Goal: Task Accomplishment & Management: Use online tool/utility

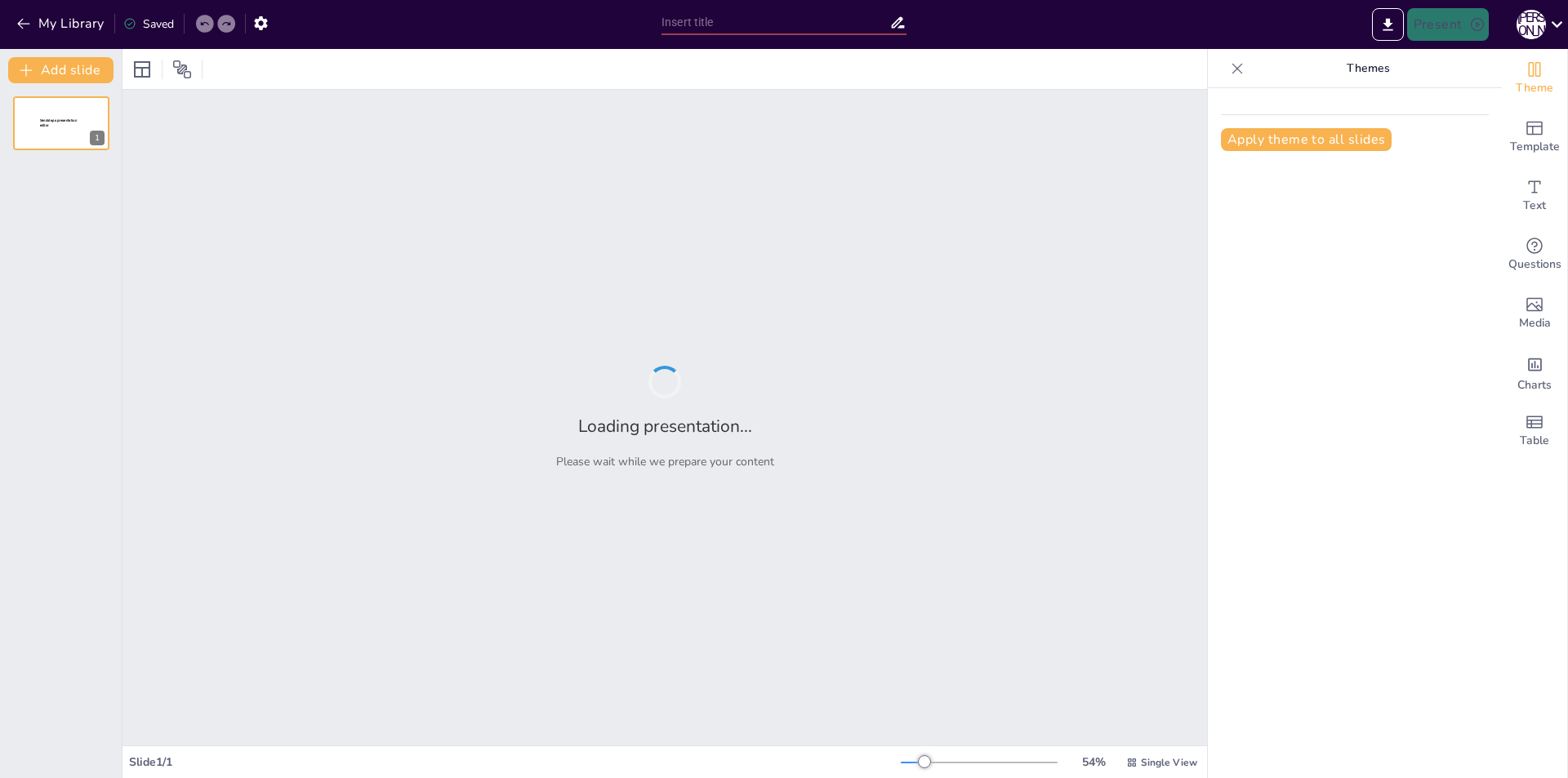
type input "Сүт тағамдарының денсаулыққа пайдасы"
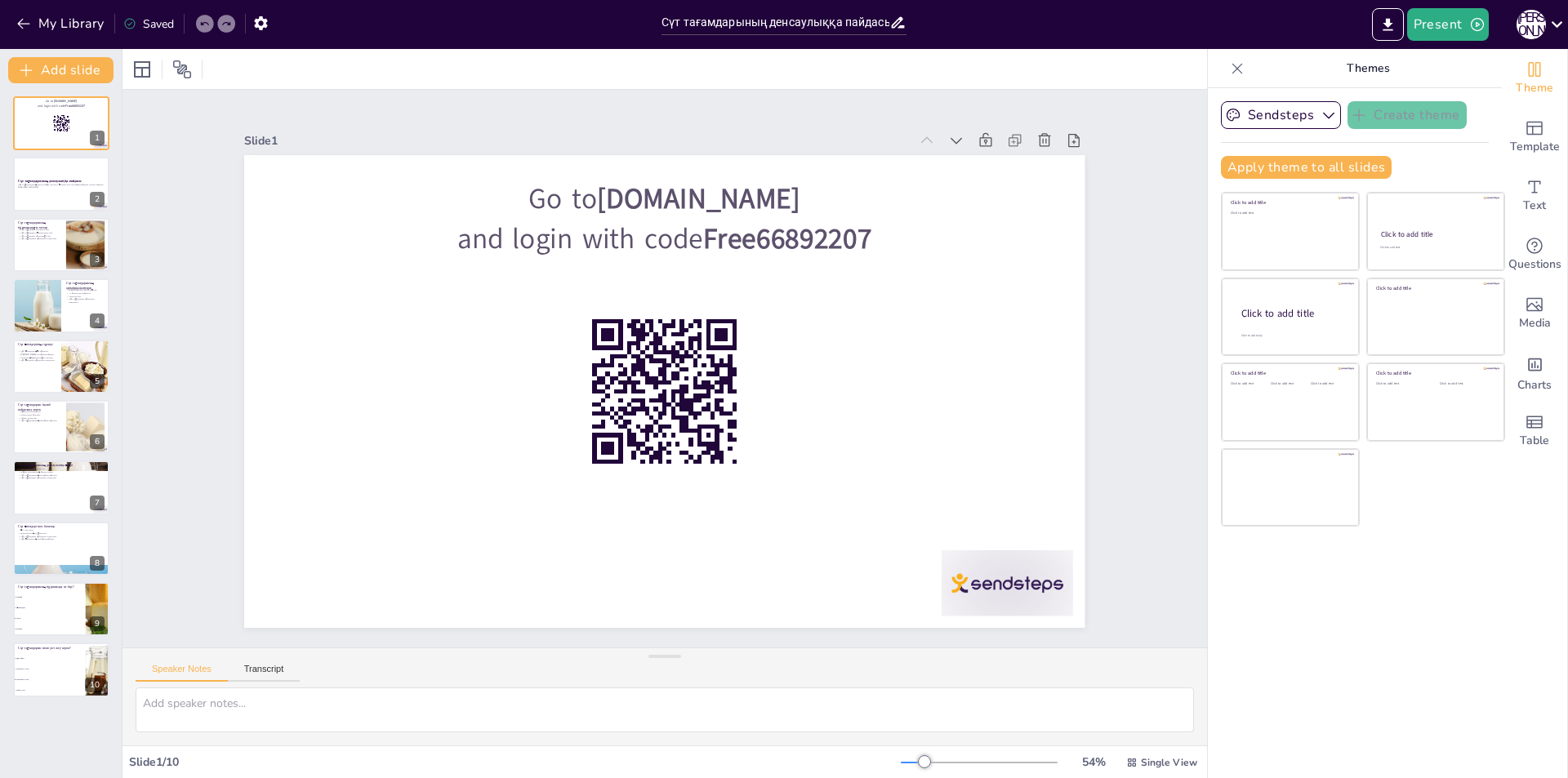
checkbox input "true"
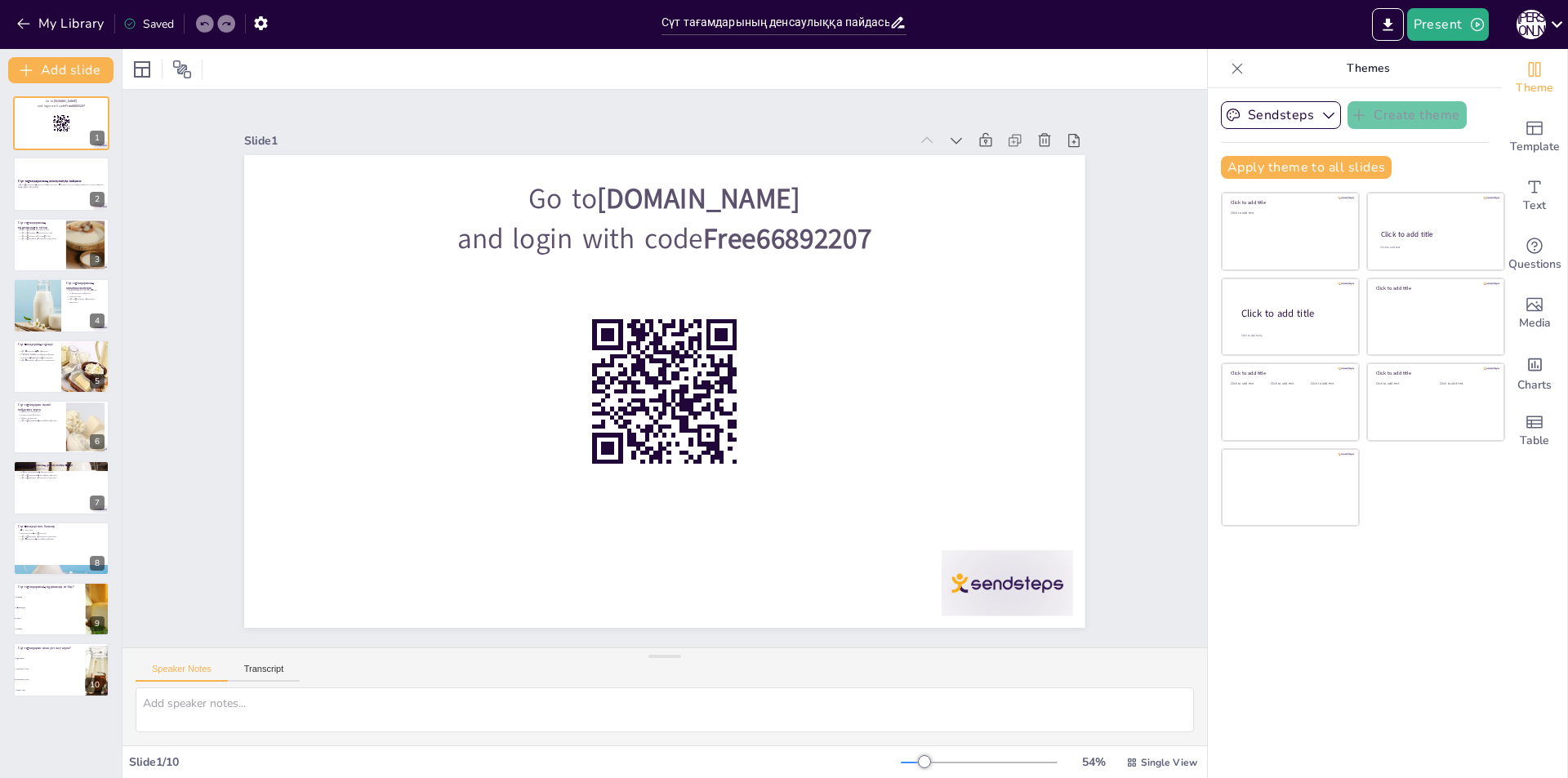
checkbox input "true"
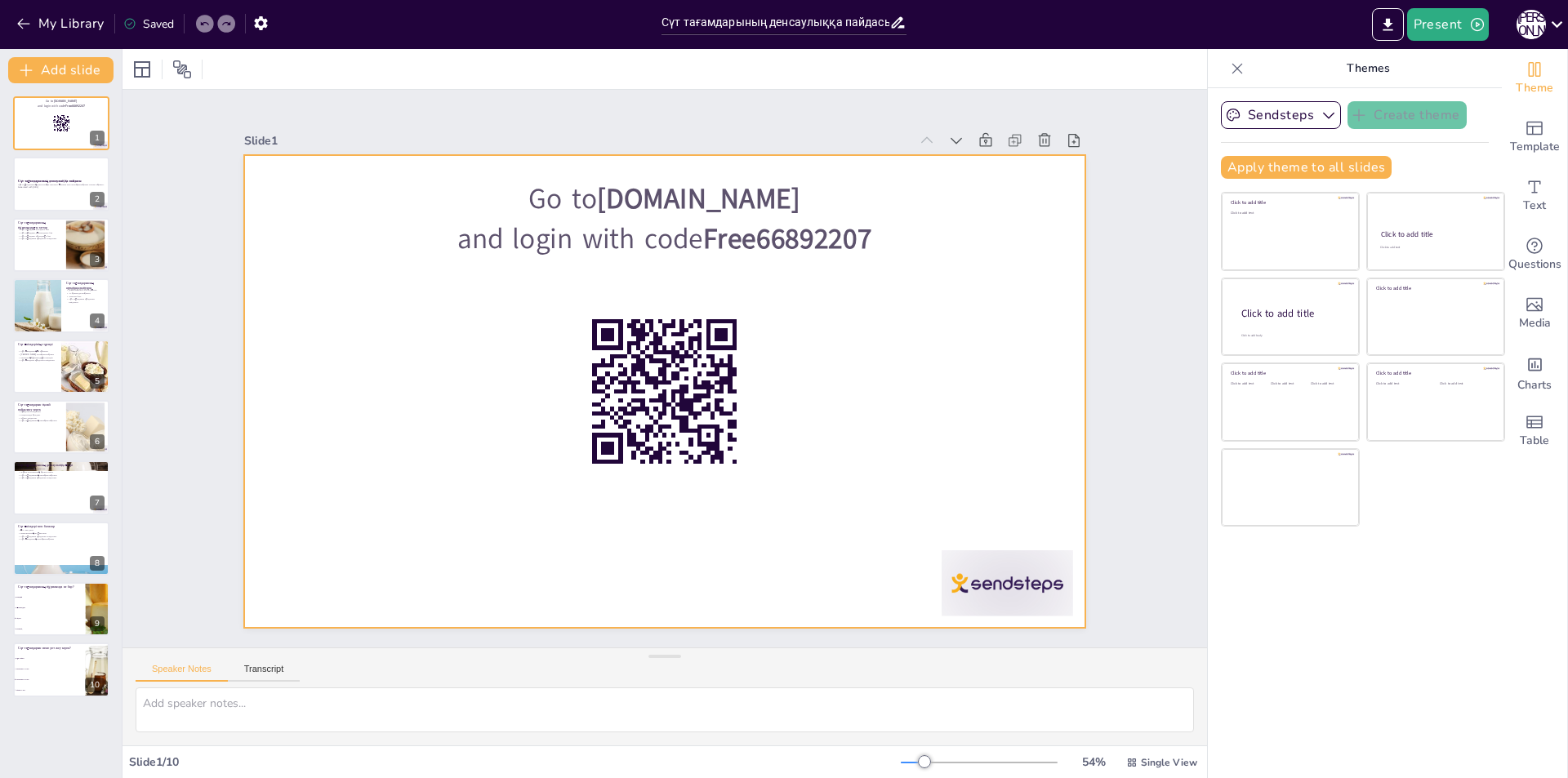
checkbox input "true"
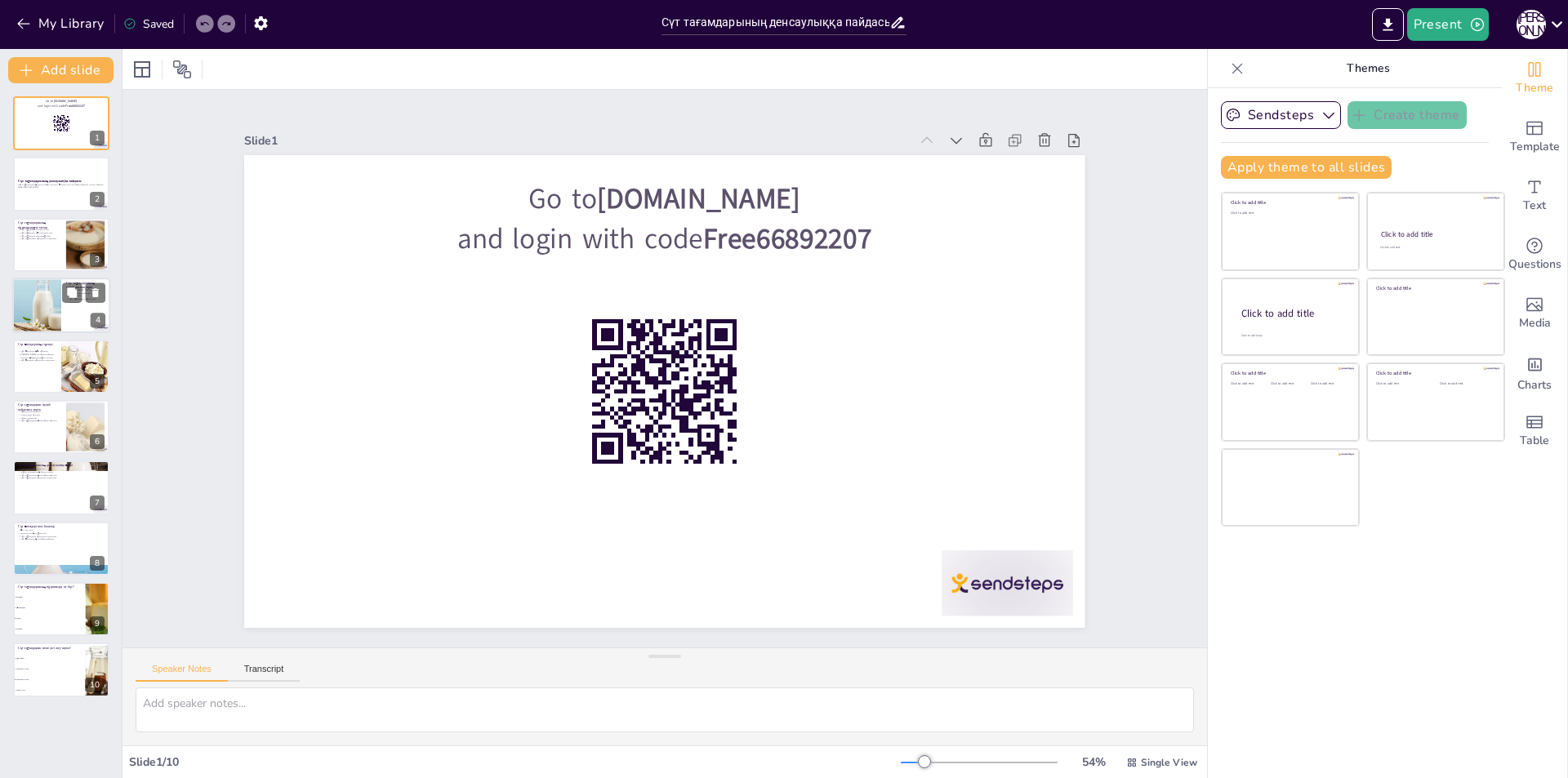
checkbox input "true"
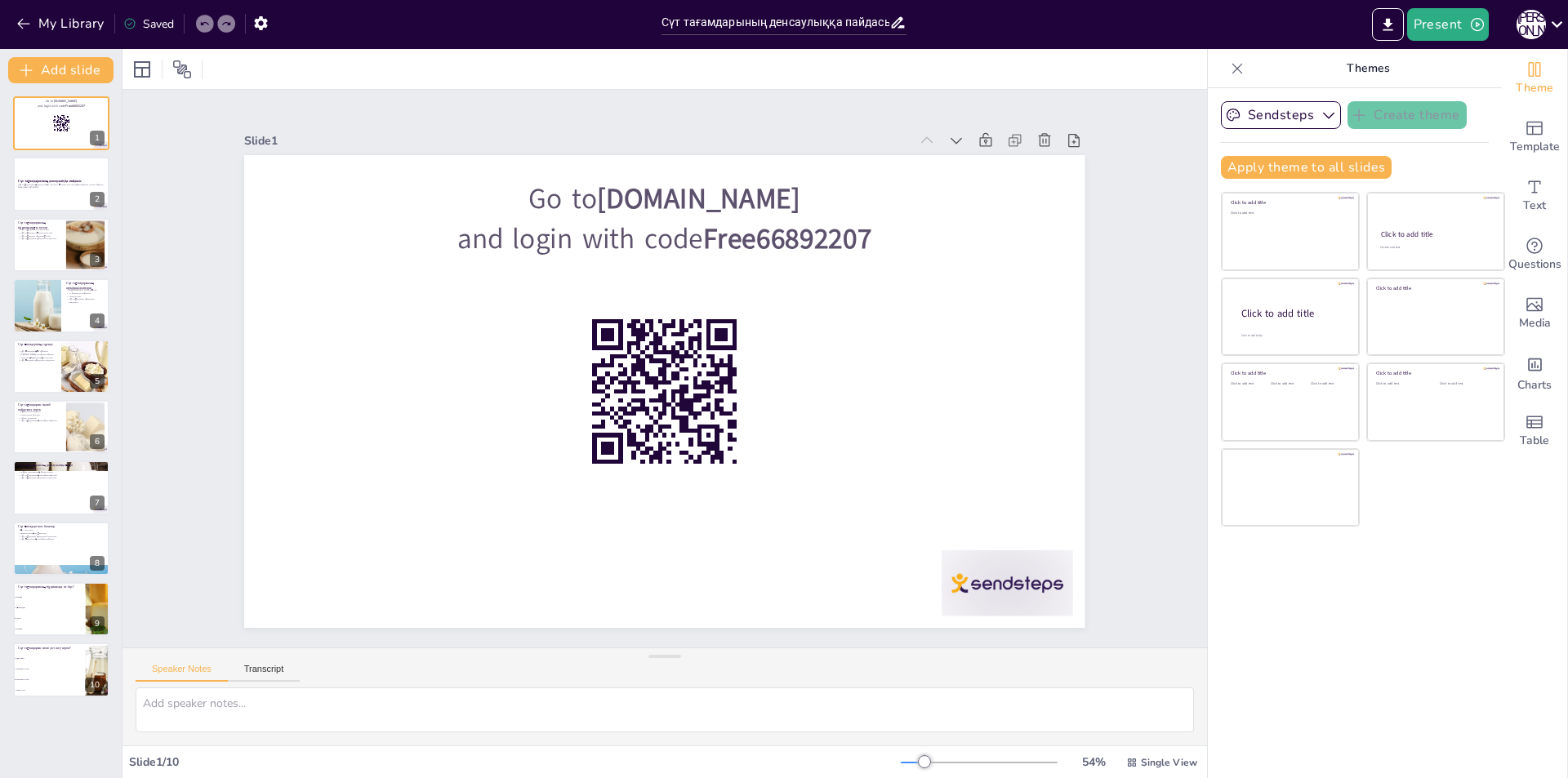
checkbox input "true"
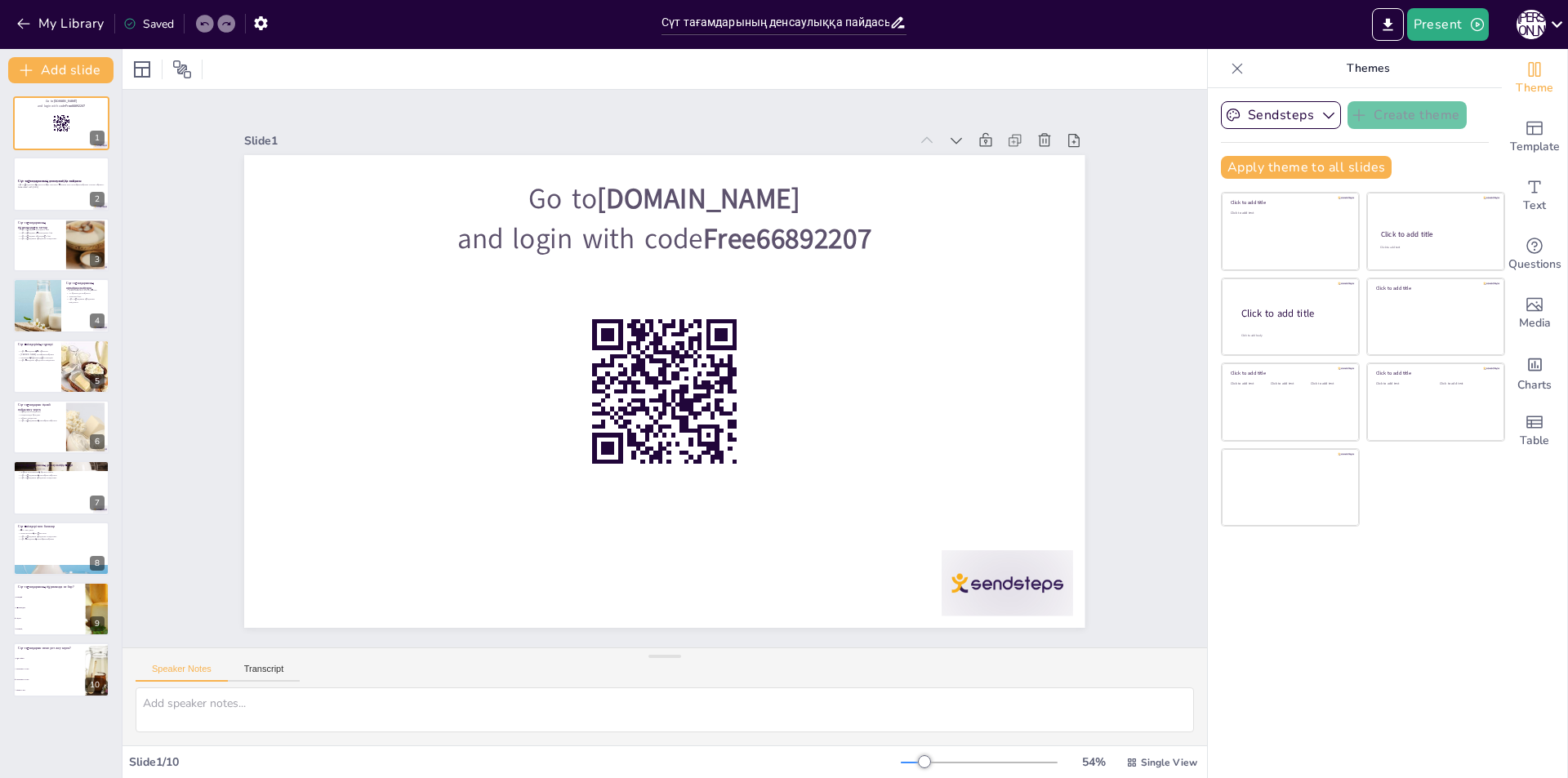
checkbox input "true"
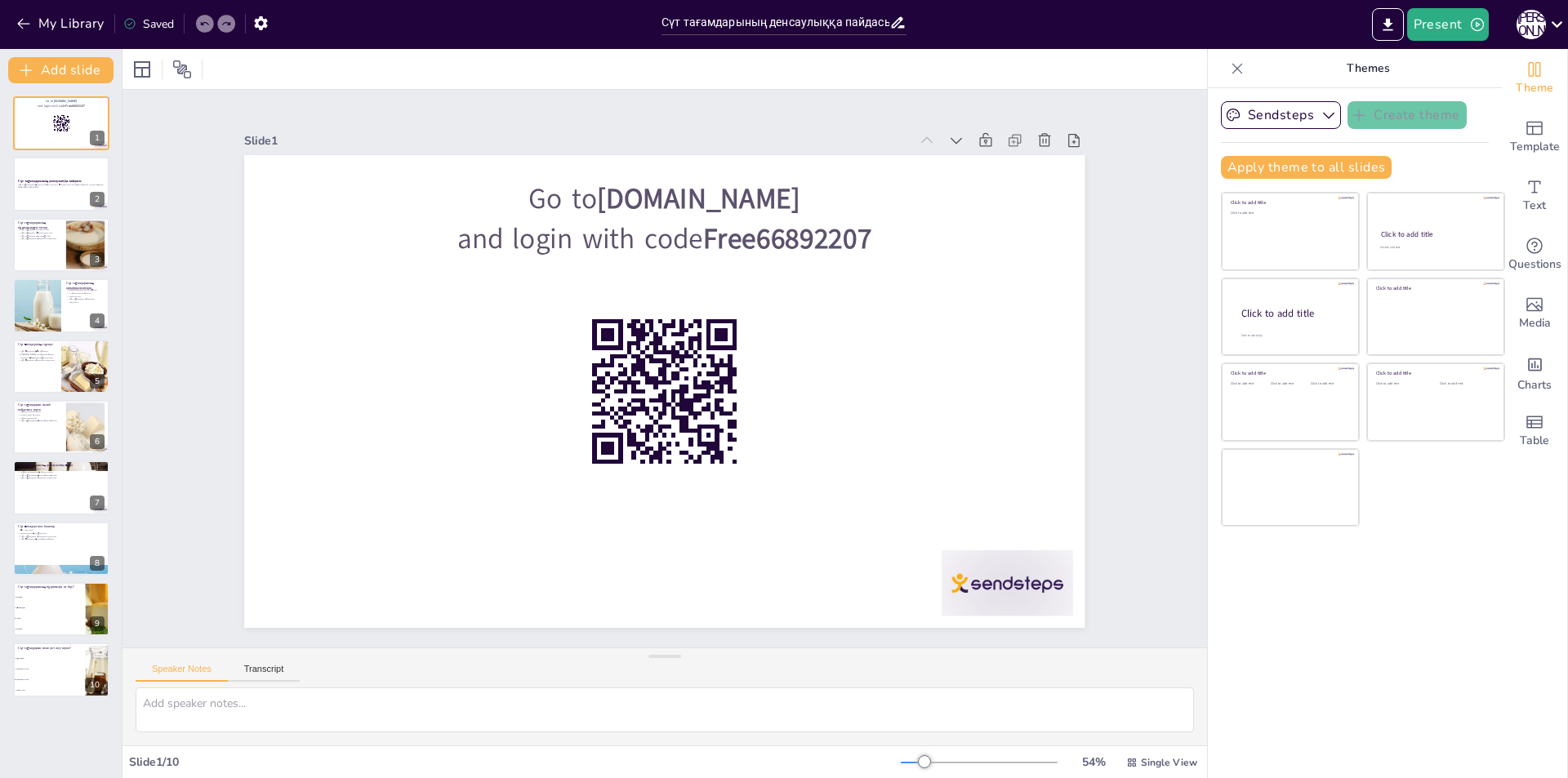
checkbox input "true"
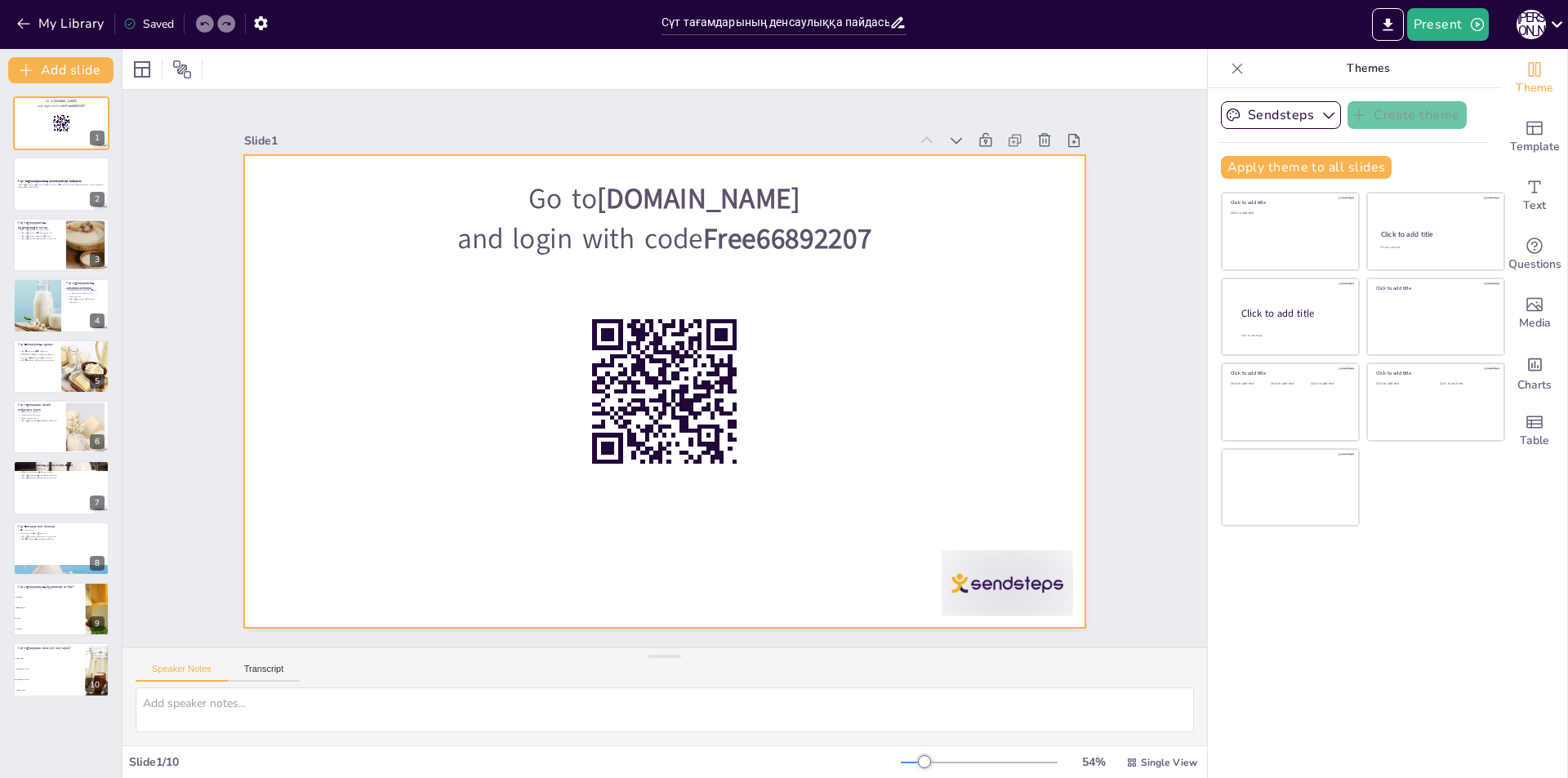
checkbox input "true"
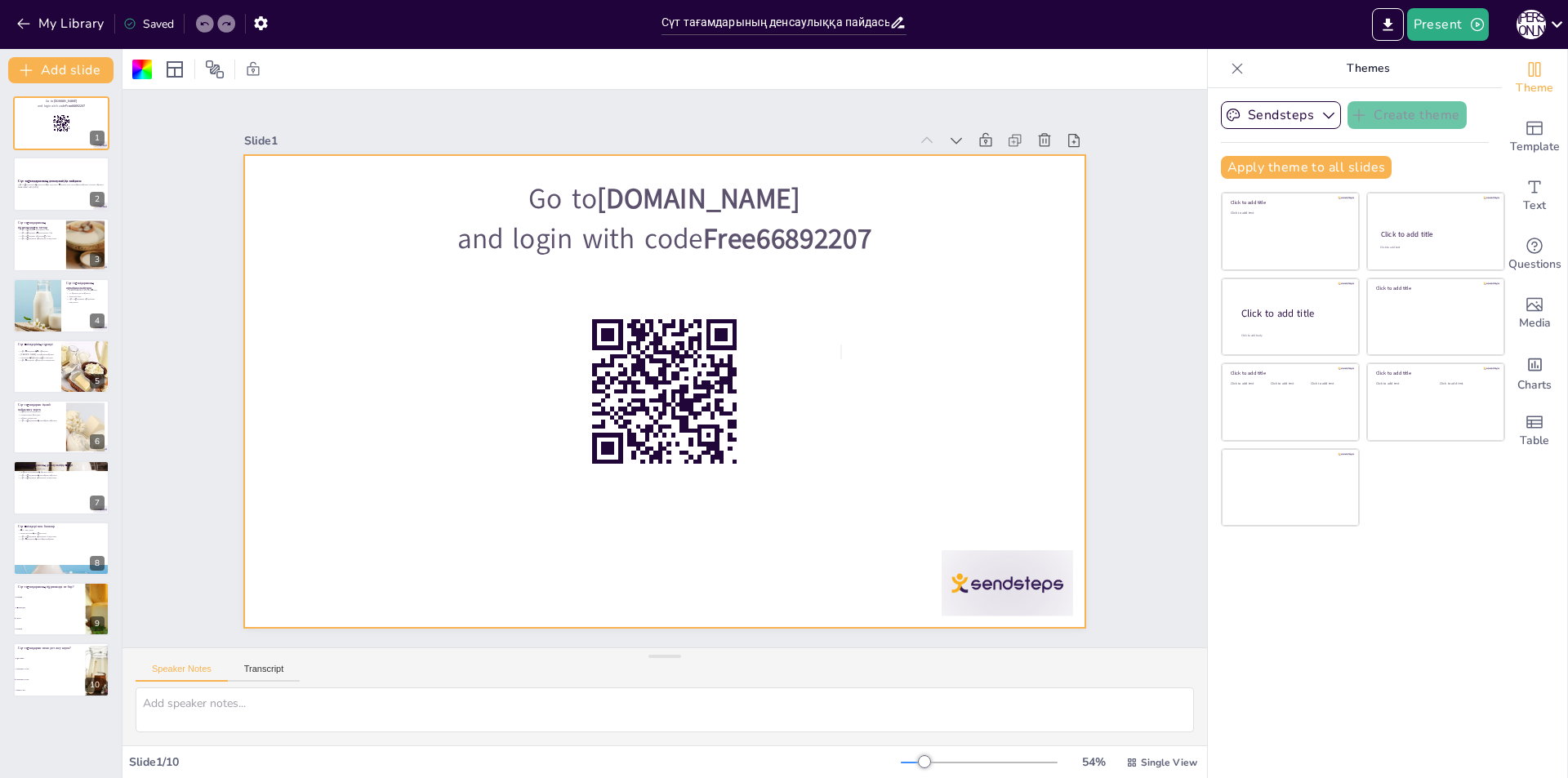
checkbox input "true"
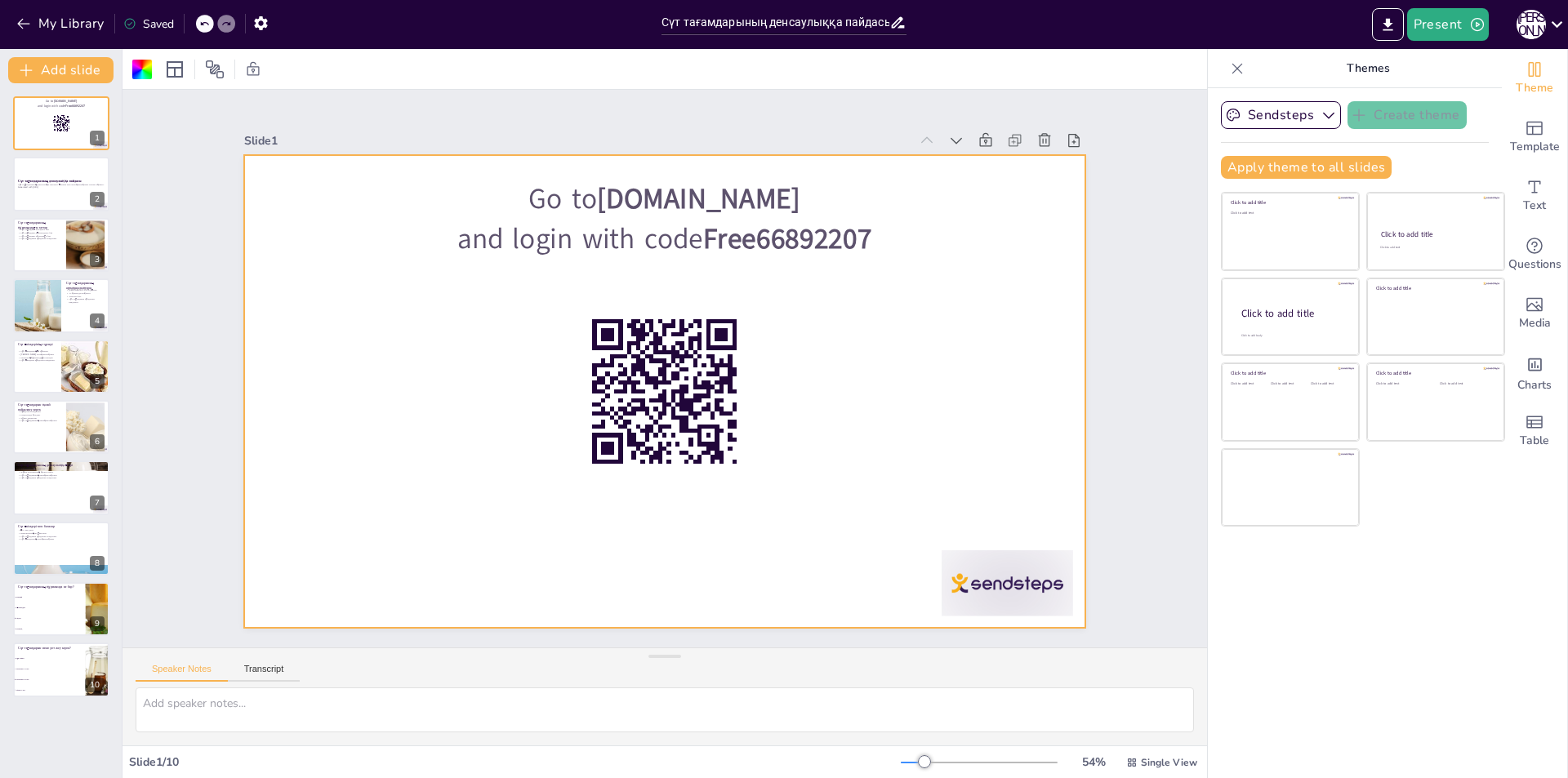
checkbox input "true"
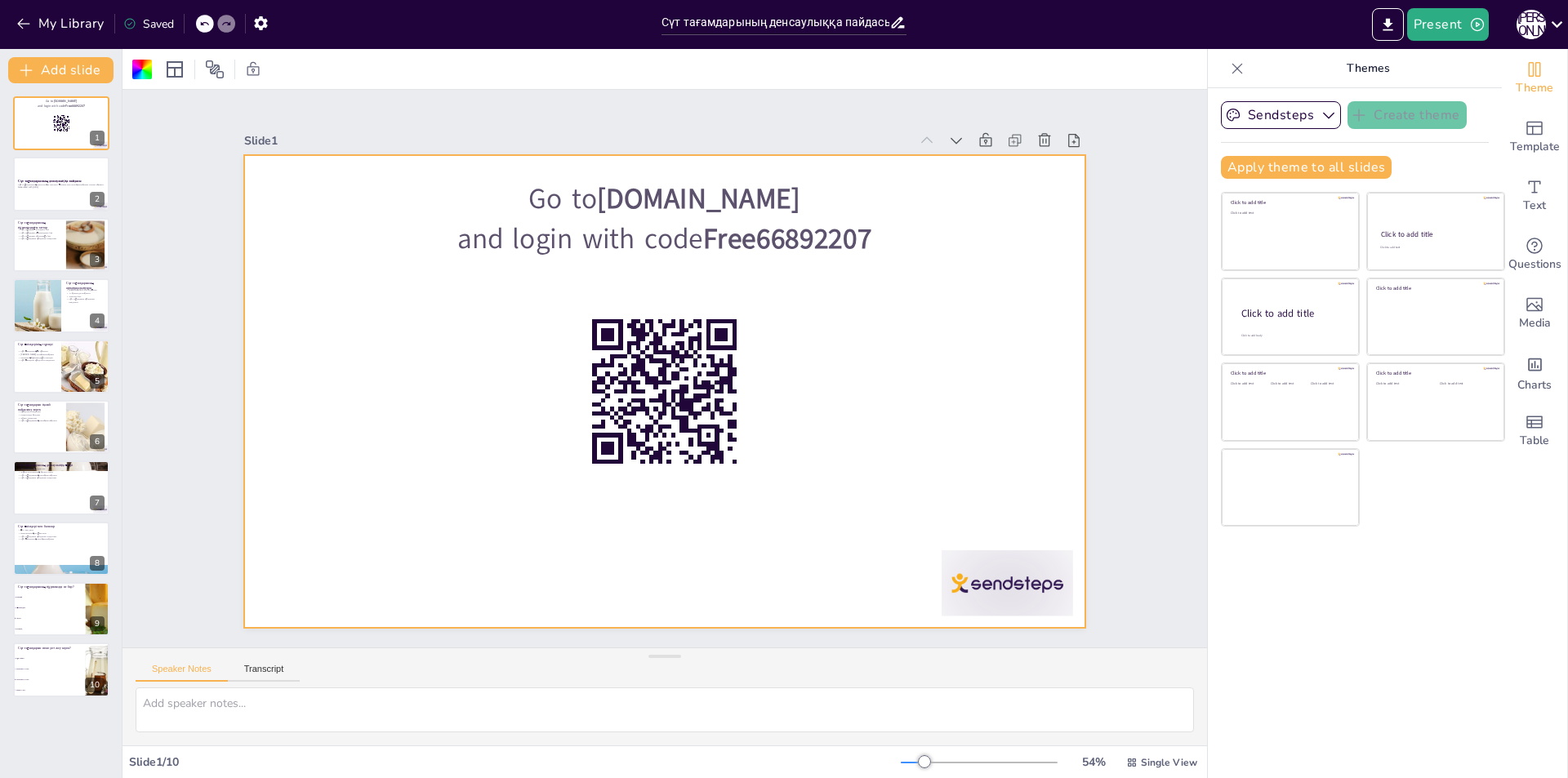
checkbox input "true"
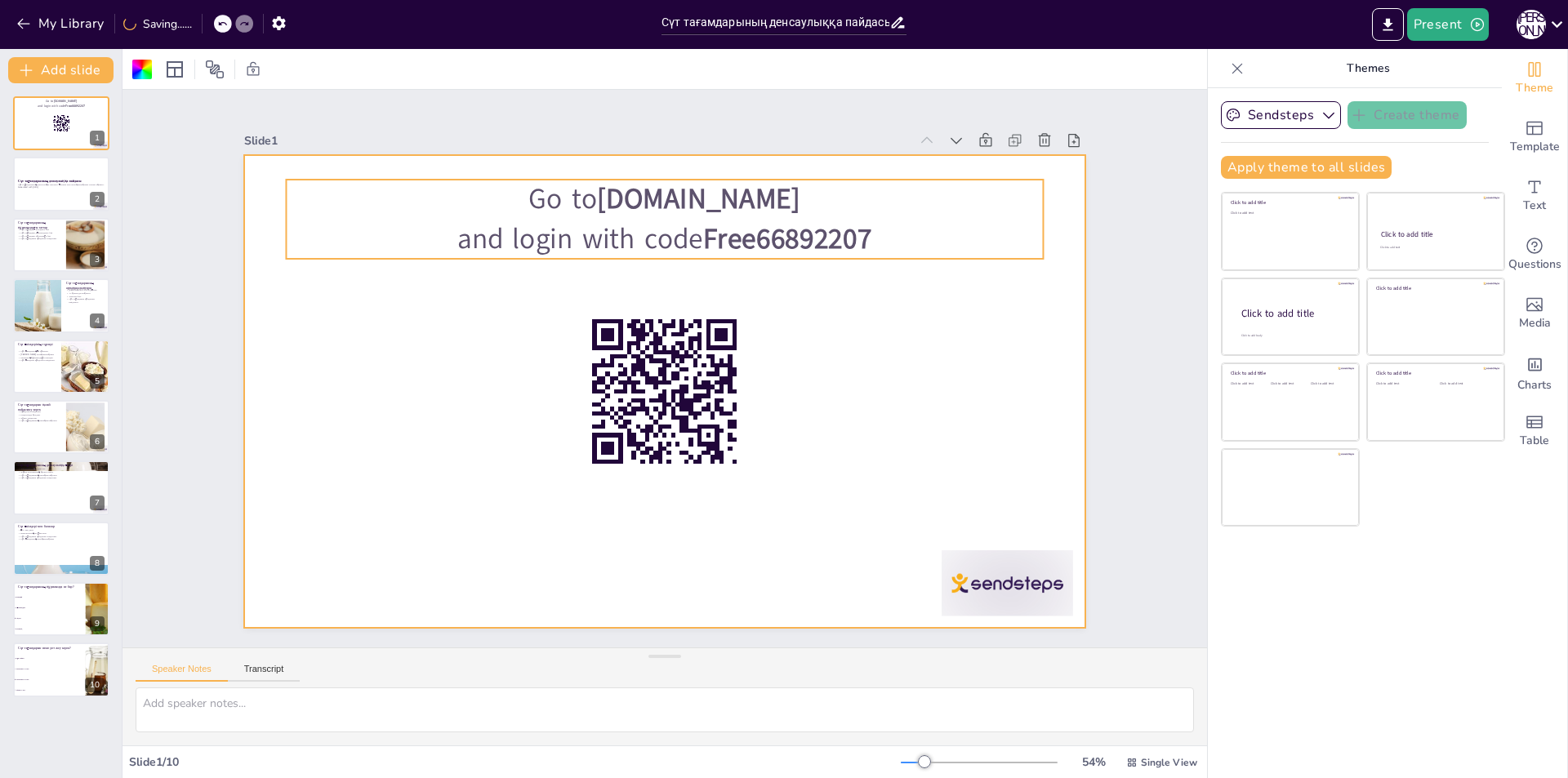
checkbox input "true"
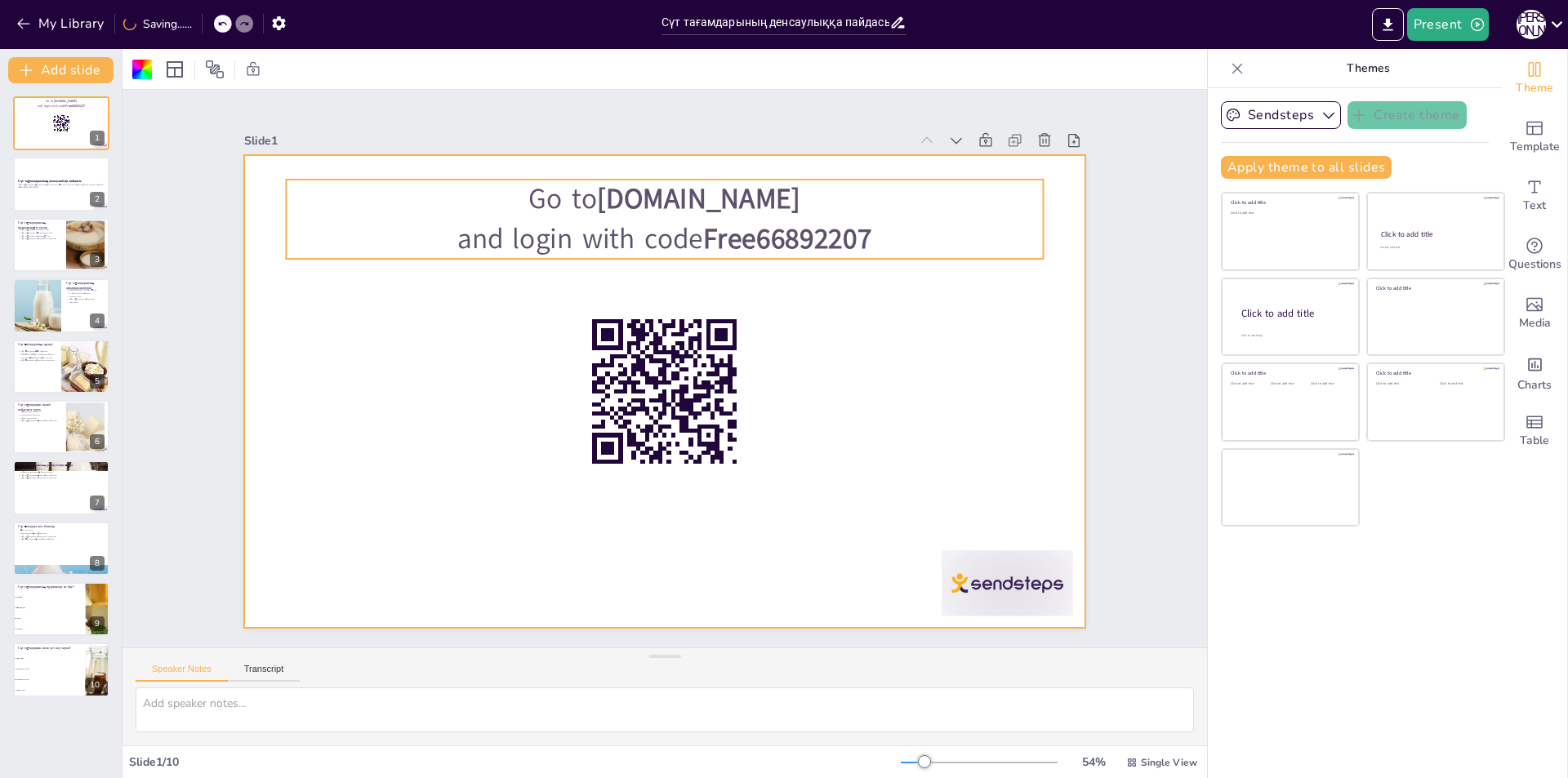
checkbox input "true"
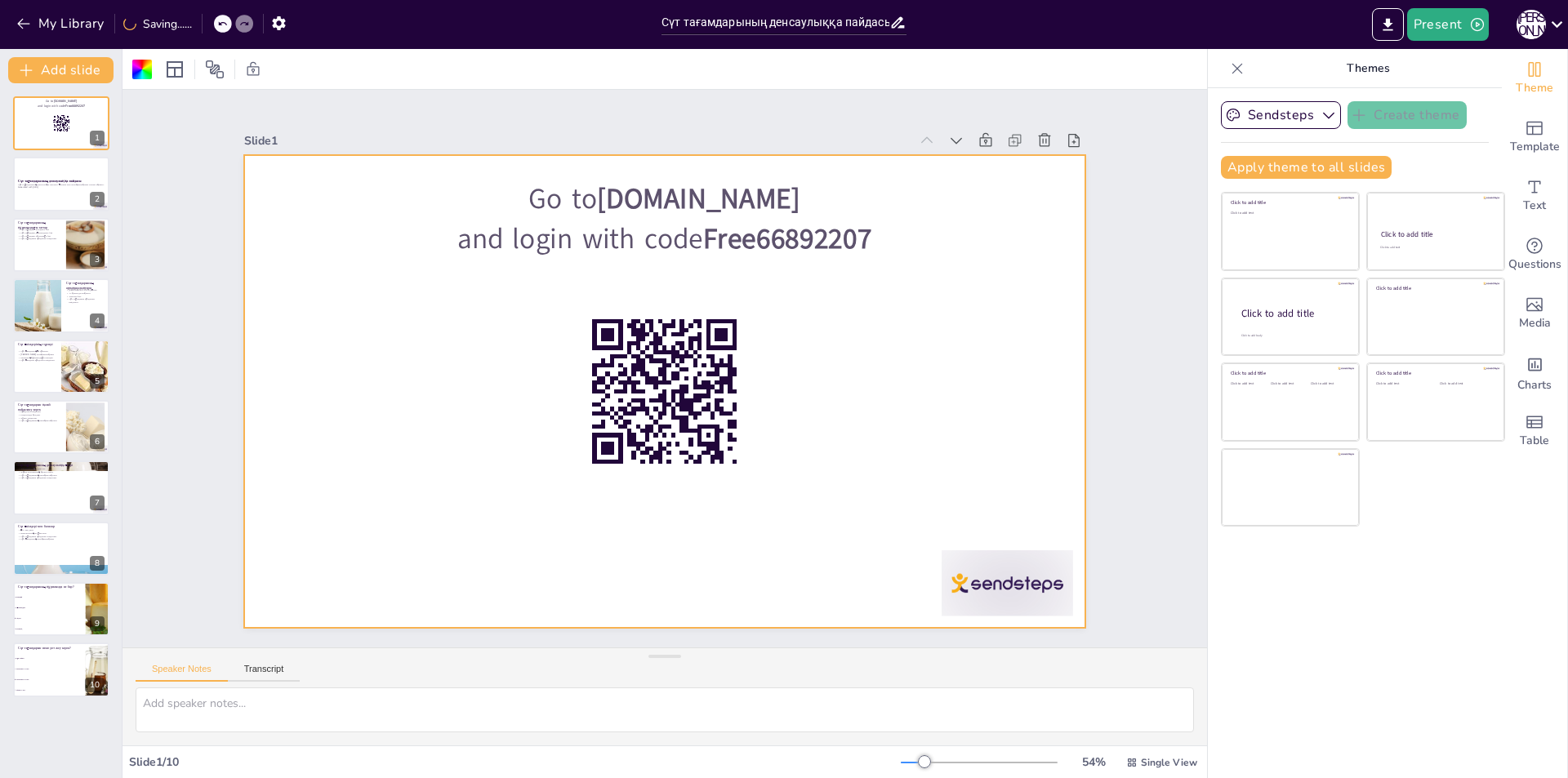
checkbox input "true"
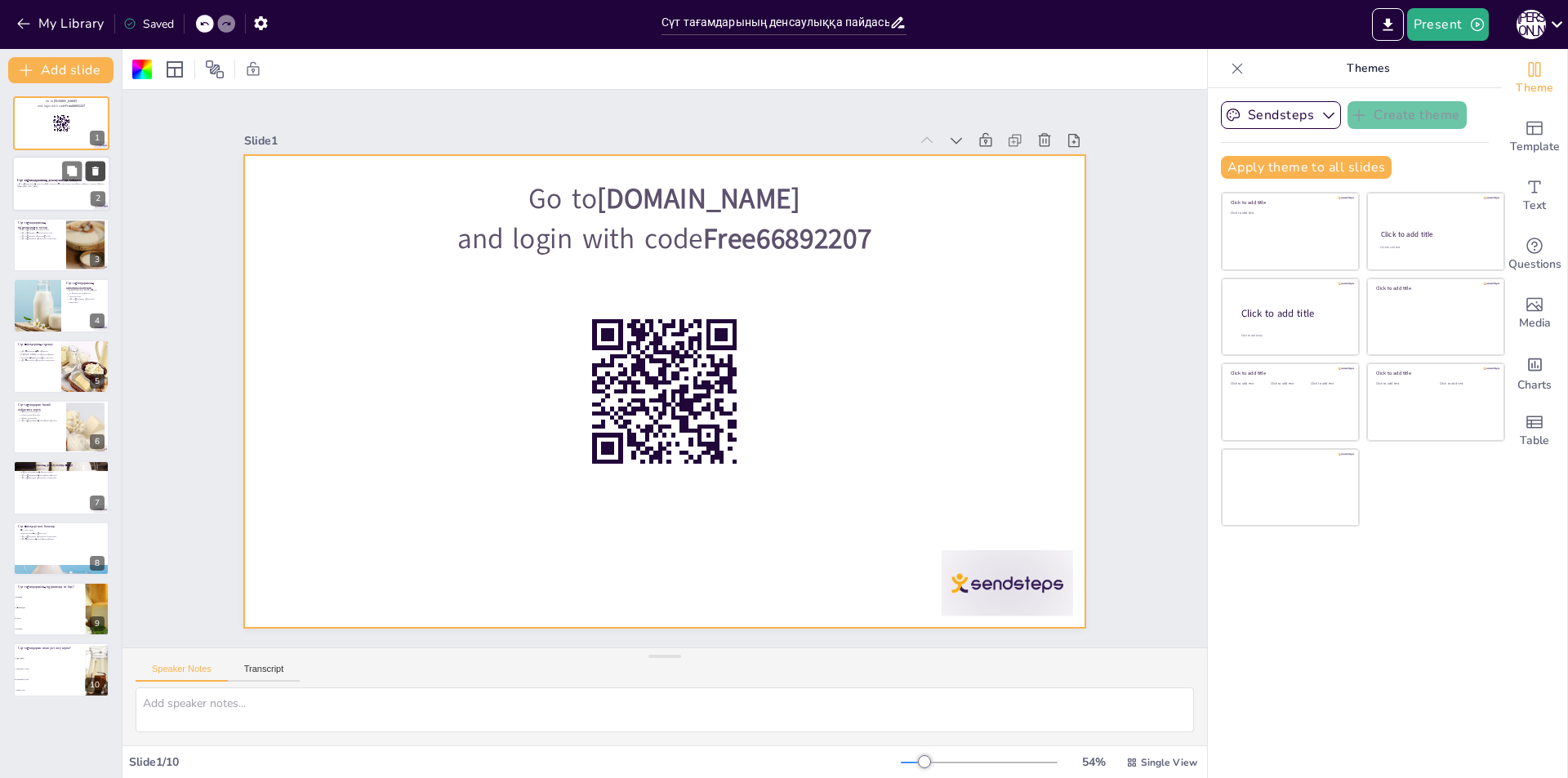
checkbox input "true"
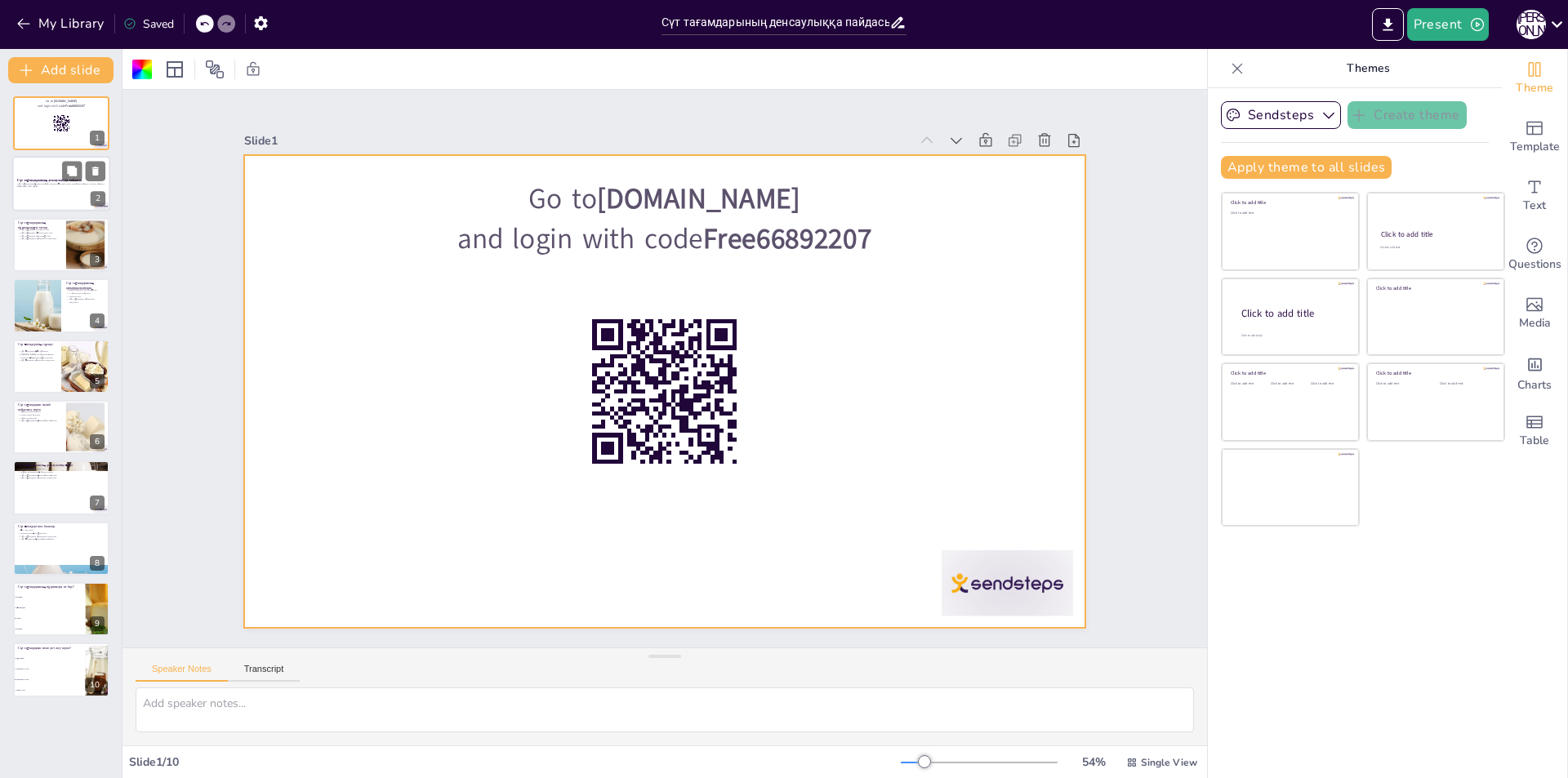
checkbox input "true"
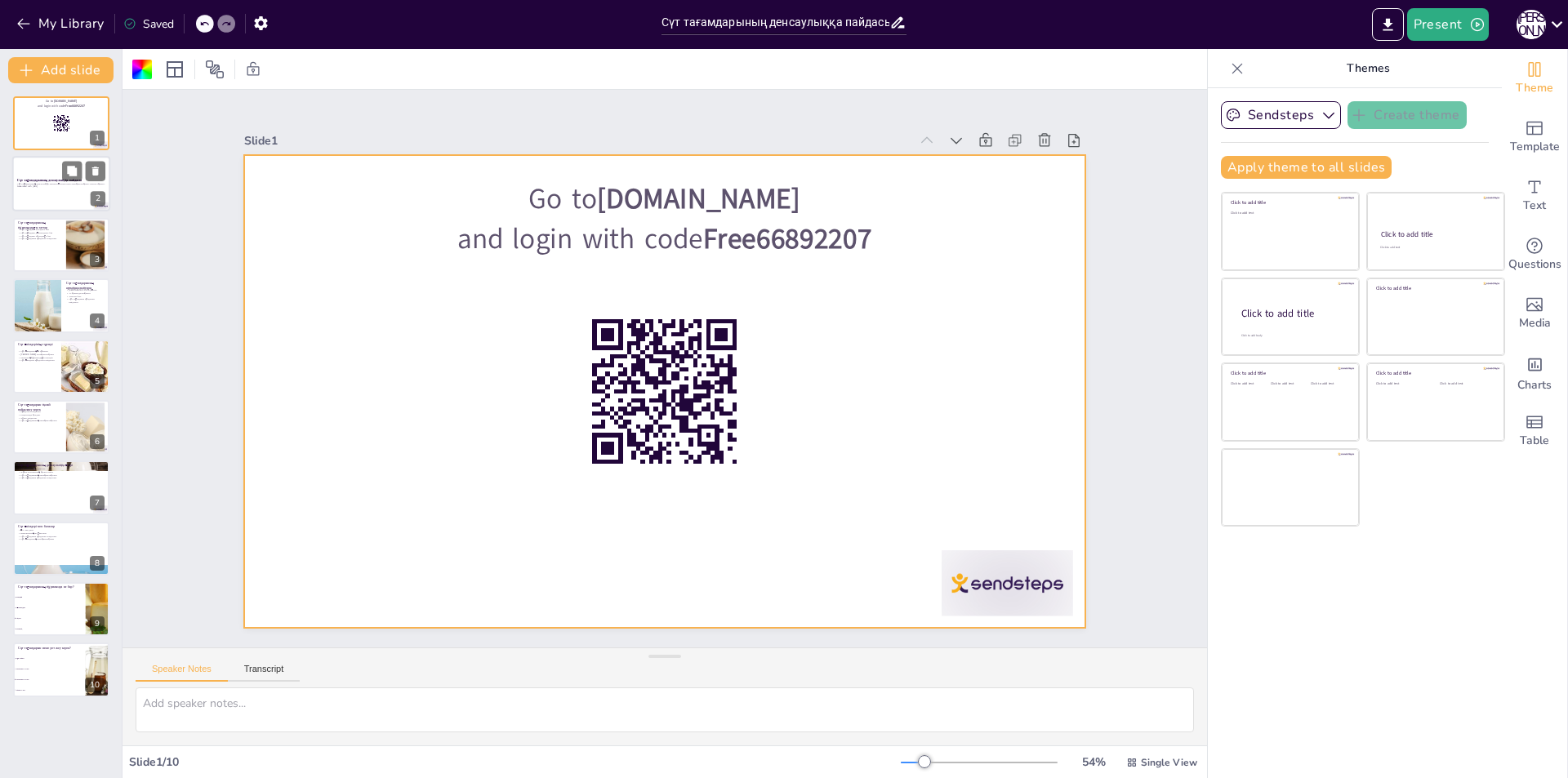
checkbox input "true"
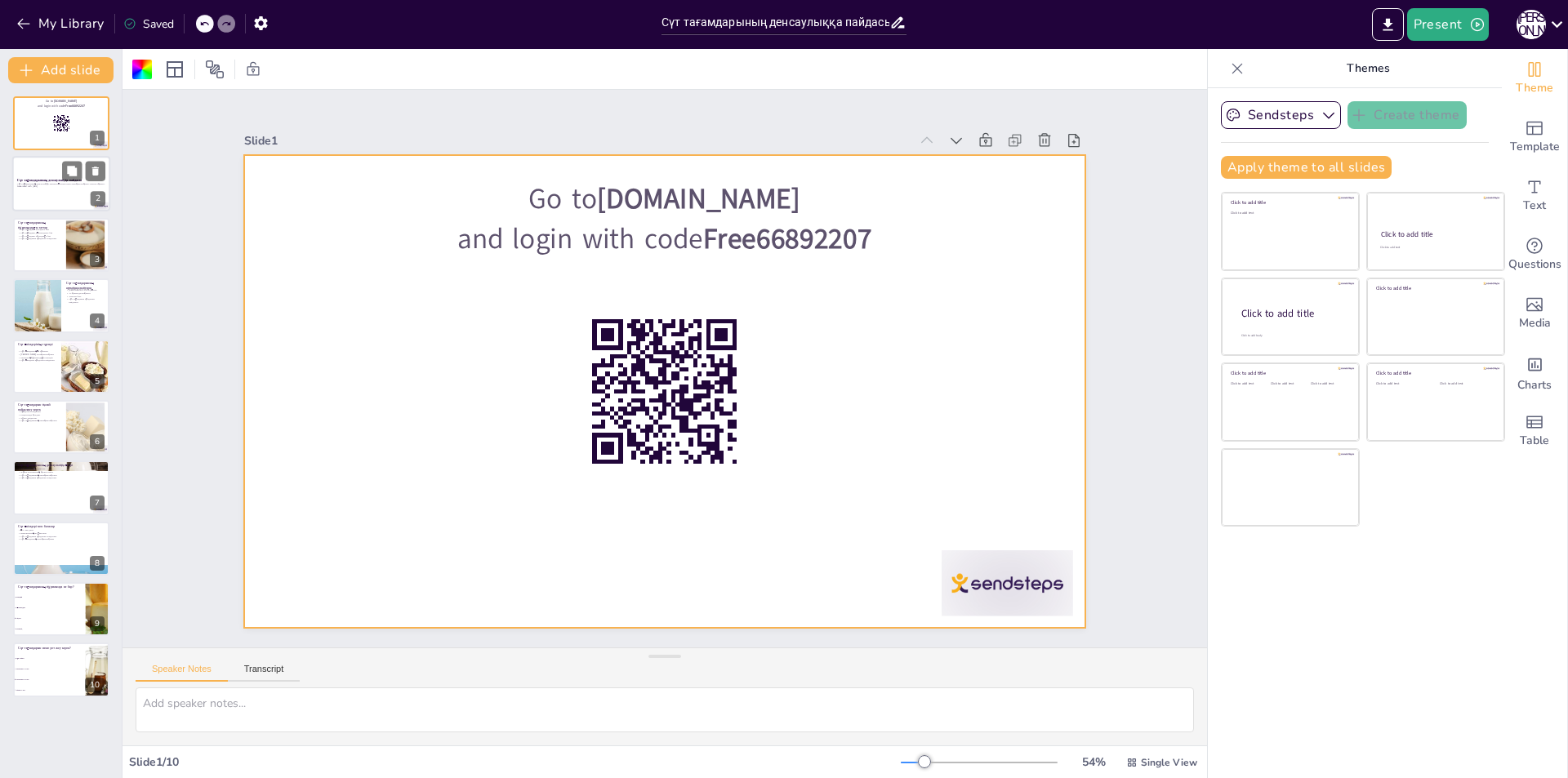
checkbox input "true"
click at [53, 191] on div at bounding box center [61, 185] width 98 height 55
checkbox input "true"
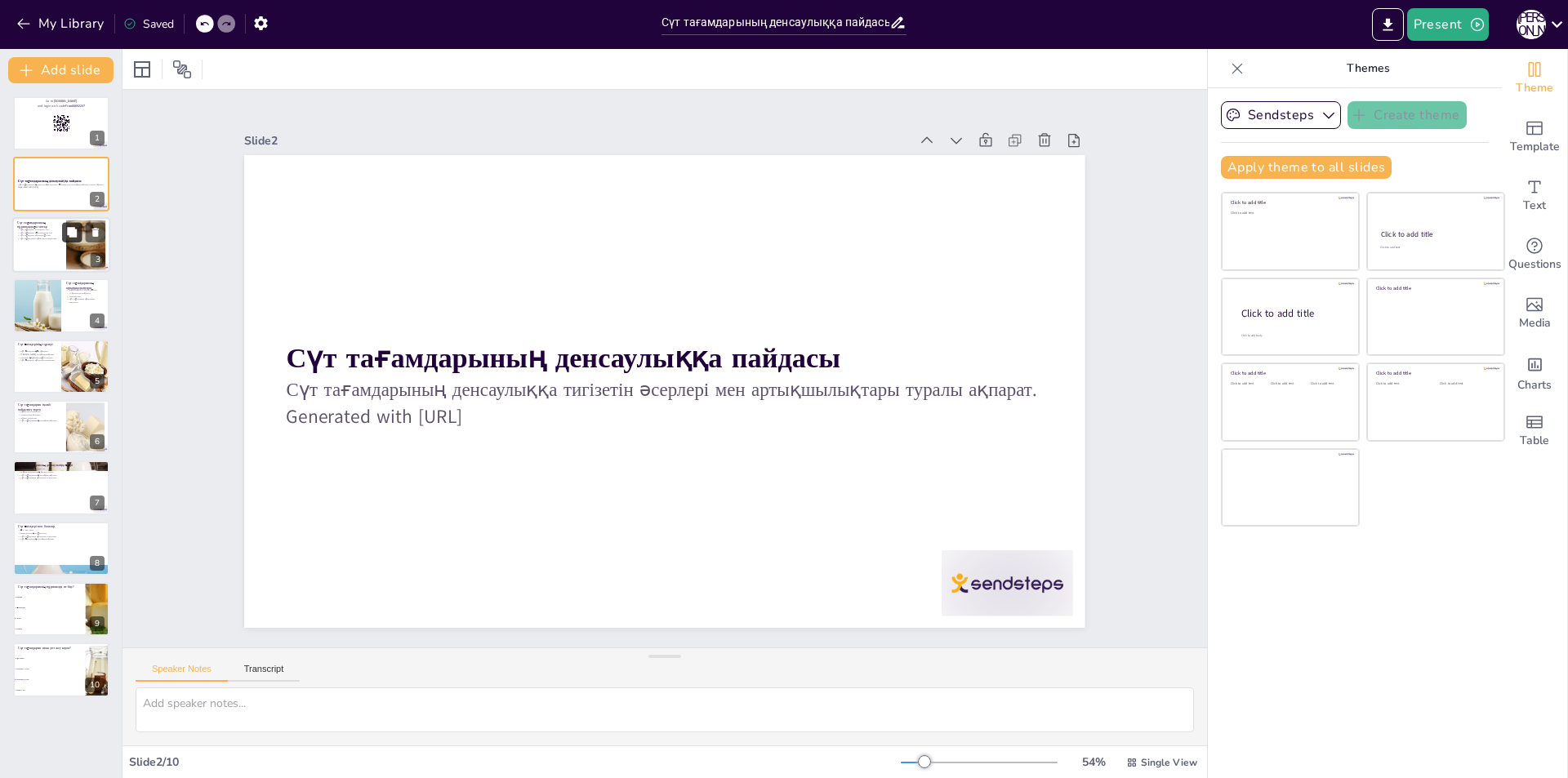
checkbox input "true"
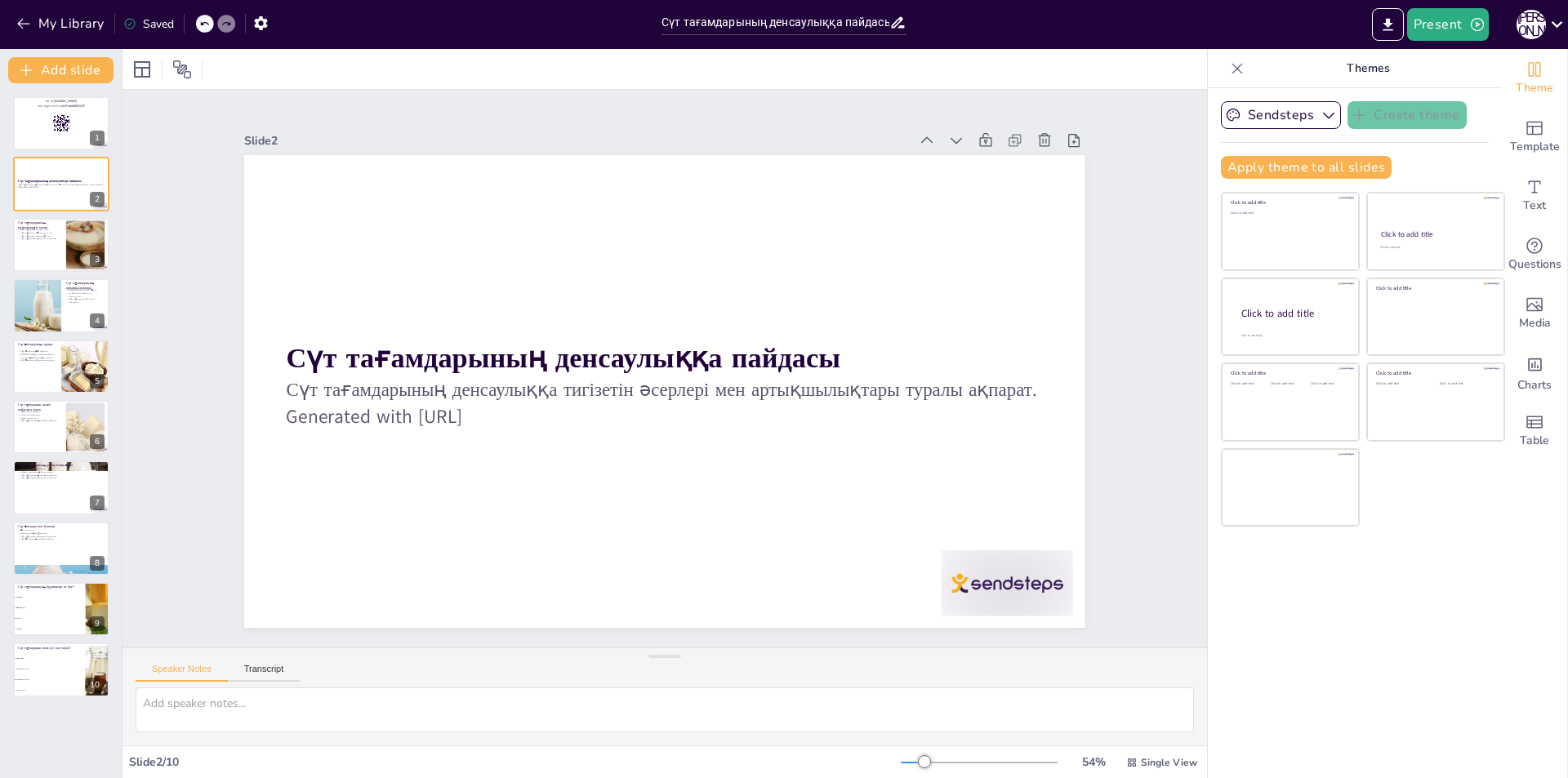
checkbox input "true"
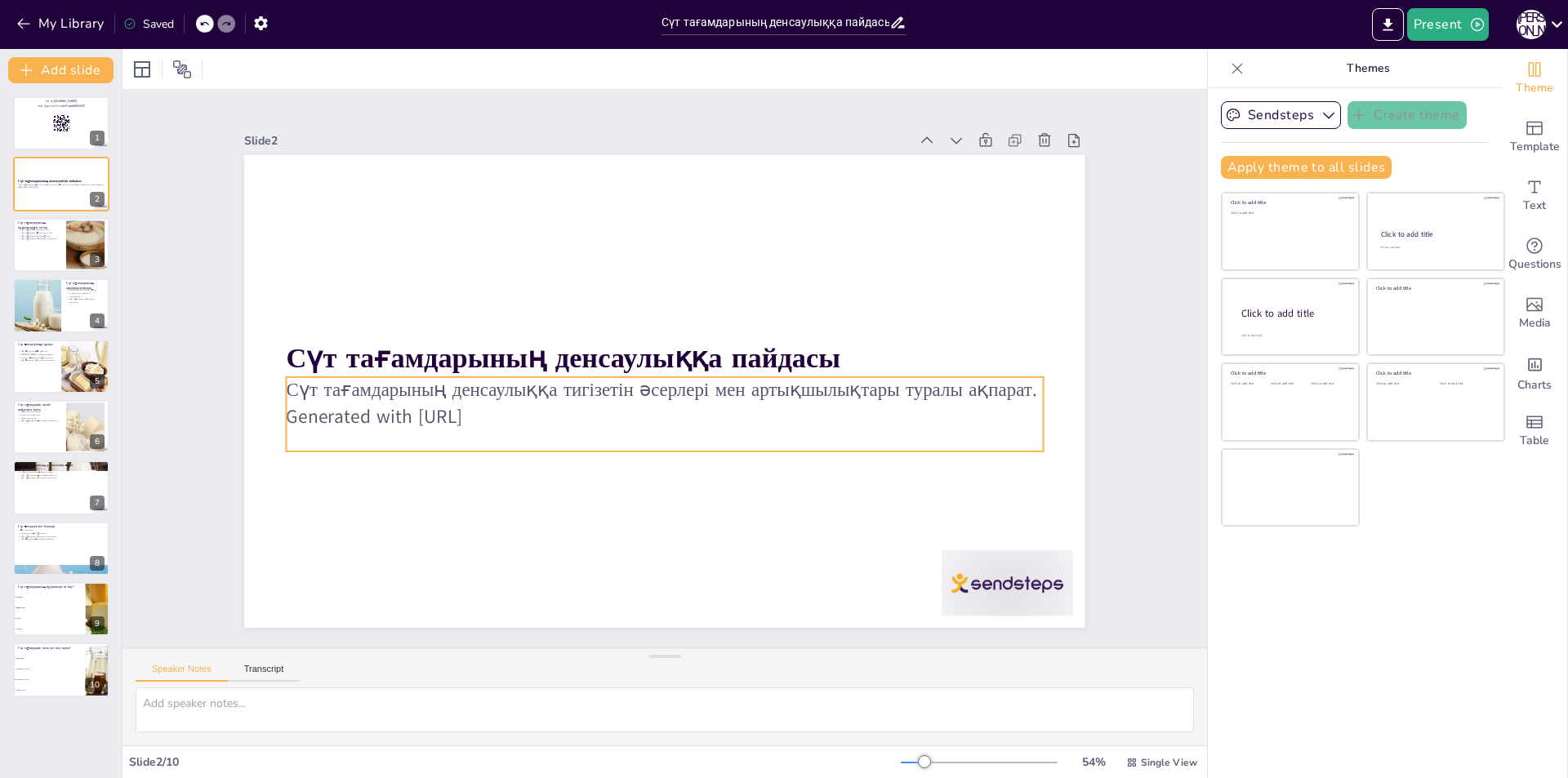
checkbox input "true"
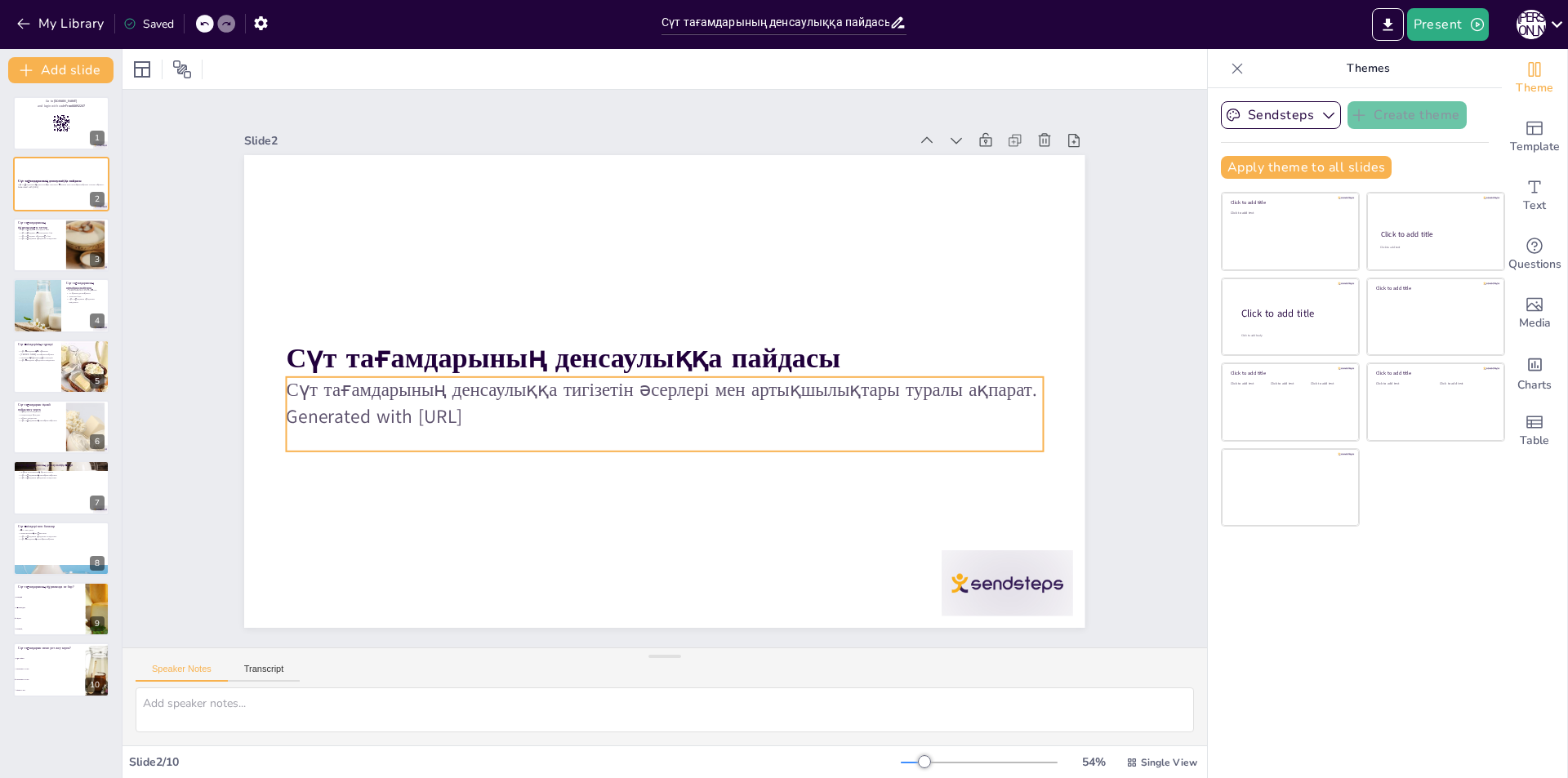
checkbox input "true"
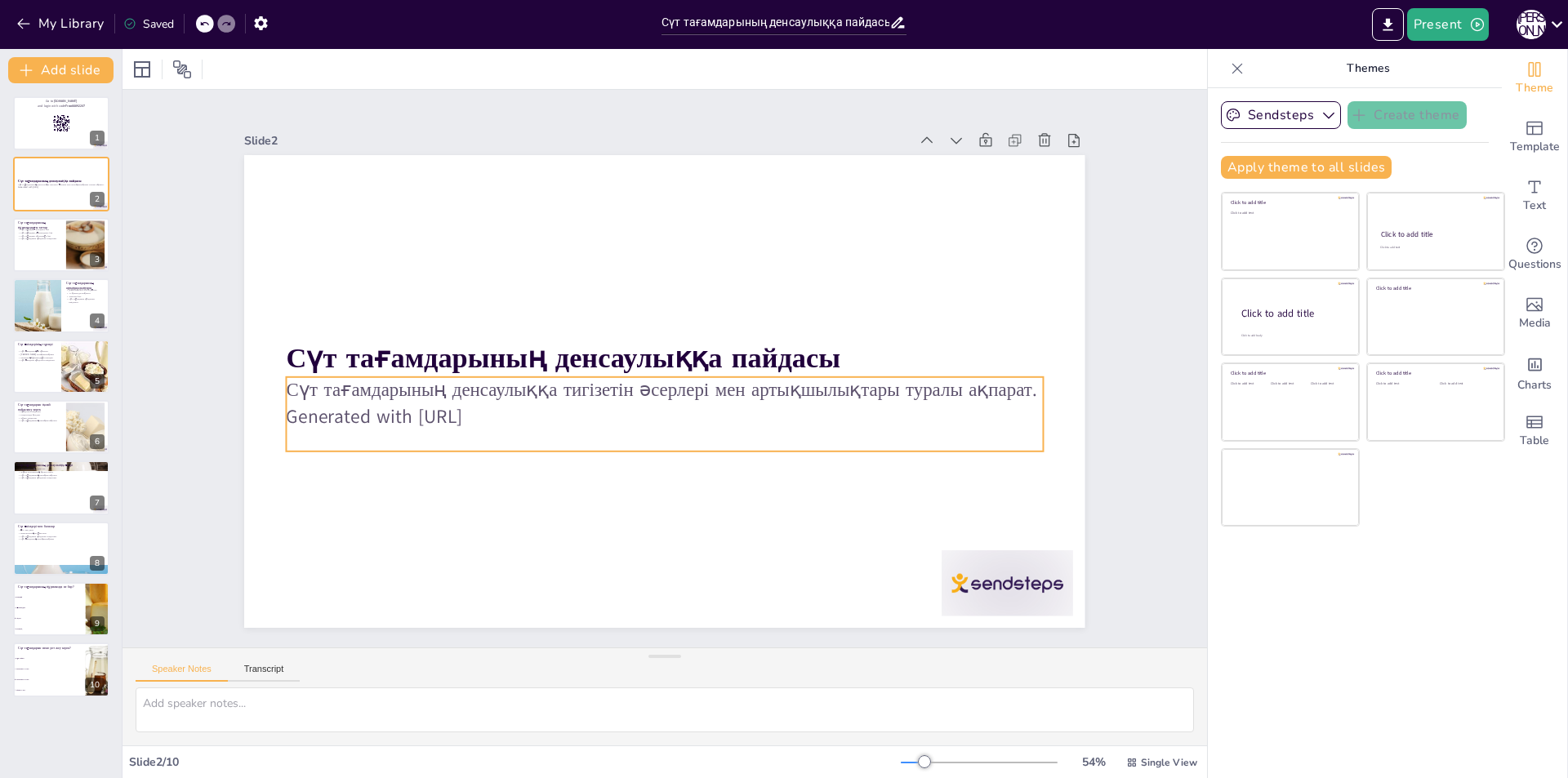
checkbox input "true"
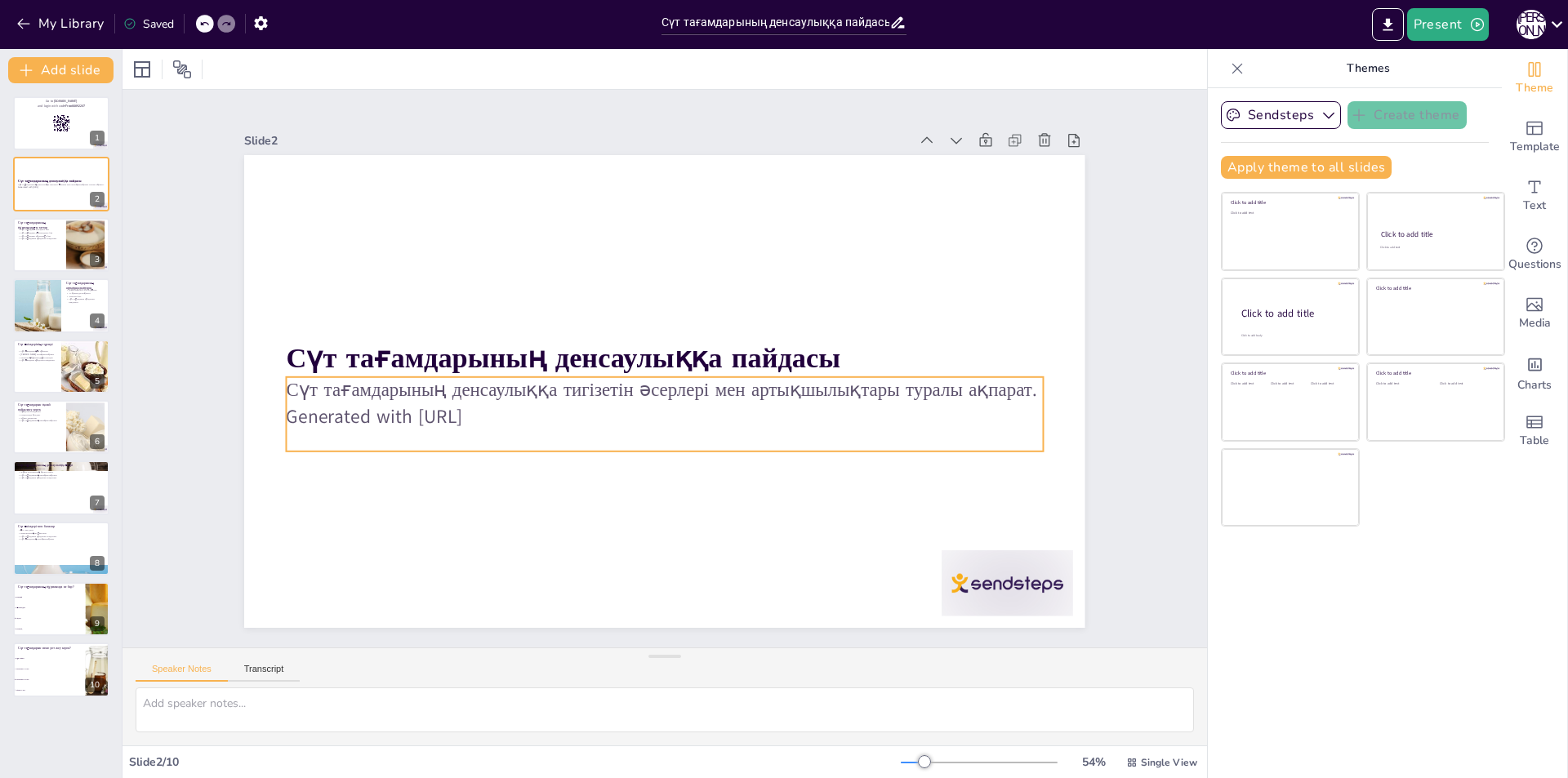
checkbox input "true"
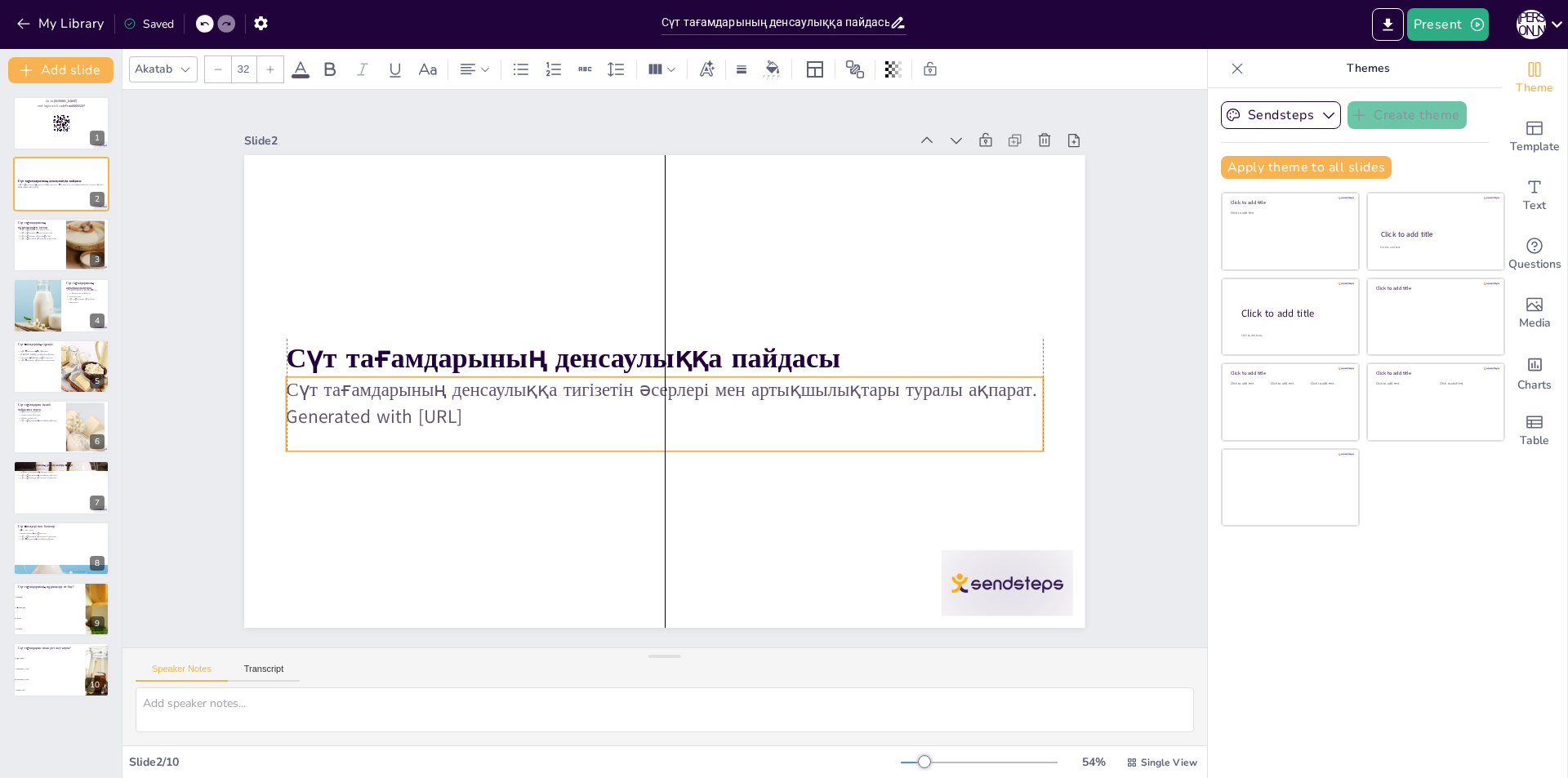
checkbox input "true"
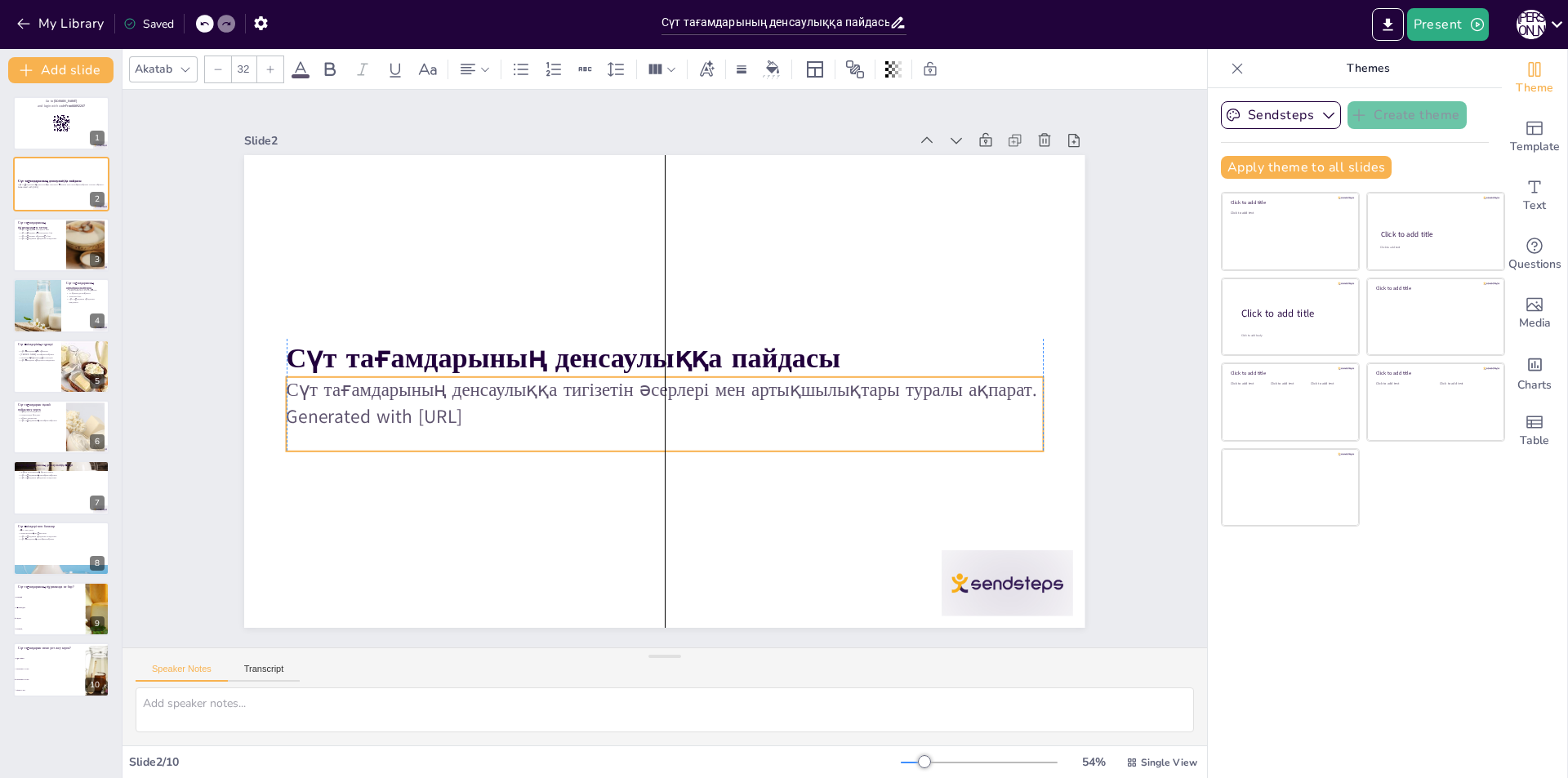
checkbox input "true"
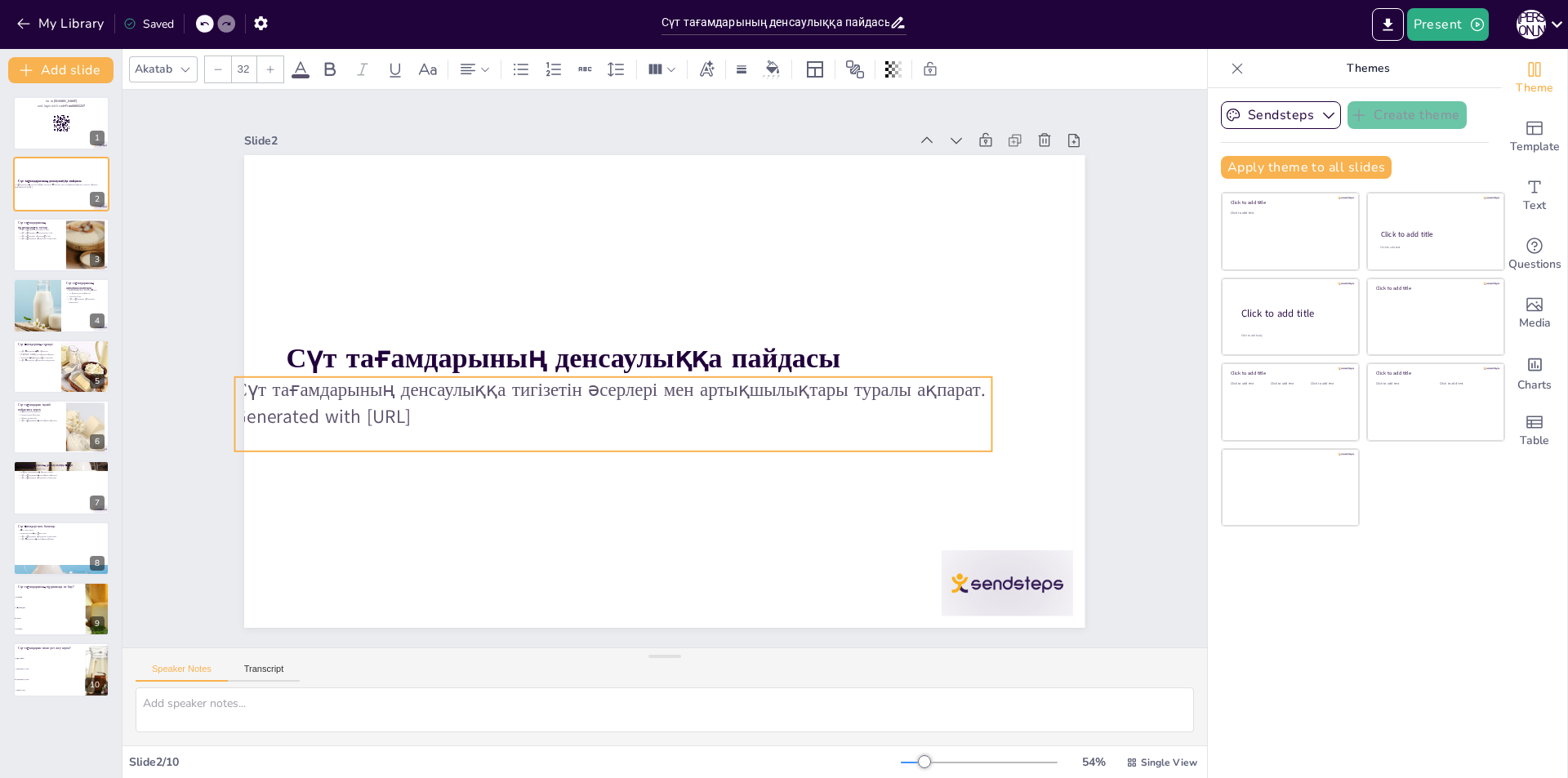
checkbox input "true"
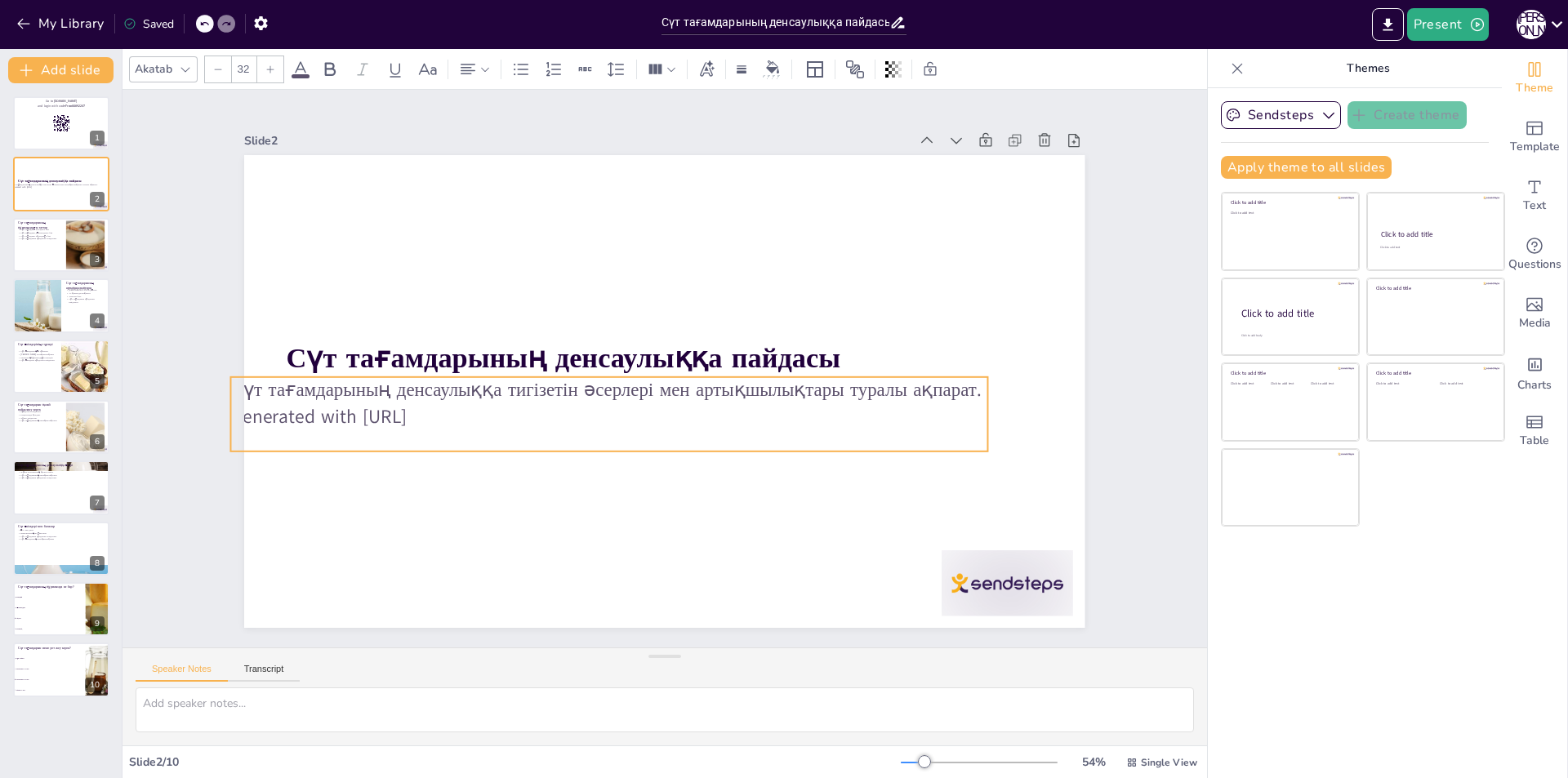
checkbox input "true"
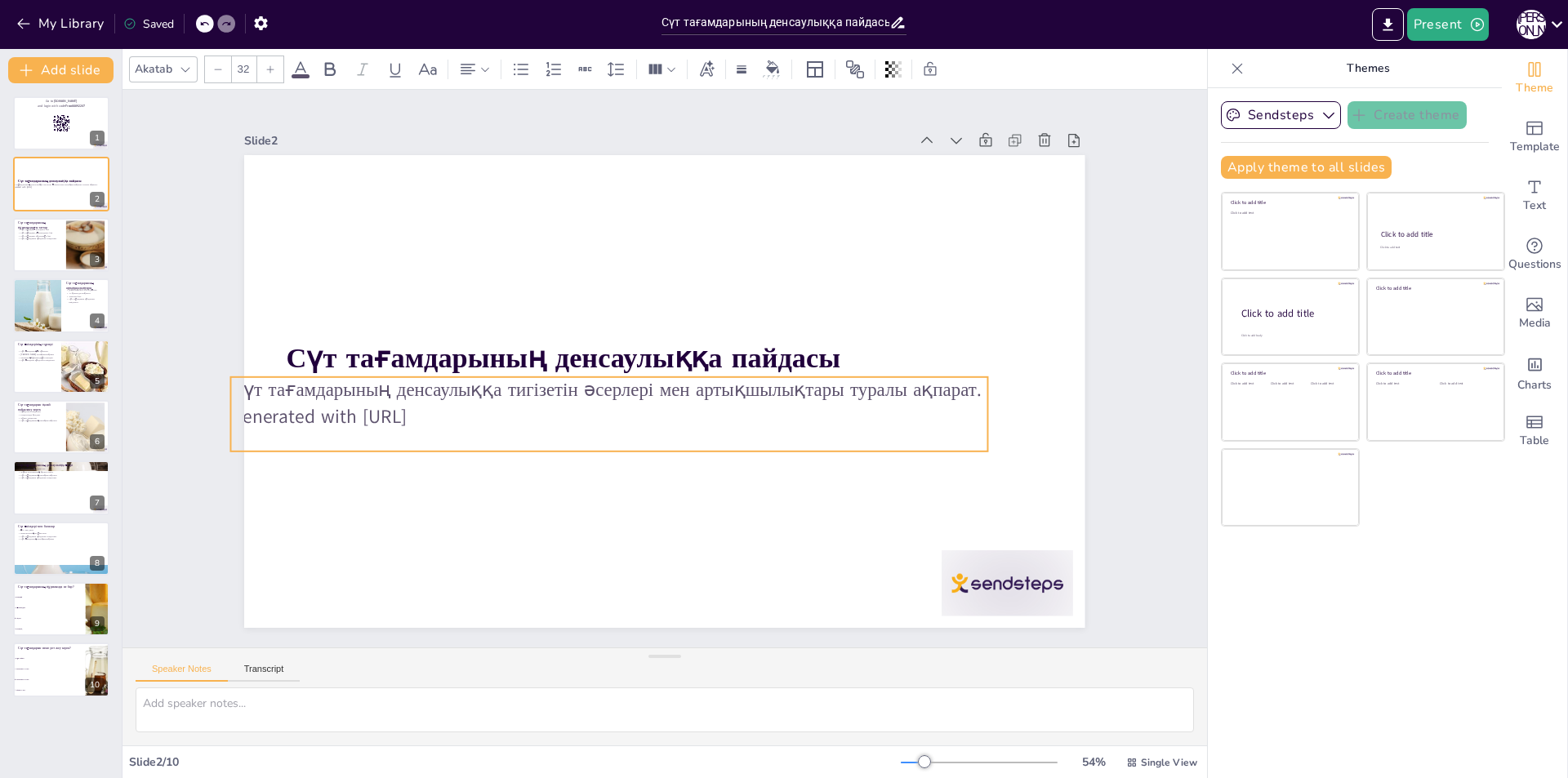
checkbox input "true"
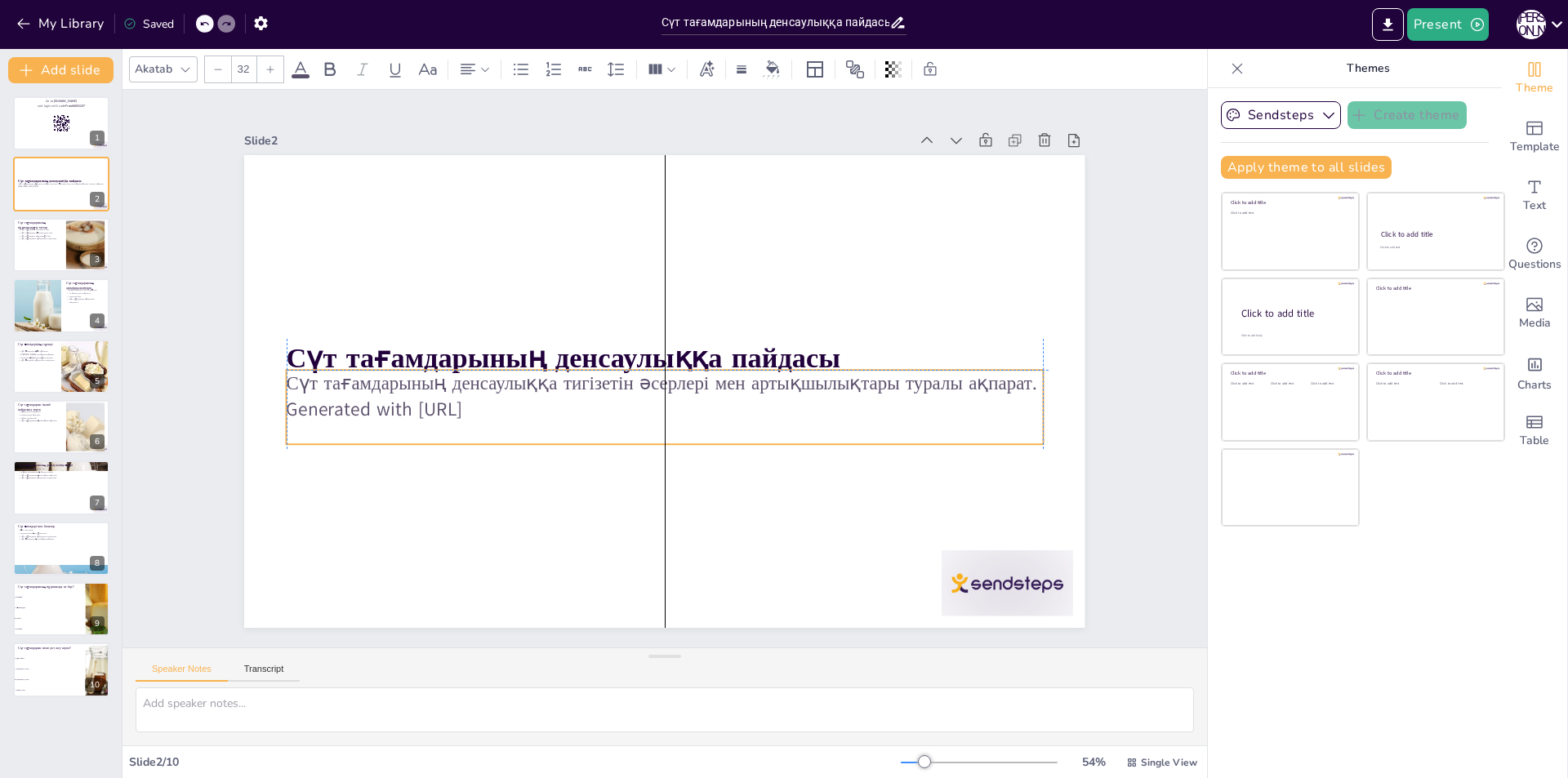
checkbox input "true"
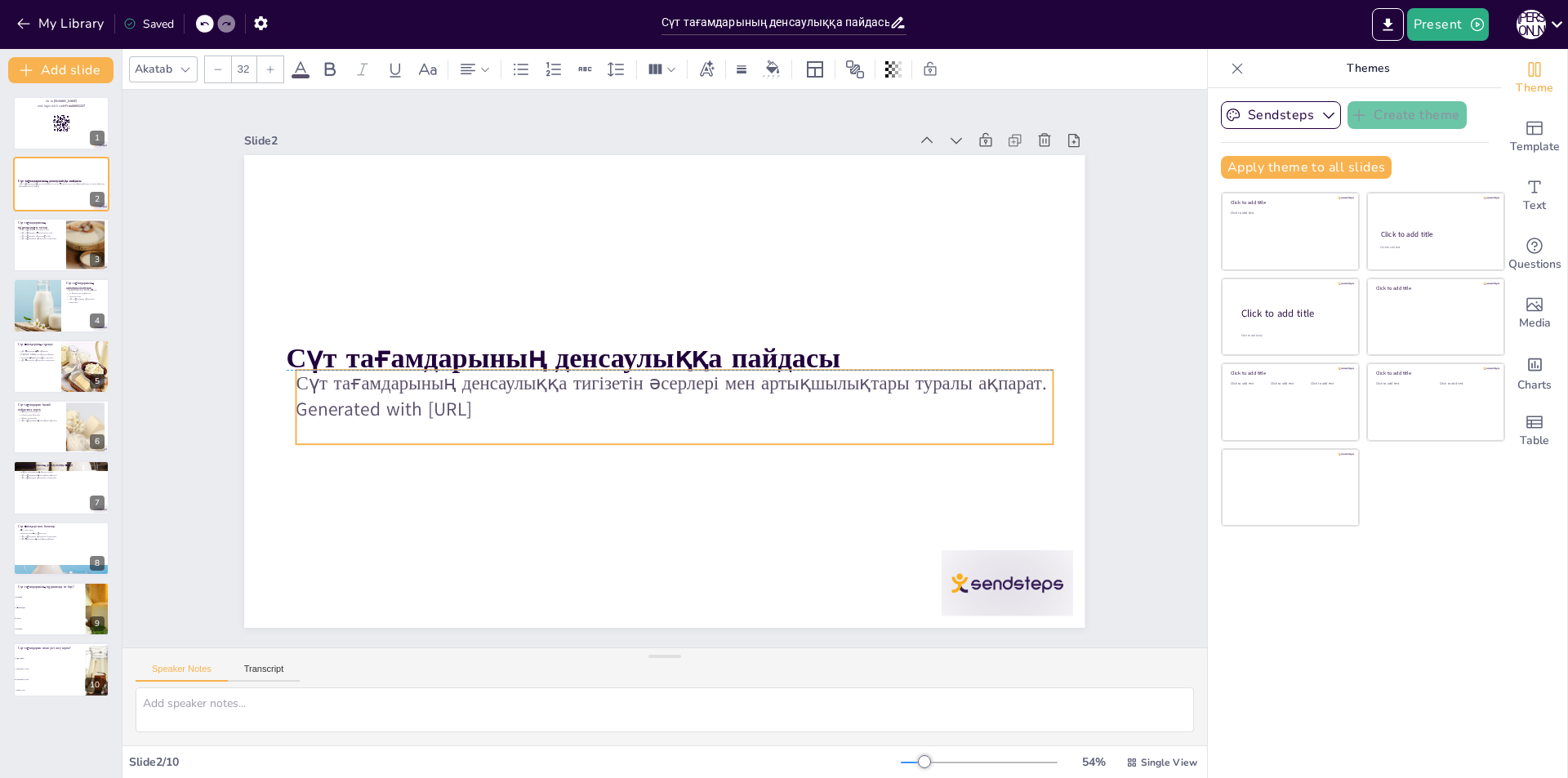
checkbox input "true"
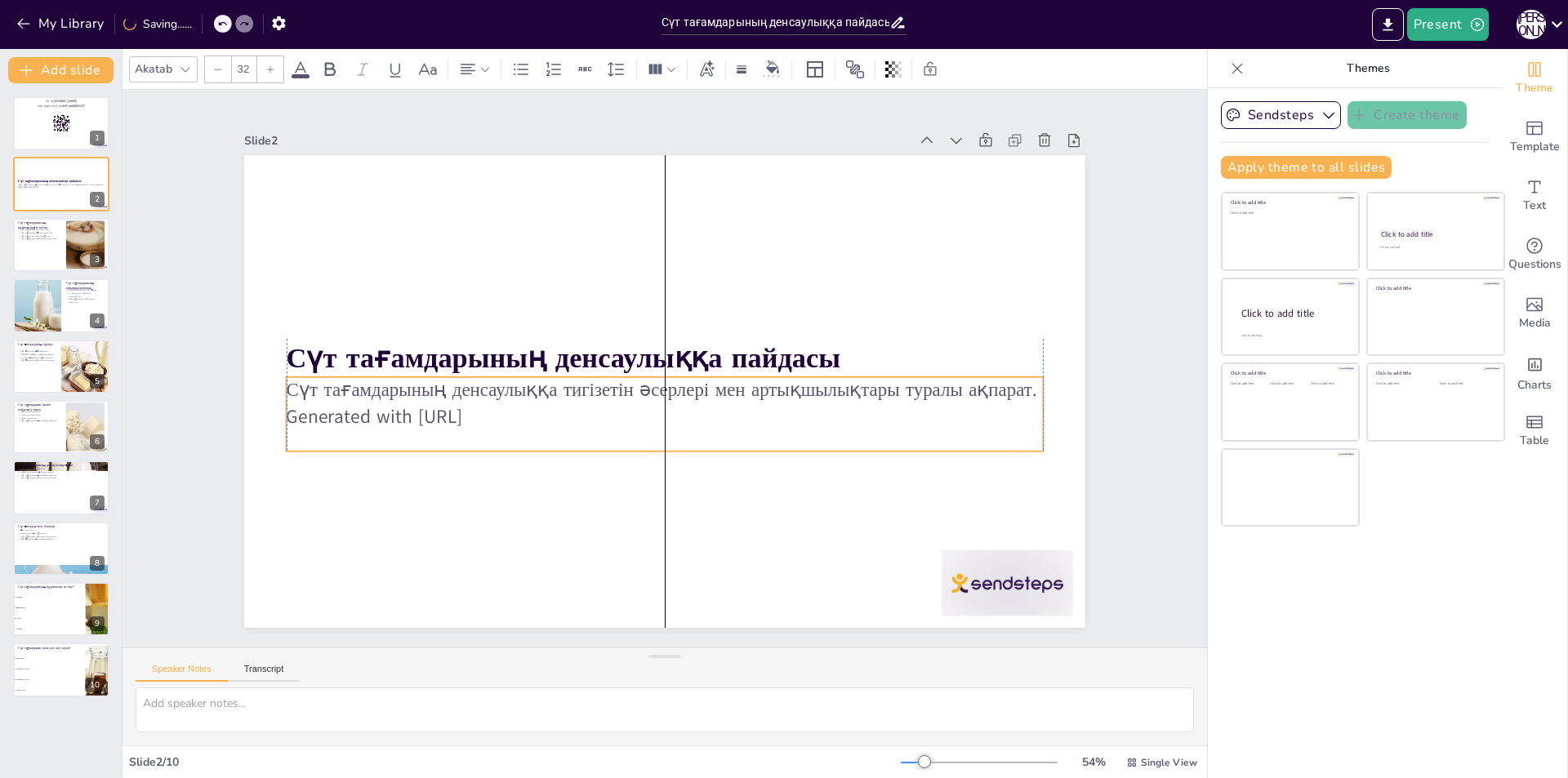
click at [522, 411] on p "Generated with [URL]" at bounding box center [664, 416] width 756 height 26
checkbox input "true"
click at [508, 411] on p "Generated with [URL]" at bounding box center [645, 412] width 701 height 332
checkbox input "true"
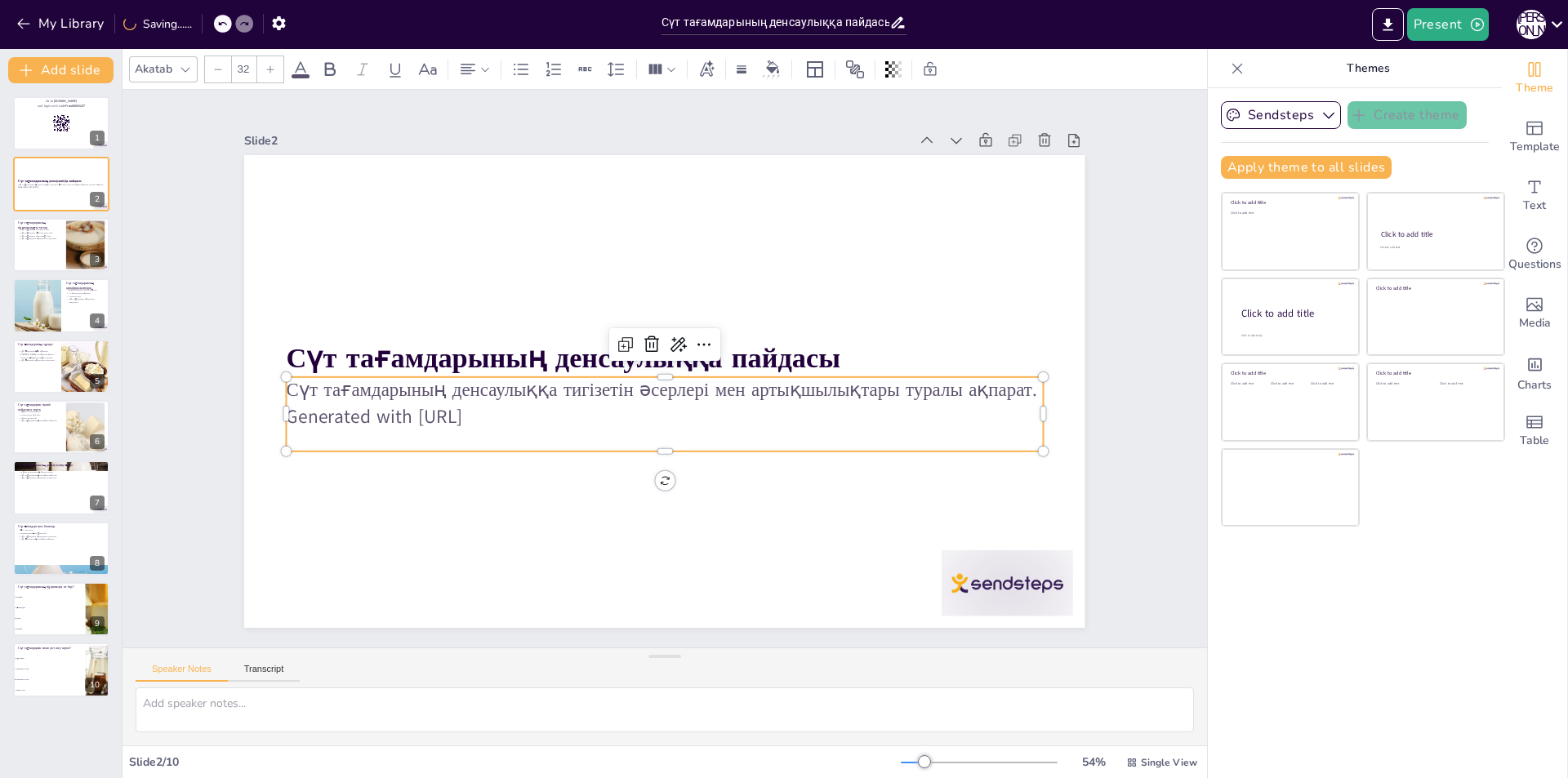
checkbox input "true"
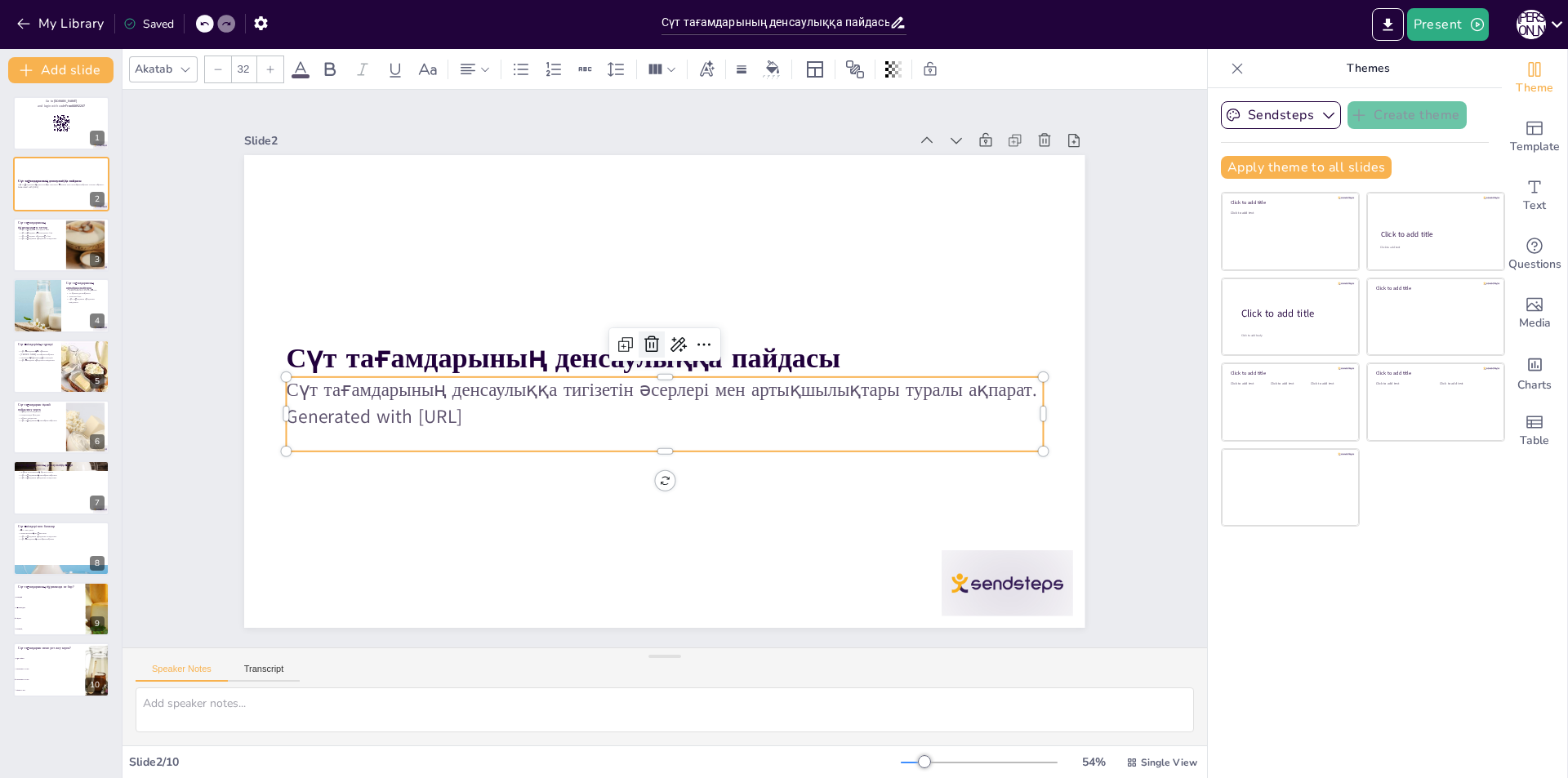
checkbox input "true"
click at [672, 383] on icon at bounding box center [680, 391] width 17 height 18
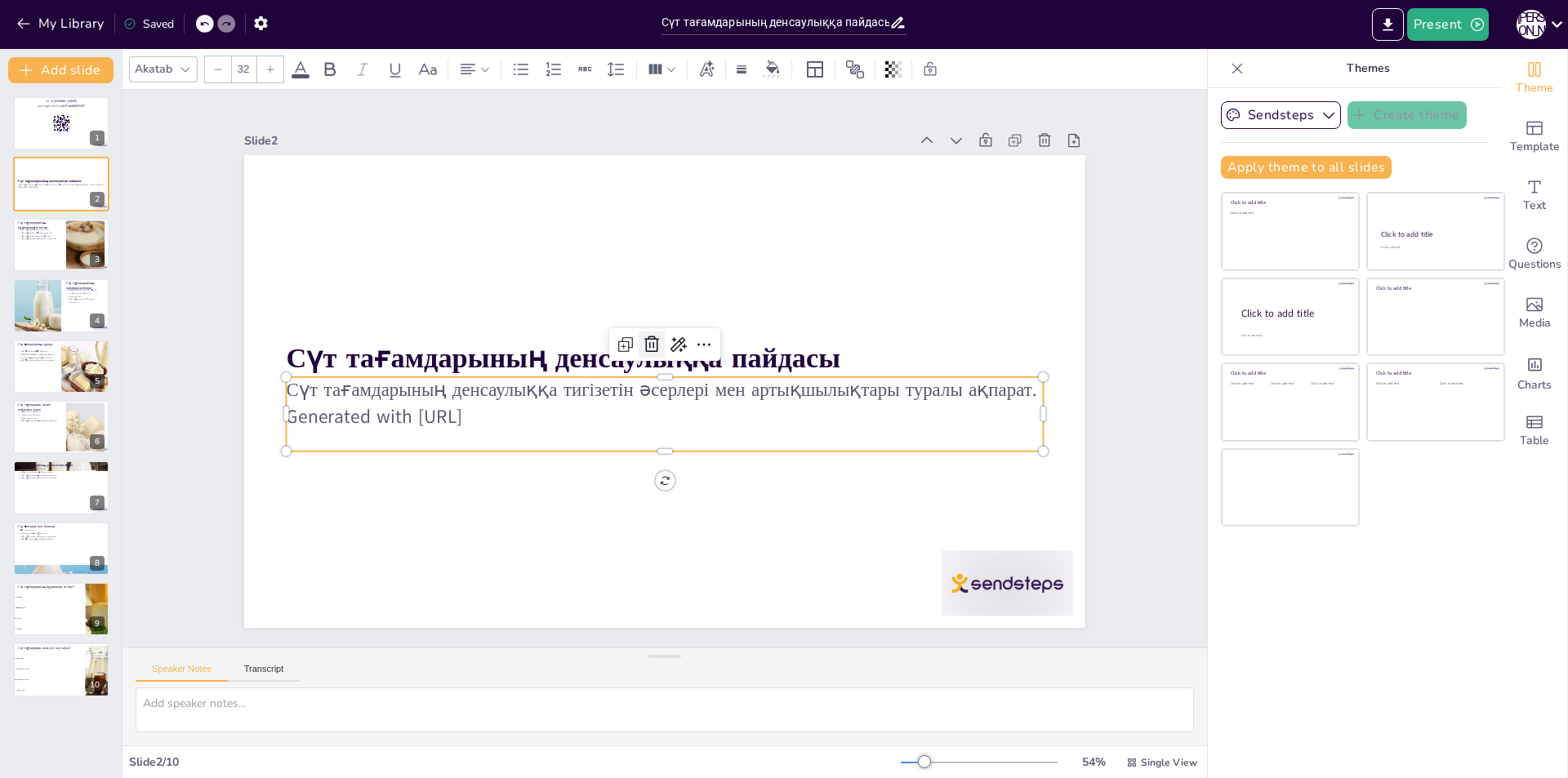
checkbox input "true"
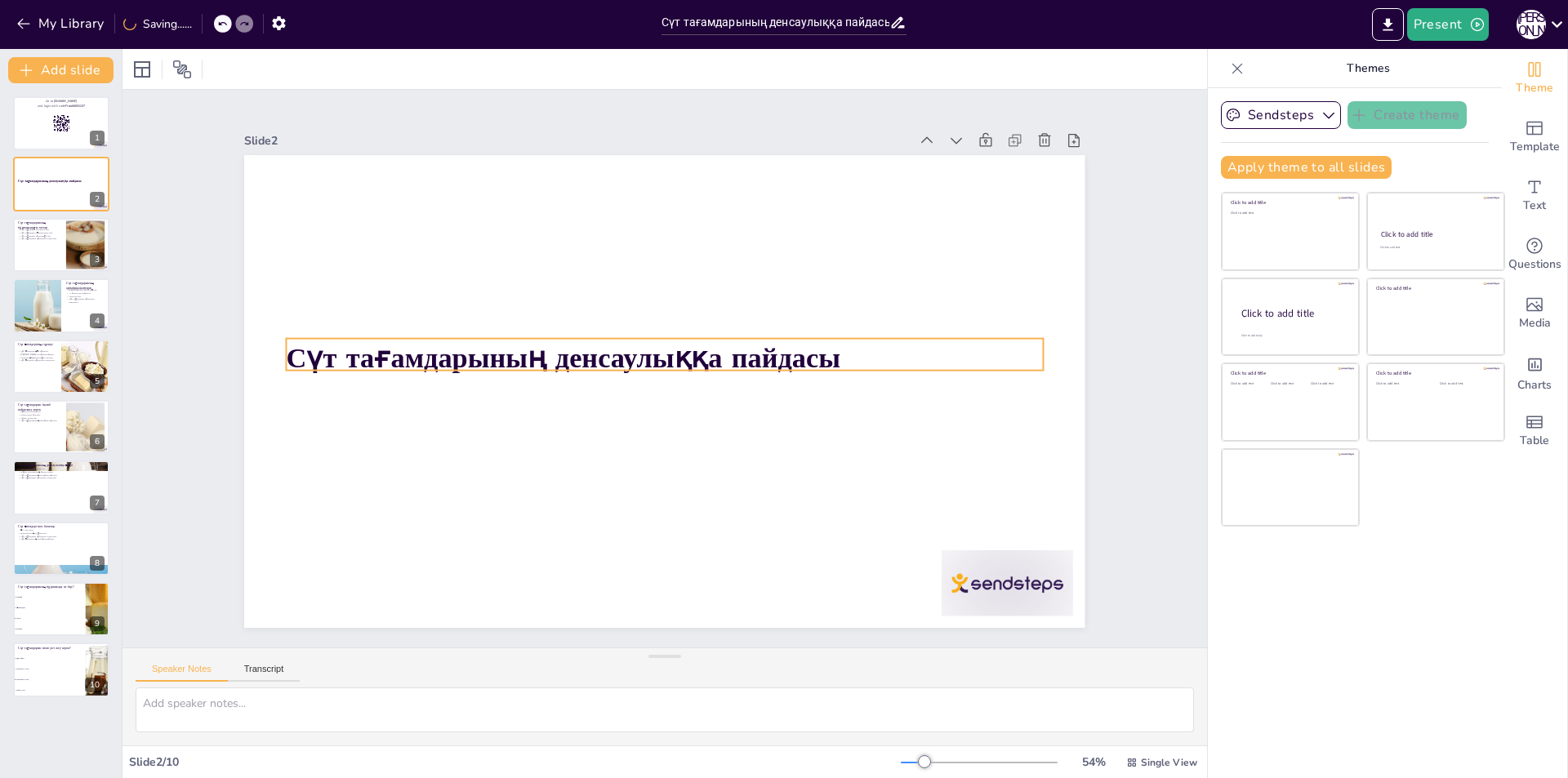
checkbox input "true"
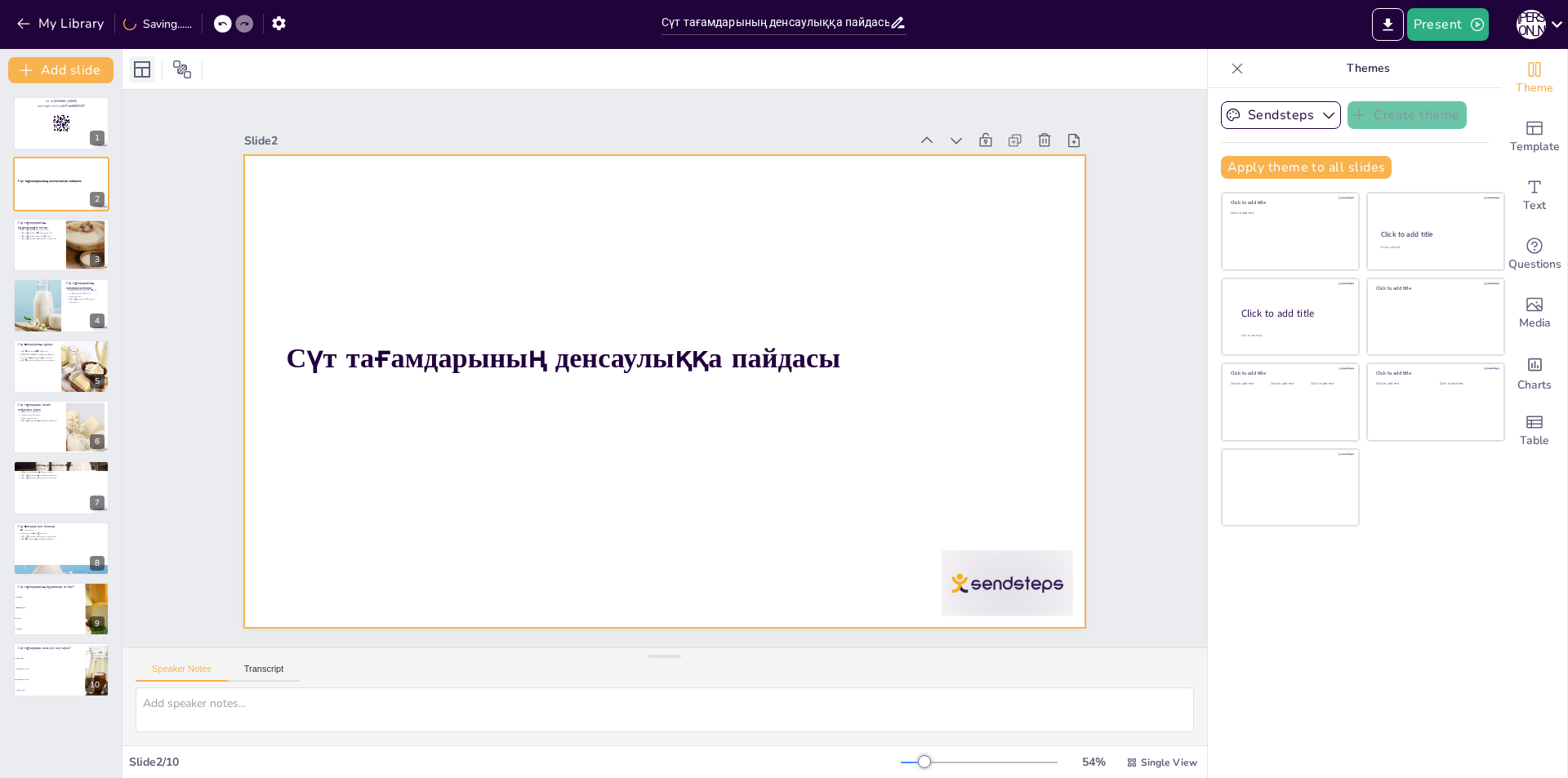
checkbox input "true"
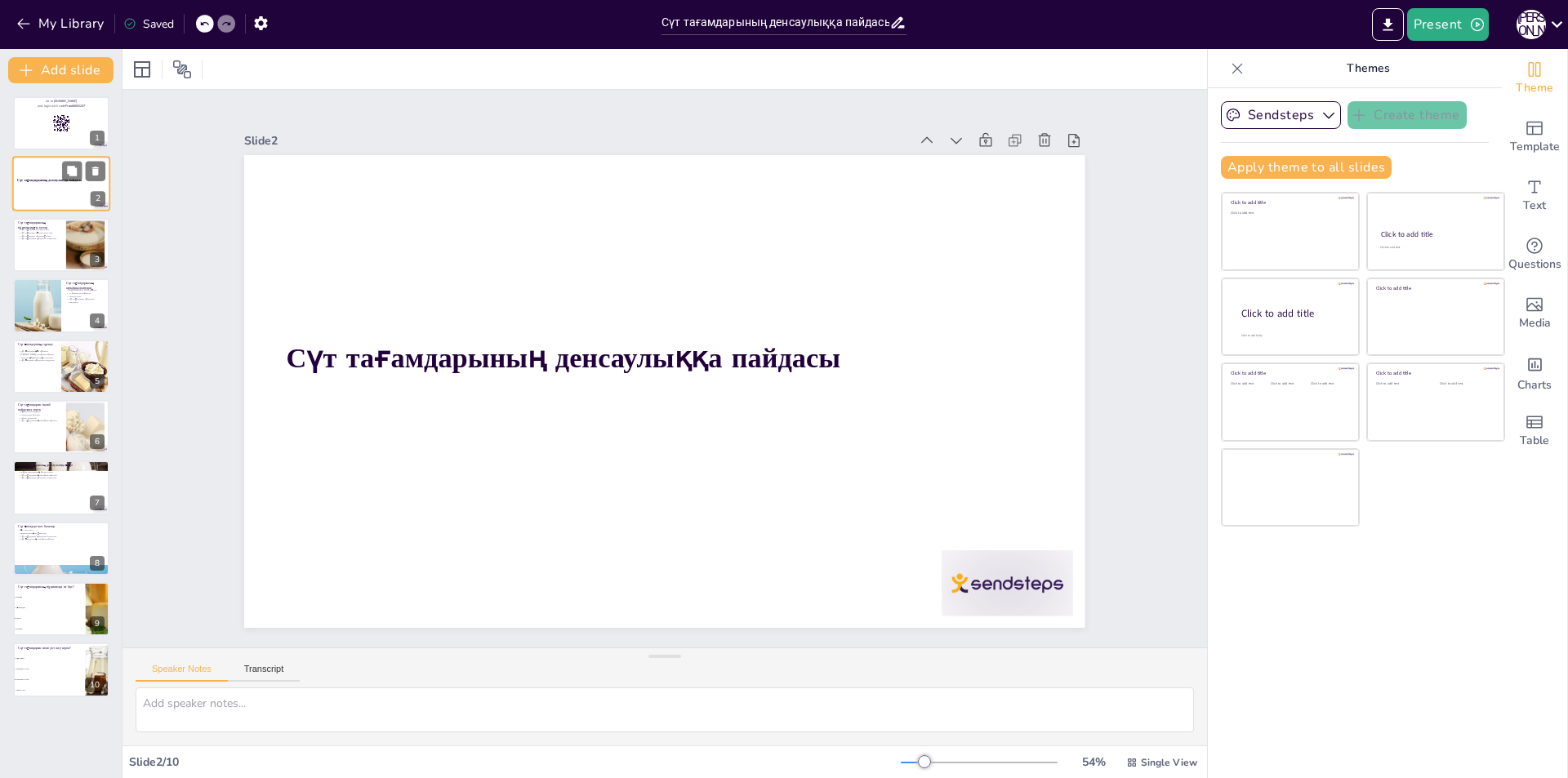
checkbox input "true"
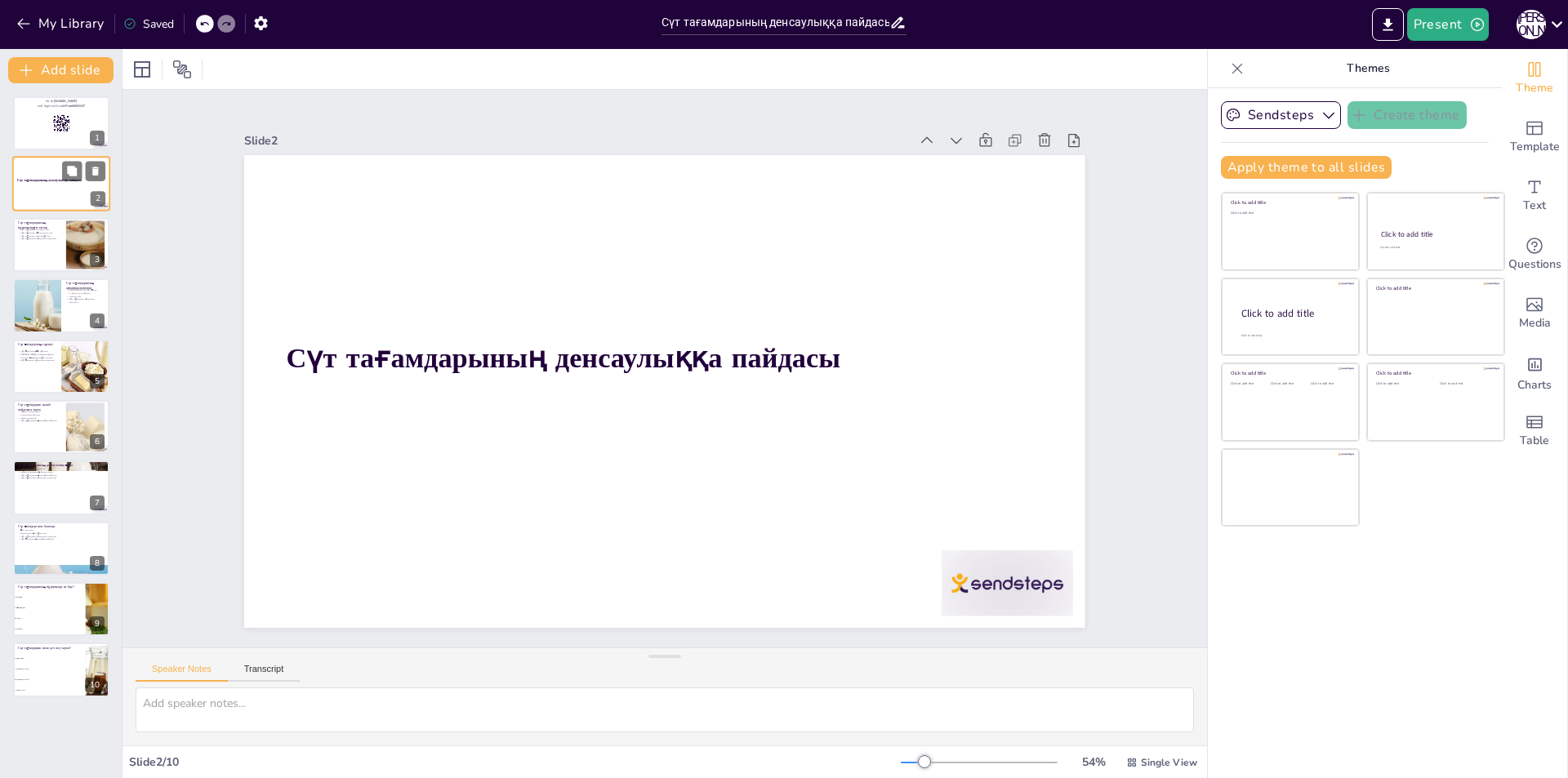
checkbox input "true"
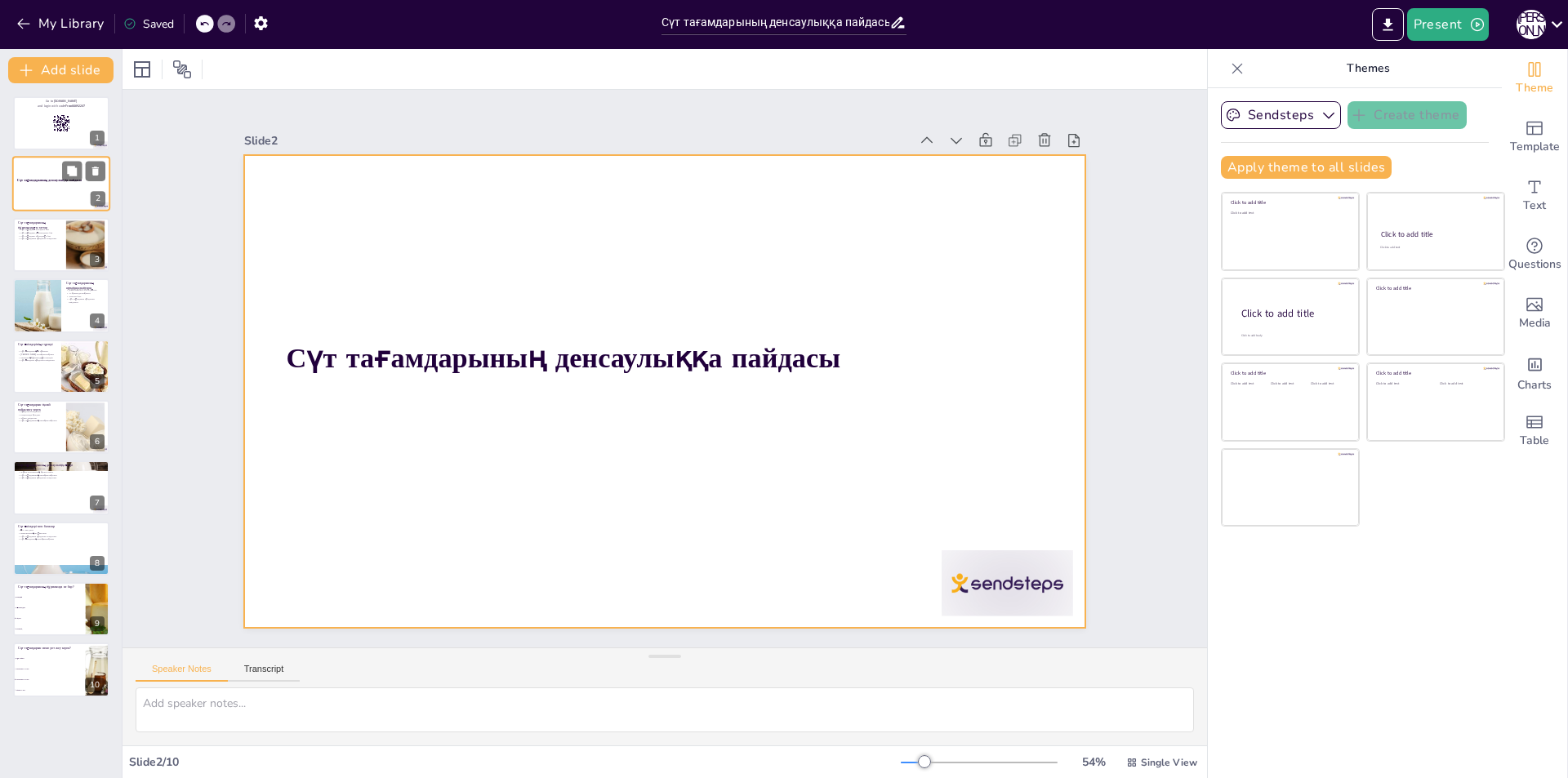
click at [57, 192] on div at bounding box center [61, 185] width 98 height 55
checkbox input "true"
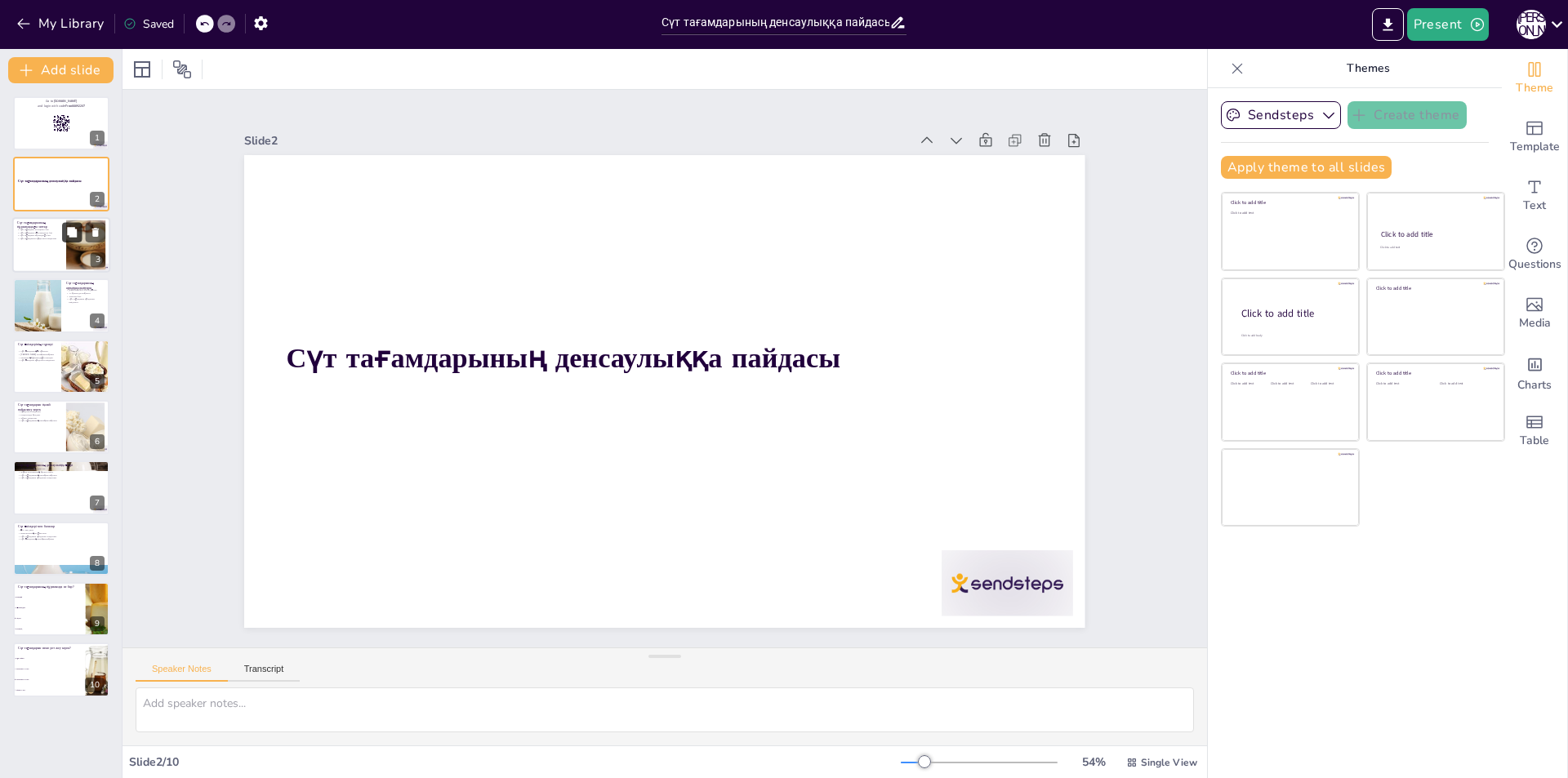
checkbox input "true"
click at [40, 257] on div at bounding box center [61, 245] width 98 height 55
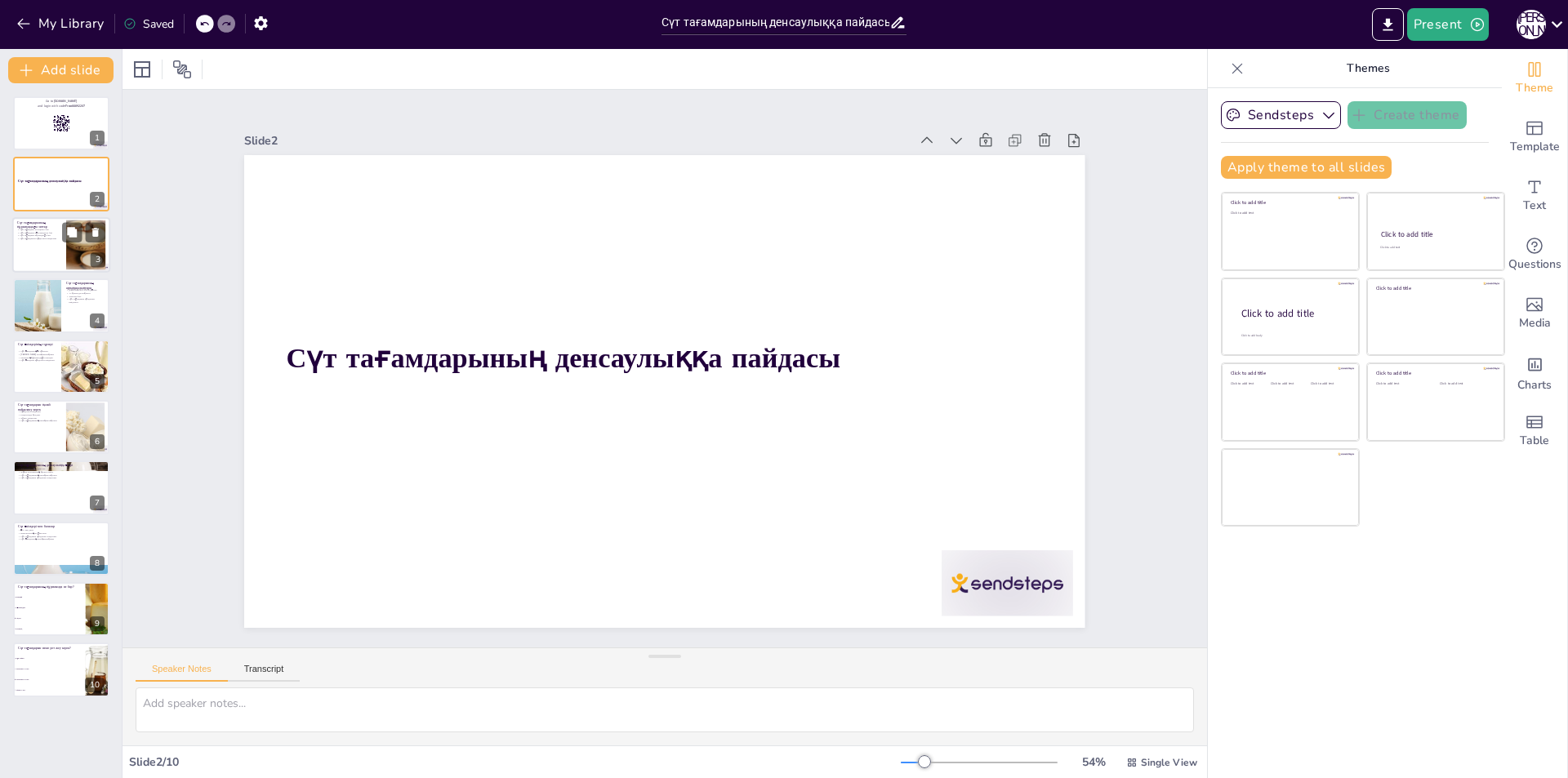
checkbox input "true"
type textarea "Кальций сүйектер мен тістердің мықтылығын қамтамасыз етеді, бұл әсіресе балалар…"
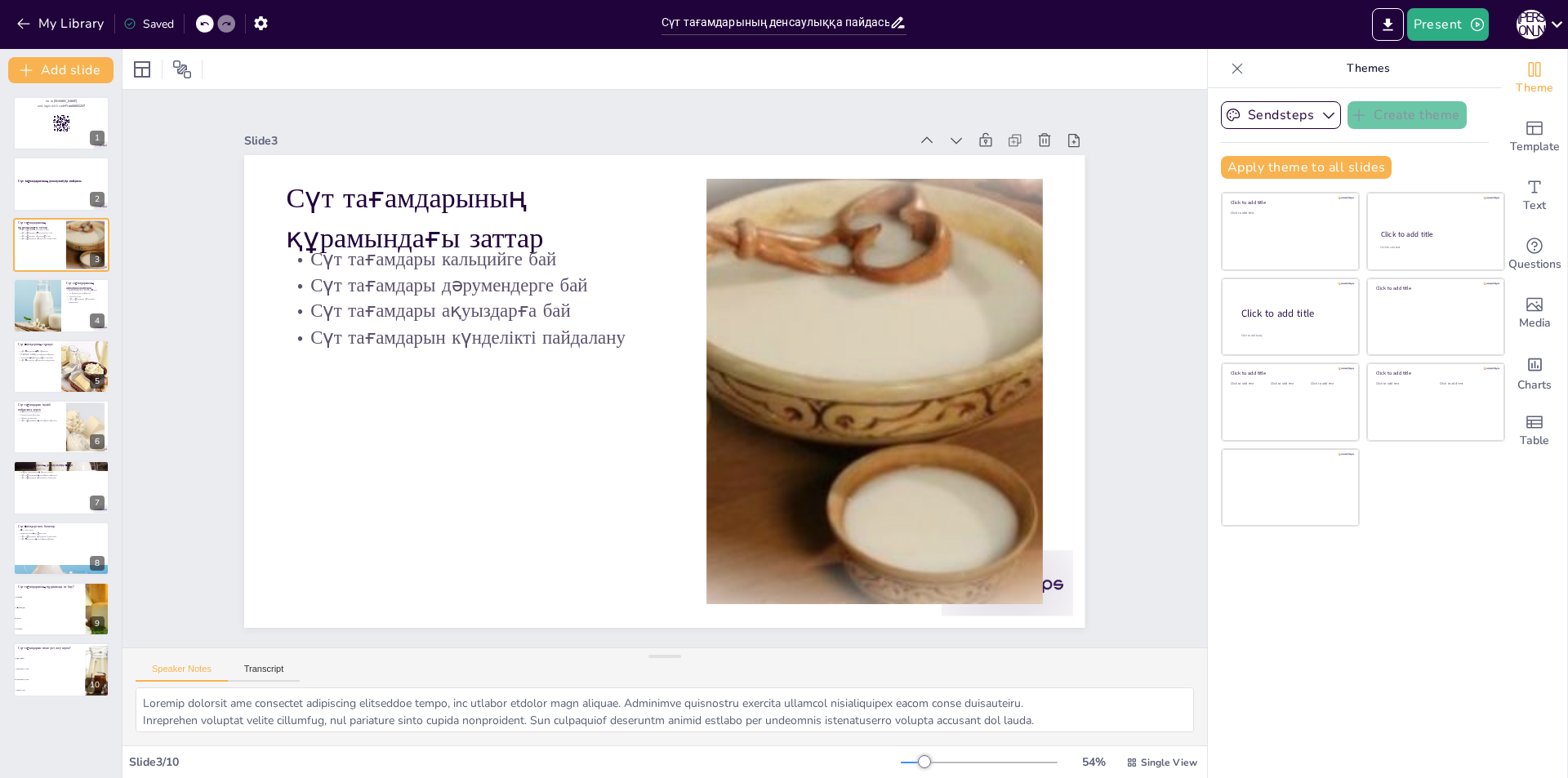
checkbox input "true"
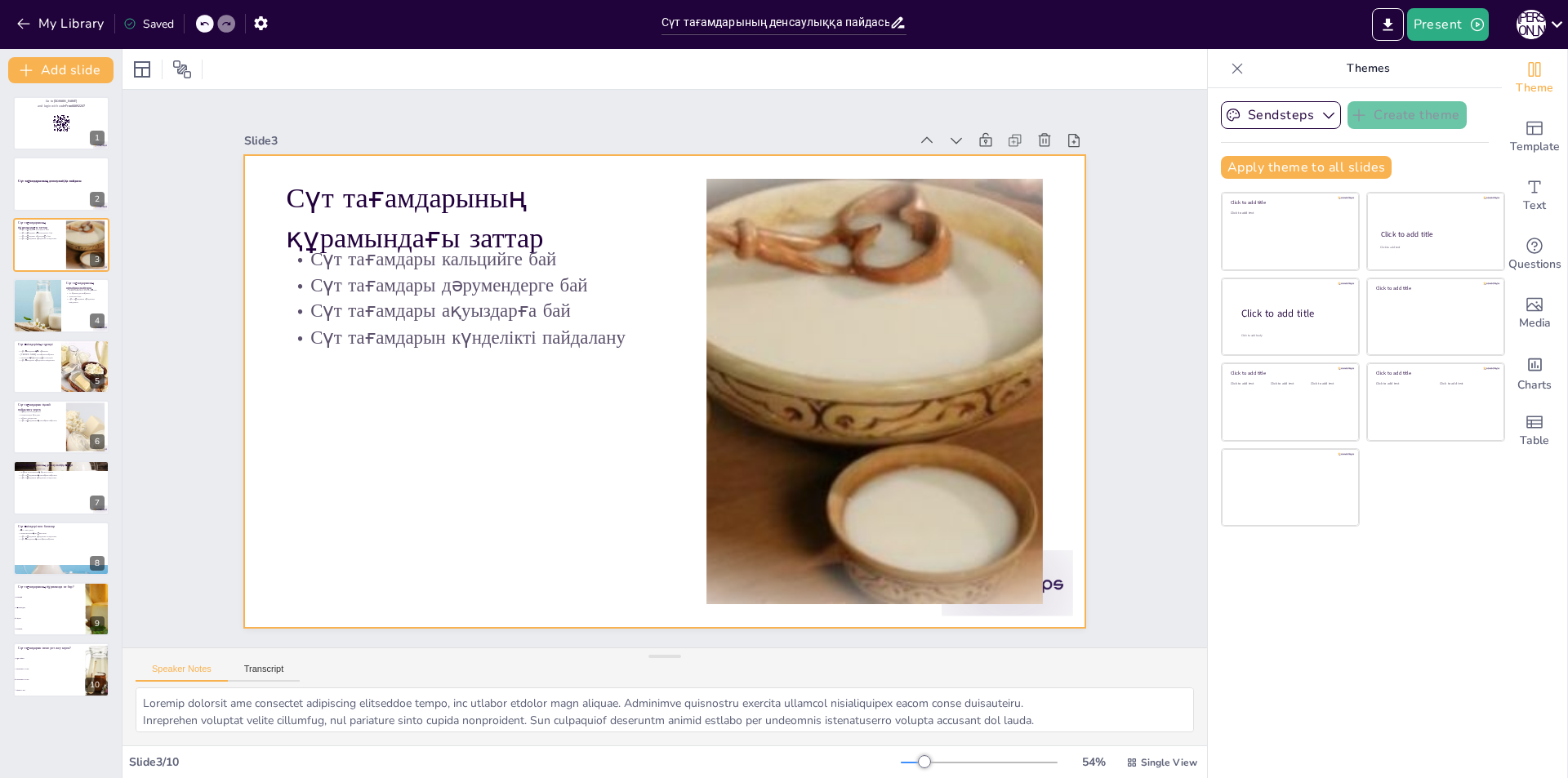
checkbox input "true"
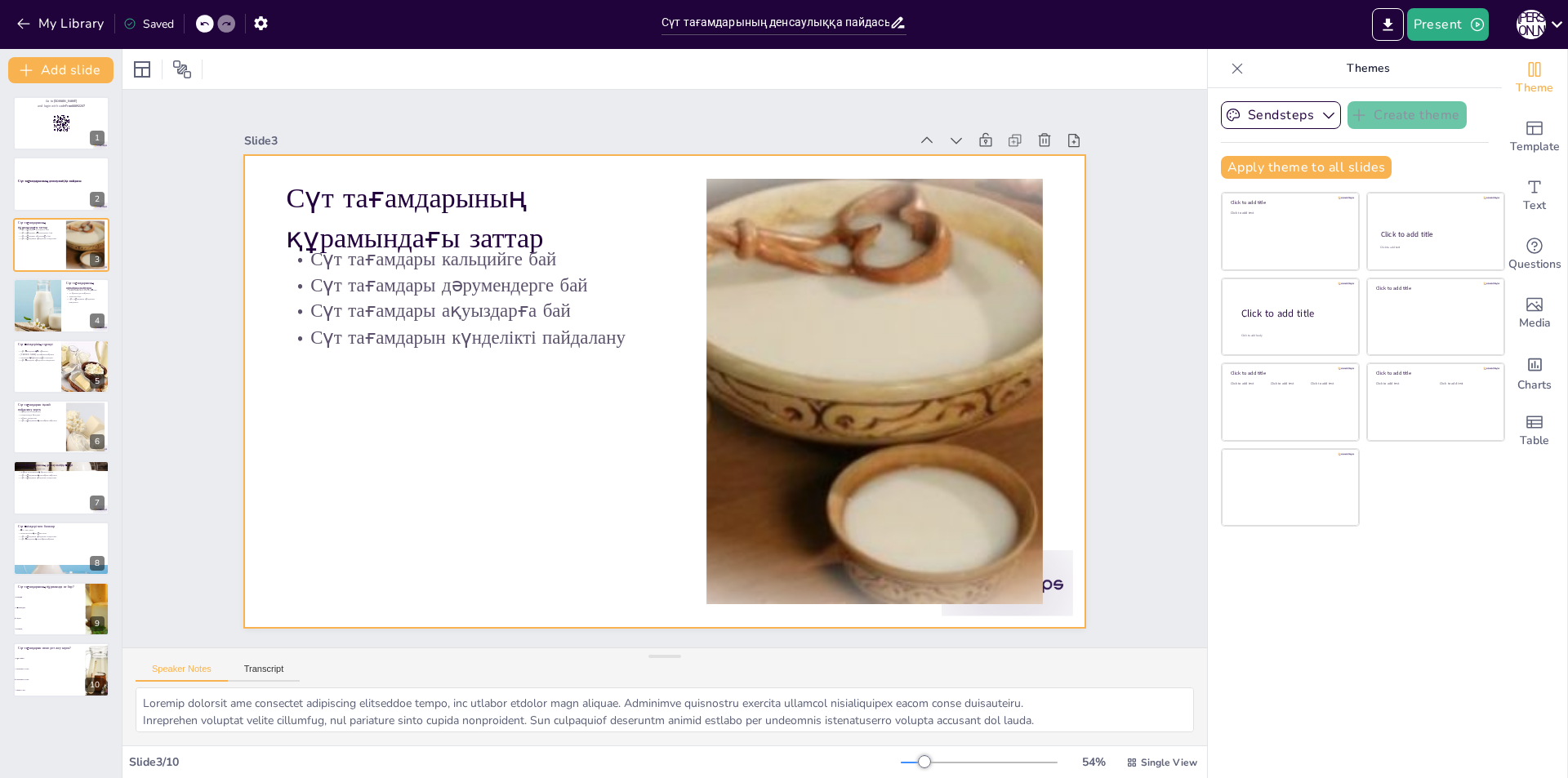
checkbox input "true"
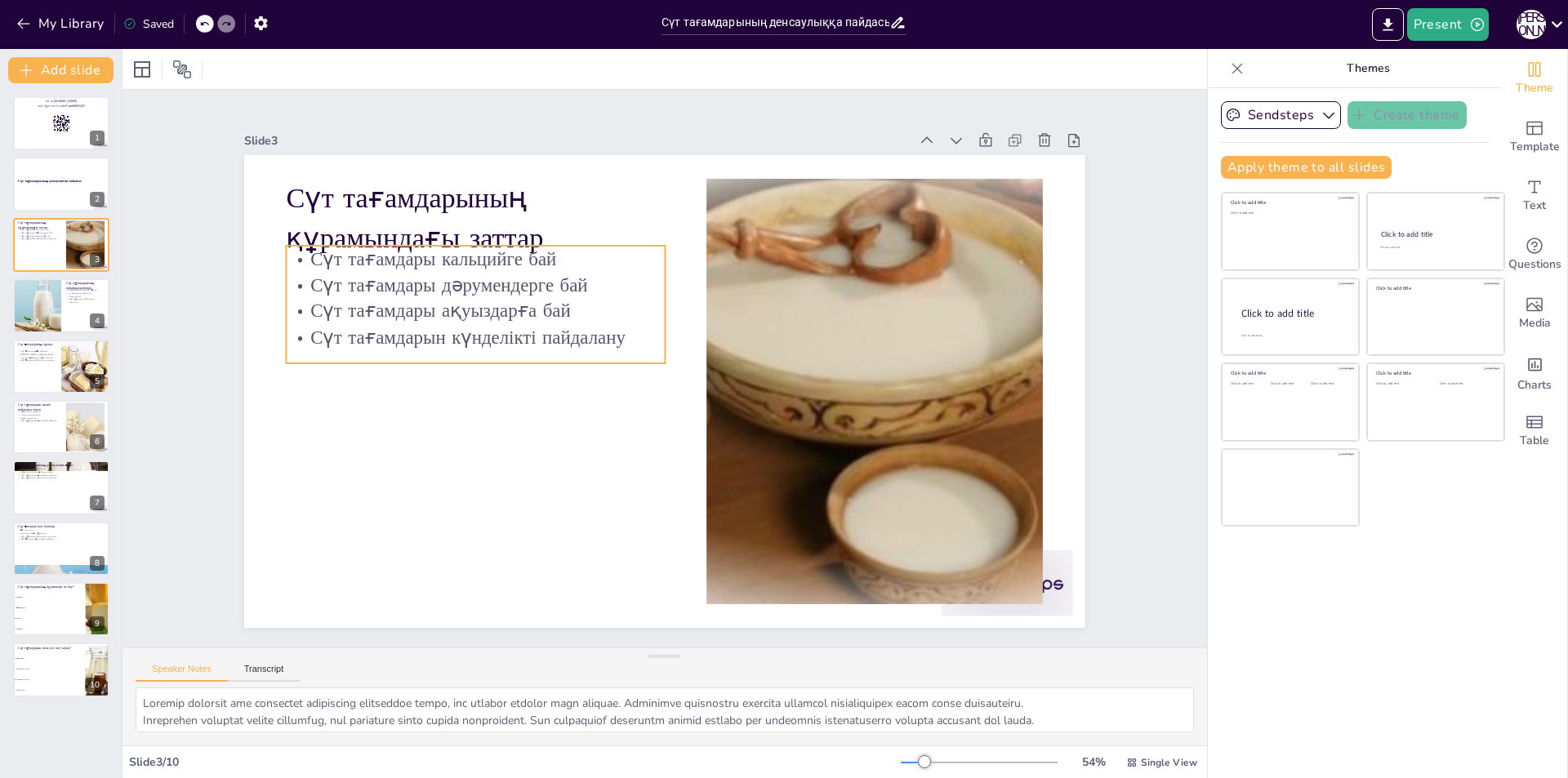
checkbox input "true"
click at [450, 320] on p "Сүт тағамдары дәрумендерге бай" at bounding box center [497, 490] width 211 height 340
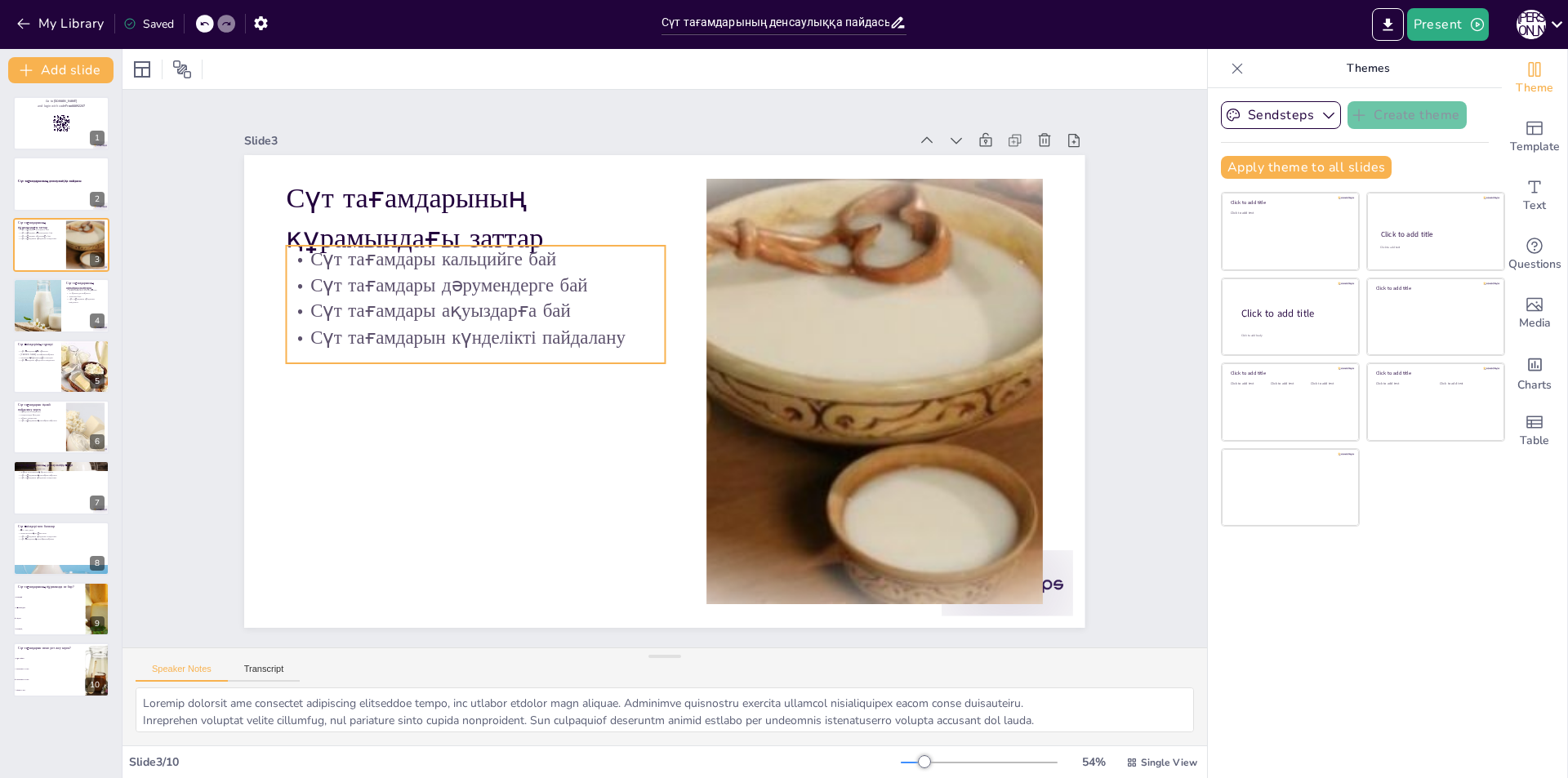
checkbox input "true"
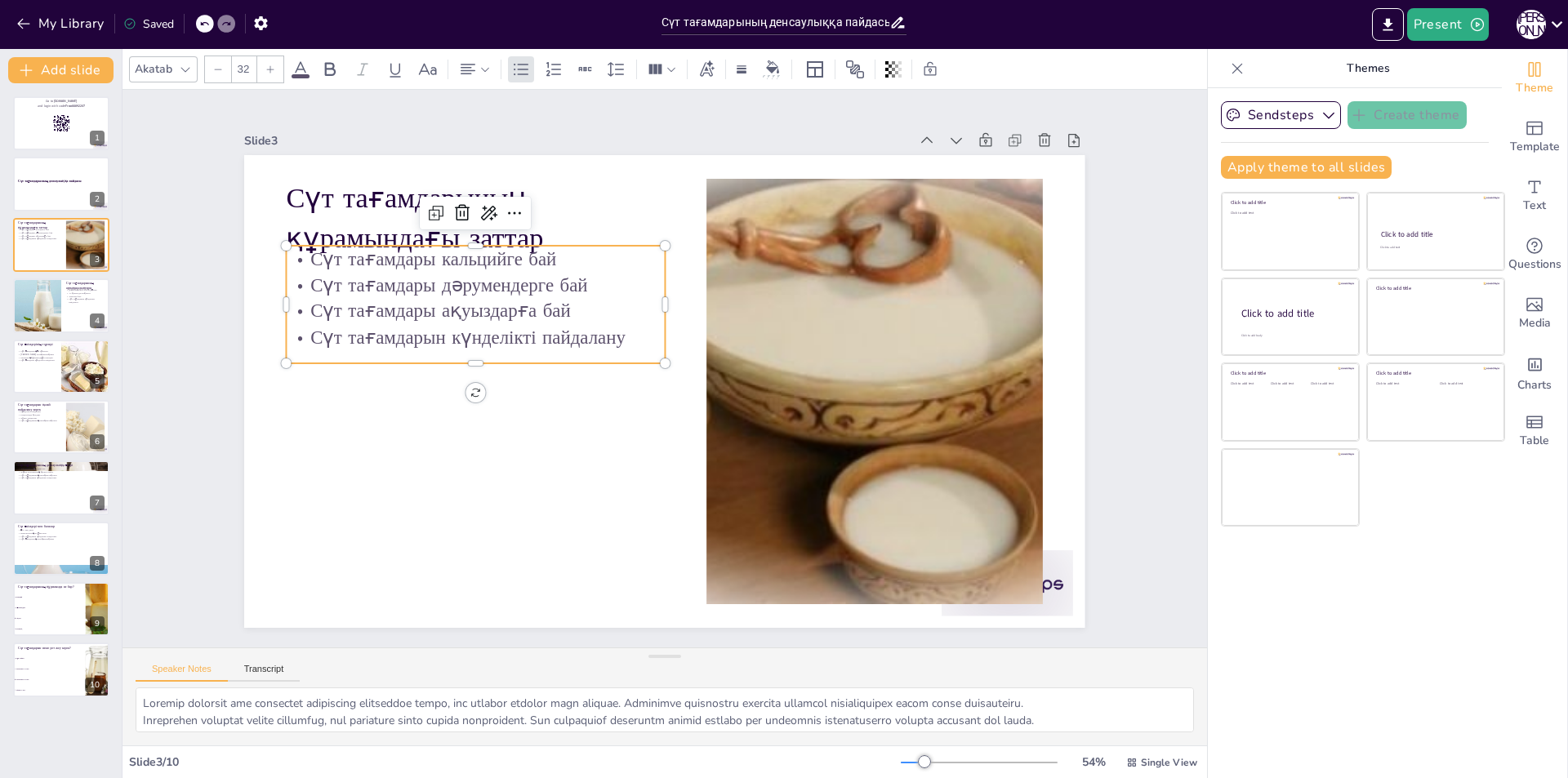
checkbox input "true"
drag, startPoint x: 461, startPoint y: 358, endPoint x: 458, endPoint y: 410, distance: 52.1
click at [458, 410] on div at bounding box center [469, 361] width 364 height 129
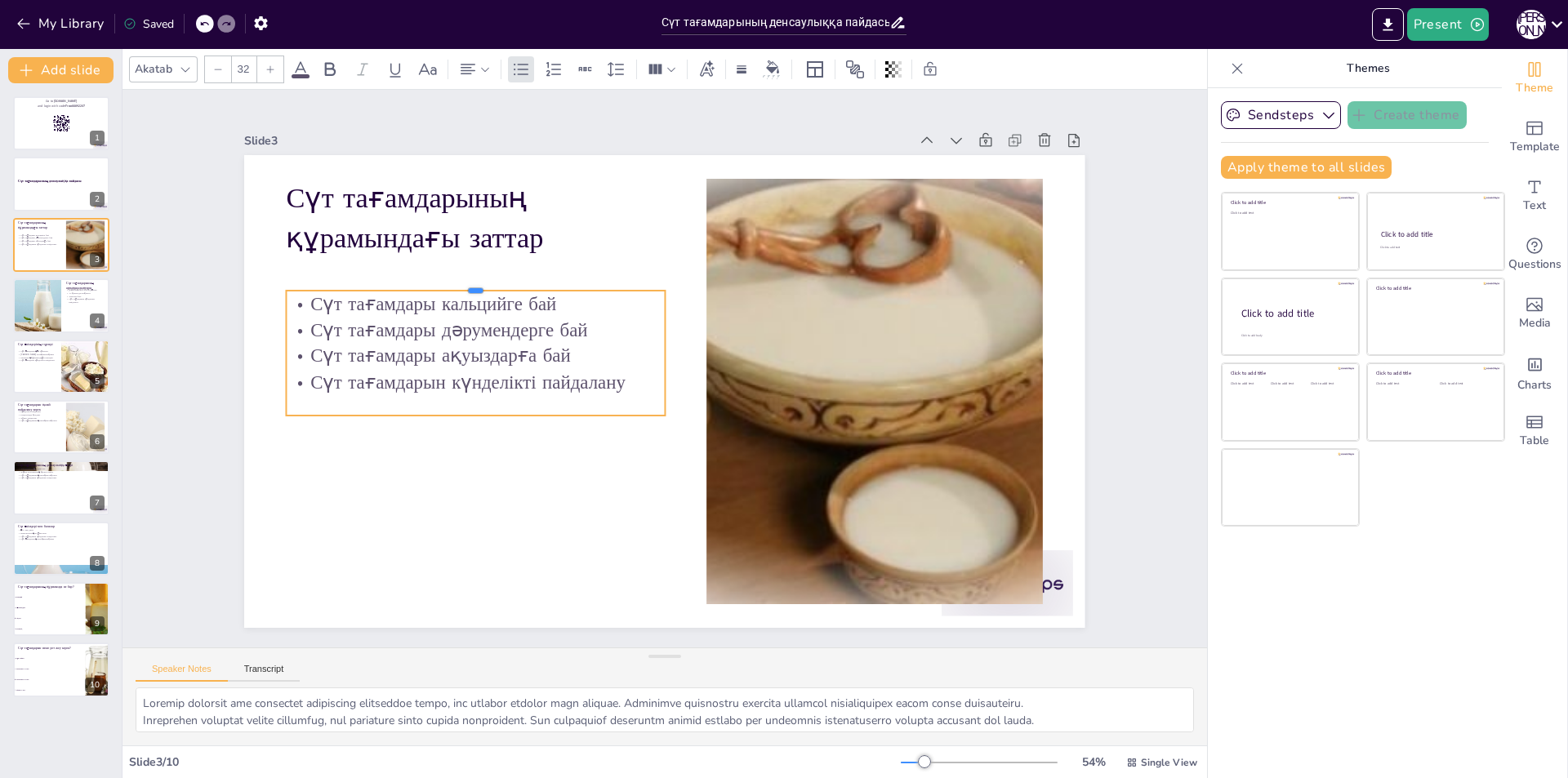
drag, startPoint x: 462, startPoint y: 236, endPoint x: 464, endPoint y: 282, distance: 46.0
click at [464, 282] on div at bounding box center [497, 246] width 373 height 91
click at [495, 179] on icon at bounding box center [498, 175] width 7 height 7
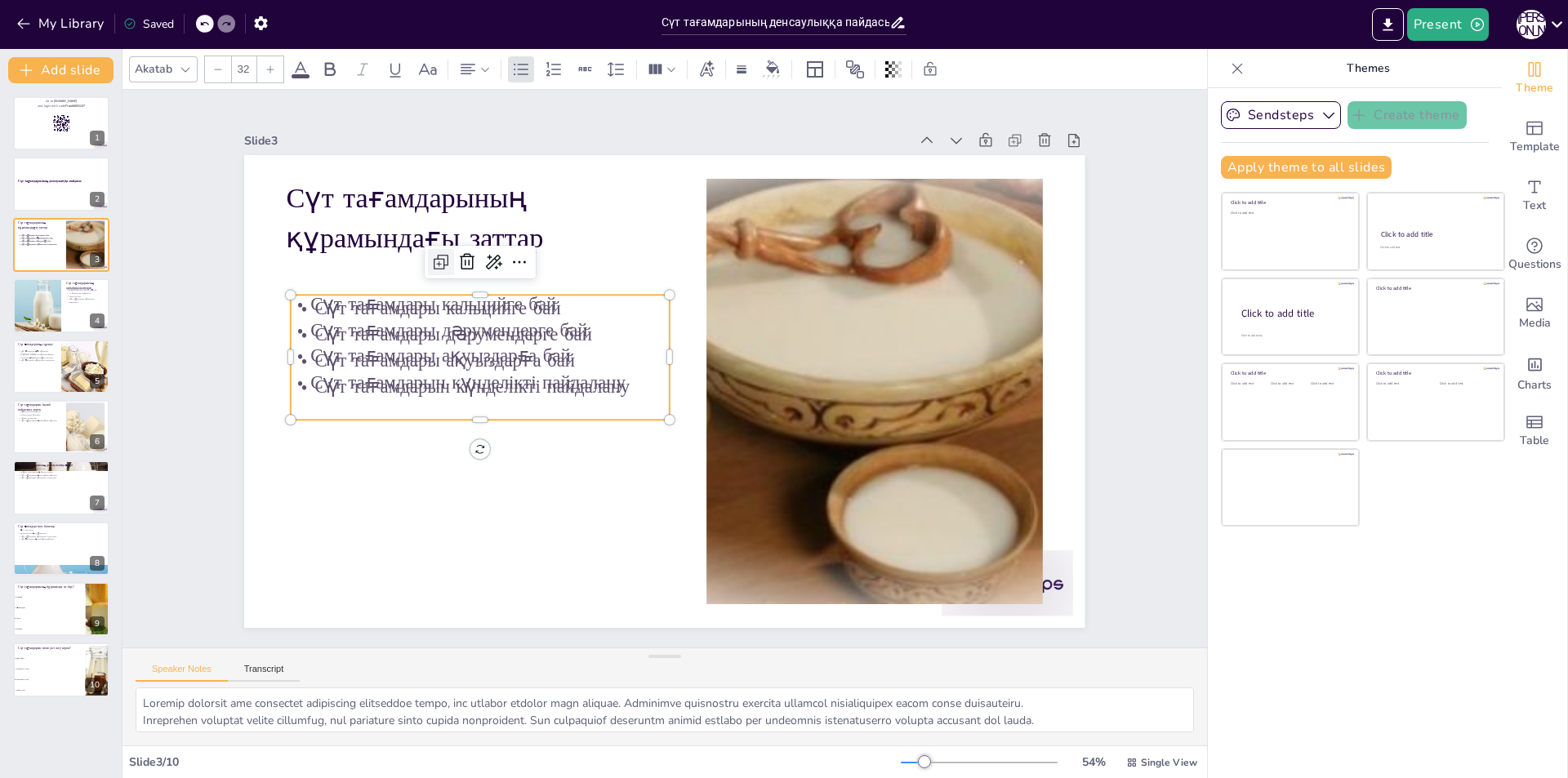
click at [443, 250] on icon at bounding box center [453, 239] width 21 height 21
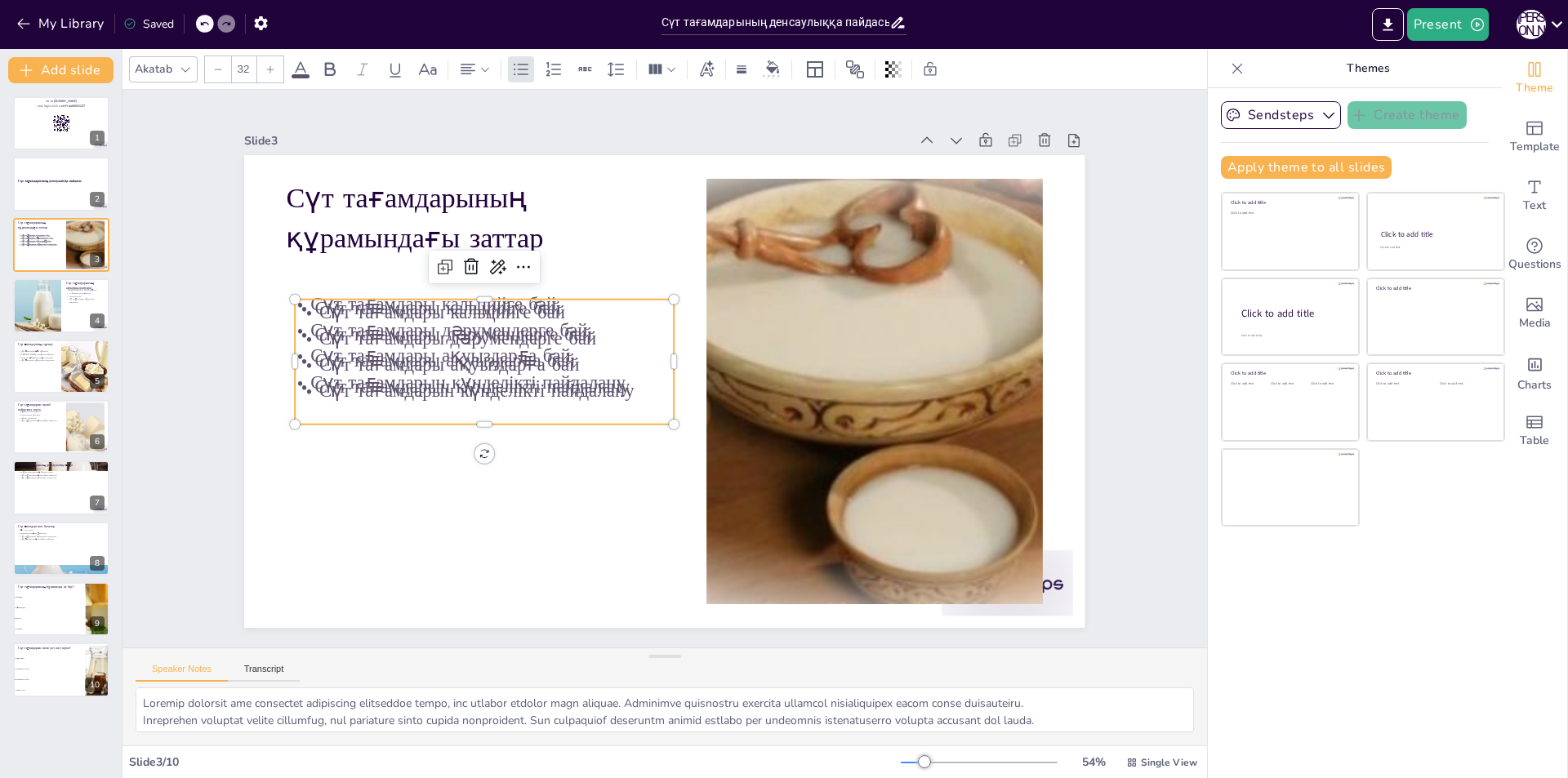
click at [481, 377] on p "Сүт тағамдарын күнделікті пайдалану" at bounding box center [484, 353] width 376 height 104
click at [537, 251] on icon at bounding box center [547, 239] width 23 height 23
click at [466, 332] on p "Сүт тағамдары дәрумендерге бай" at bounding box center [512, 267] width 356 height 177
click at [514, 243] on icon at bounding box center [523, 234] width 19 height 18
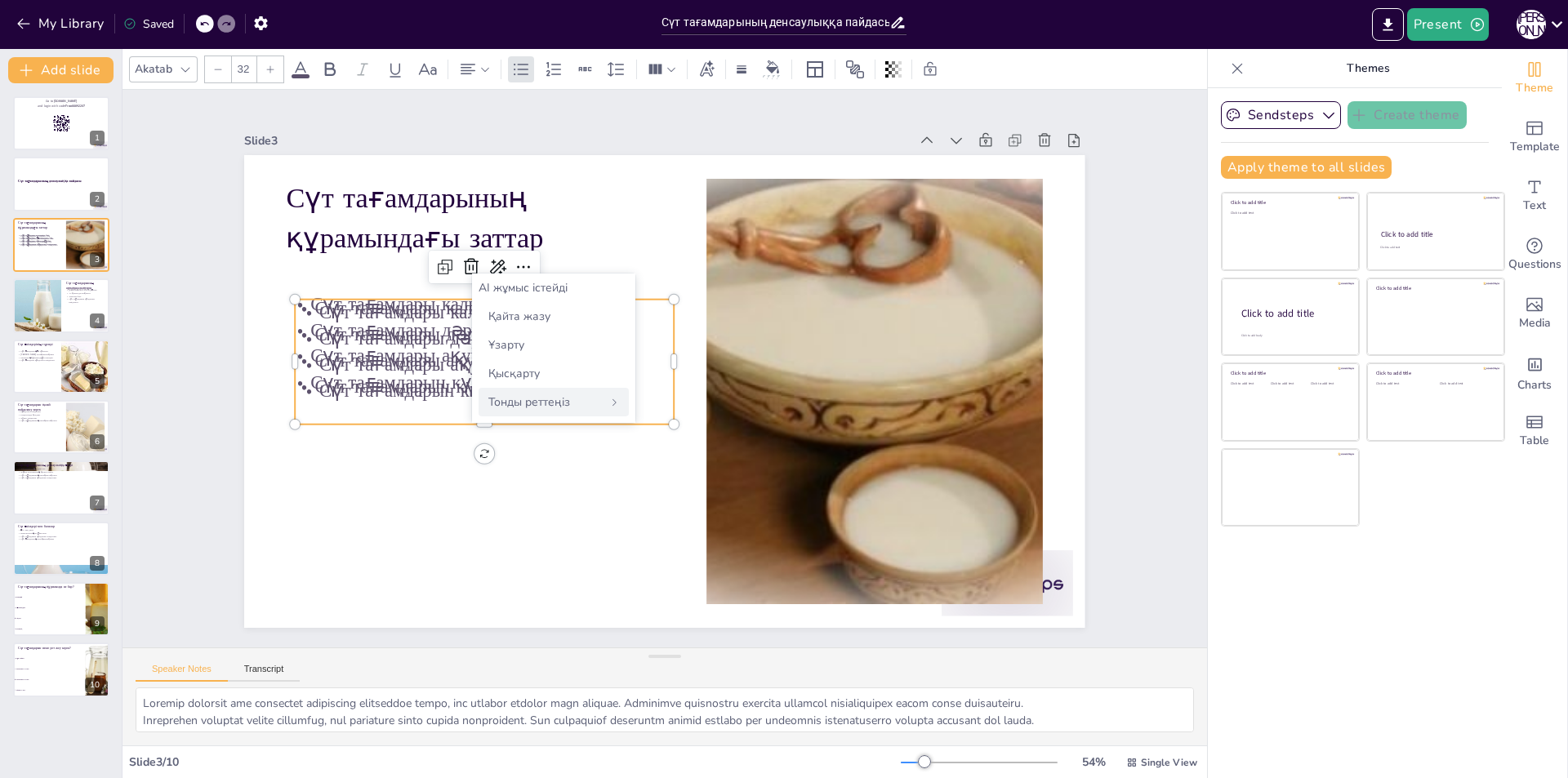
click at [532, 404] on font "Тонды реттеңіз" at bounding box center [529, 402] width 82 height 16
click at [532, 318] on font "Кездейсоқ" at bounding box center [517, 316] width 58 height 16
click at [518, 287] on font "Артқа" at bounding box center [507, 287] width 33 height 16
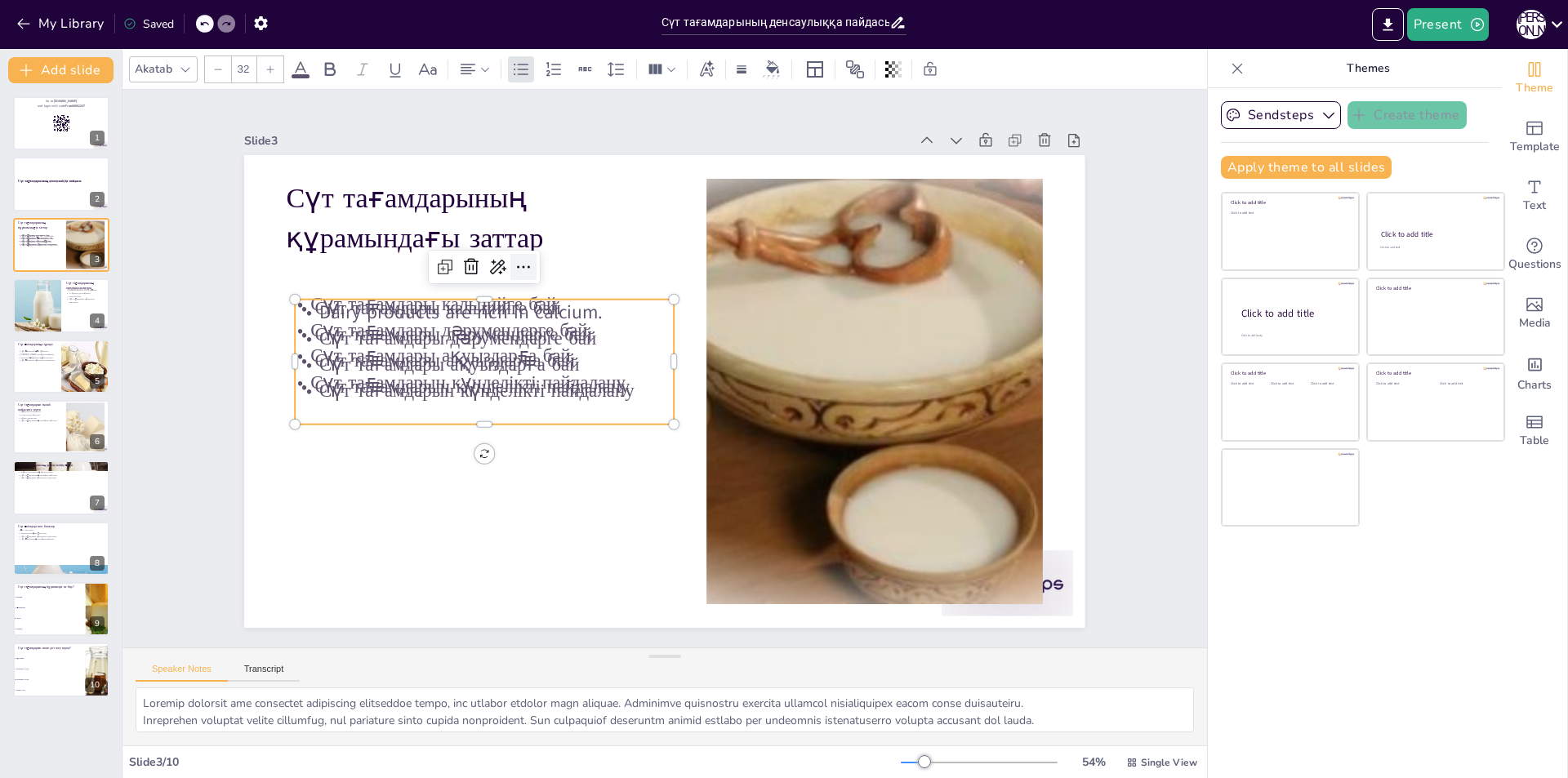
click at [597, 217] on icon at bounding box center [610, 203] width 28 height 28
click at [430, 338] on p "Сүт тағамдары дәрумендерге бай" at bounding box center [488, 320] width 379 height 65
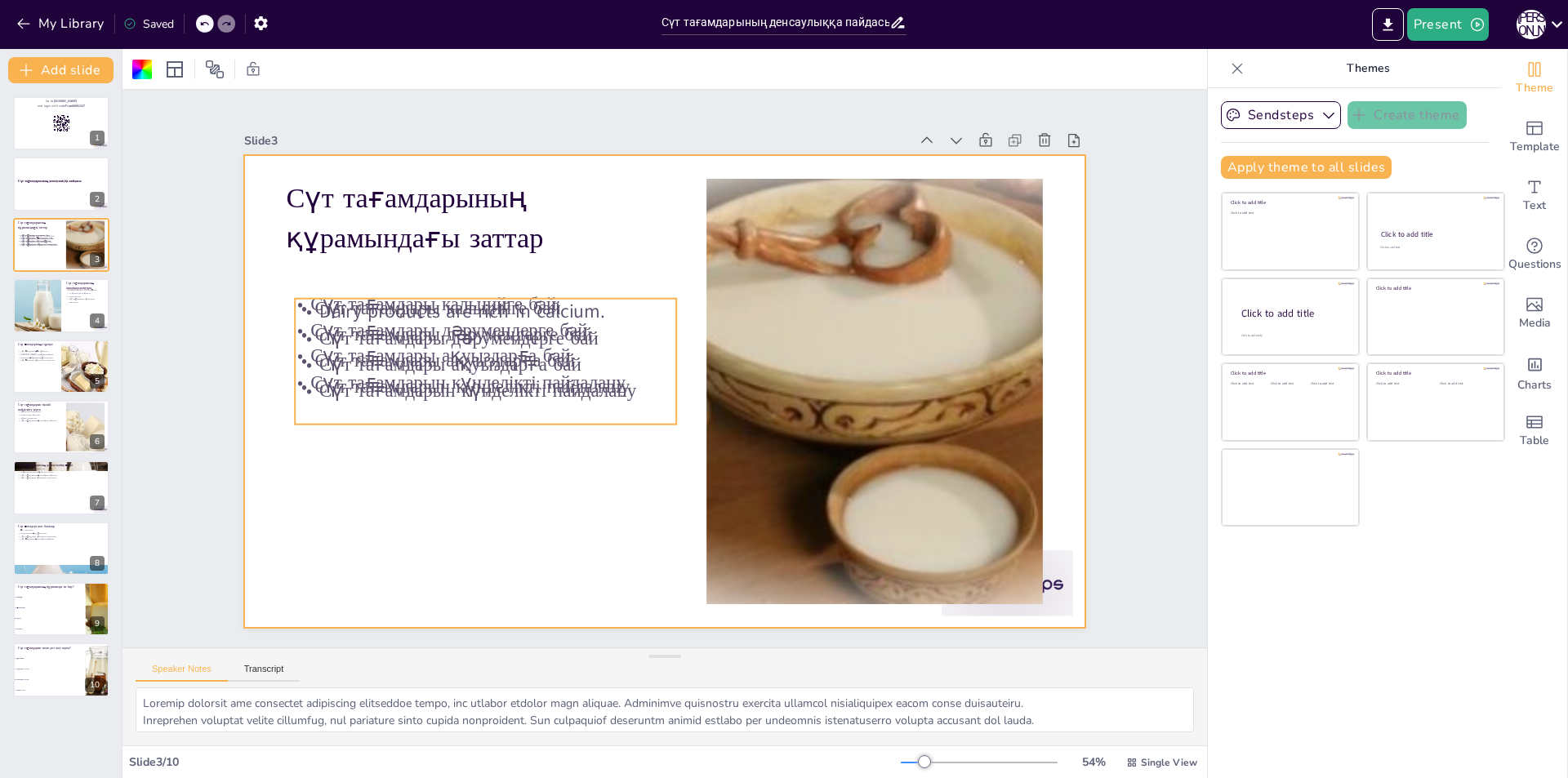
click at [533, 309] on p "Dairy products are rich in calcium." at bounding box center [493, 293] width 381 height 66
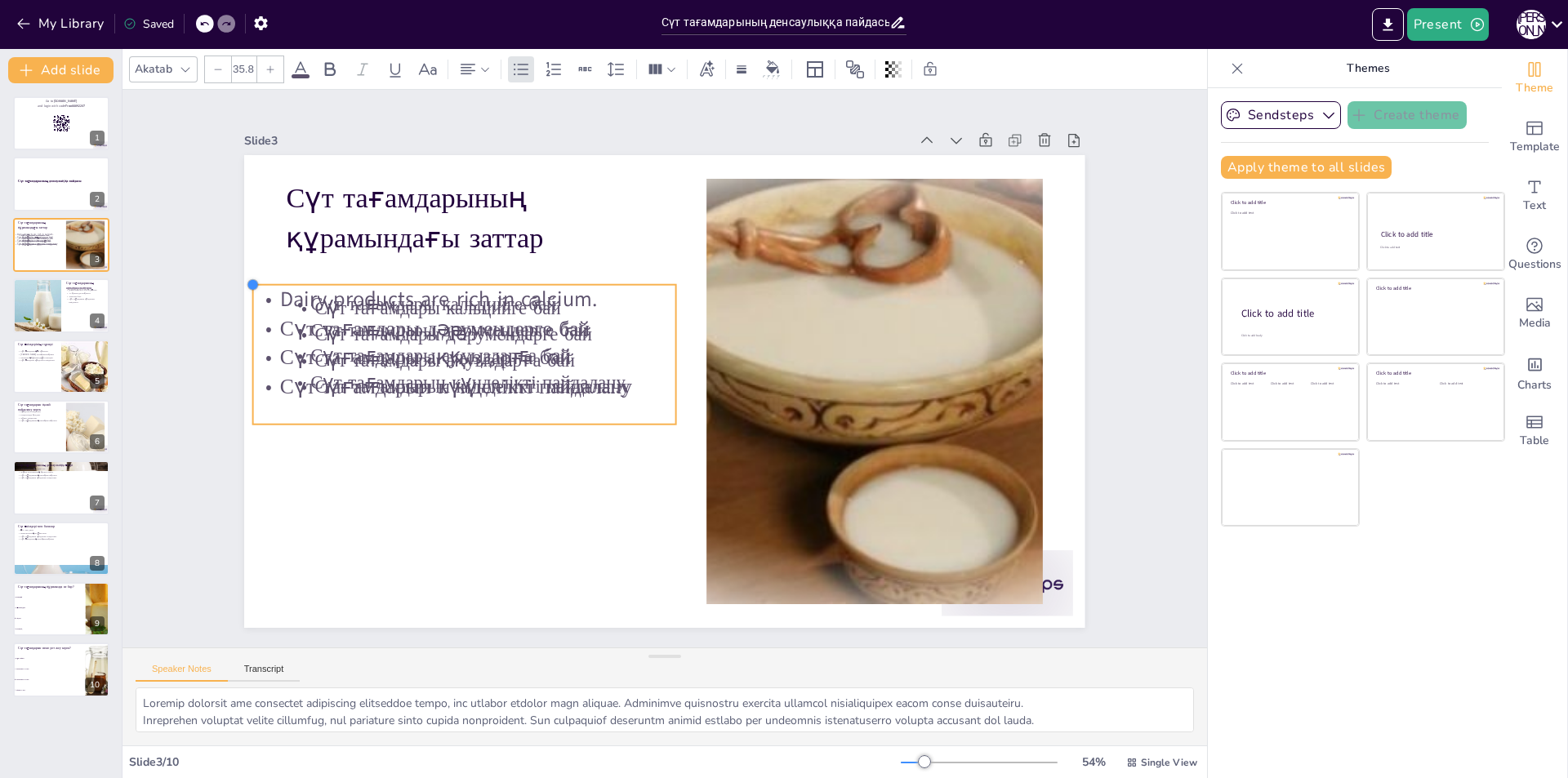
drag, startPoint x: 284, startPoint y: 291, endPoint x: 257, endPoint y: 277, distance: 30.4
click at [257, 277] on div "Сүт тағамдарының құрамындағы заттар Сүт тағамдары кальцийге бай Сүт тағамдары д…" at bounding box center [651, 386] width 958 height 877
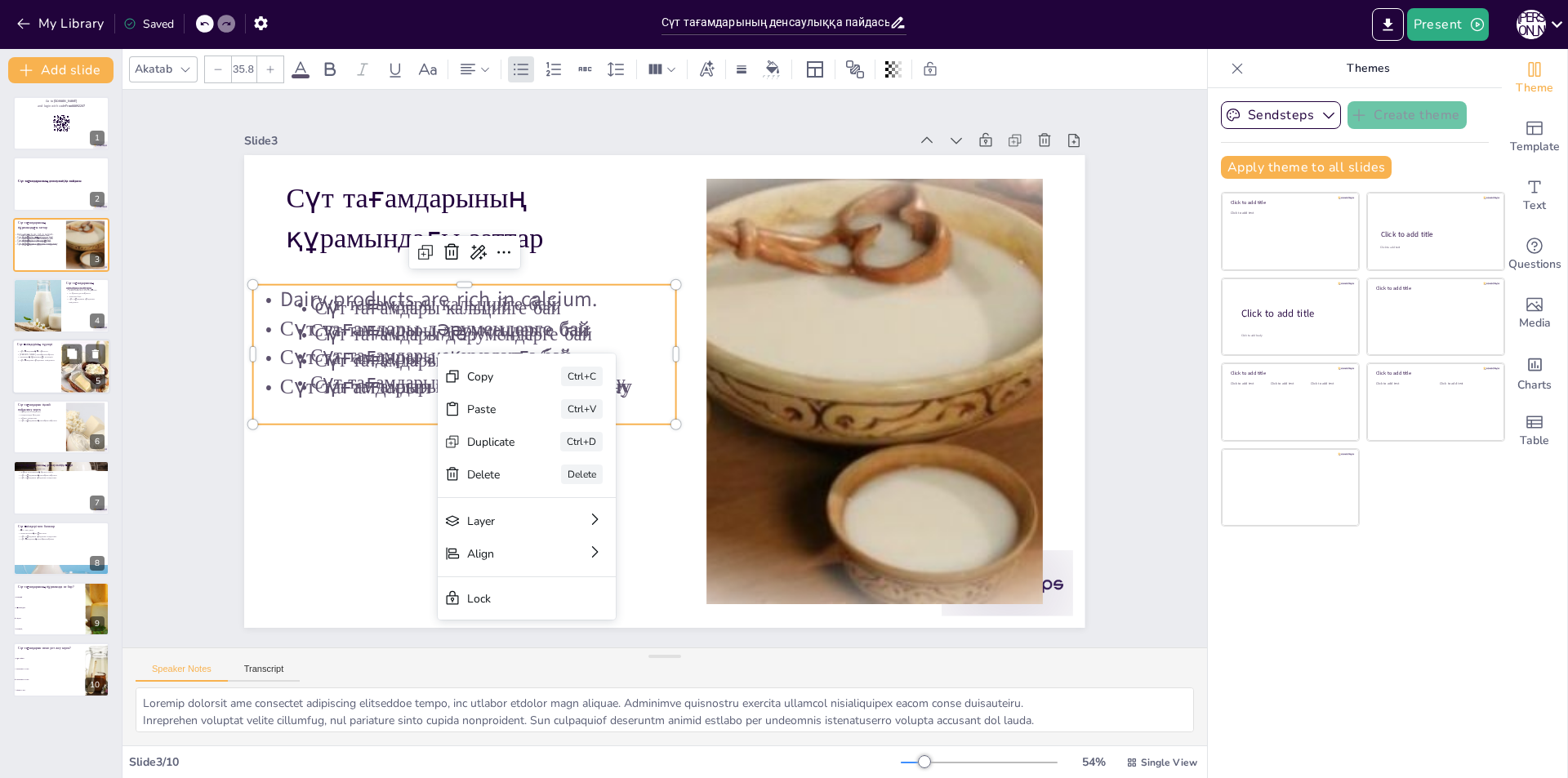
click at [70, 367] on div at bounding box center [85, 367] width 55 height 55
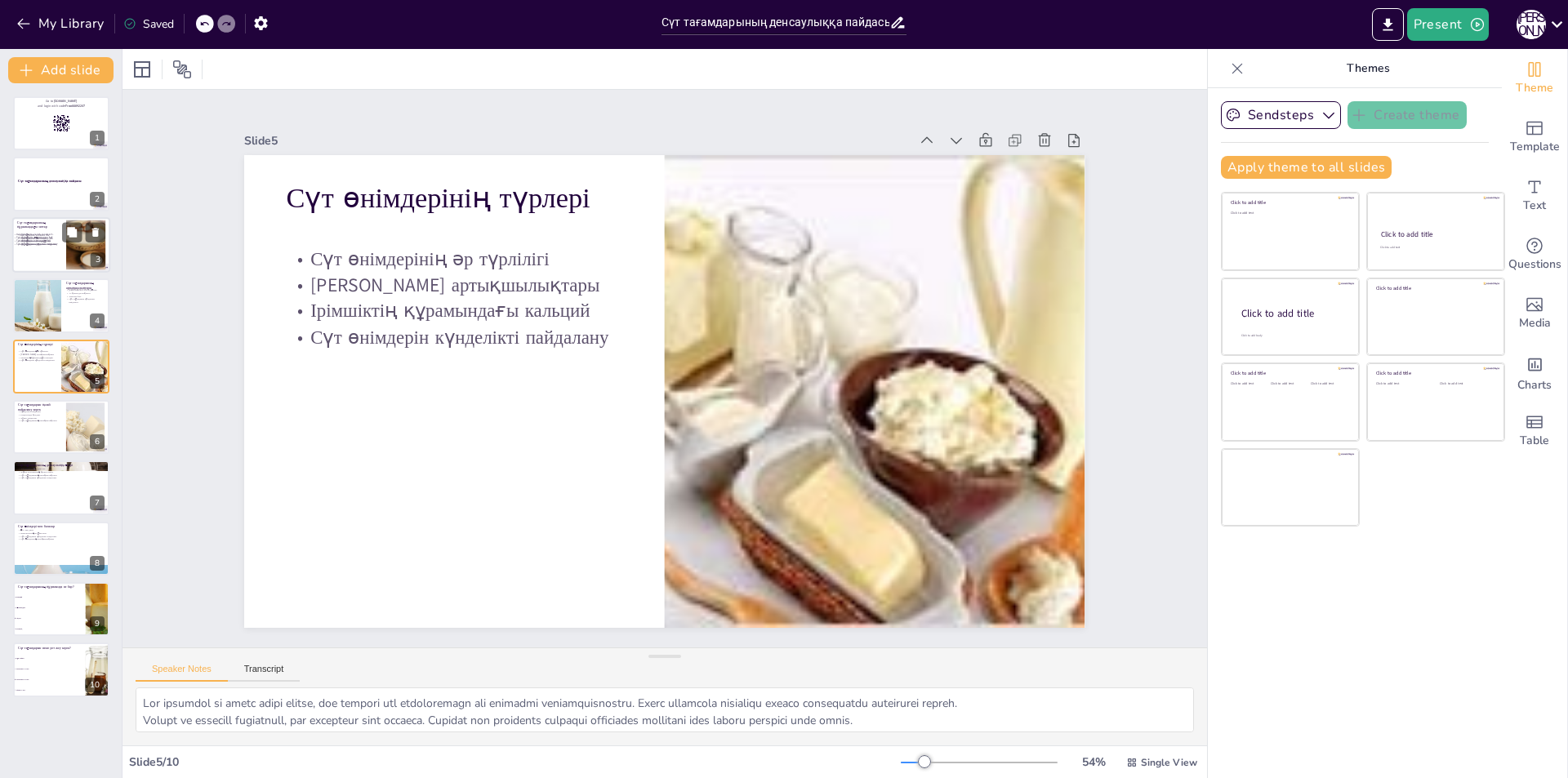
click at [86, 270] on div at bounding box center [61, 245] width 98 height 55
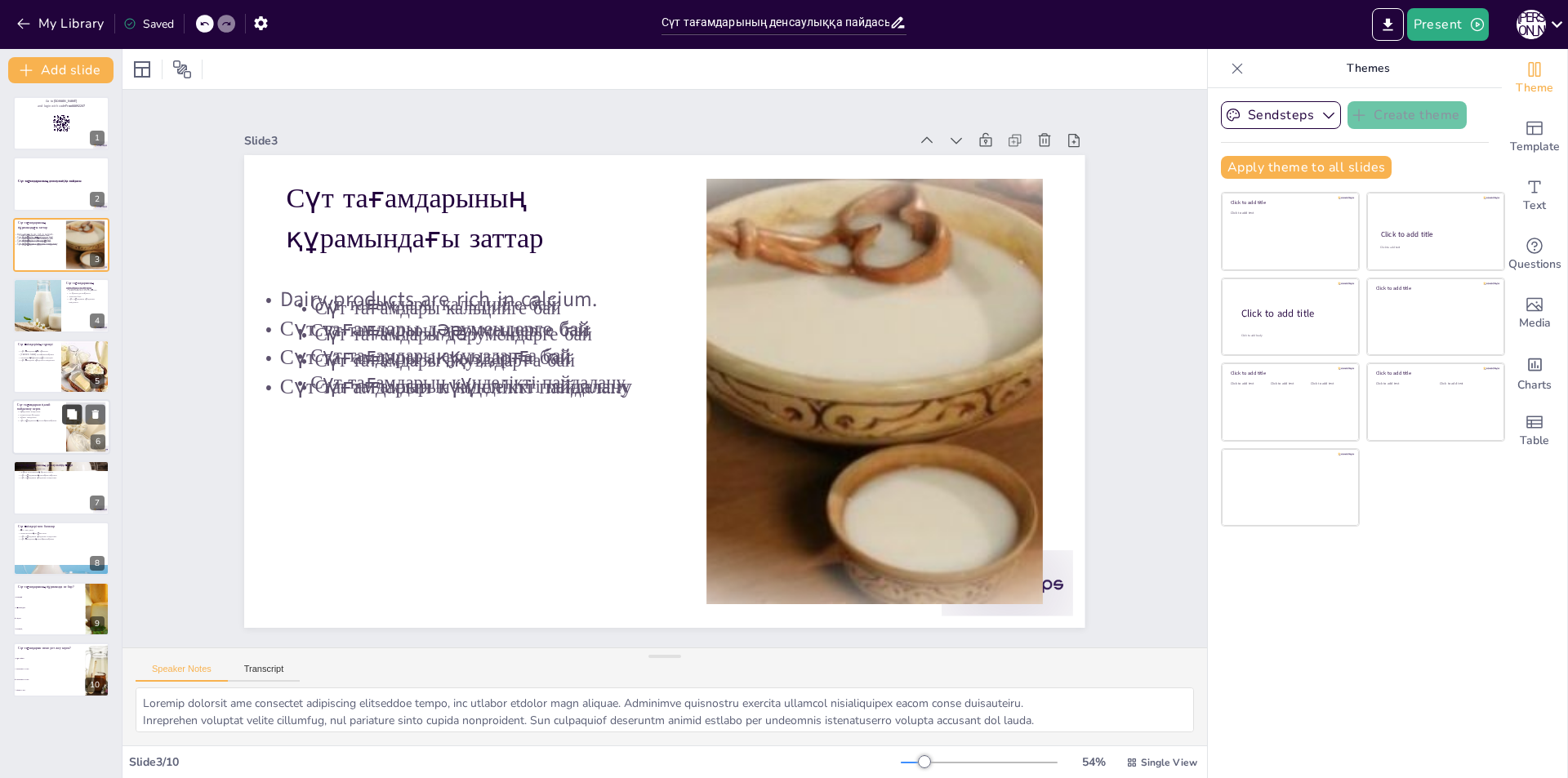
click at [65, 420] on button at bounding box center [71, 414] width 19 height 19
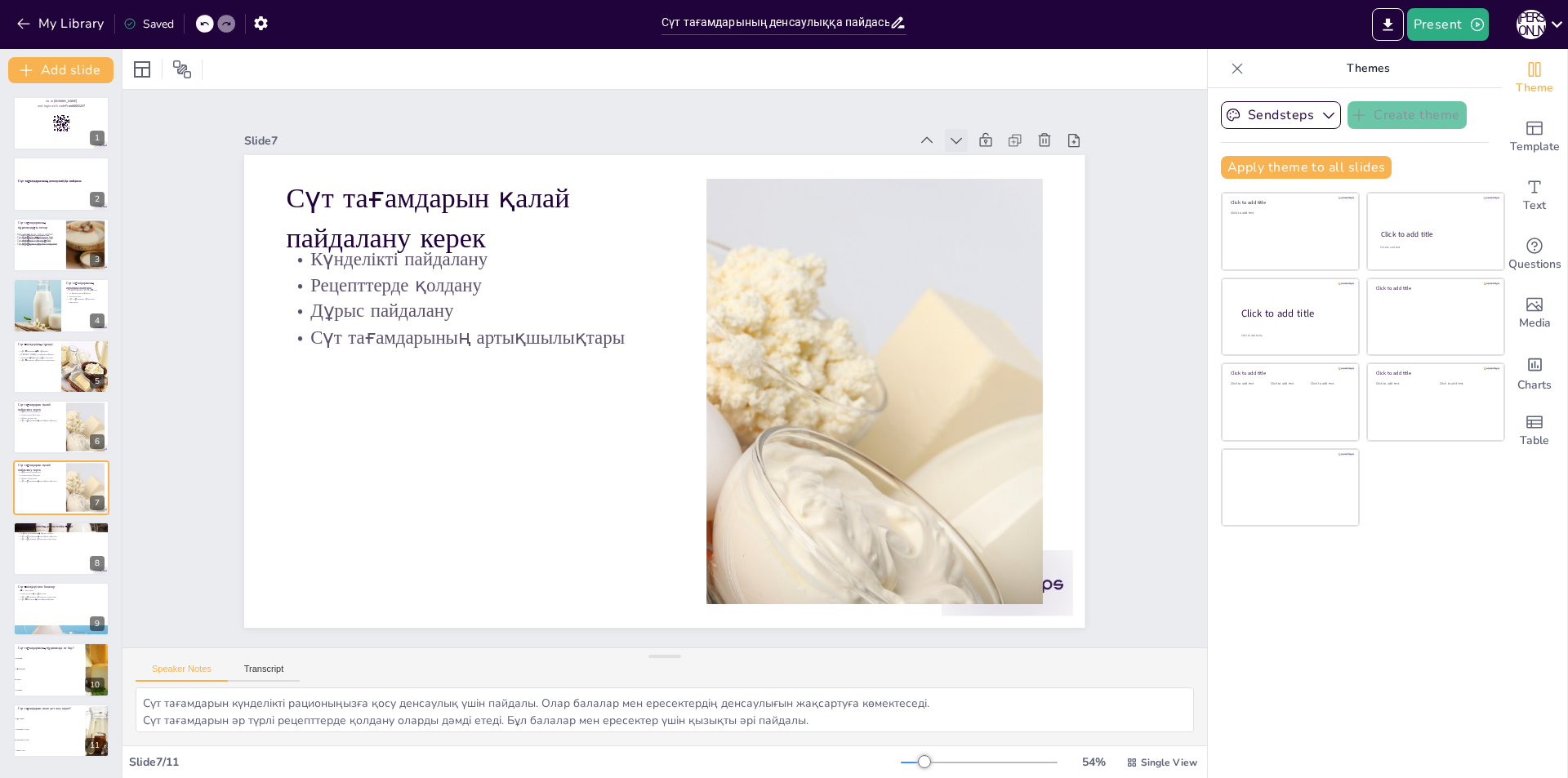
click at [967, 569] on icon at bounding box center [971, 575] width 9 height 13
click at [1000, 363] on icon at bounding box center [1011, 374] width 23 height 23
click at [959, 191] on icon at bounding box center [968, 200] width 19 height 19
click at [975, 222] on icon at bounding box center [985, 232] width 20 height 20
click at [332, 315] on icon at bounding box center [319, 326] width 23 height 23
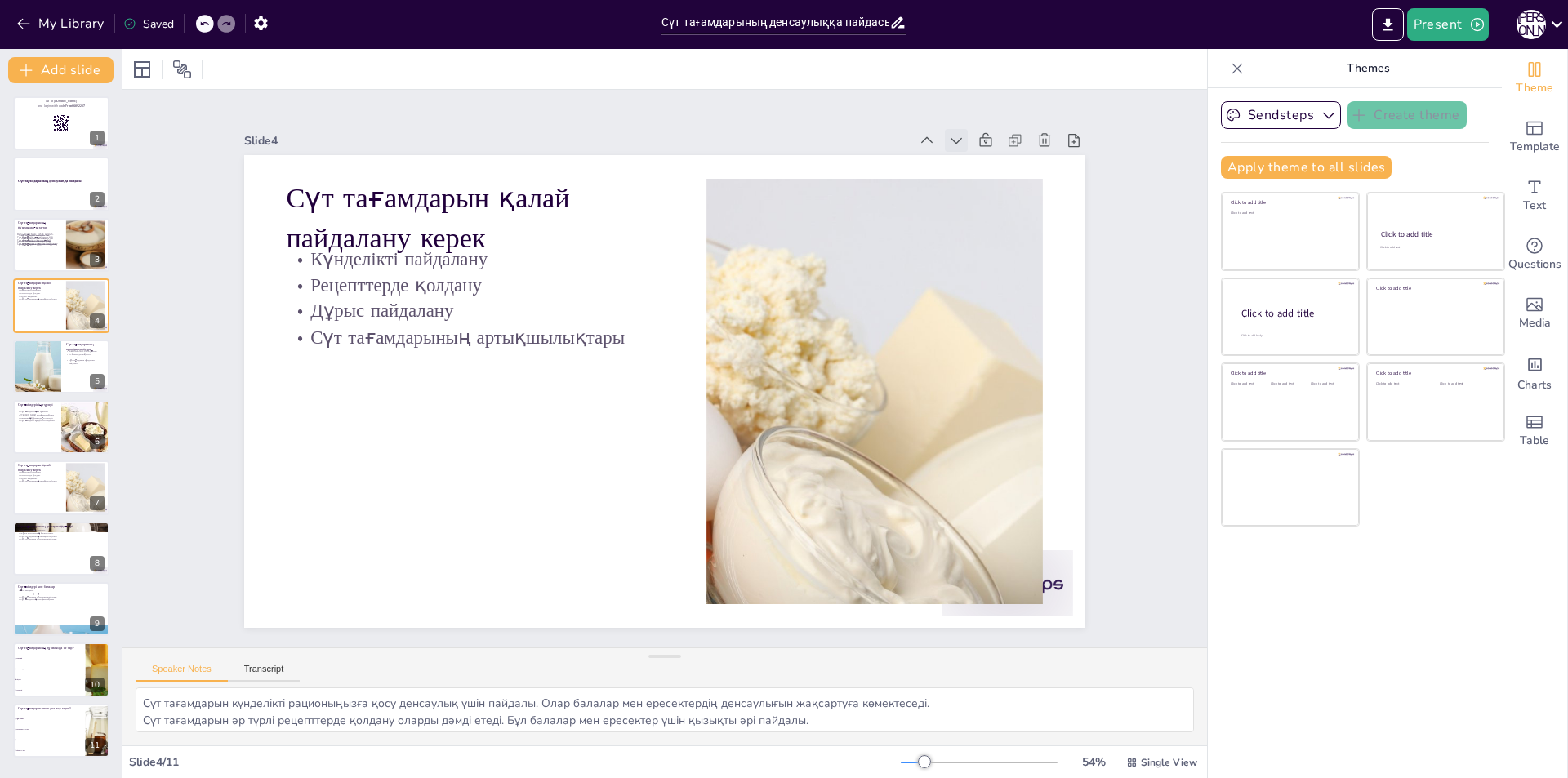
click at [1017, 274] on icon at bounding box center [1024, 279] width 13 height 10
click at [64, 135] on div at bounding box center [61, 123] width 98 height 55
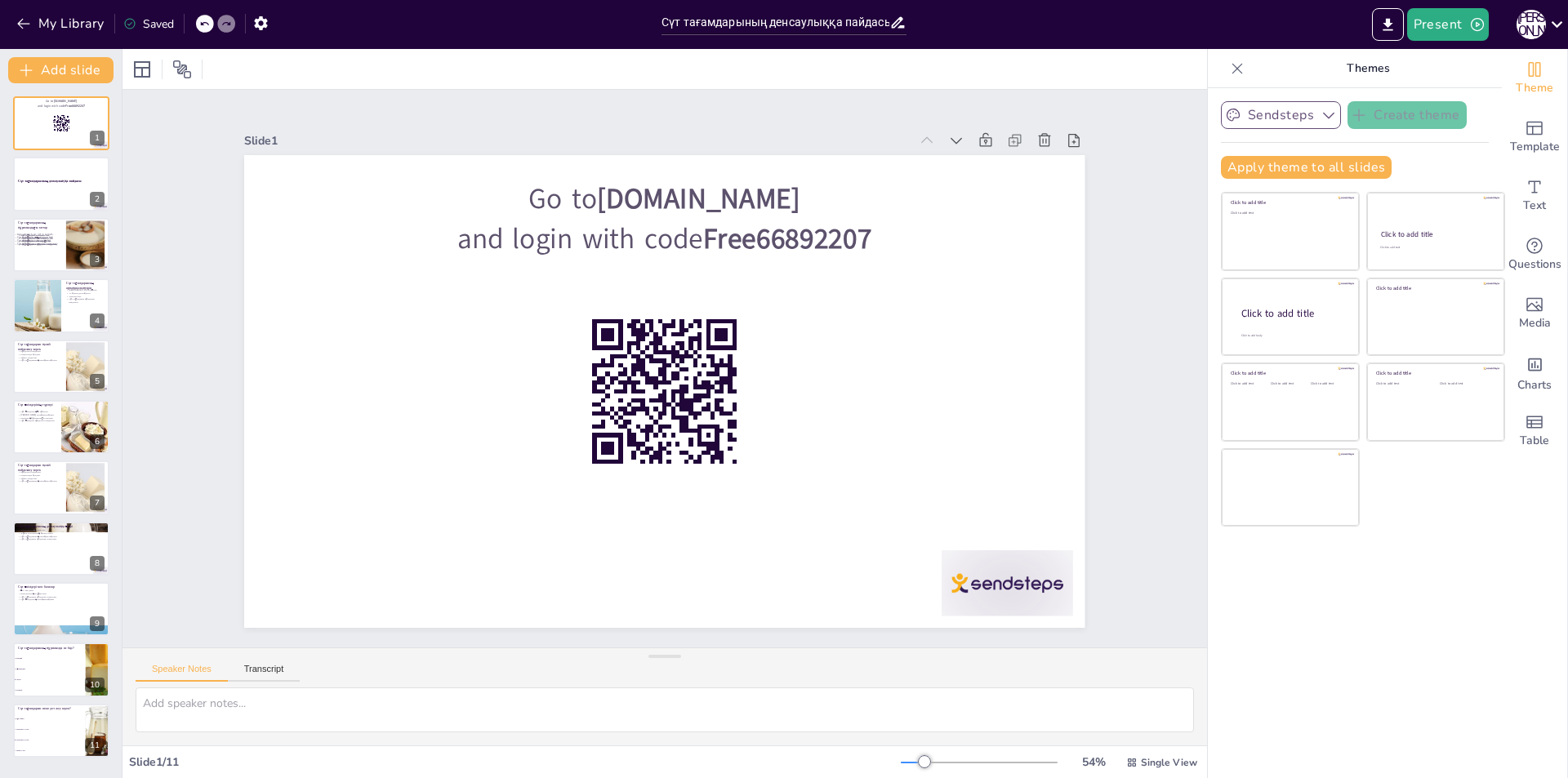
click at [1321, 114] on icon "button" at bounding box center [1329, 115] width 17 height 17
click at [1485, 472] on div "Click to add title Click to add text Click to add title Click to add text Click…" at bounding box center [1363, 359] width 284 height 335
click at [73, 498] on div at bounding box center [85, 488] width 74 height 50
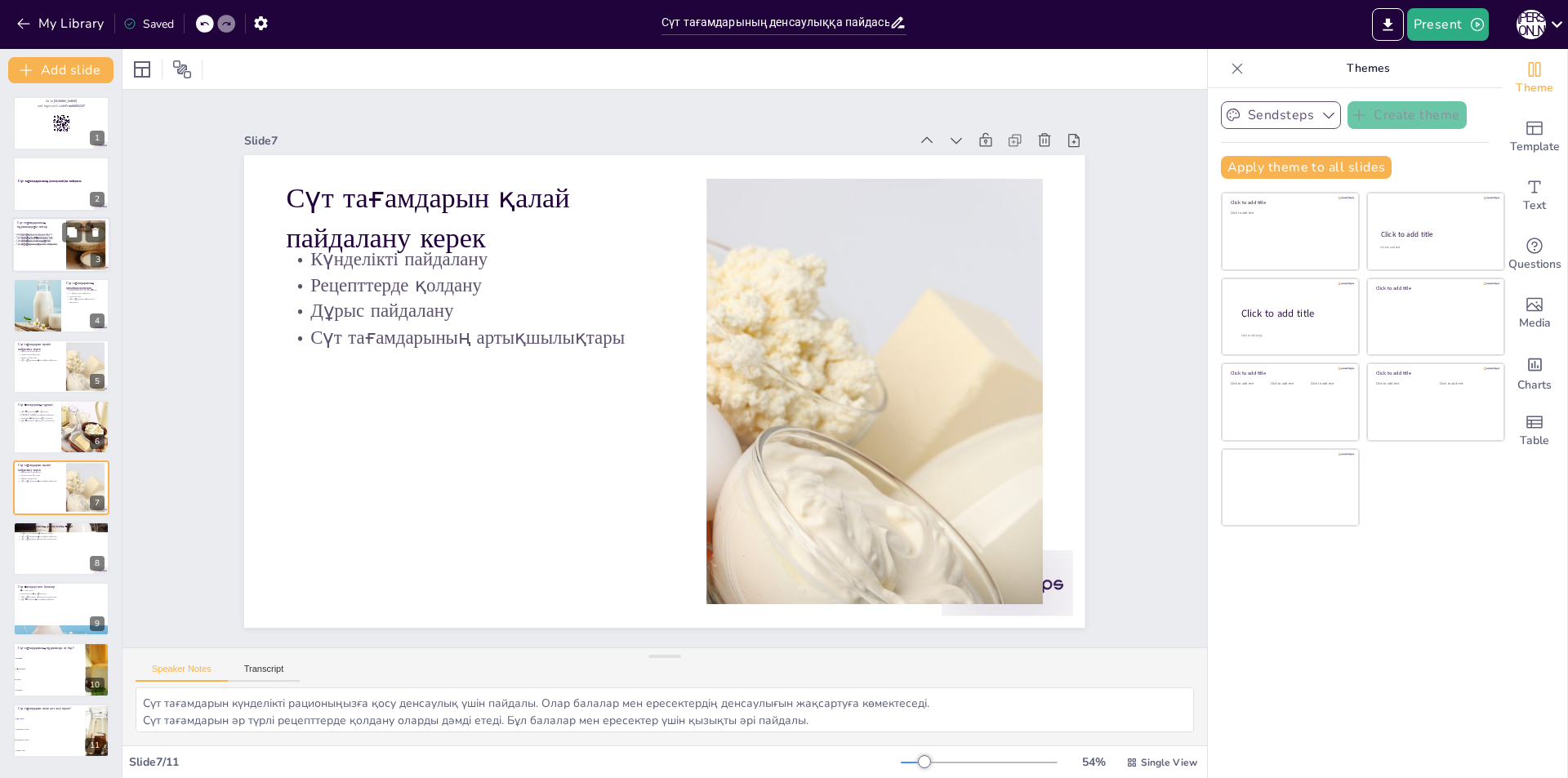
click at [38, 244] on p "Сүт тағамдарын күнделікті пайдалану" at bounding box center [38, 244] width 50 height 3
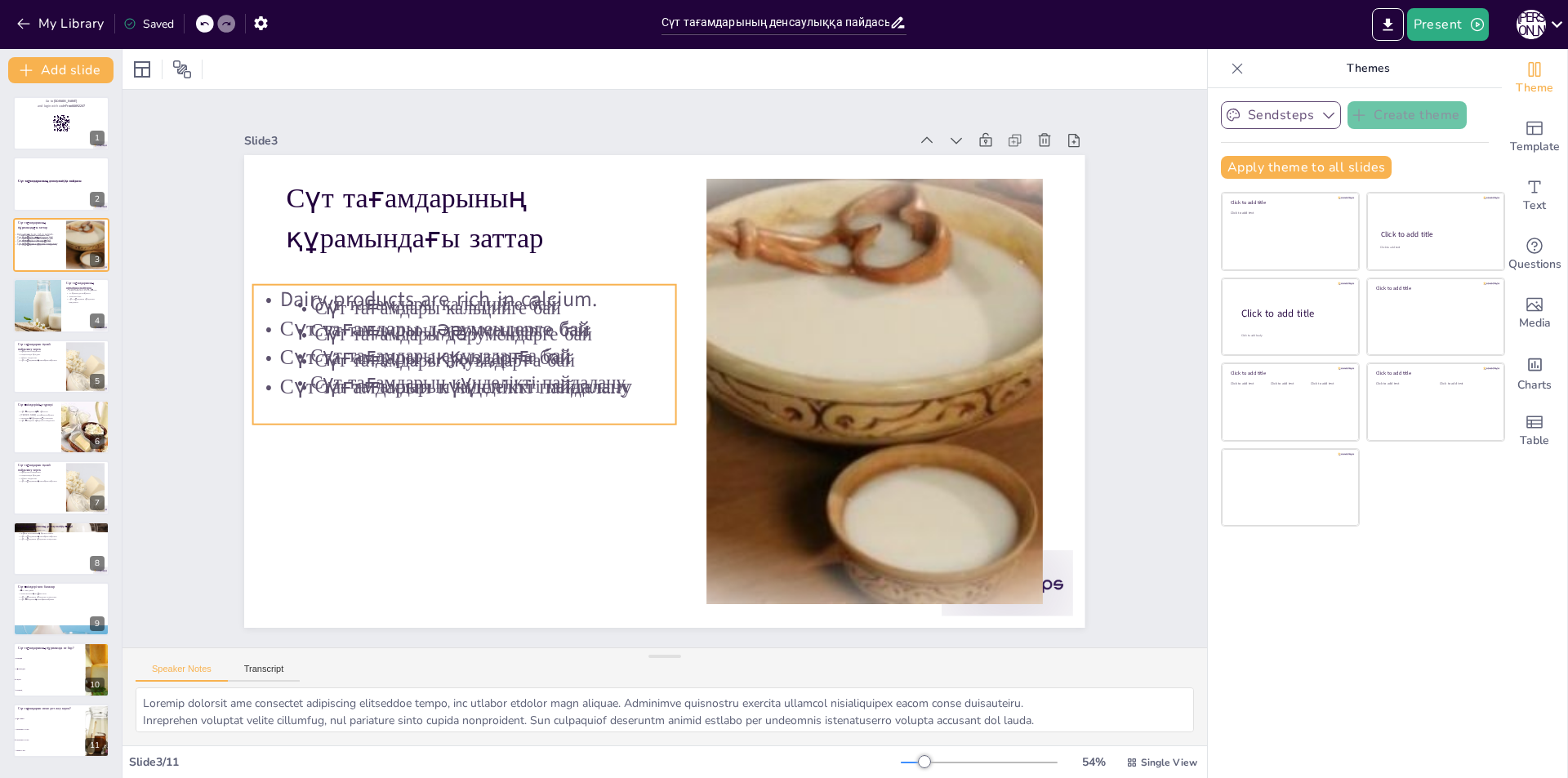
click at [497, 354] on p "Сүт тағамдары ақуыздарға бай" at bounding box center [477, 297] width 411 height 159
click at [486, 204] on icon at bounding box center [497, 191] width 24 height 24
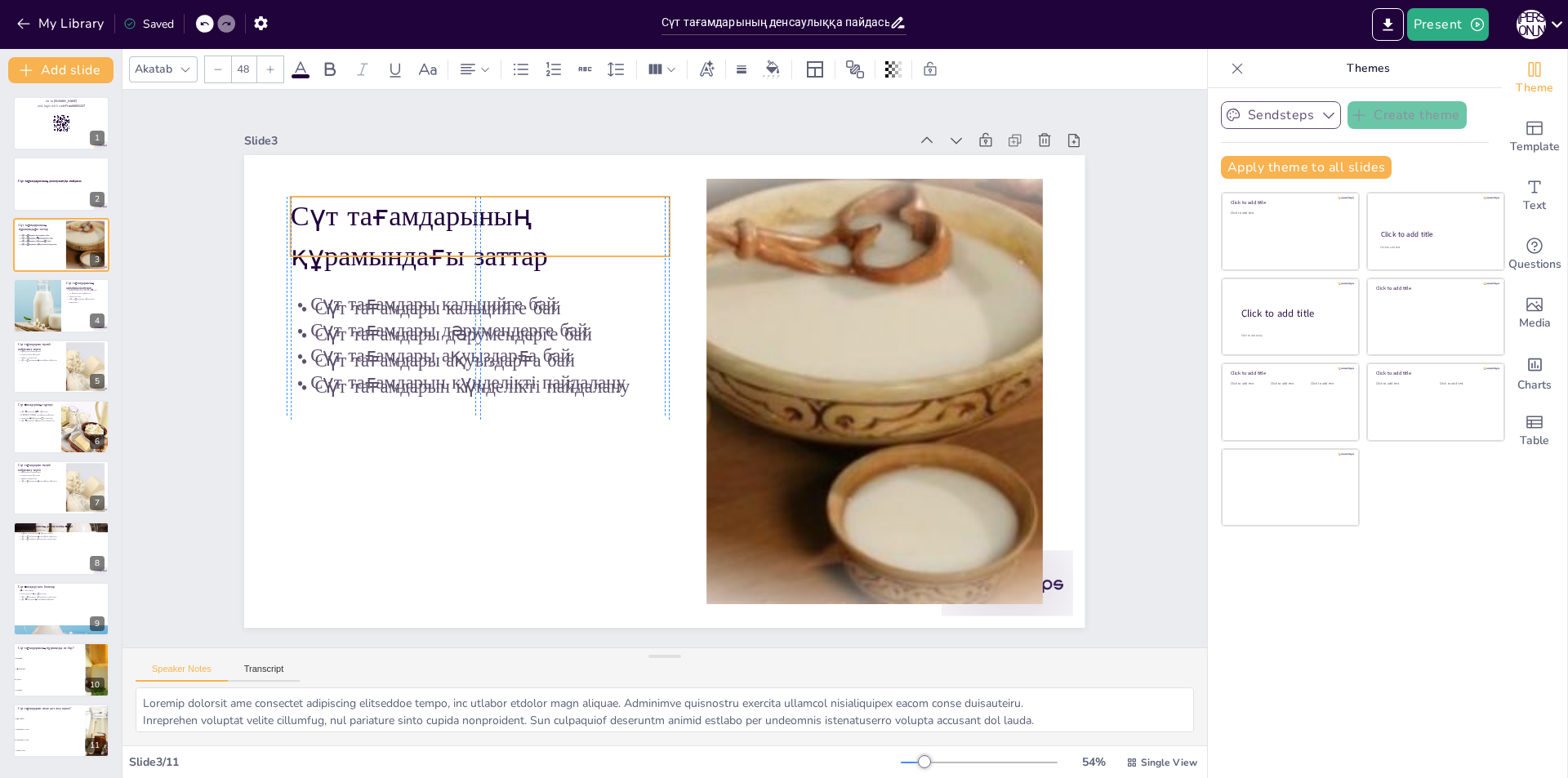
drag, startPoint x: 452, startPoint y: 242, endPoint x: 453, endPoint y: 260, distance: 18.0
click at [453, 260] on p "Сүт тағамдарының құрамындағы заттар" at bounding box center [549, 172] width 377 height 226
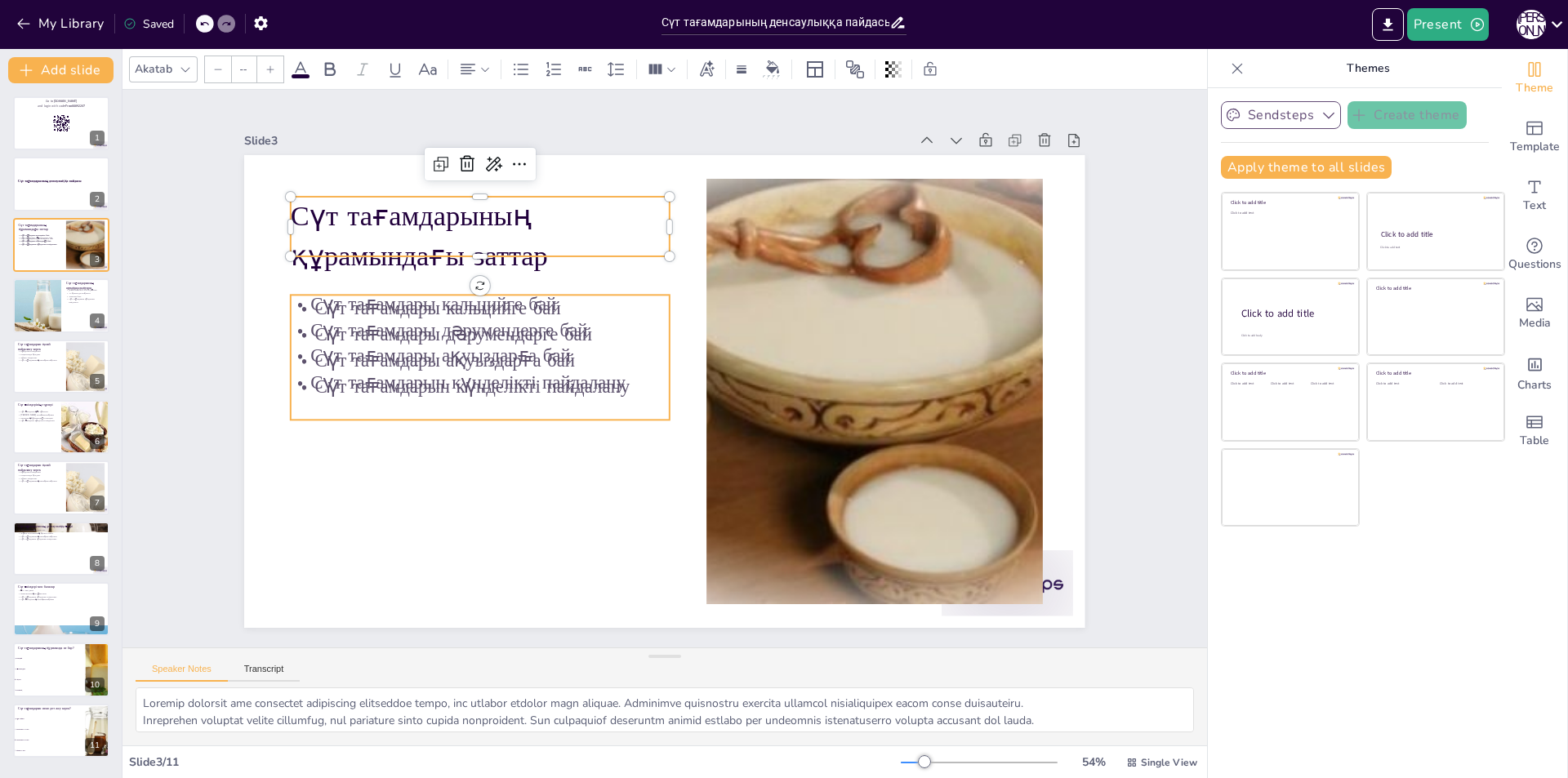
click at [441, 327] on p "Сүт тағамдары дәрумендерге бай" at bounding box center [484, 315] width 379 height 65
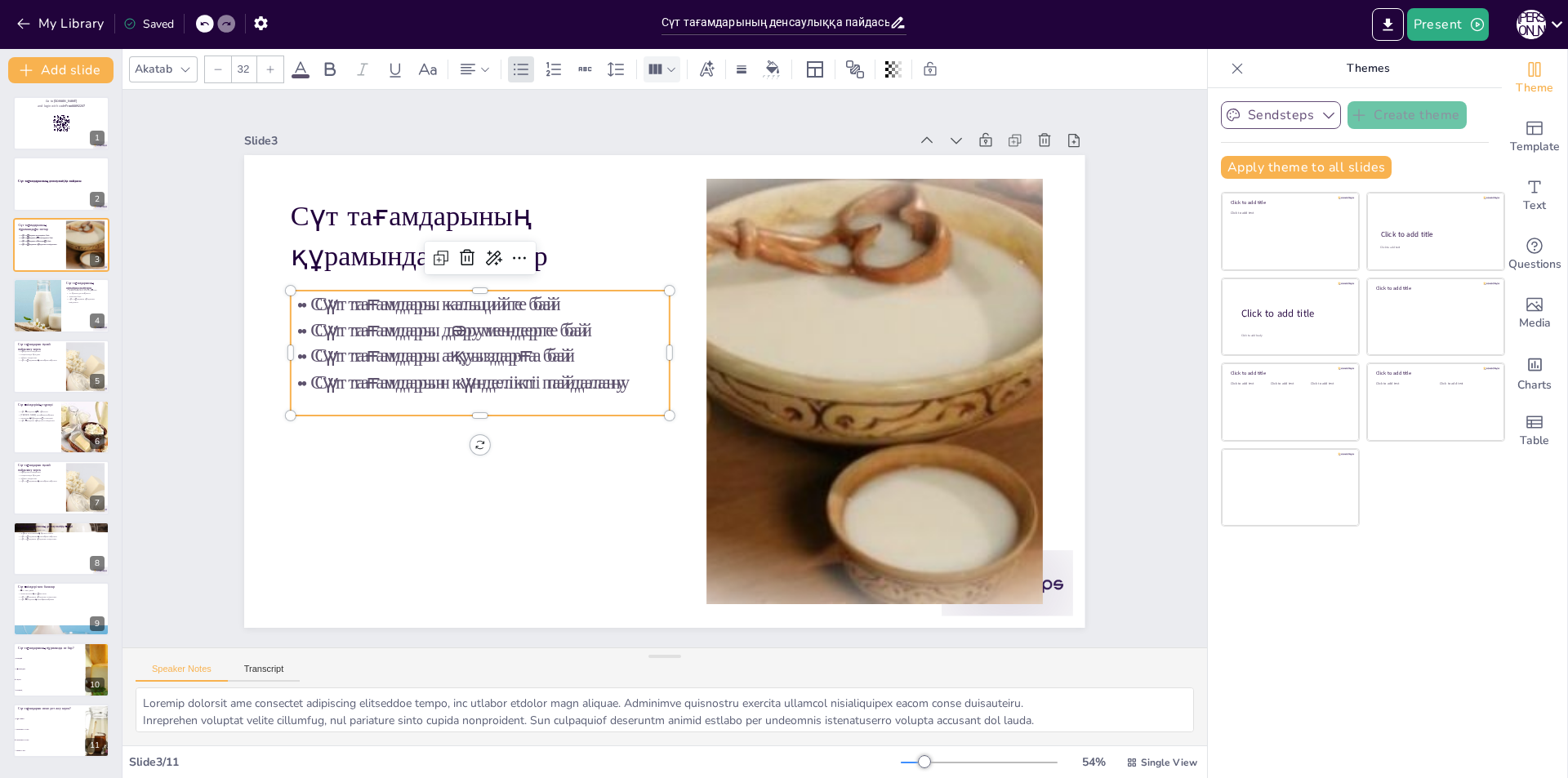
click at [660, 65] on icon at bounding box center [656, 69] width 13 height 10
click at [888, 66] on icon at bounding box center [893, 69] width 17 height 17
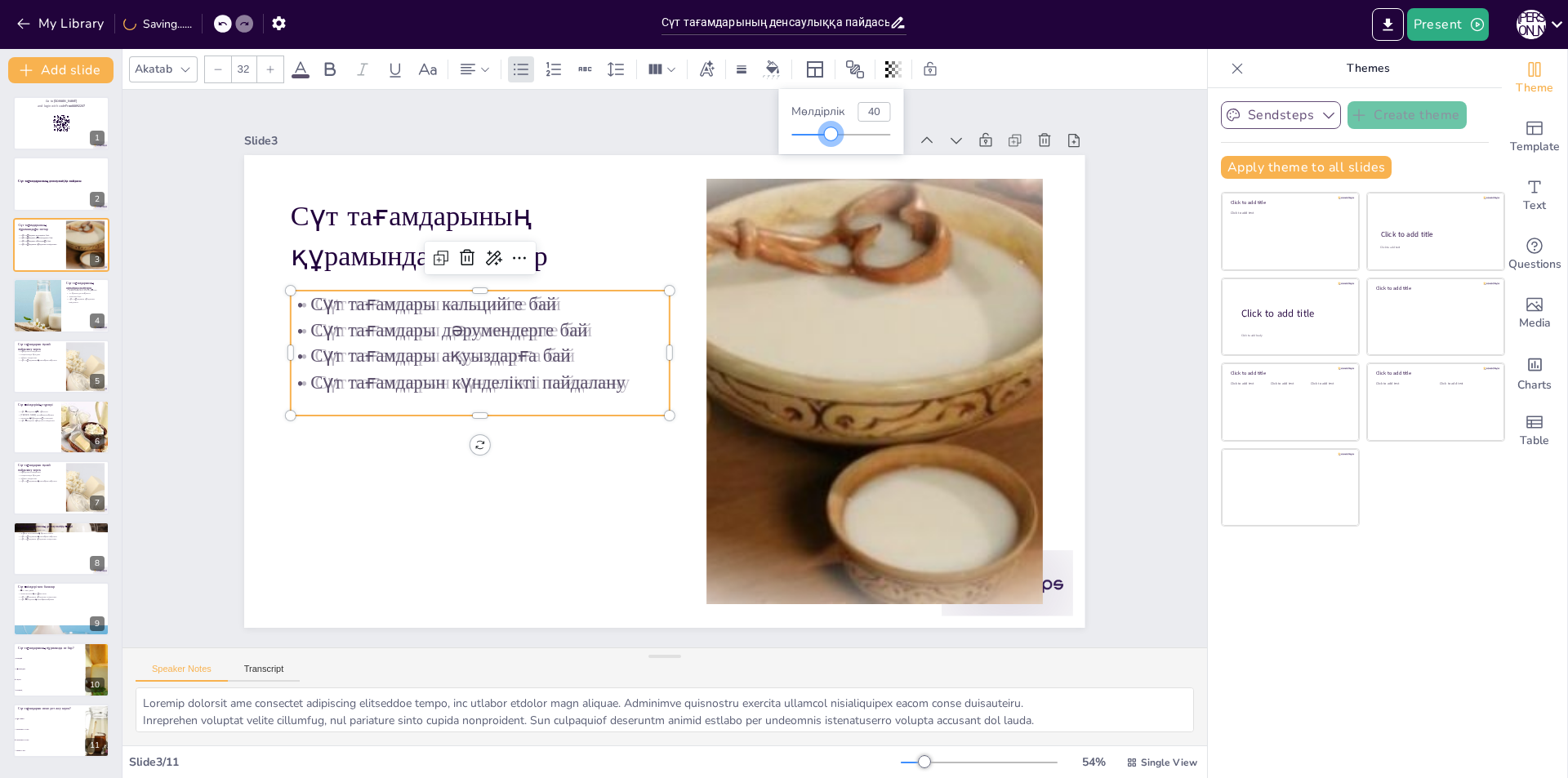
drag, startPoint x: 891, startPoint y: 133, endPoint x: 832, endPoint y: 137, distance: 59.1
click at [832, 137] on div at bounding box center [831, 134] width 13 height 13
click at [848, 274] on div at bounding box center [822, 511] width 903 height 817
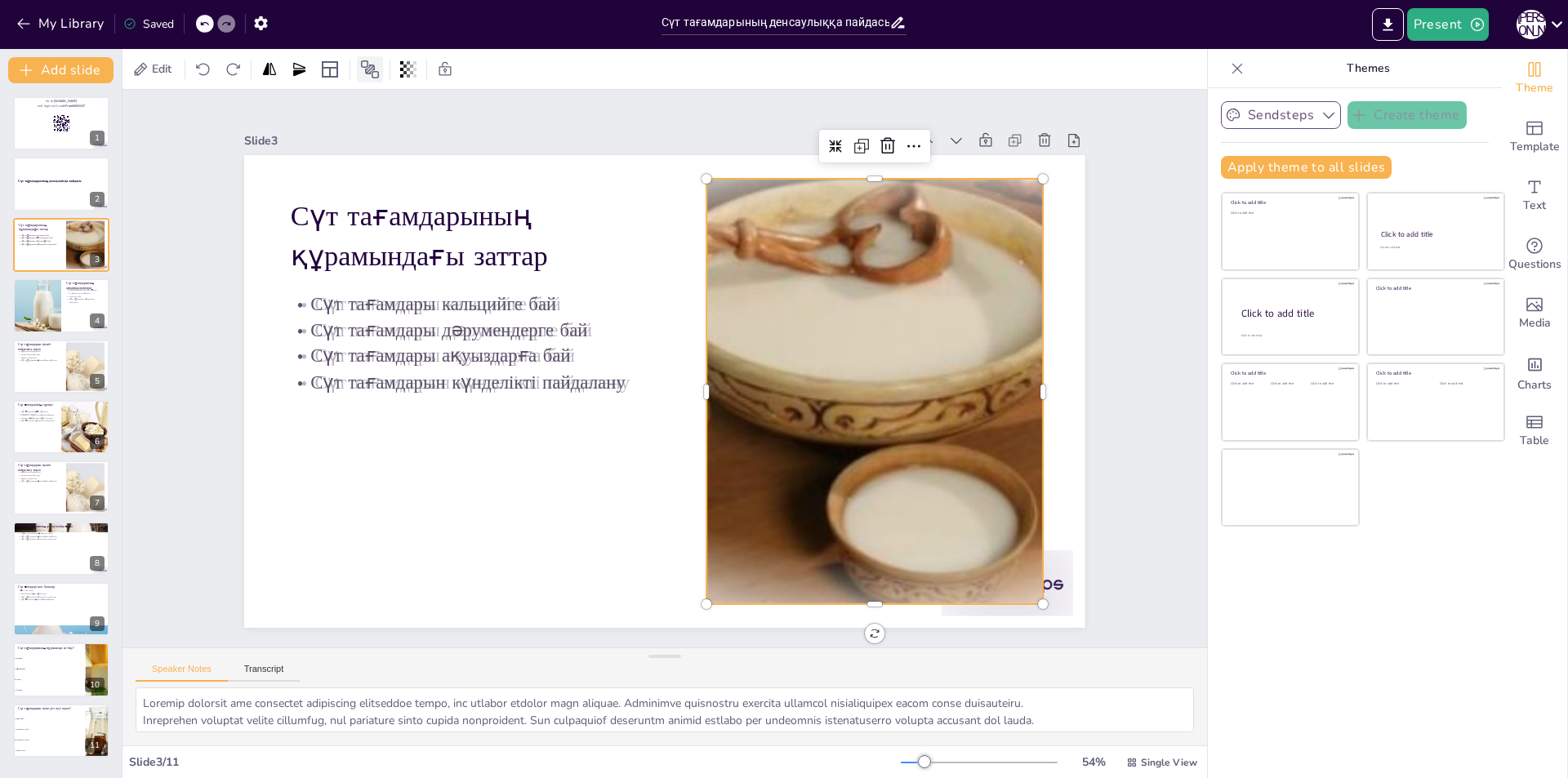
click at [372, 68] on icon at bounding box center [369, 69] width 18 height 18
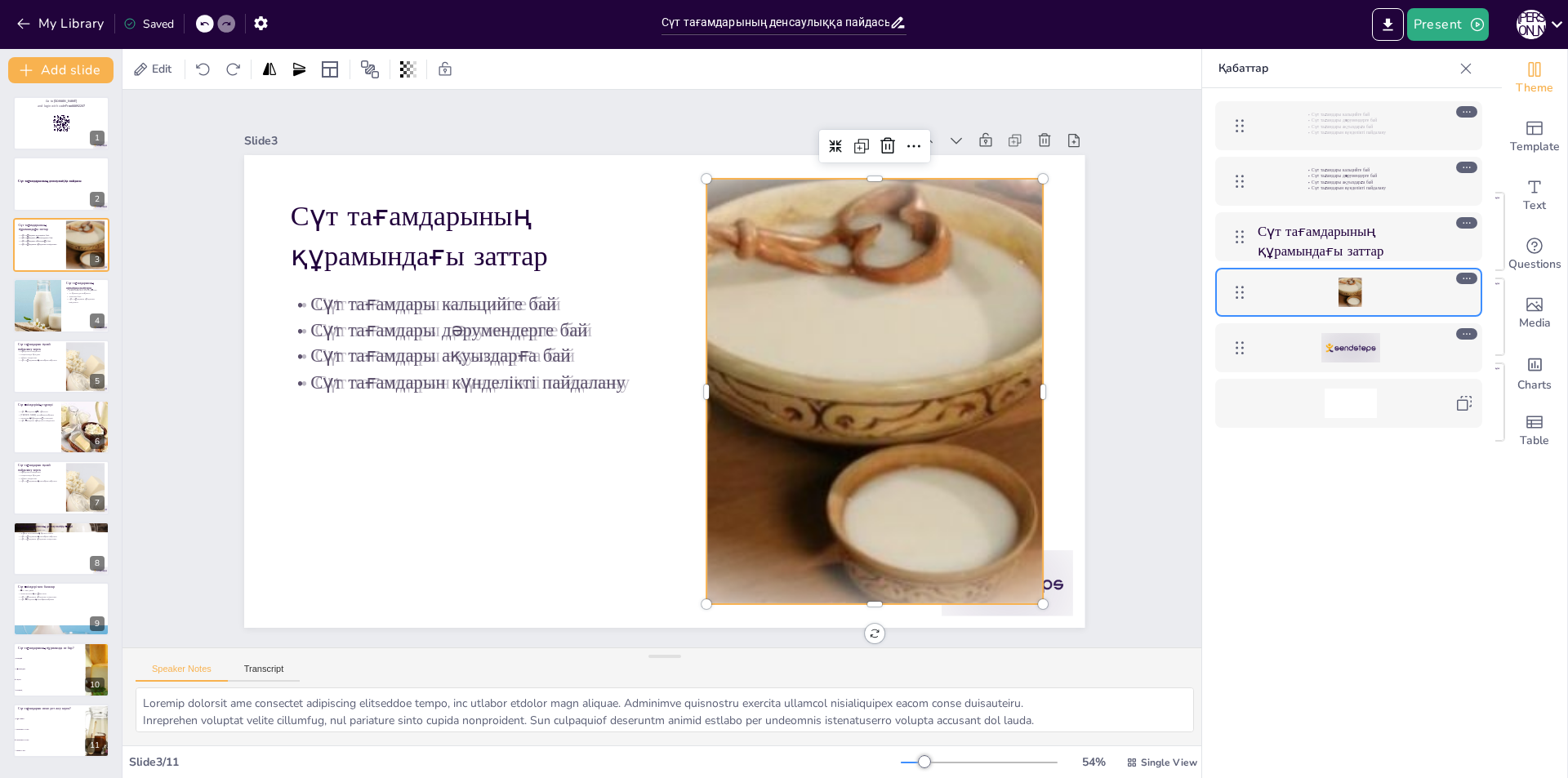
click at [1464, 276] on icon at bounding box center [1467, 278] width 12 height 12
click at [1462, 218] on icon at bounding box center [1467, 223] width 12 height 12
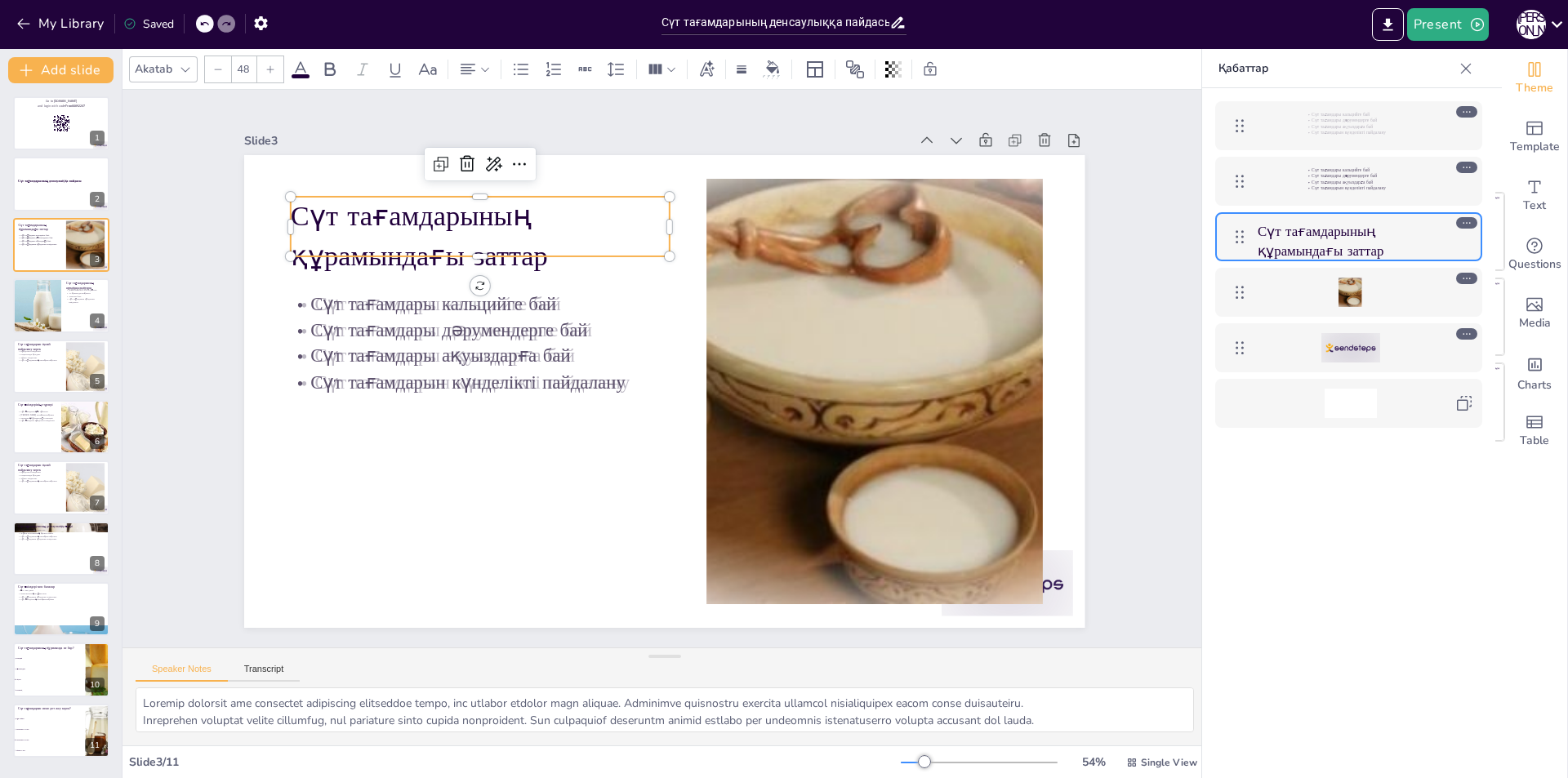
click at [1446, 193] on div "Сүт тағамдары кальцийге бай Сүт тағамдары дәрумендерге бай Сүт тағамдары ақуызд…" at bounding box center [1365, 181] width 218 height 29
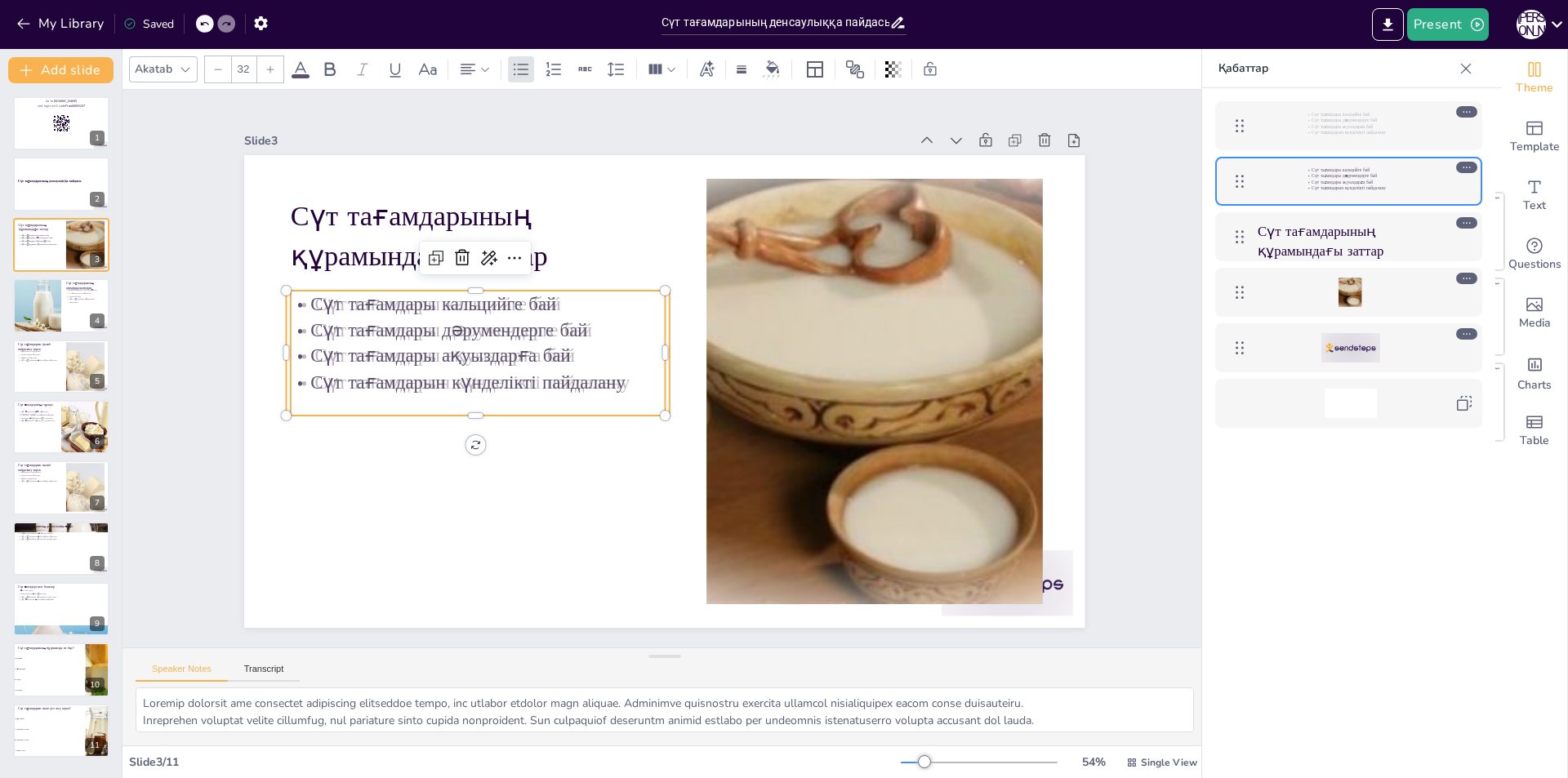
click at [615, 343] on p "Сүт тағамдары ақуыздарға бай" at bounding box center [480, 355] width 378 height 26
click at [443, 246] on icon at bounding box center [453, 235] width 21 height 21
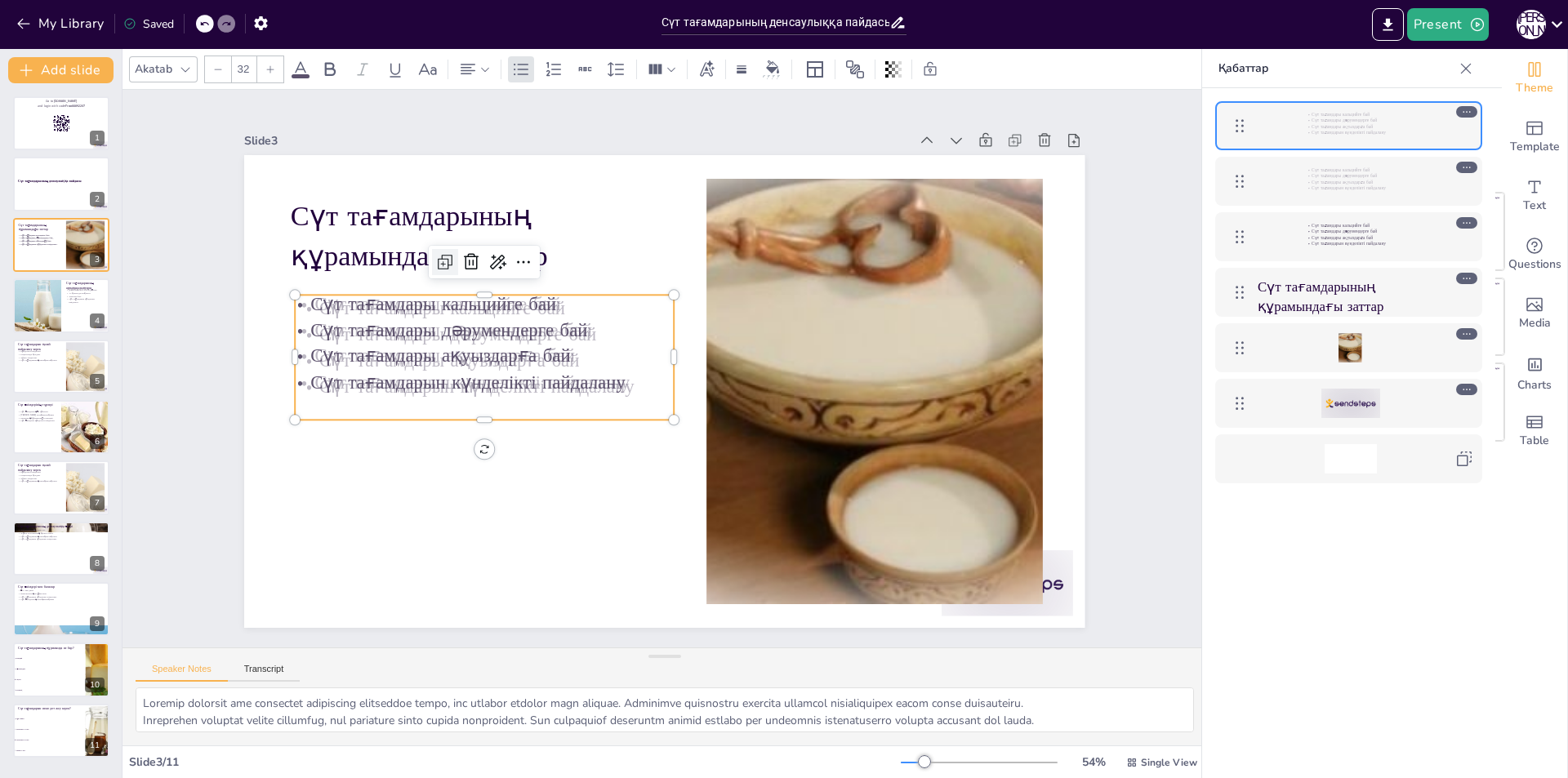
click at [720, 139] on icon at bounding box center [725, 133] width 12 height 12
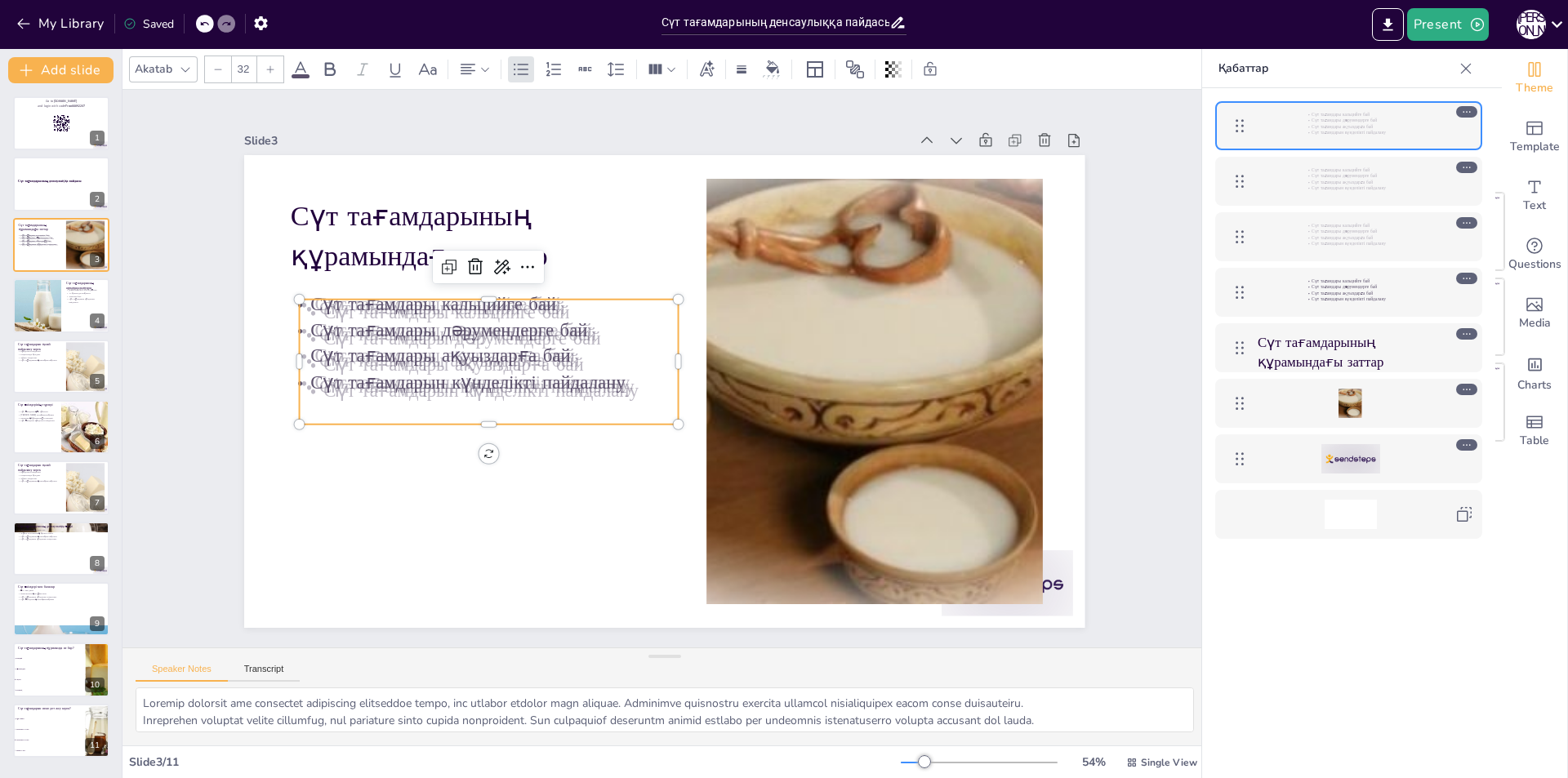
click at [579, 356] on p "Сүт тағамдары ақуыздарға бай" at bounding box center [490, 346] width 379 height 65
click at [537, 348] on p "Сүт тағамдары ақуыздарға бай" at bounding box center [493, 328] width 376 height 104
click at [697, 303] on div at bounding box center [705, 311] width 18 height 18
drag, startPoint x: 664, startPoint y: 295, endPoint x: 624, endPoint y: 294, distance: 40.0
click at [624, 294] on div "Сүт тағамдарының құрамындағы заттар Сүт тағамдары кальцийге бай Сүт тағамдары д…" at bounding box center [658, 390] width 946 height 709
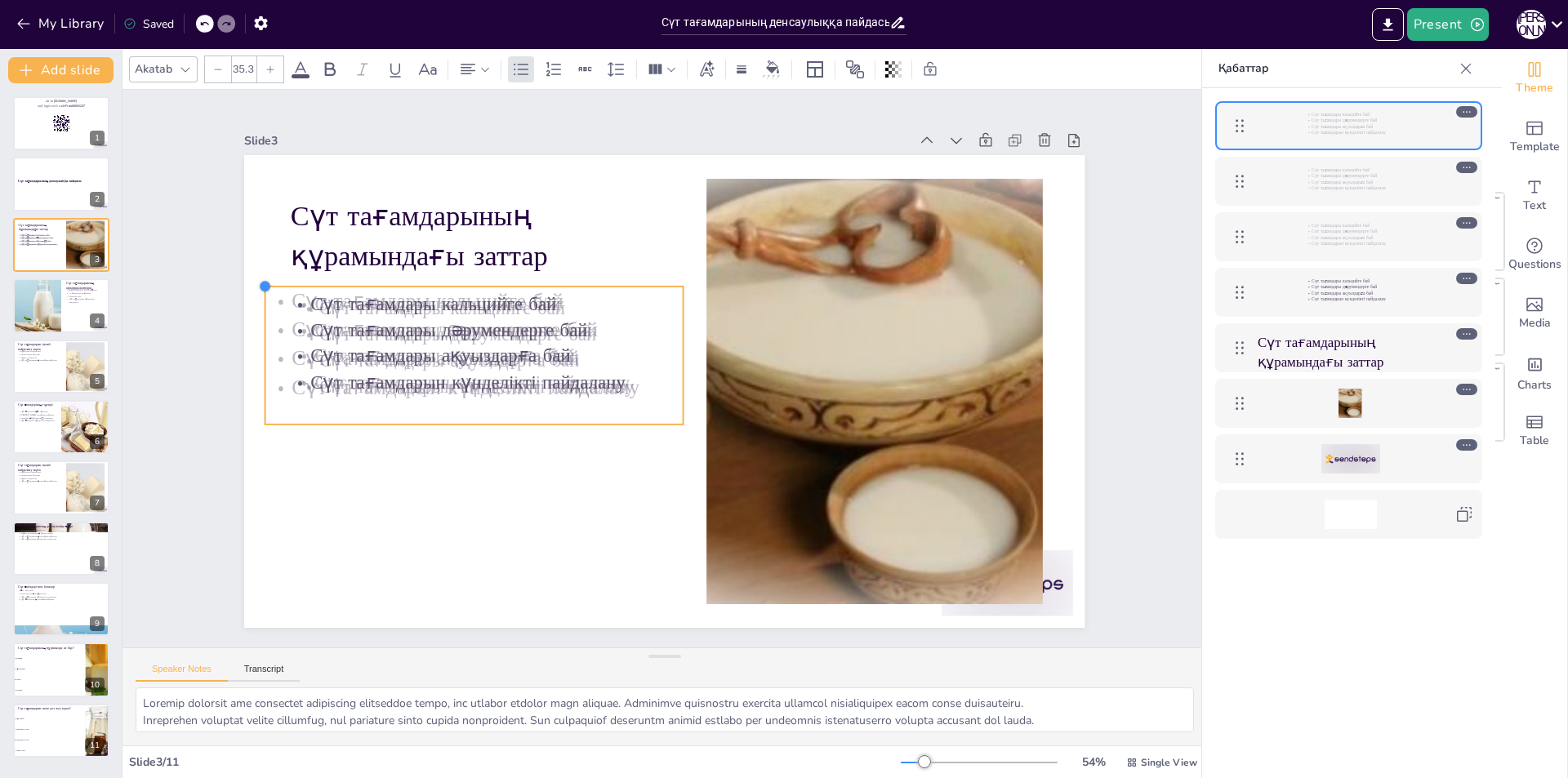
drag, startPoint x: 284, startPoint y: 292, endPoint x: 250, endPoint y: 288, distance: 34.2
click at [250, 288] on div "Сүт тағамдарының құрамындағы заттар Сүт тағамдары кальцийге бай Сүт тағамдары д…" at bounding box center [658, 390] width 946 height 709
click at [461, 445] on div "Сүт тағамдарының құрамындағы заттар Сүт тағамдары кальцийге бай Сүт тағамдары д…" at bounding box center [651, 386] width 958 height 877
click at [540, 202] on icon at bounding box center [550, 192] width 21 height 20
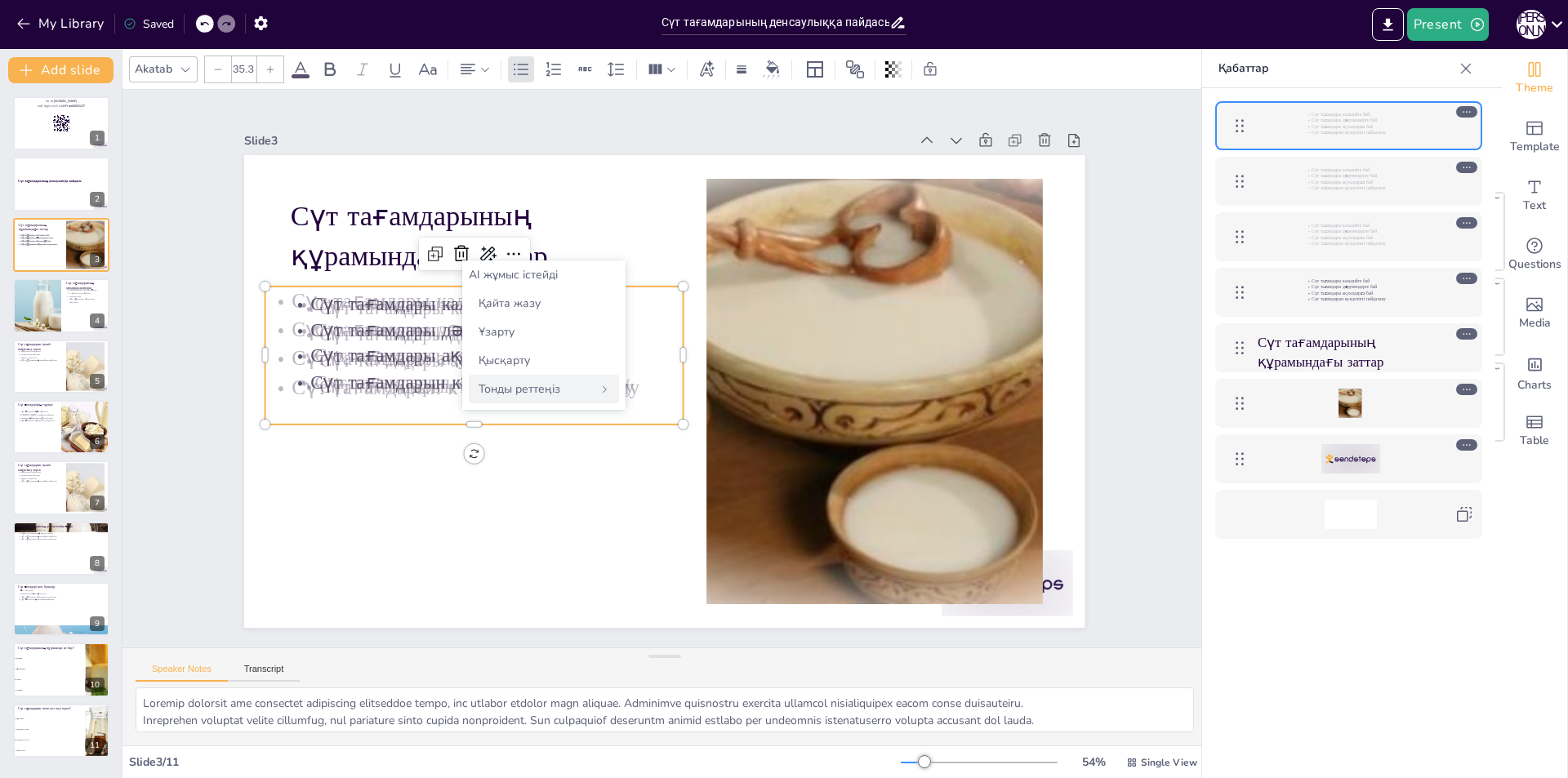
click at [519, 394] on font "Тонды реттеңіз" at bounding box center [520, 389] width 82 height 16
click at [532, 358] on font "Сендіруші" at bounding box center [506, 360] width 53 height 16
click at [538, 396] on div "Зияткерлік" at bounding box center [544, 389] width 150 height 28
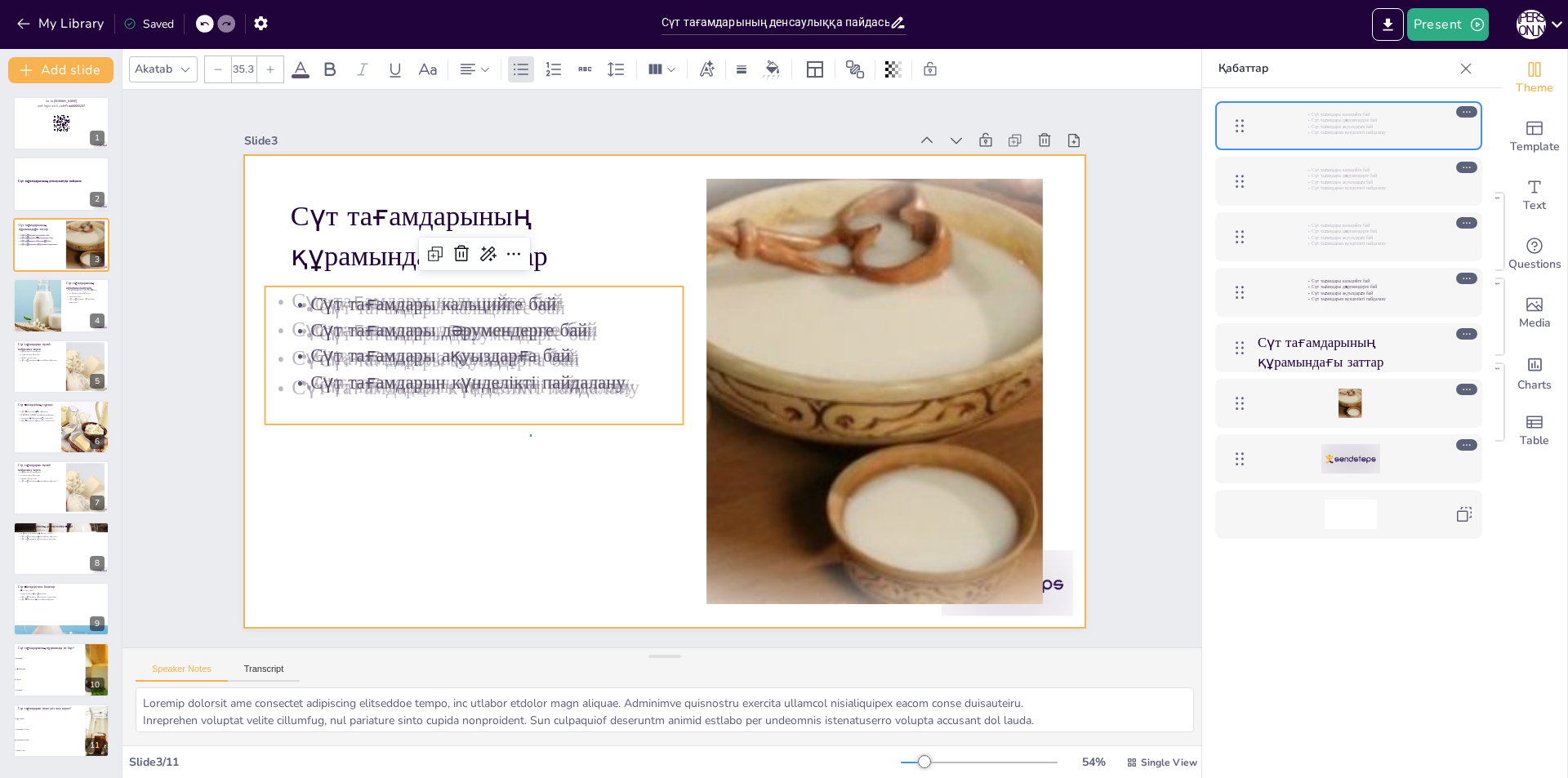
click at [530, 437] on div at bounding box center [659, 391] width 920 height 637
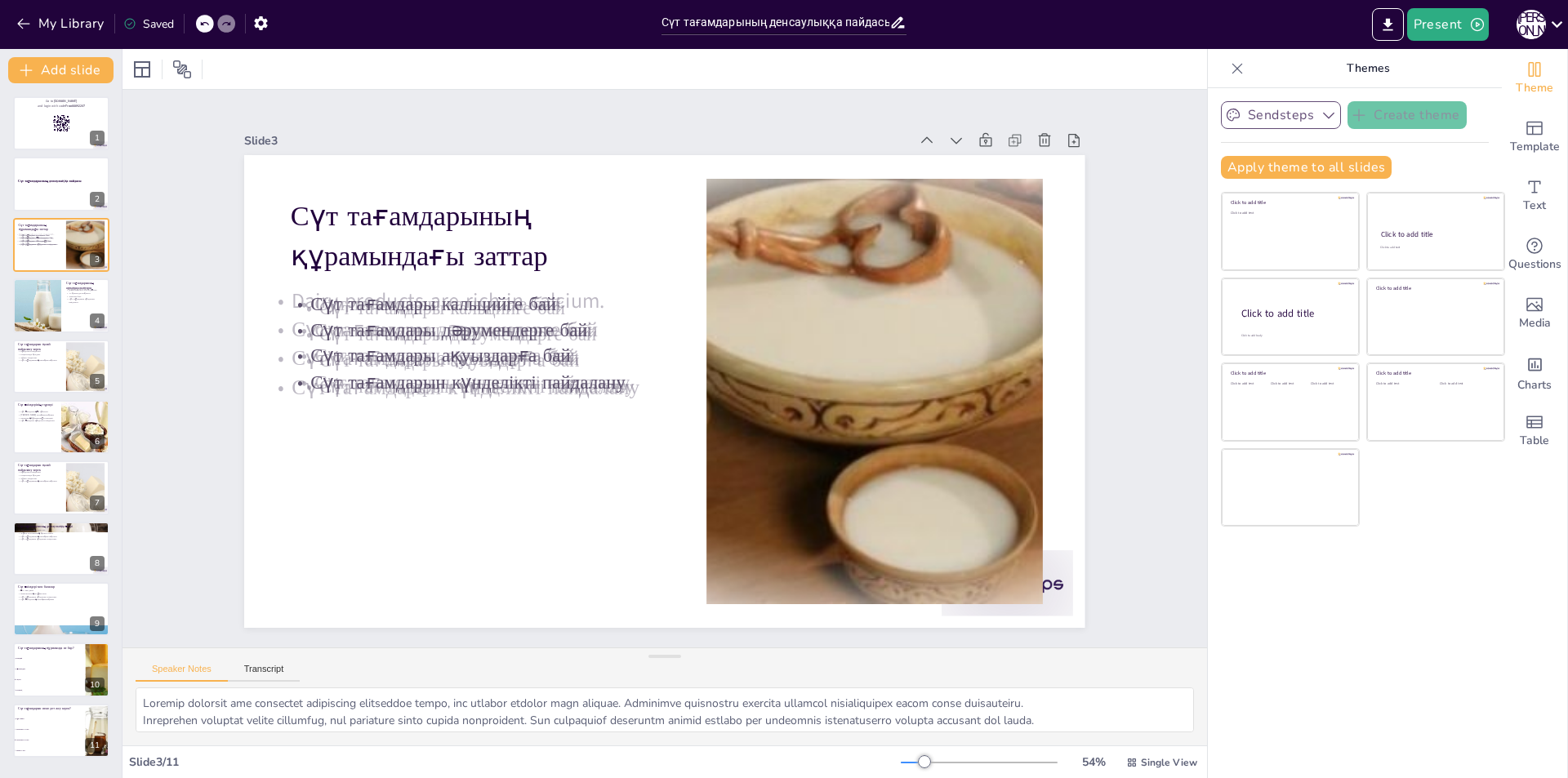
click at [294, 83] on div at bounding box center [665, 69] width 1085 height 40
click at [135, 69] on icon at bounding box center [142, 69] width 17 height 17
click at [183, 70] on icon at bounding box center [181, 69] width 19 height 19
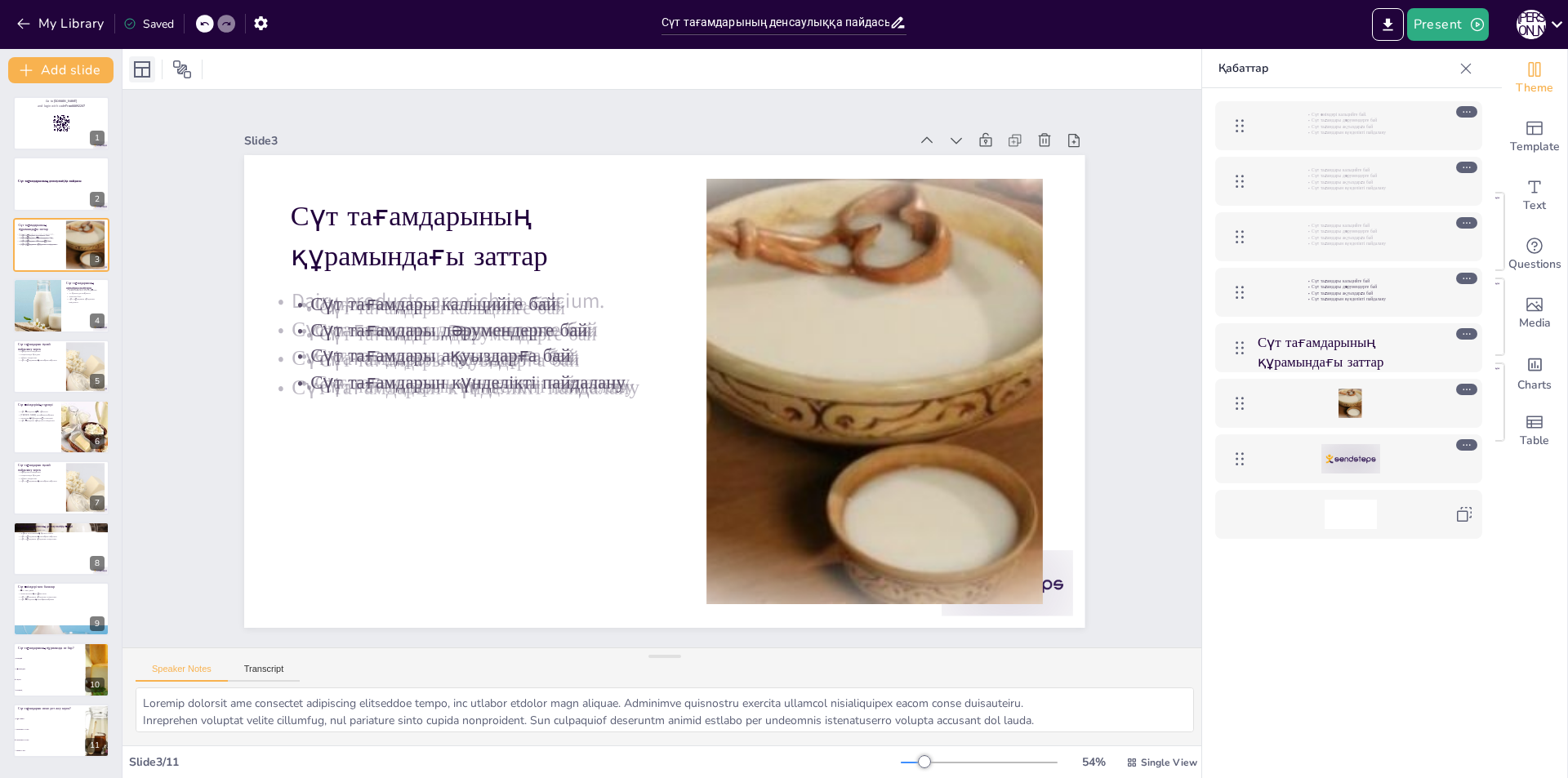
click at [139, 71] on icon at bounding box center [141, 69] width 19 height 19
click at [79, 604] on button at bounding box center [71, 596] width 19 height 19
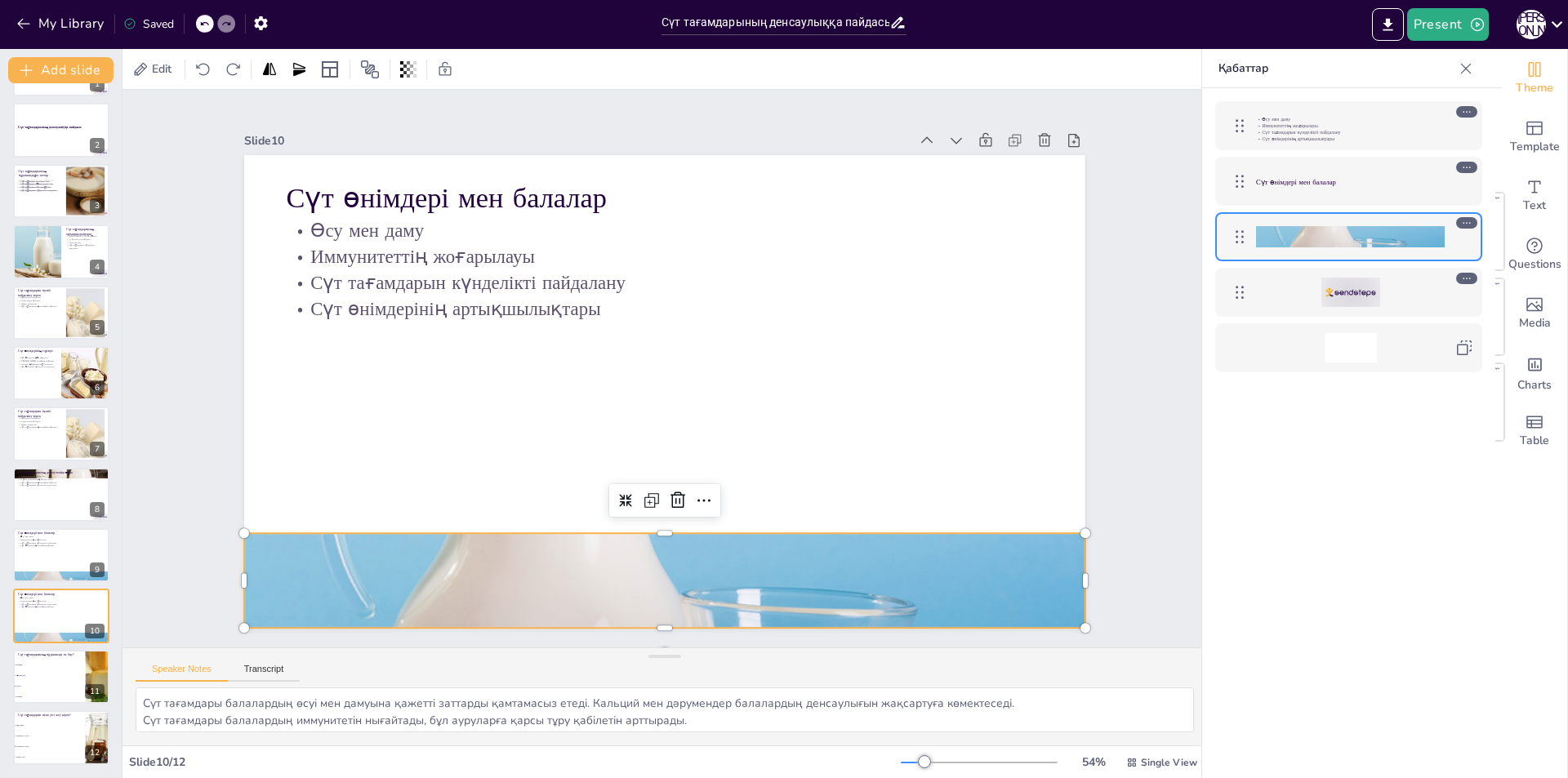
click at [593, 542] on div at bounding box center [540, 541] width 1010 height 948
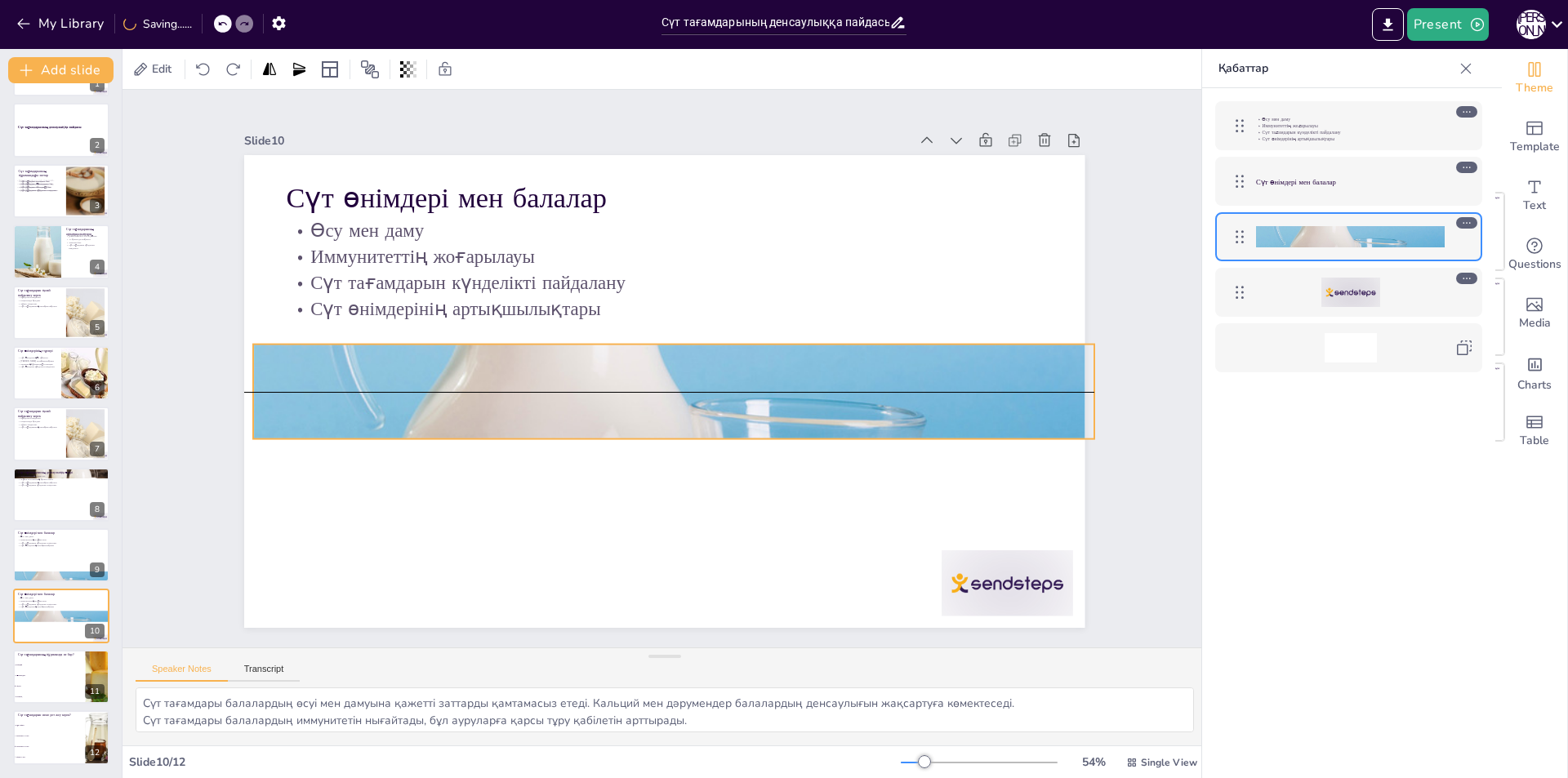
drag, startPoint x: 652, startPoint y: 527, endPoint x: 661, endPoint y: 334, distance: 193.2
click at [661, 247] on div "Сүт өнімдері мен балалар Өсу мен даму Иммунитеттің жоғарылауы Сүт тағамдарын кү…" at bounding box center [710, 160] width 822 height 175
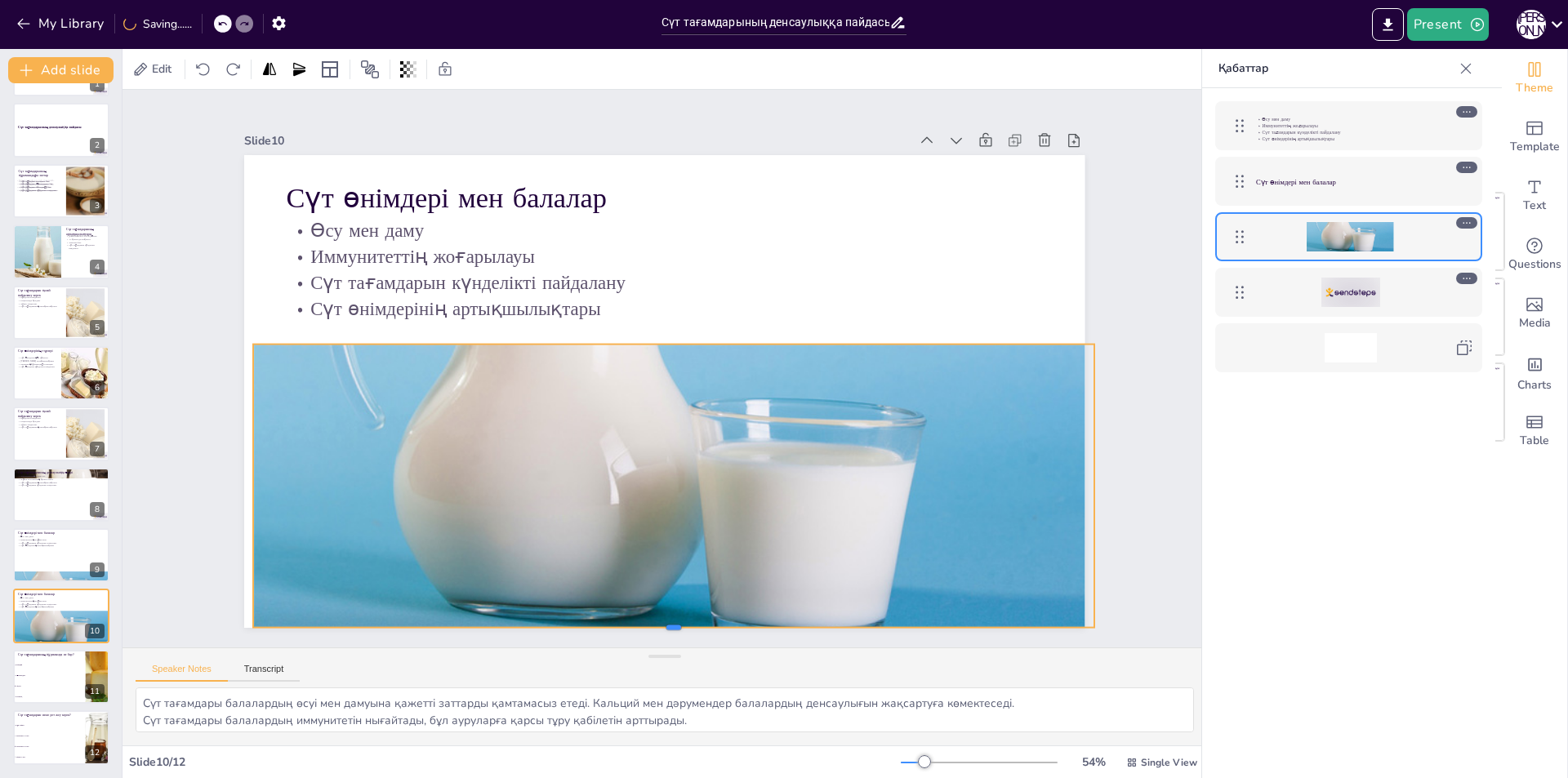
drag, startPoint x: 659, startPoint y: 436, endPoint x: 648, endPoint y: 625, distance: 189.3
click at [648, 625] on div at bounding box center [516, 589] width 688 height 505
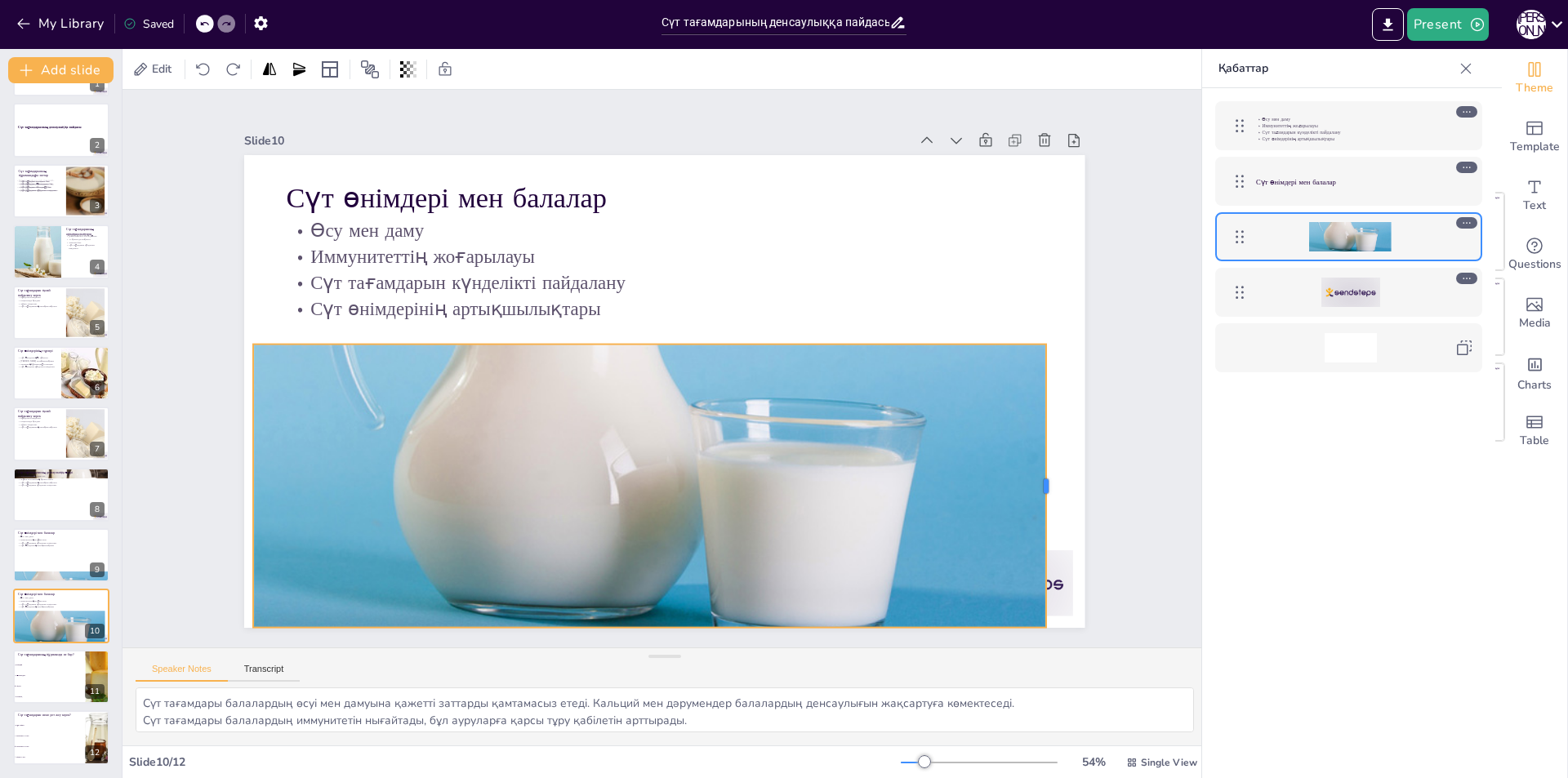
drag, startPoint x: 1083, startPoint y: 479, endPoint x: 1035, endPoint y: 481, distance: 48.0
click at [809, 724] on div at bounding box center [672, 774] width 273 height 100
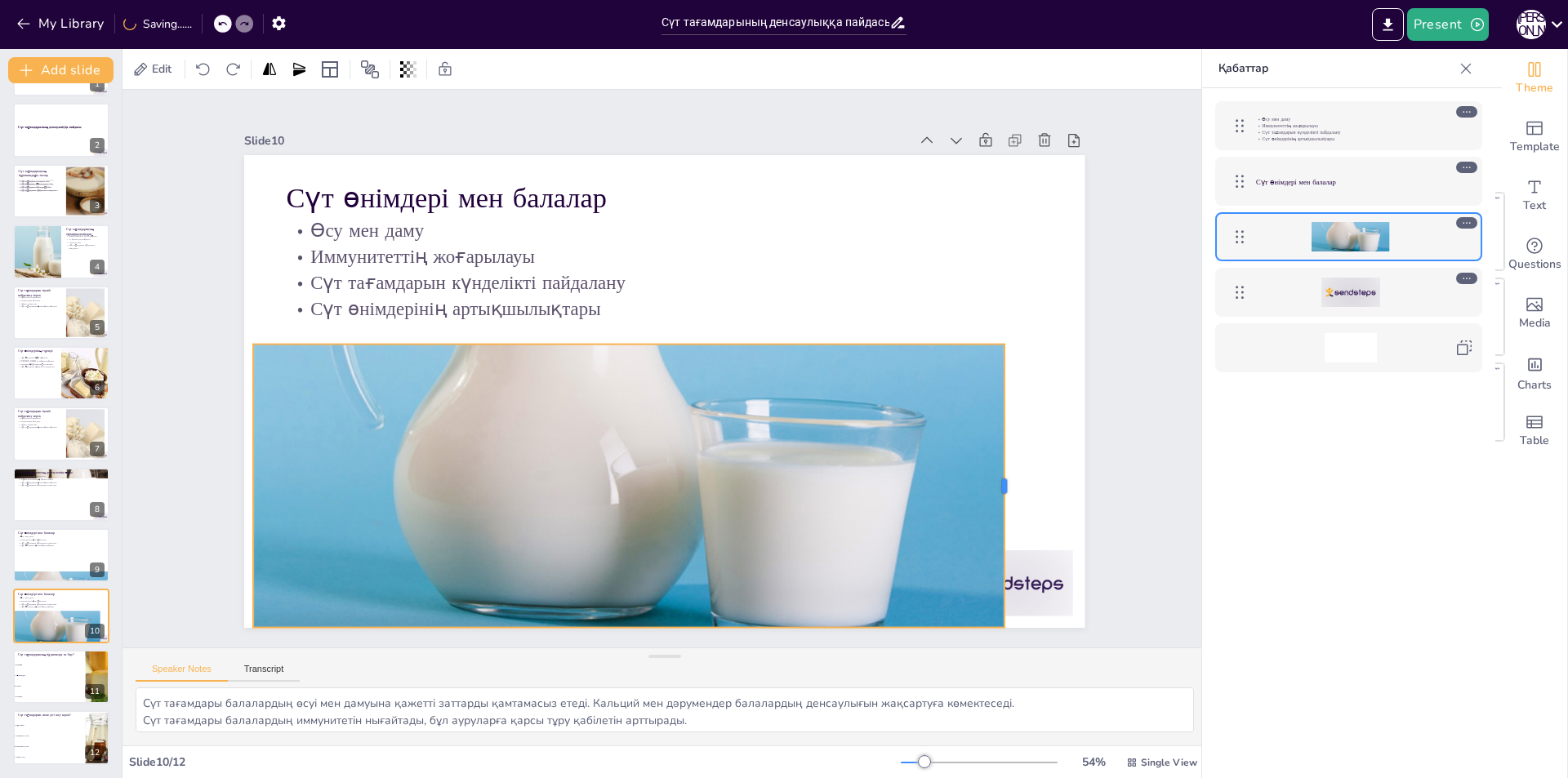
drag, startPoint x: 1035, startPoint y: 481, endPoint x: 993, endPoint y: 459, distance: 47.4
click at [965, 549] on div at bounding box center [876, 668] width 177 height 237
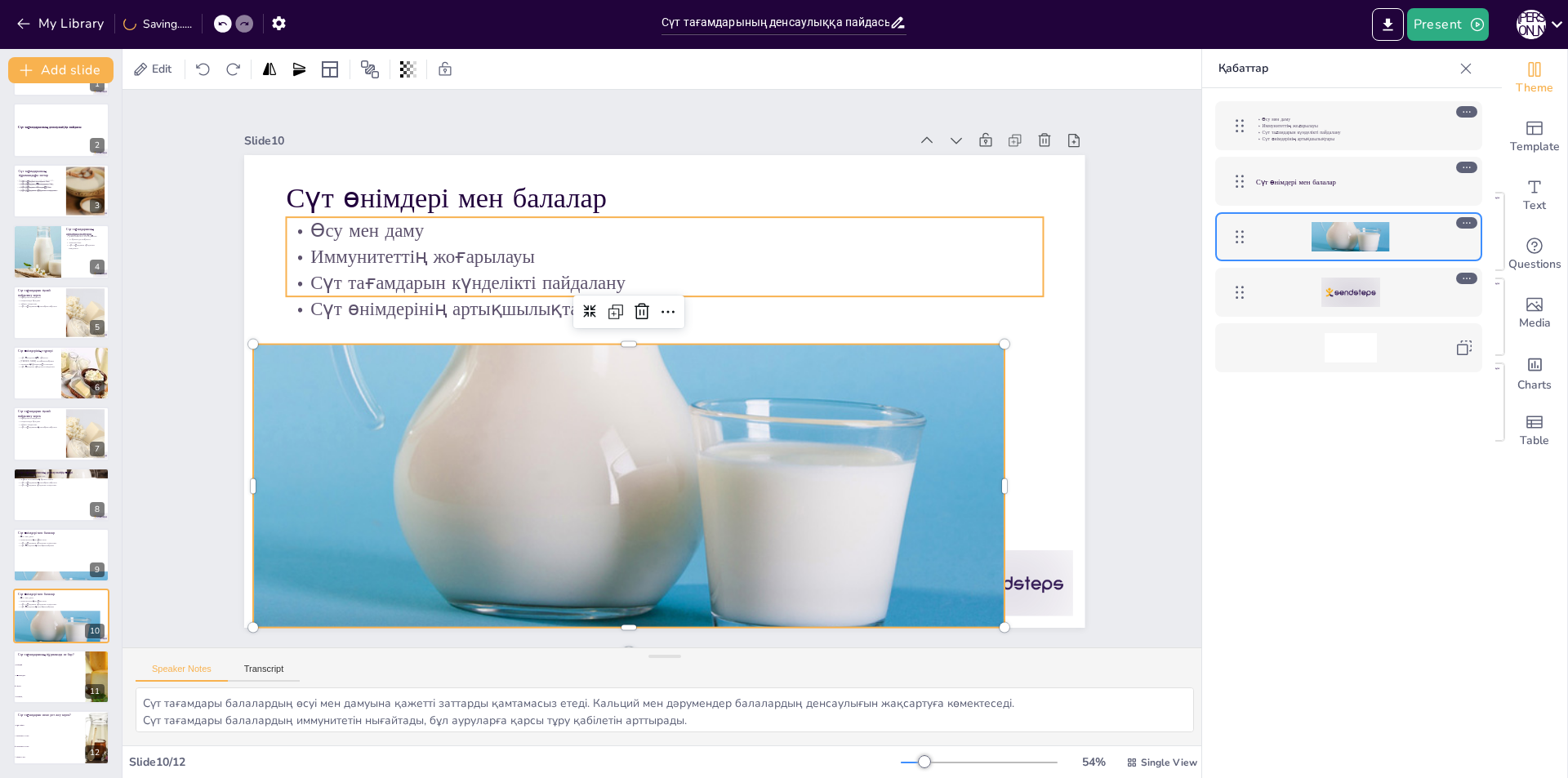
click at [775, 243] on p "Иммунитеттің жоғарылауы" at bounding box center [730, 277] width 627 height 465
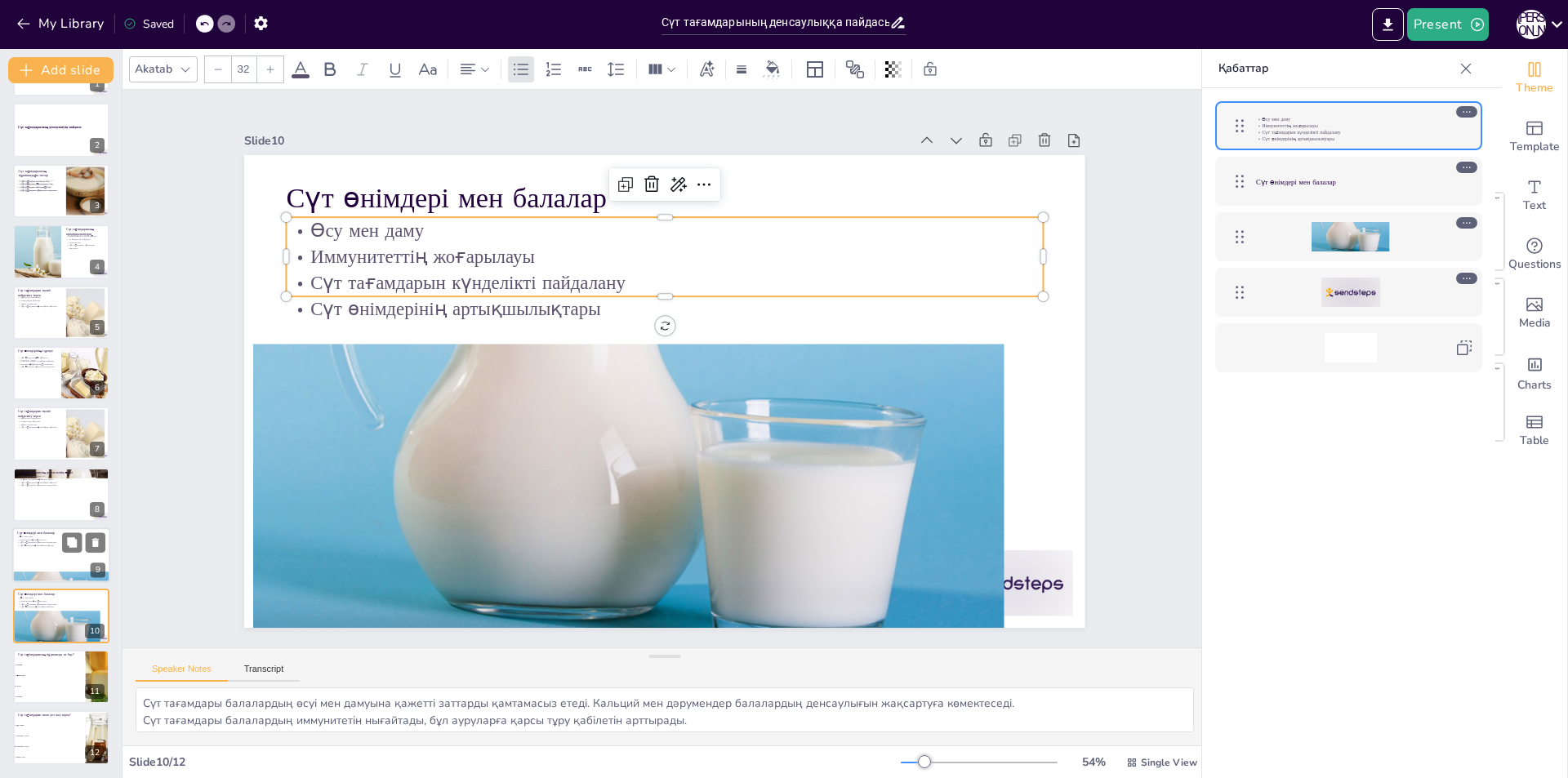
click at [74, 553] on div at bounding box center [61, 555] width 98 height 55
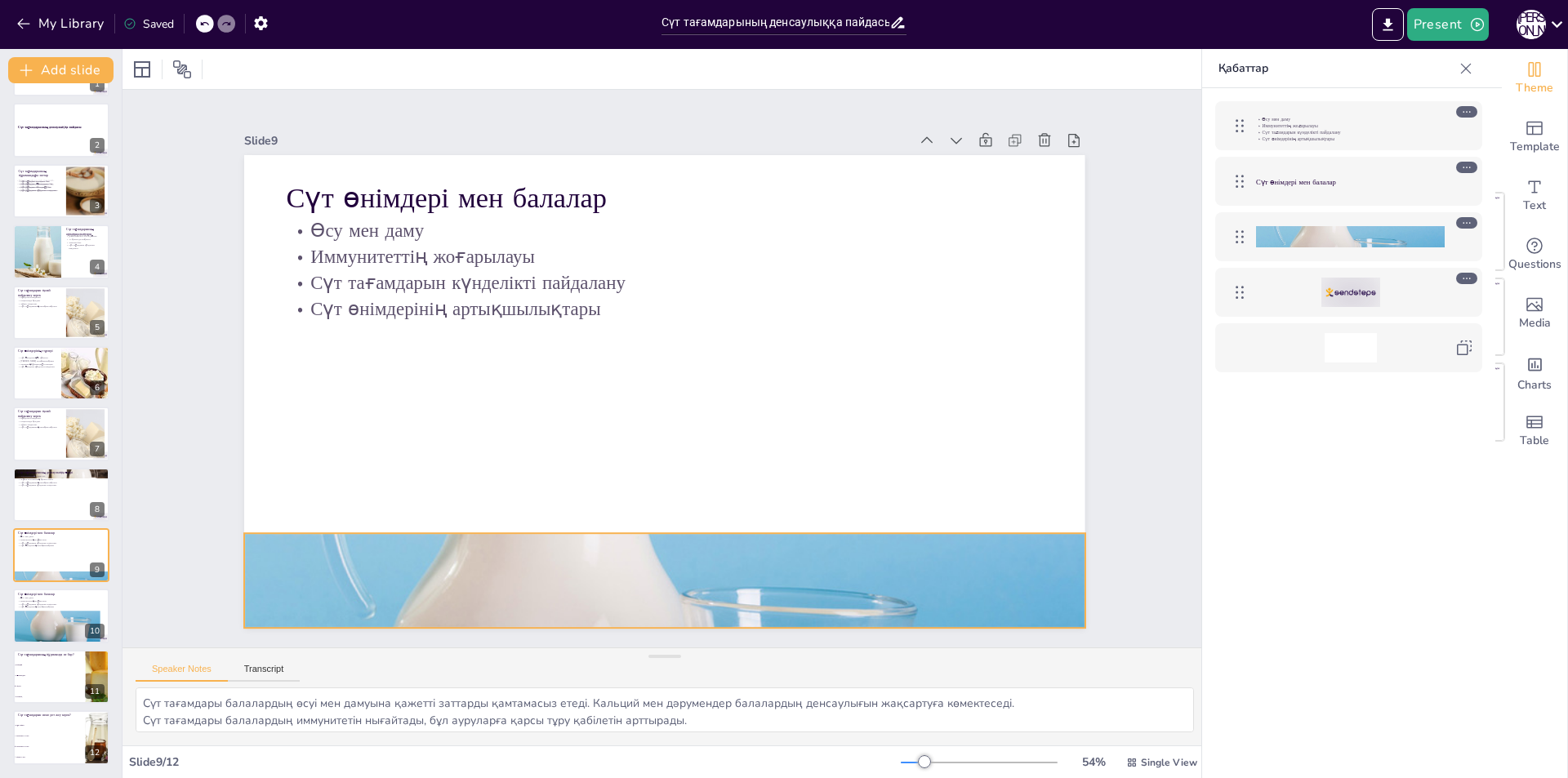
click at [635, 559] on div at bounding box center [578, 562] width 995 height 853
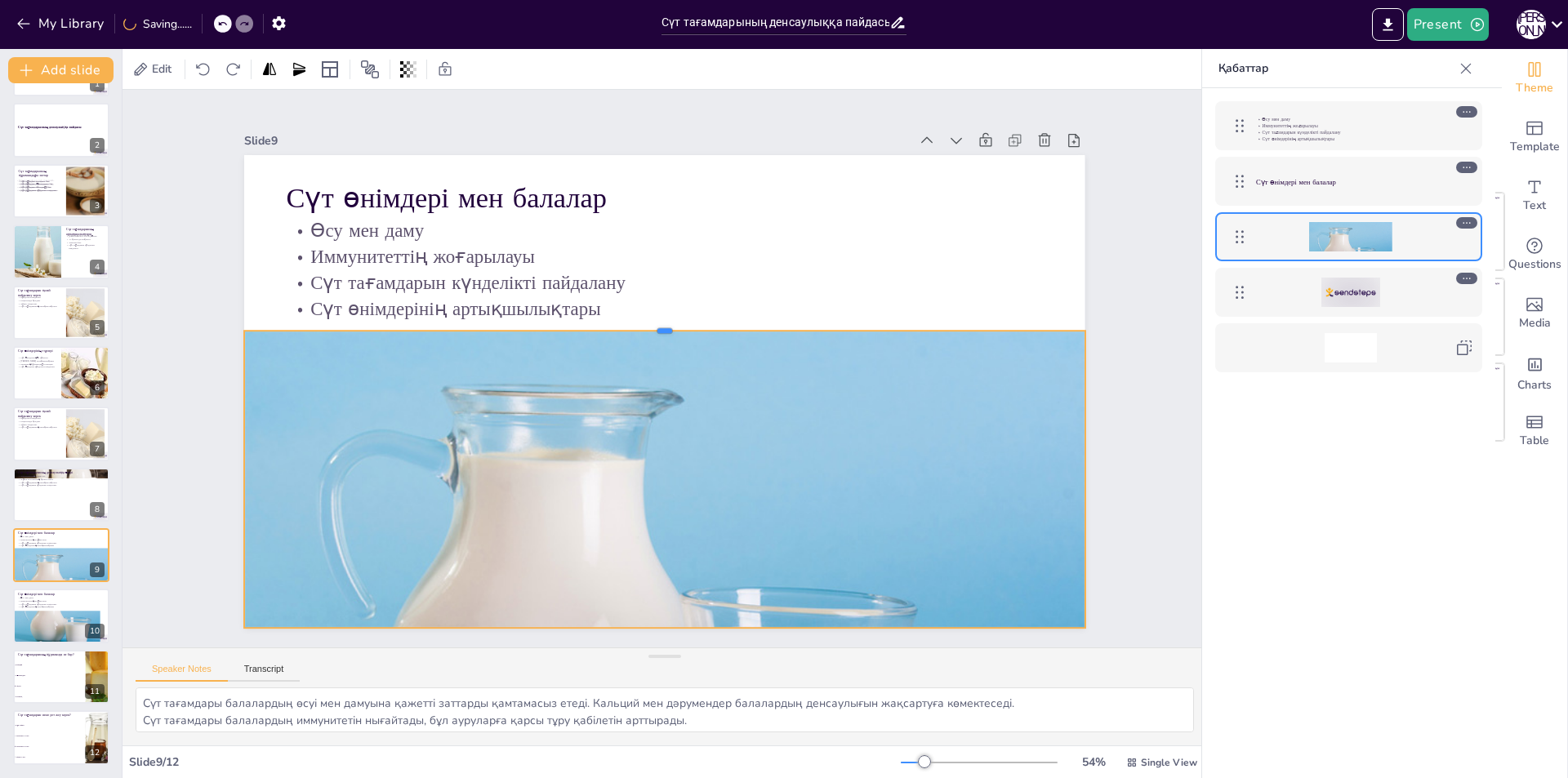
drag, startPoint x: 653, startPoint y: 526, endPoint x: 655, endPoint y: 323, distance: 203.0
click at [655, 323] on div at bounding box center [683, 328] width 773 height 353
click at [57, 629] on div at bounding box center [62, 616] width 98 height 65
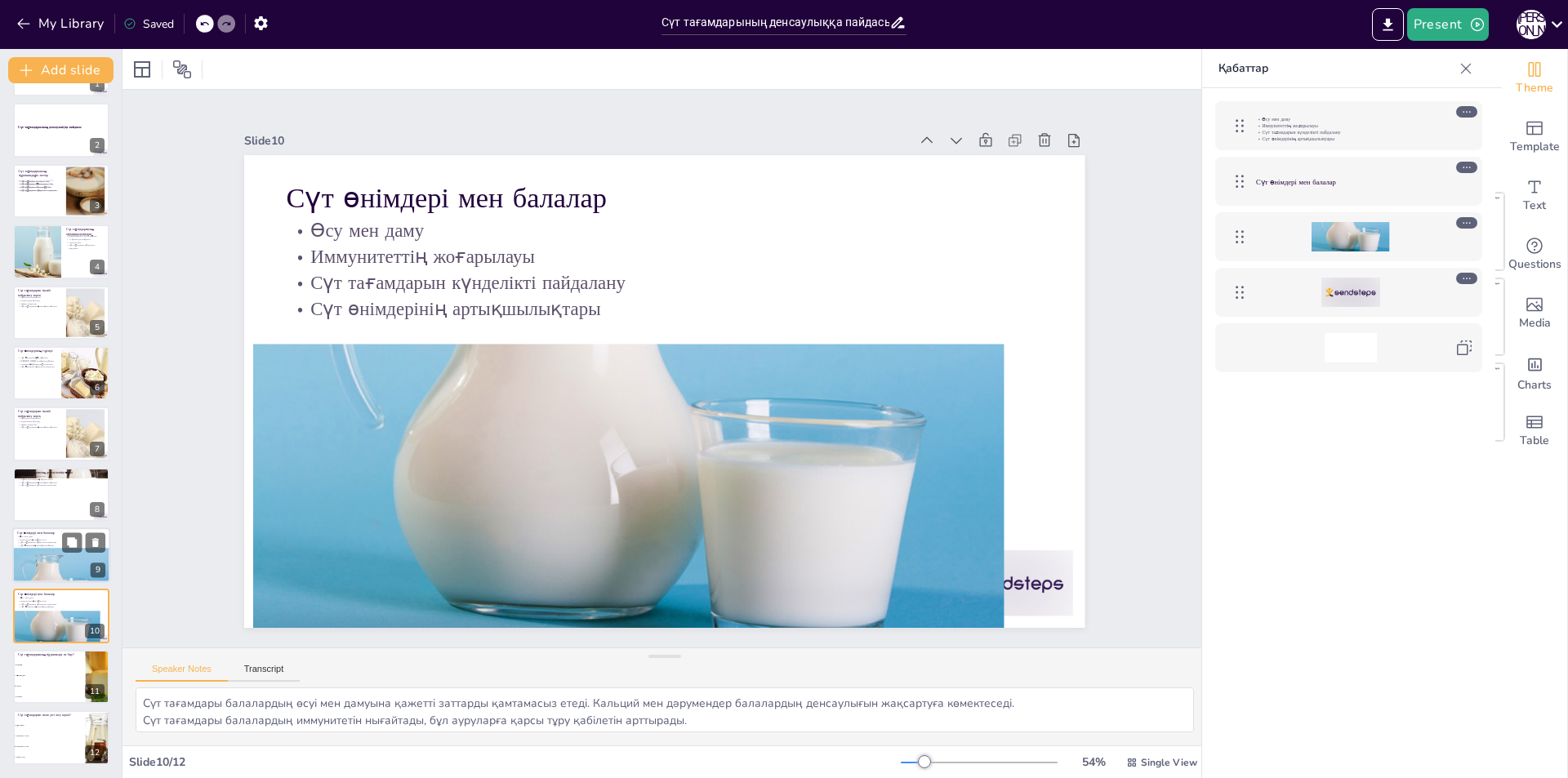
click at [49, 559] on div at bounding box center [61, 577] width 98 height 65
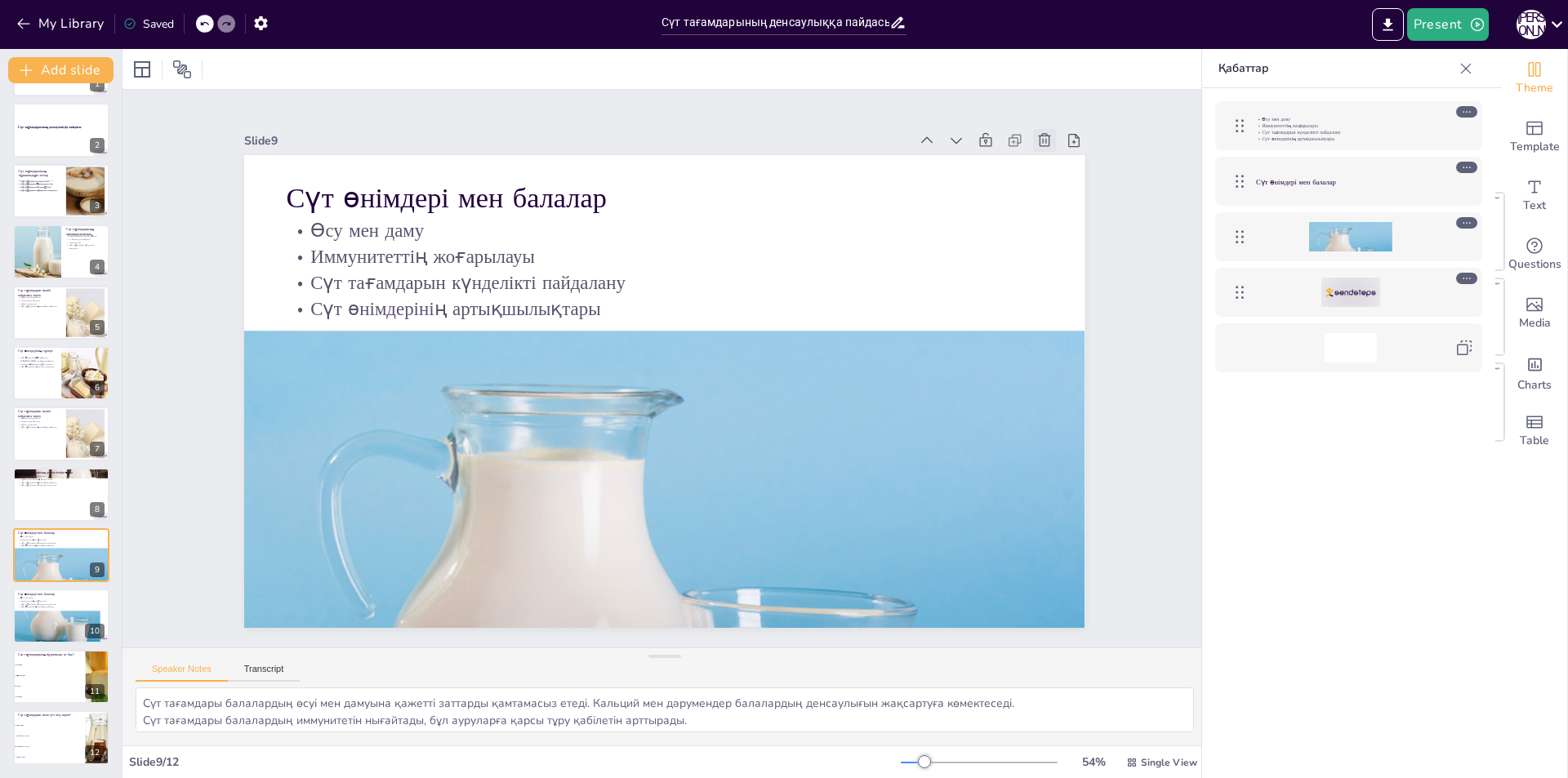
click at [1093, 304] on icon at bounding box center [1103, 314] width 21 height 21
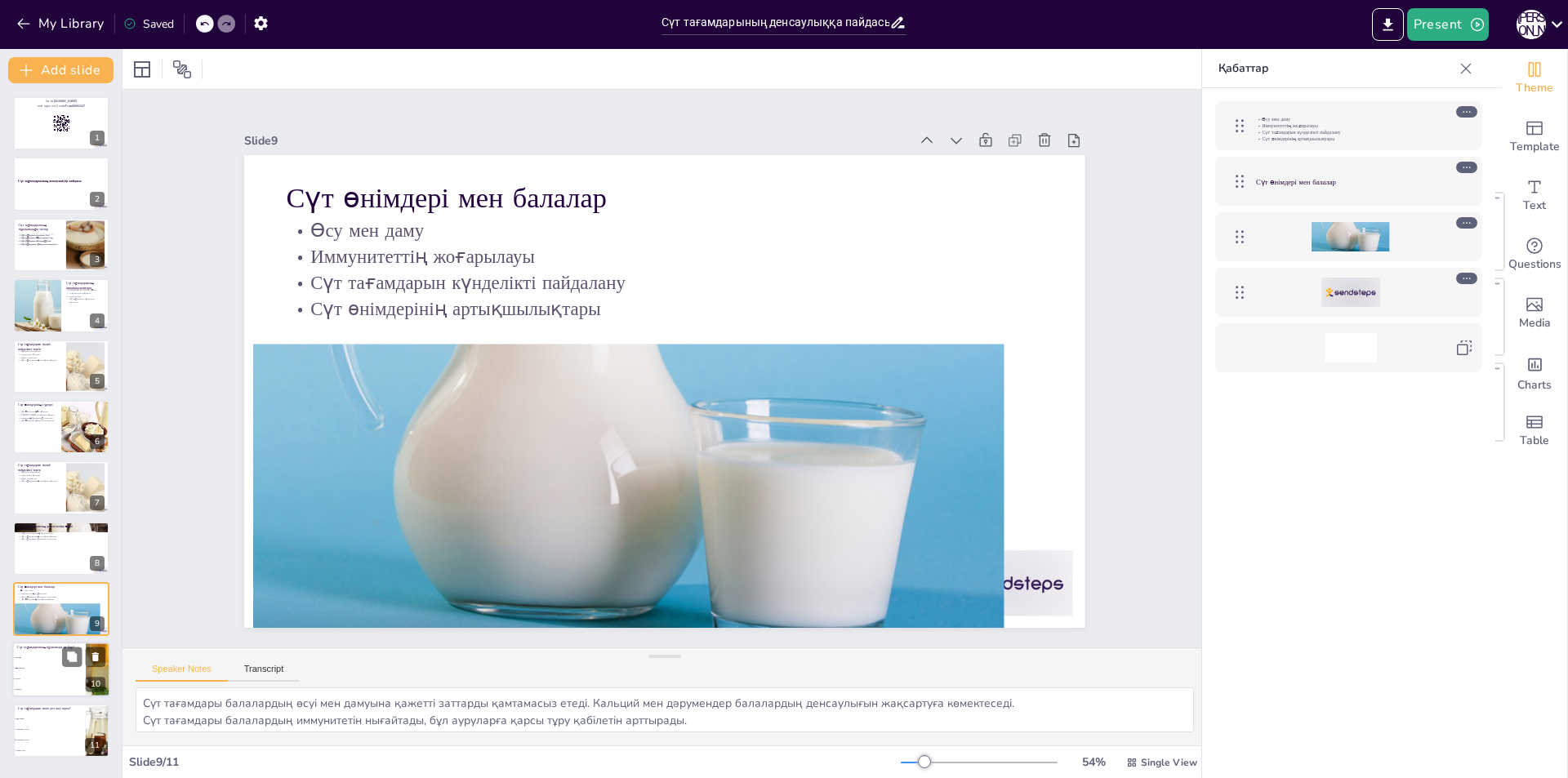
click at [56, 668] on span "Дәрумендер" at bounding box center [50, 669] width 70 height 3
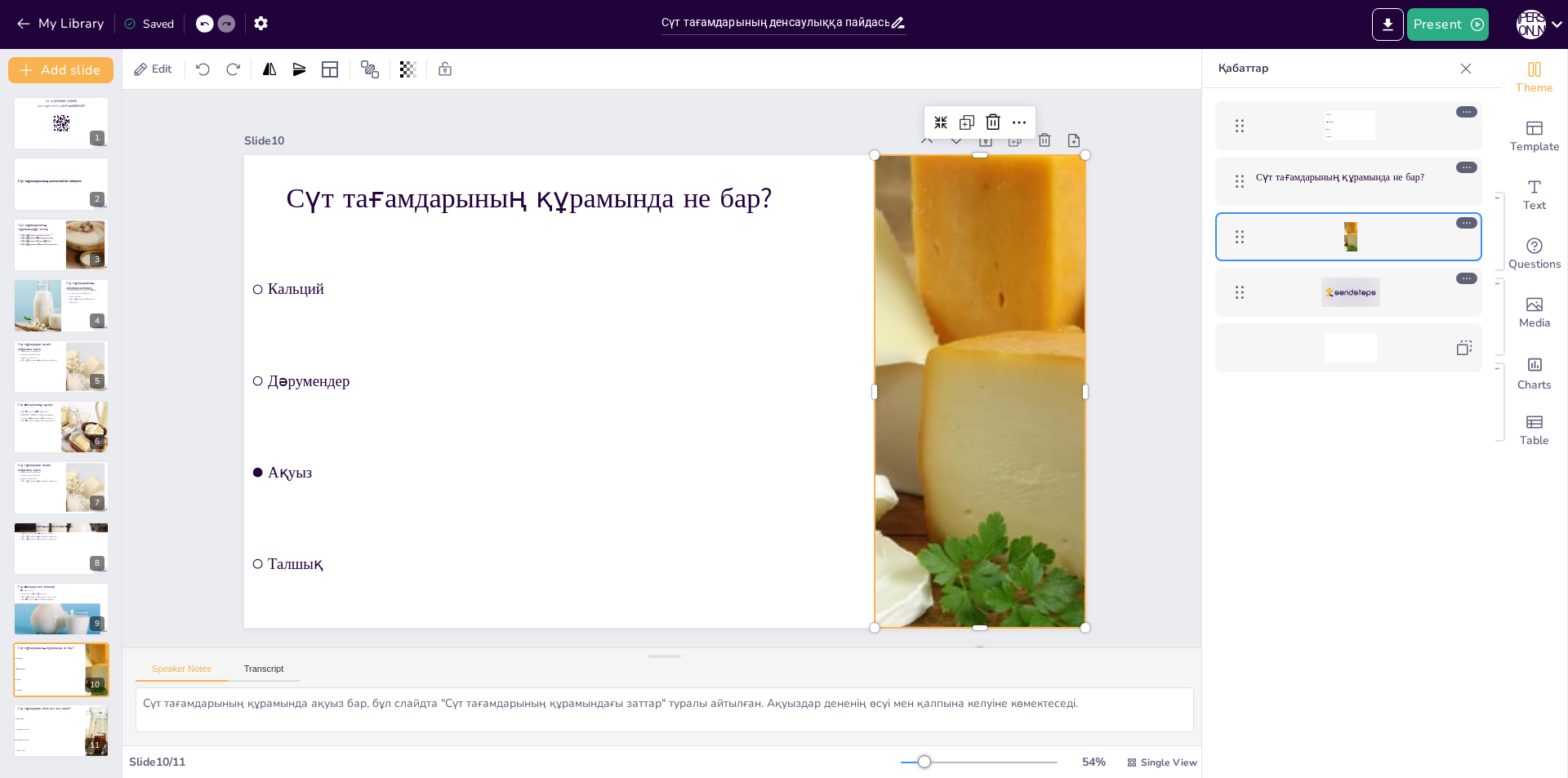
click at [914, 442] on div at bounding box center [708, 682] width 640 height 934
click at [865, 384] on div at bounding box center [943, 517] width 974 height 780
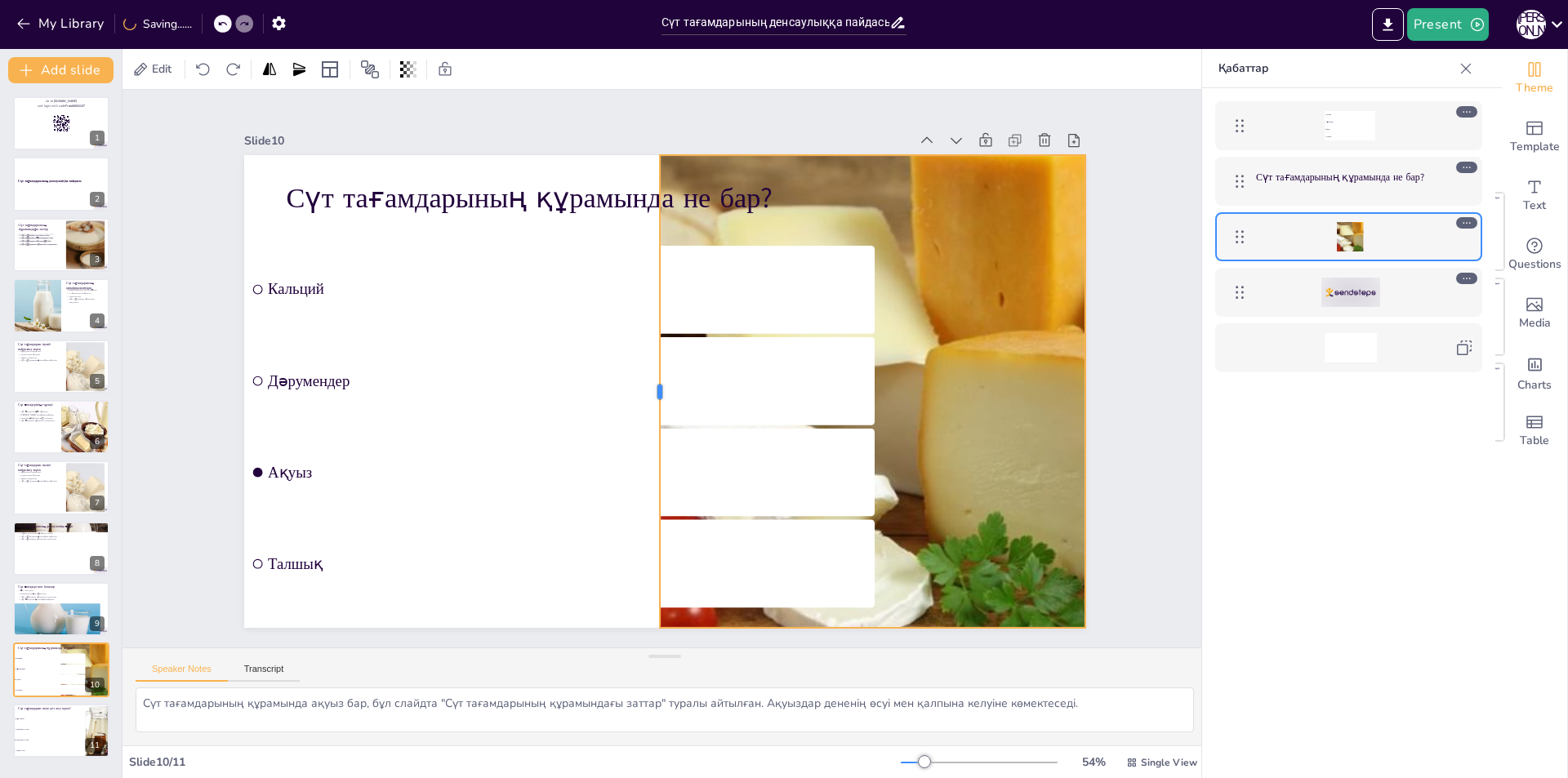
drag, startPoint x: 860, startPoint y: 384, endPoint x: 645, endPoint y: 390, distance: 215.1
click at [645, 390] on div at bounding box center [651, 390] width 62 height 471
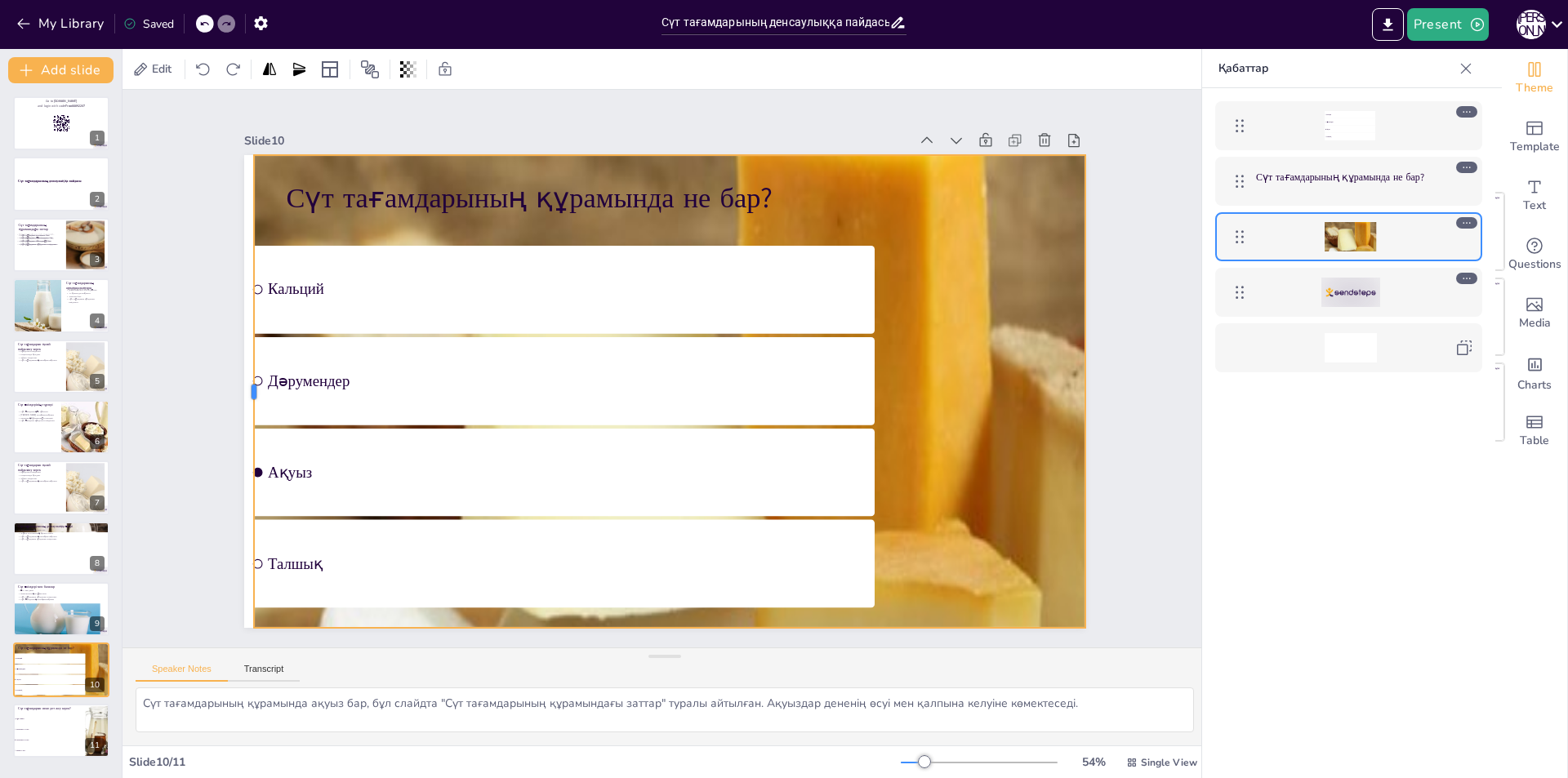
drag, startPoint x: 645, startPoint y: 390, endPoint x: 239, endPoint y: 407, distance: 406.4
click at [239, 407] on div at bounding box center [247, 348] width 62 height 472
click at [1109, 422] on div "Slide 1 Go to sendsteps.me and login with code Free66892207 Slide 2 Сүт тағамда…" at bounding box center [664, 368] width 1067 height 915
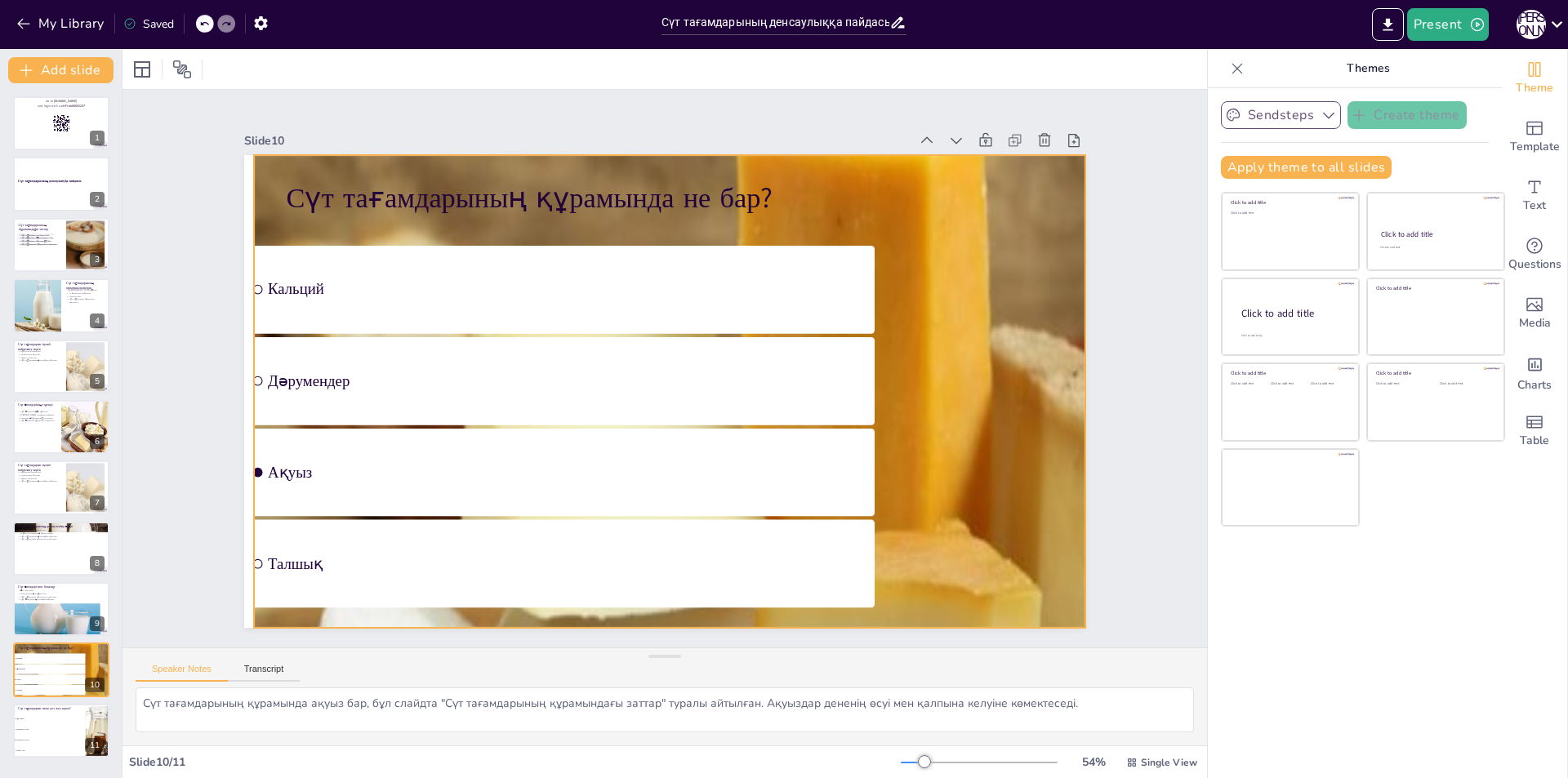
click at [1041, 444] on div at bounding box center [799, 677] width 1253 height 1127
click at [404, 66] on icon at bounding box center [409, 69] width 17 height 17
click at [331, 66] on icon at bounding box center [329, 69] width 19 height 19
click at [140, 69] on icon at bounding box center [141, 69] width 13 height 13
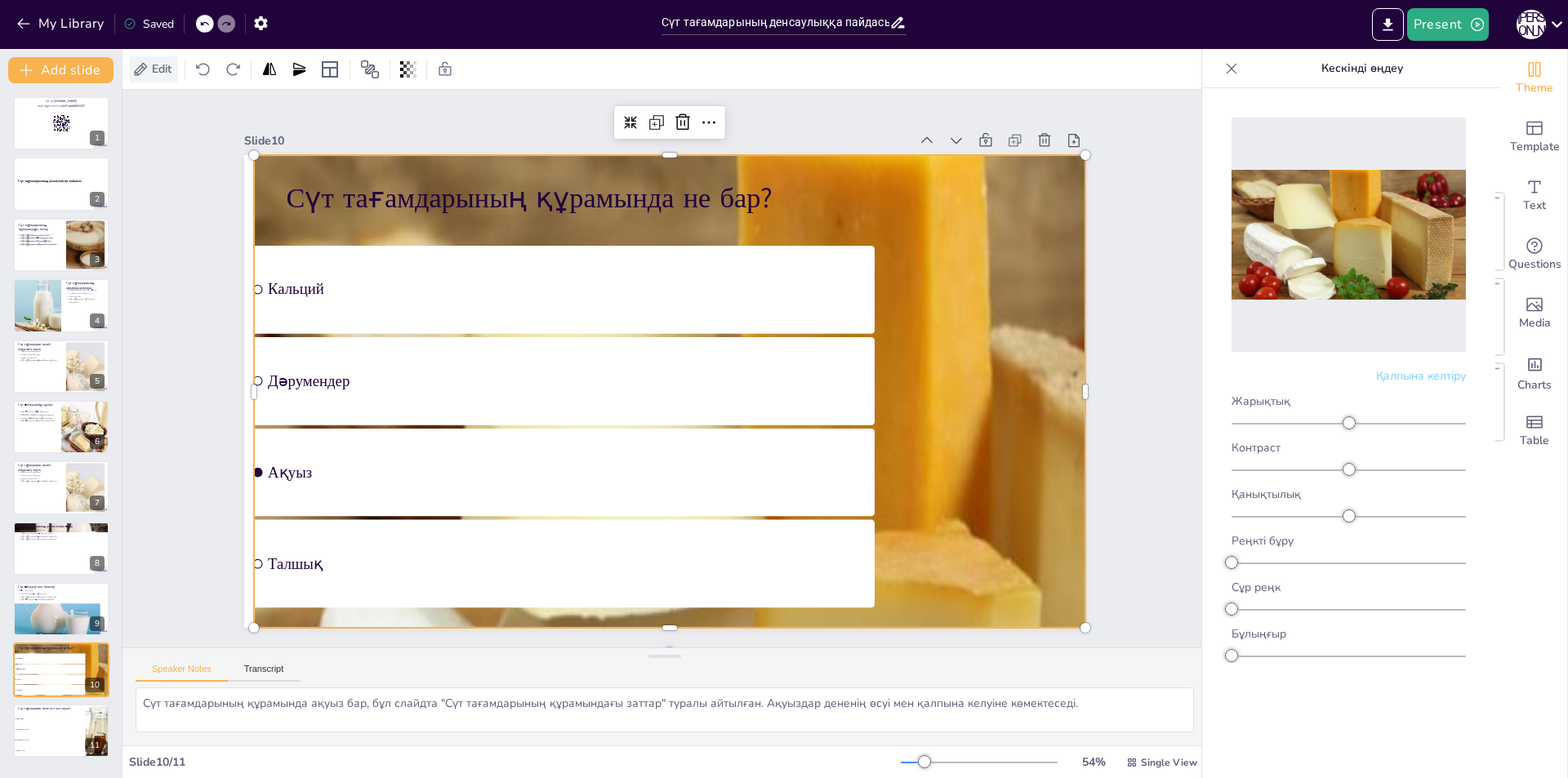
click at [140, 69] on icon at bounding box center [141, 69] width 13 height 13
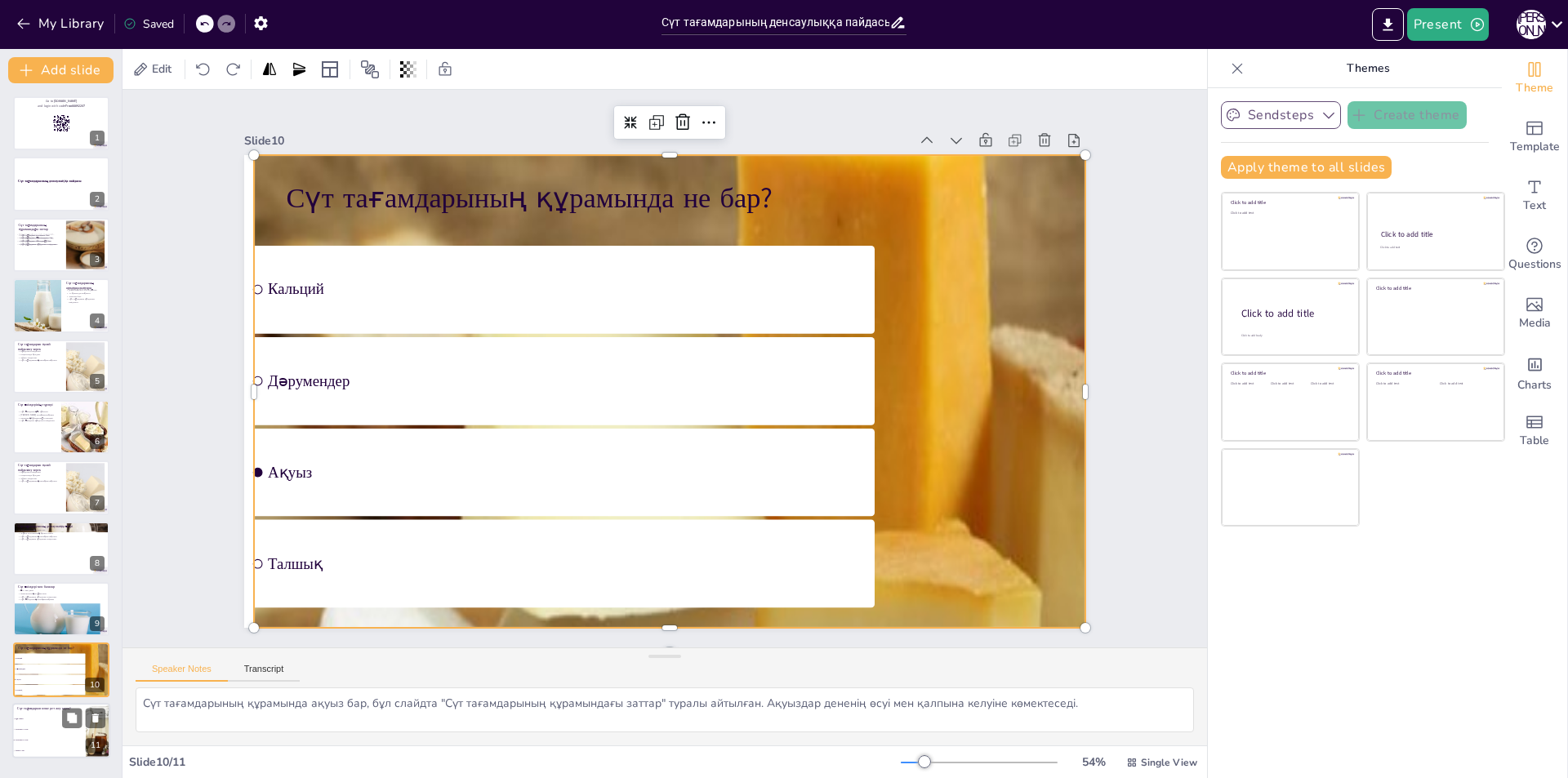
click at [48, 728] on li "Аптасына 1-2 рет" at bounding box center [49, 730] width 74 height 11
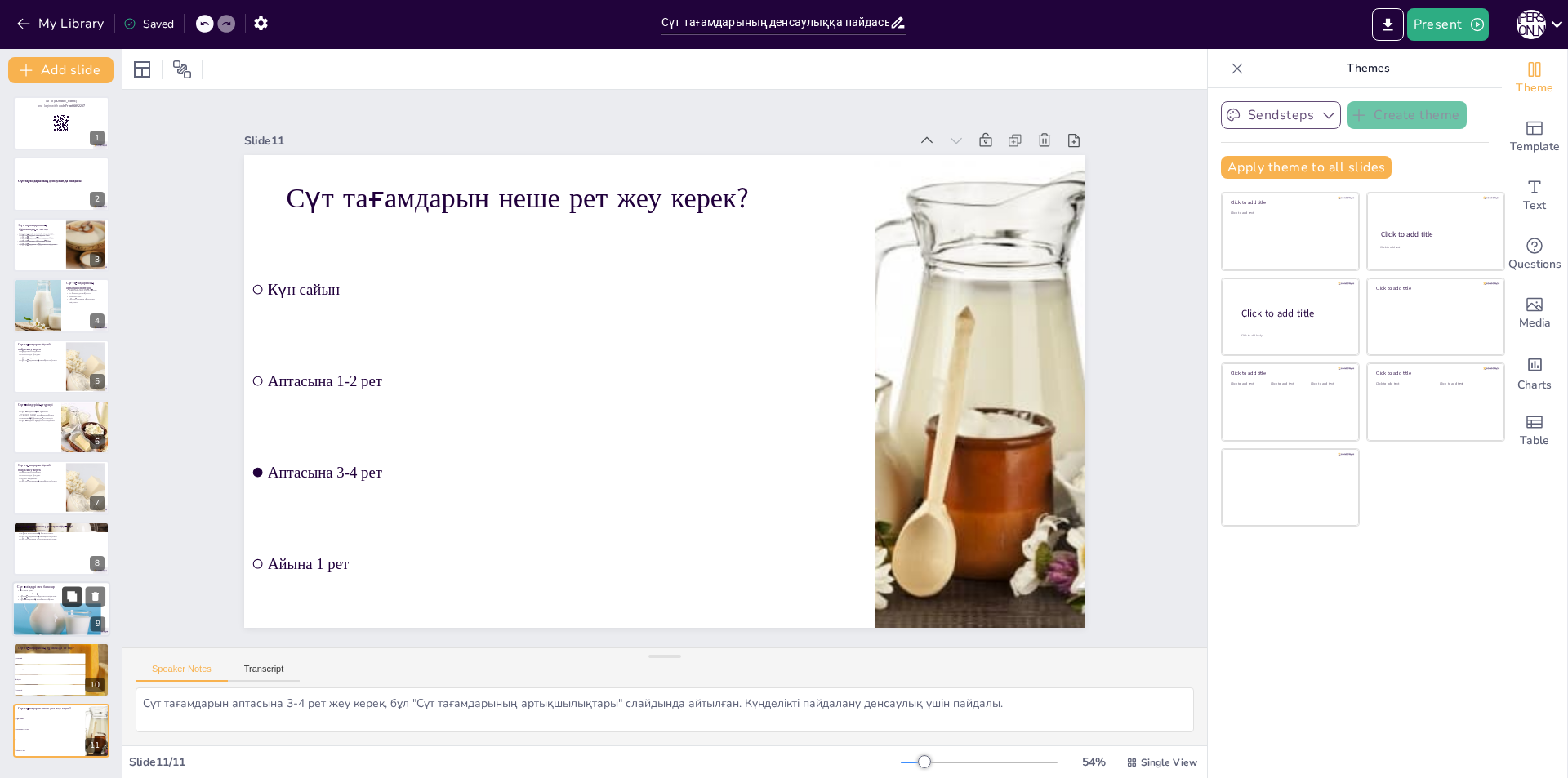
click at [69, 601] on icon at bounding box center [72, 597] width 12 height 12
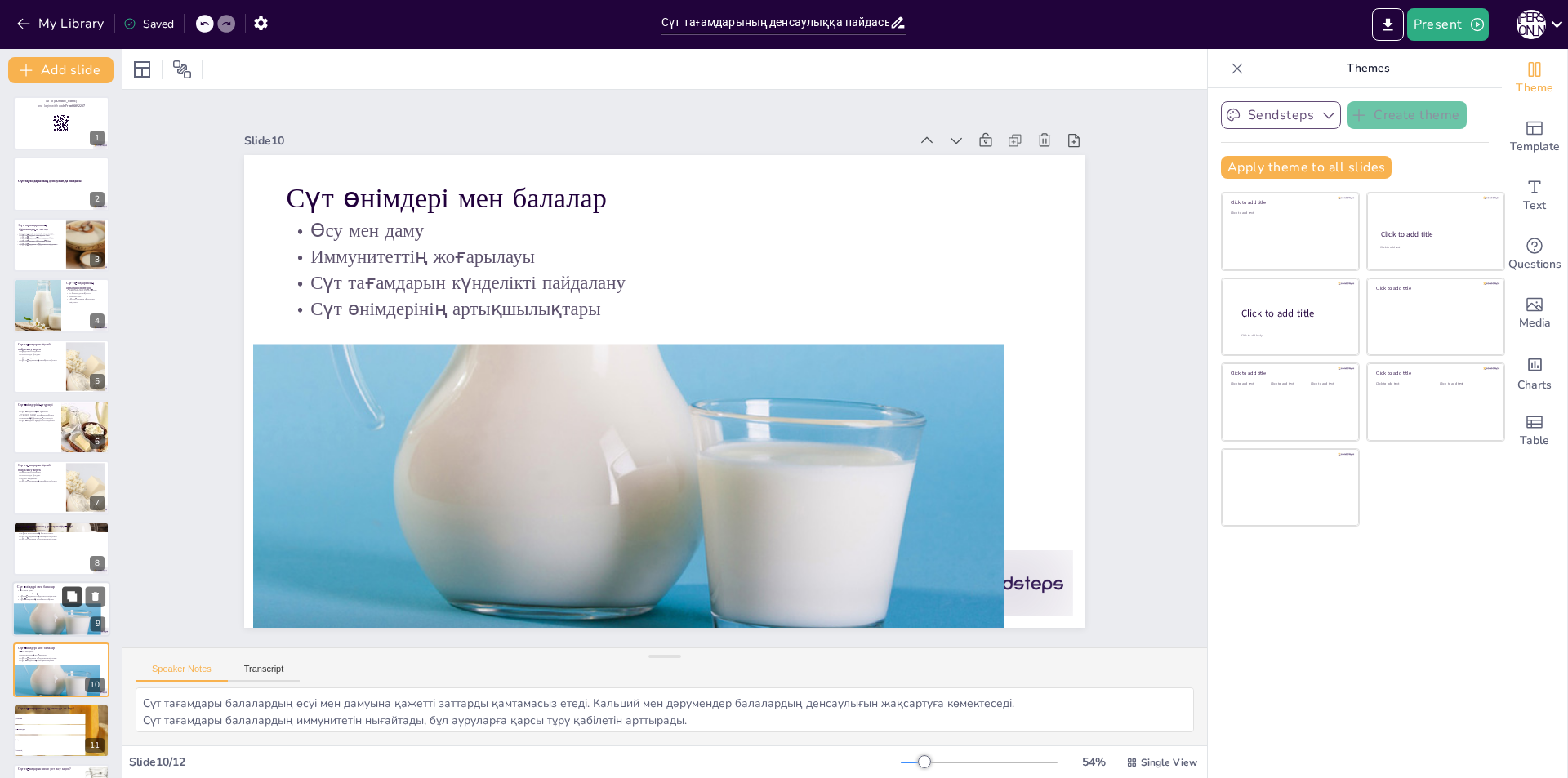
scroll to position [53, 0]
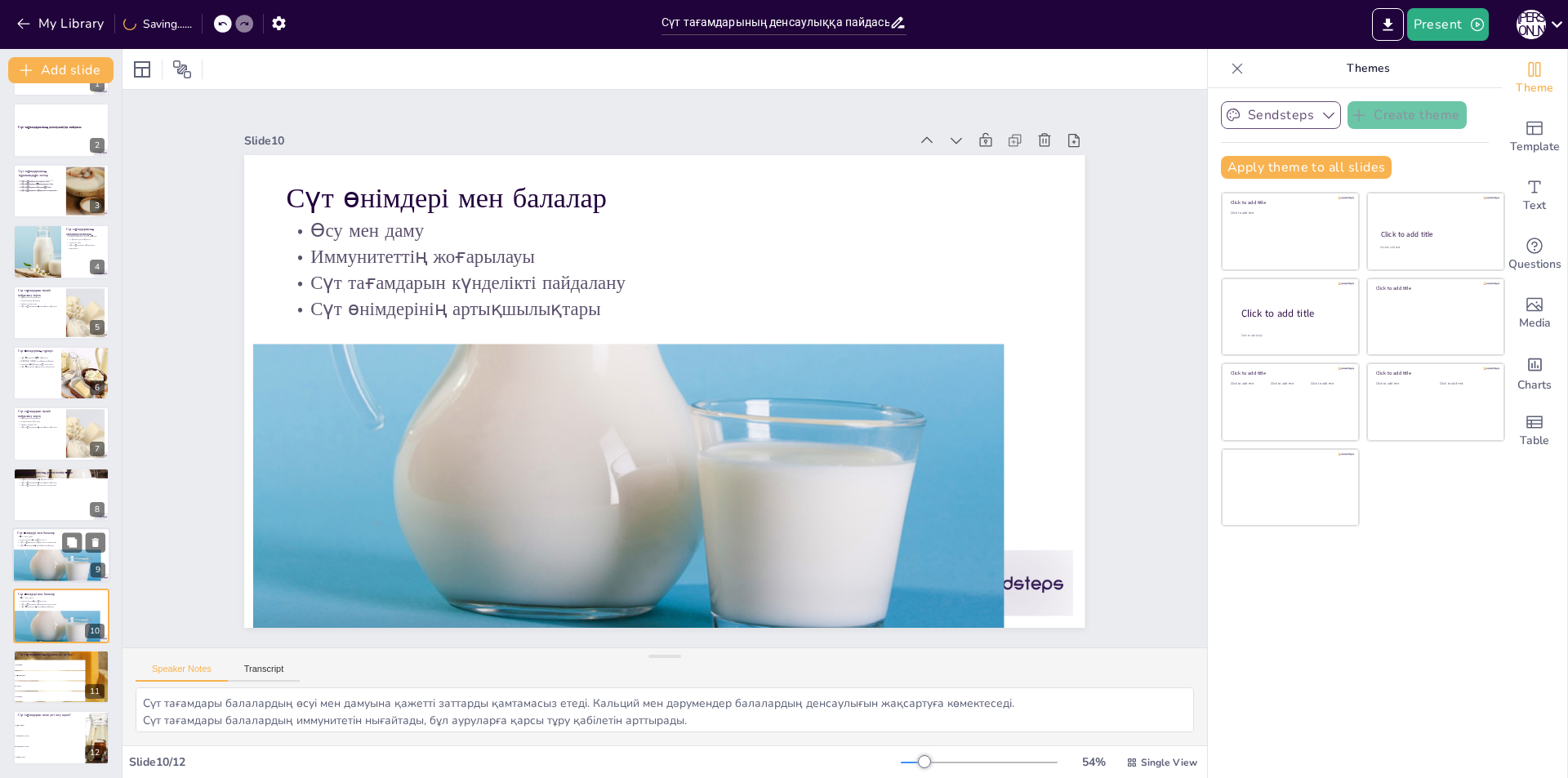
click at [38, 549] on div at bounding box center [61, 555] width 98 height 55
click at [56, 485] on p "Сүт тағамдарын күнделікті пайдалану" at bounding box center [62, 485] width 89 height 3
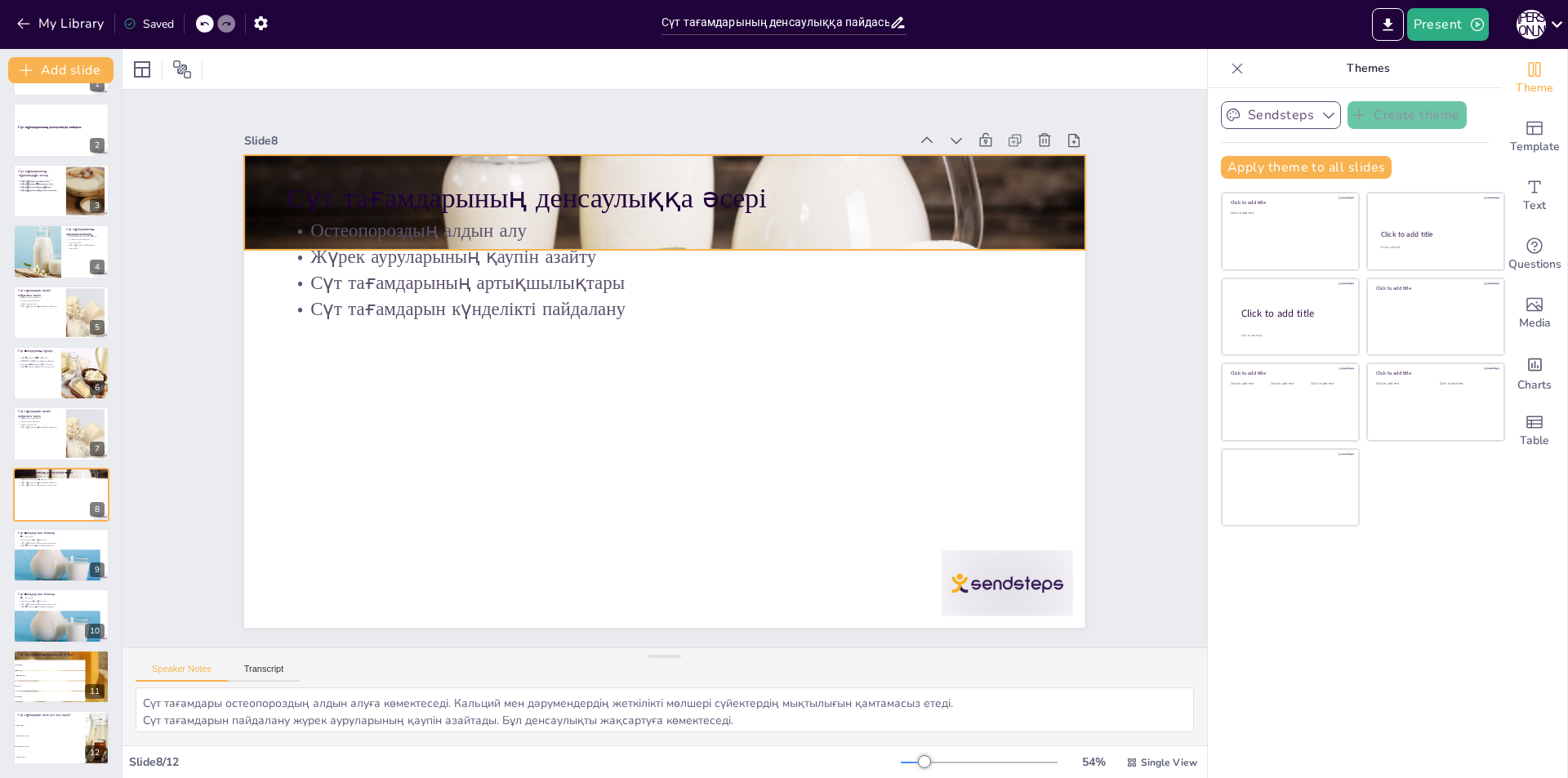
click at [1042, 187] on div at bounding box center [747, 225] width 990 height 876
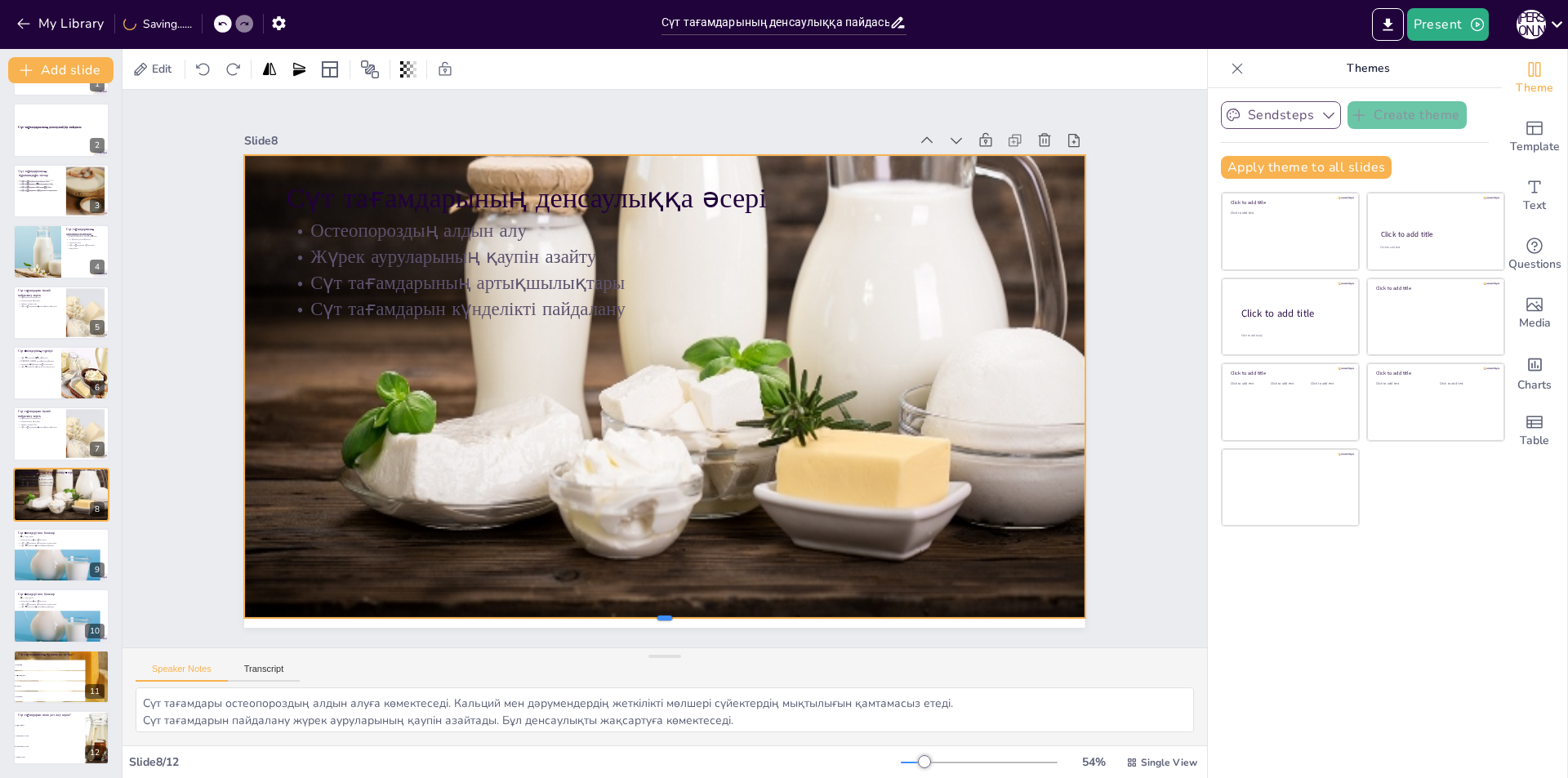
drag, startPoint x: 649, startPoint y: 246, endPoint x: 647, endPoint y: 614, distance: 368.0
click at [647, 363] on div at bounding box center [792, 147] width 735 height 431
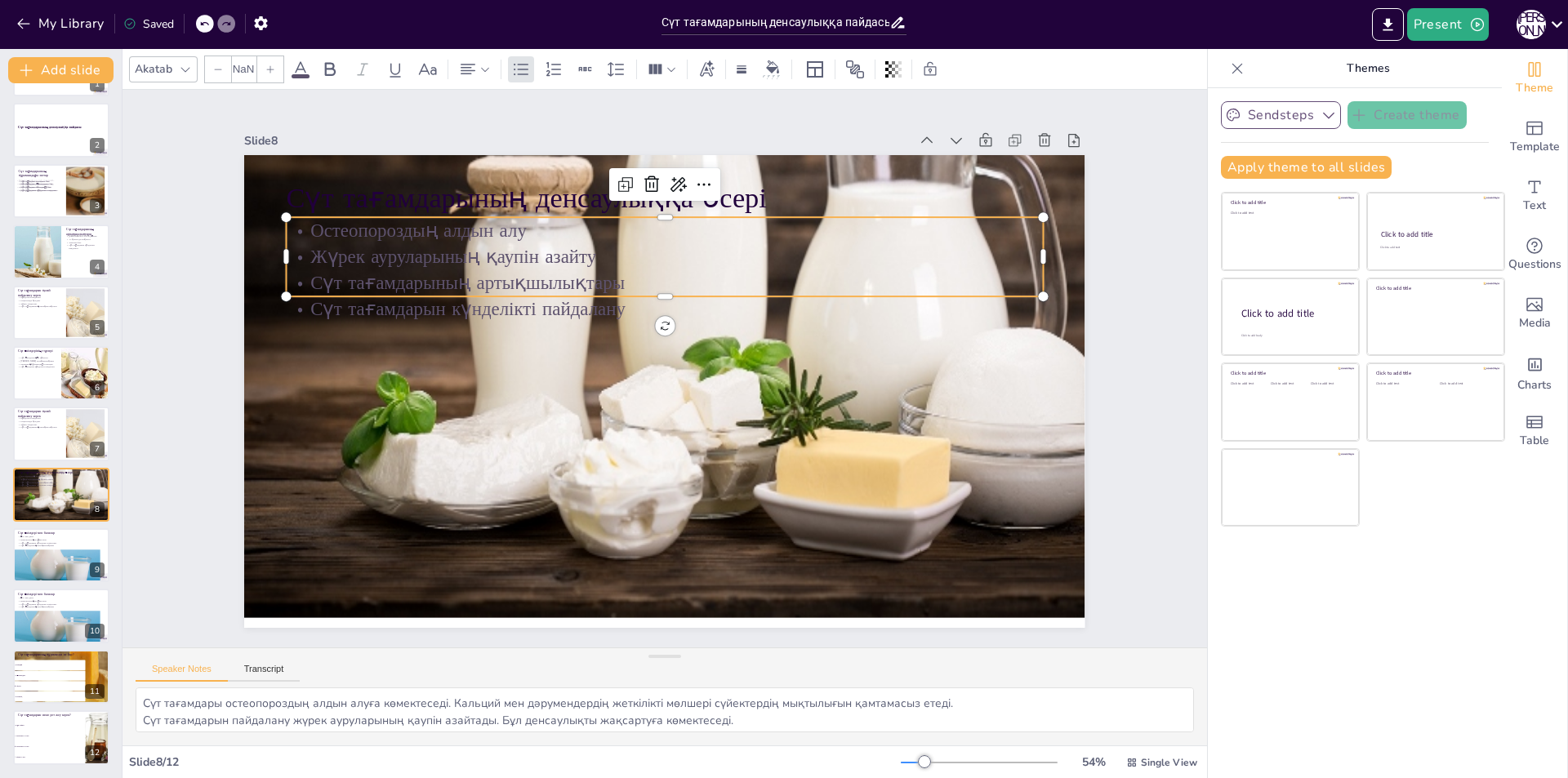
click at [478, 269] on p "Сүт тағамдарының артықшылықтары" at bounding box center [682, 285] width 746 height 183
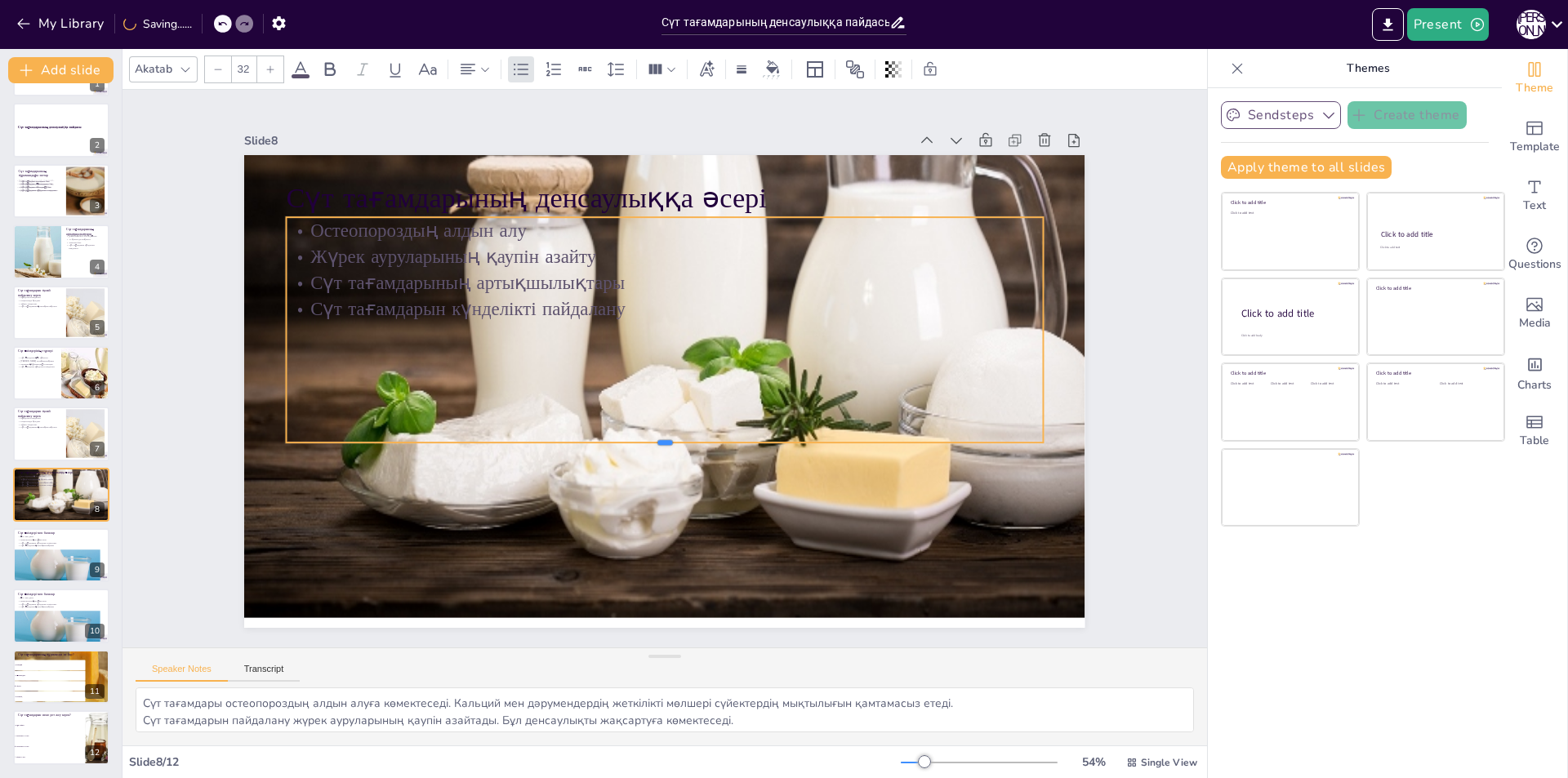
drag, startPoint x: 655, startPoint y: 290, endPoint x: 613, endPoint y: 436, distance: 151.9
click at [613, 436] on div at bounding box center [725, 422] width 517 height 571
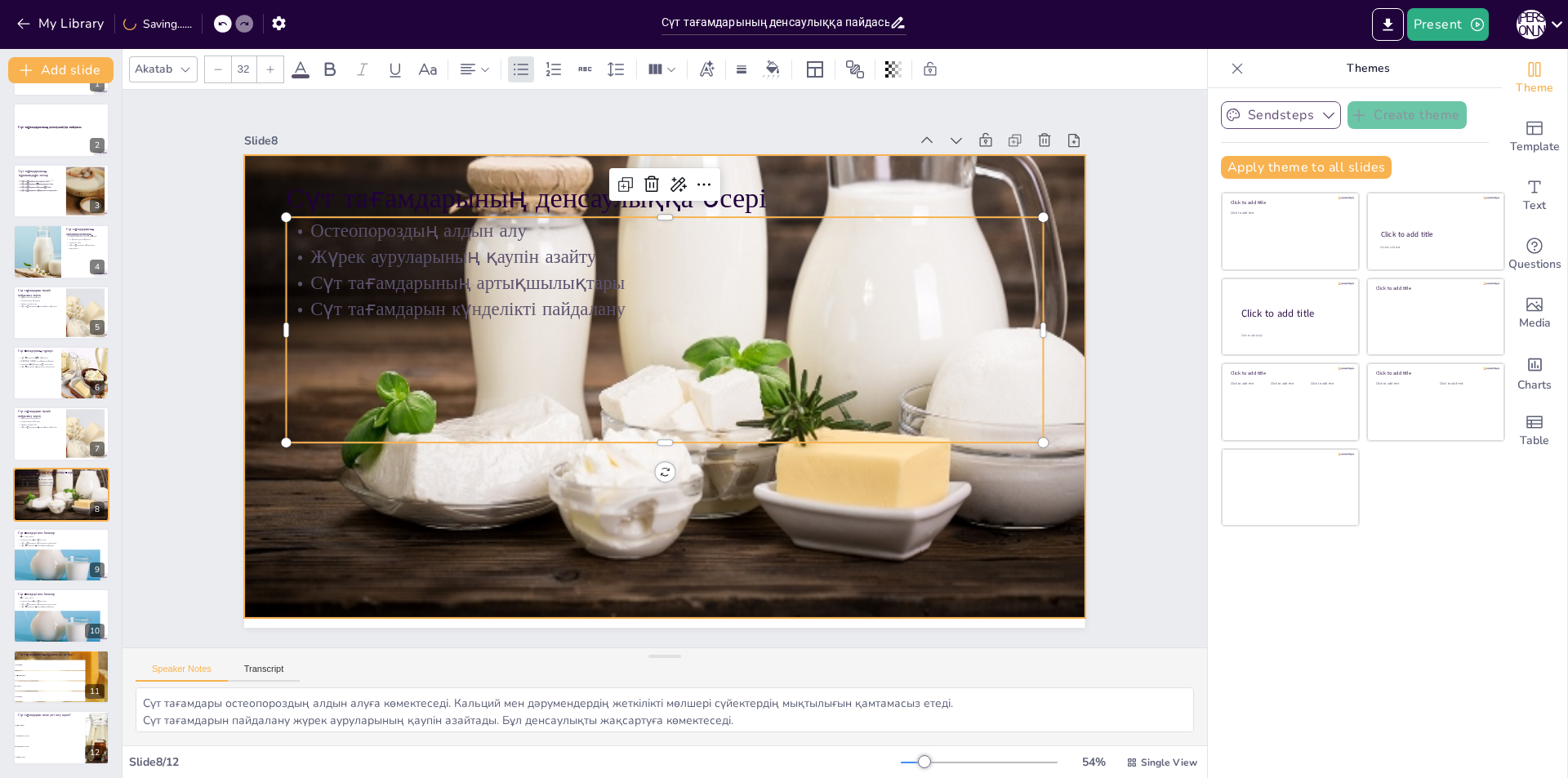
click at [695, 523] on div at bounding box center [756, 323] width 1157 height 1099
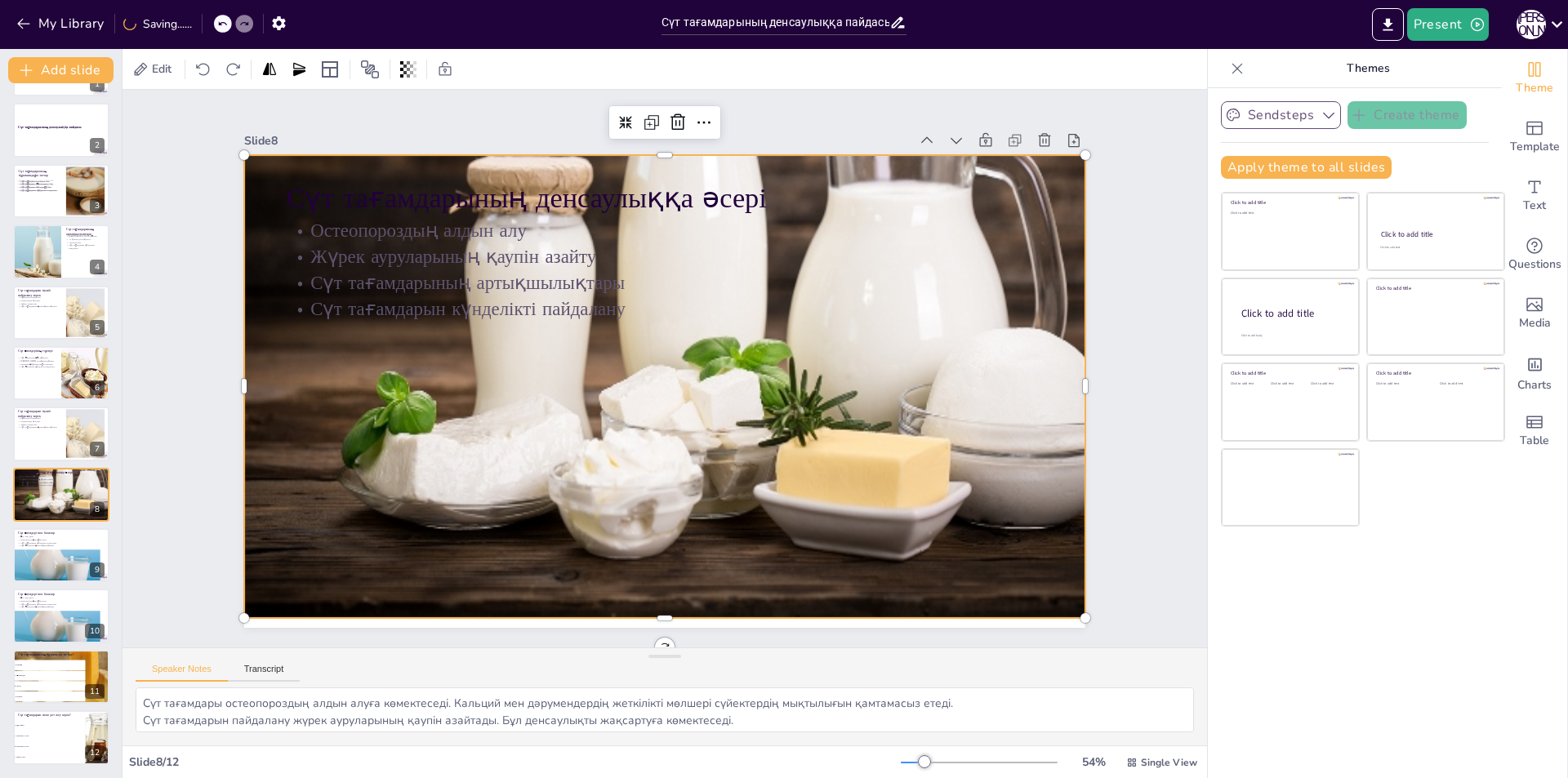
click at [597, 539] on div at bounding box center [766, 387] width 935 height 1100
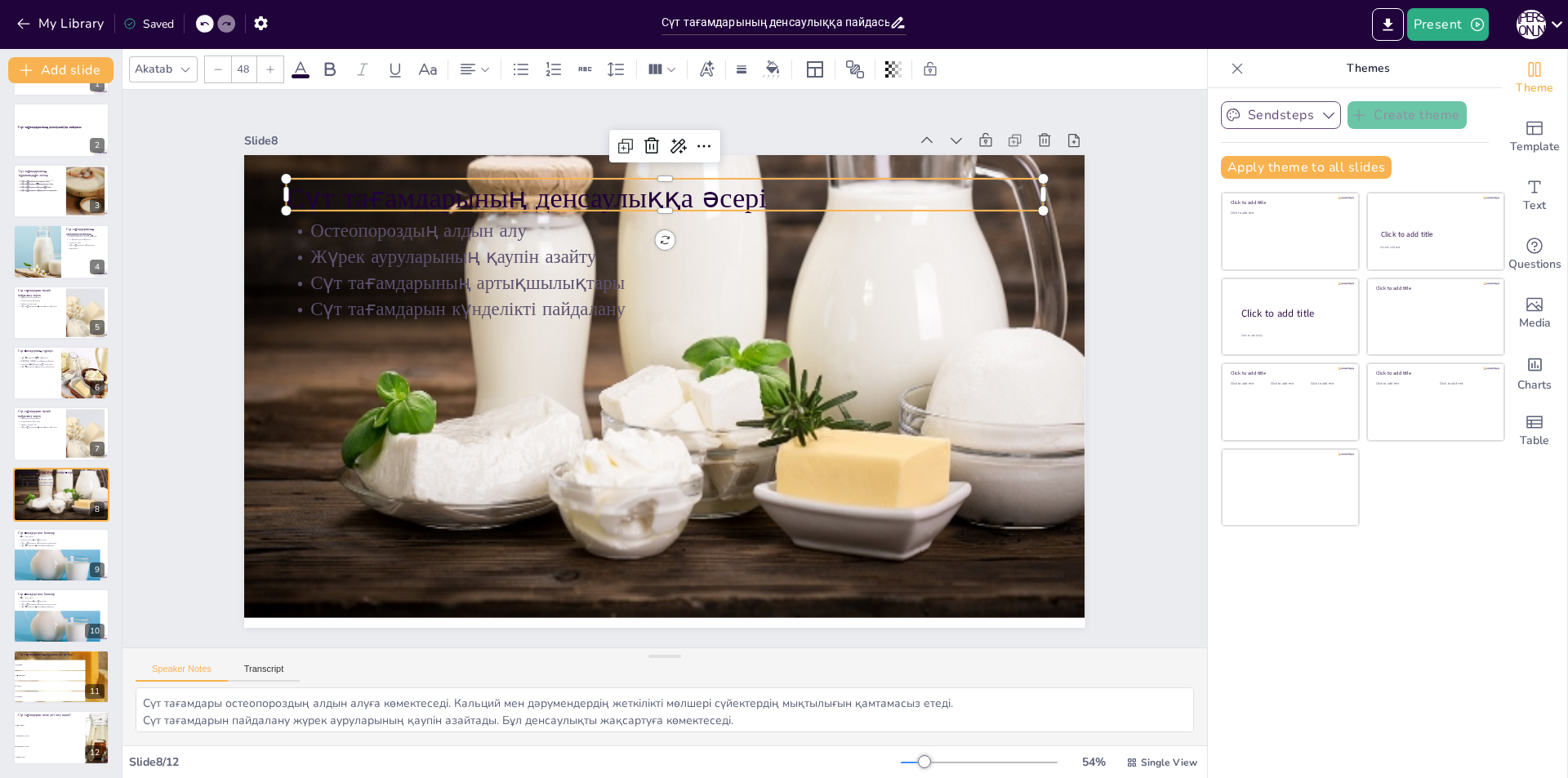
click at [815, 194] on p "Сүт тағамдарының денсаулыққа әсері" at bounding box center [834, 368] width 39 height 756
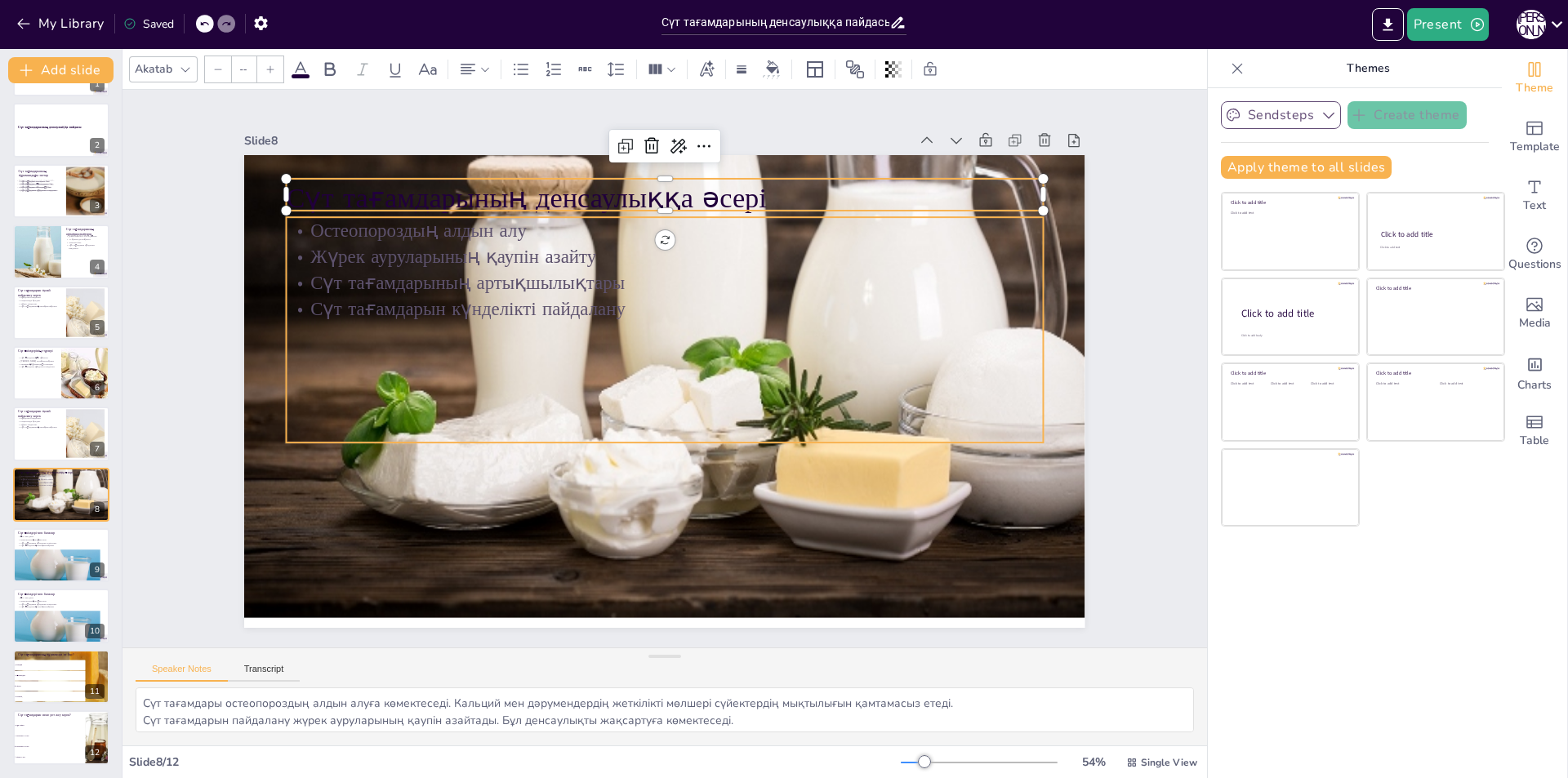
click at [452, 239] on p "Жүрек ауруларының қаупін азайту" at bounding box center [653, 257] width 756 height 105
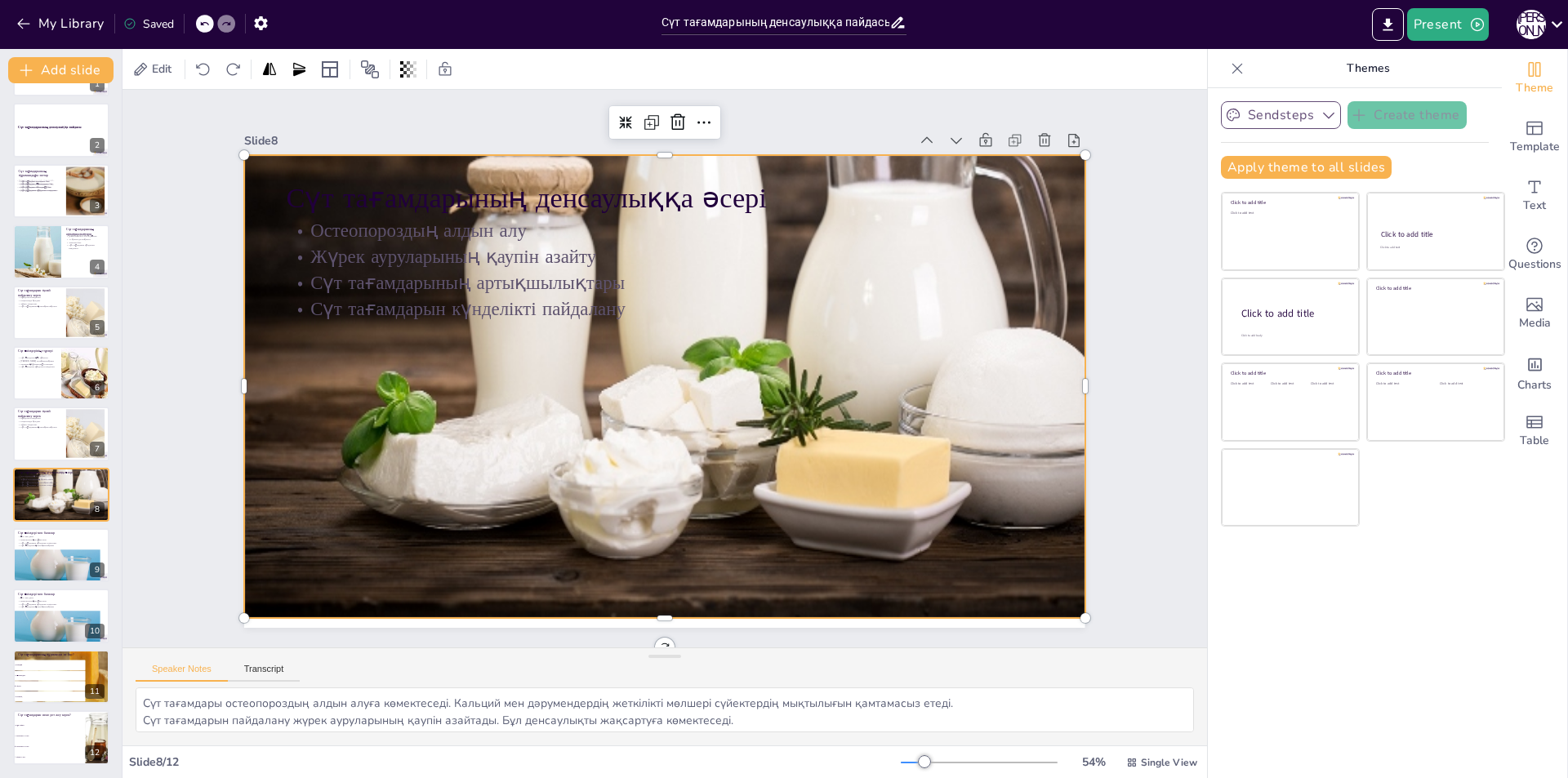
click at [400, 523] on div at bounding box center [745, 305] width 1131 height 1000
click at [1557, 27] on icon at bounding box center [1558, 24] width 12 height 7
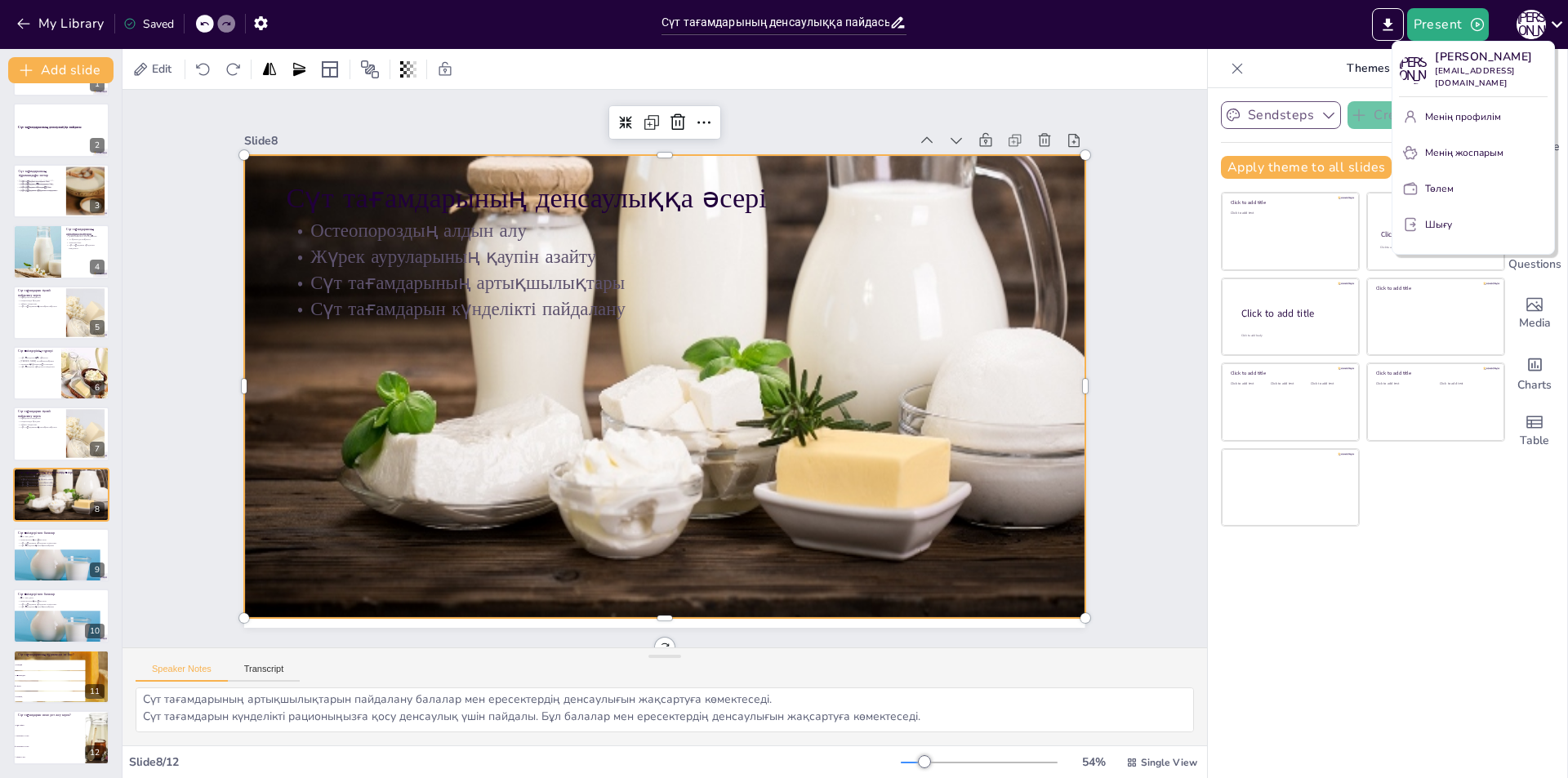
click at [1439, 592] on div at bounding box center [784, 389] width 1568 height 778
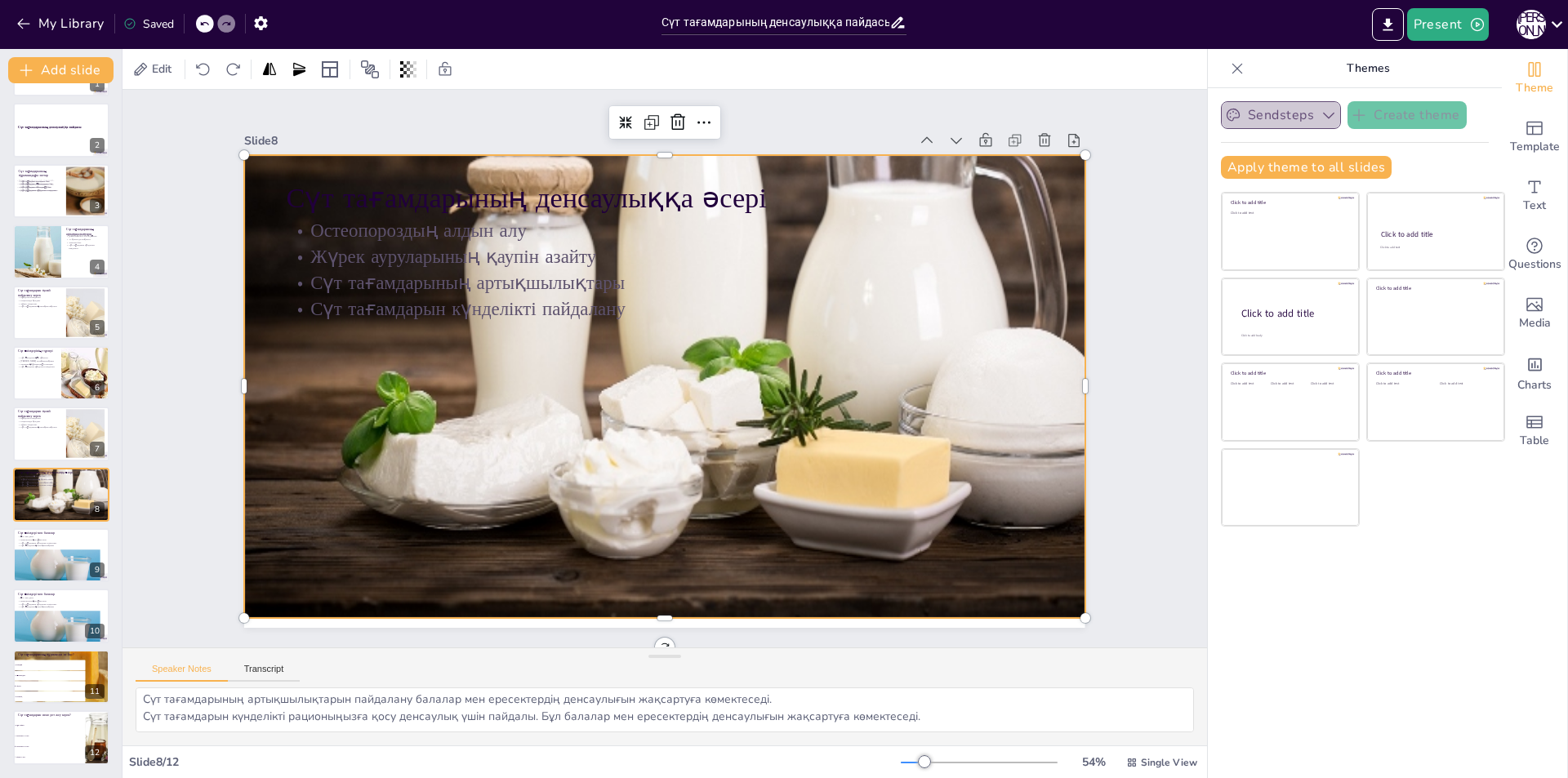
click at [1321, 113] on icon "button" at bounding box center [1329, 115] width 17 height 17
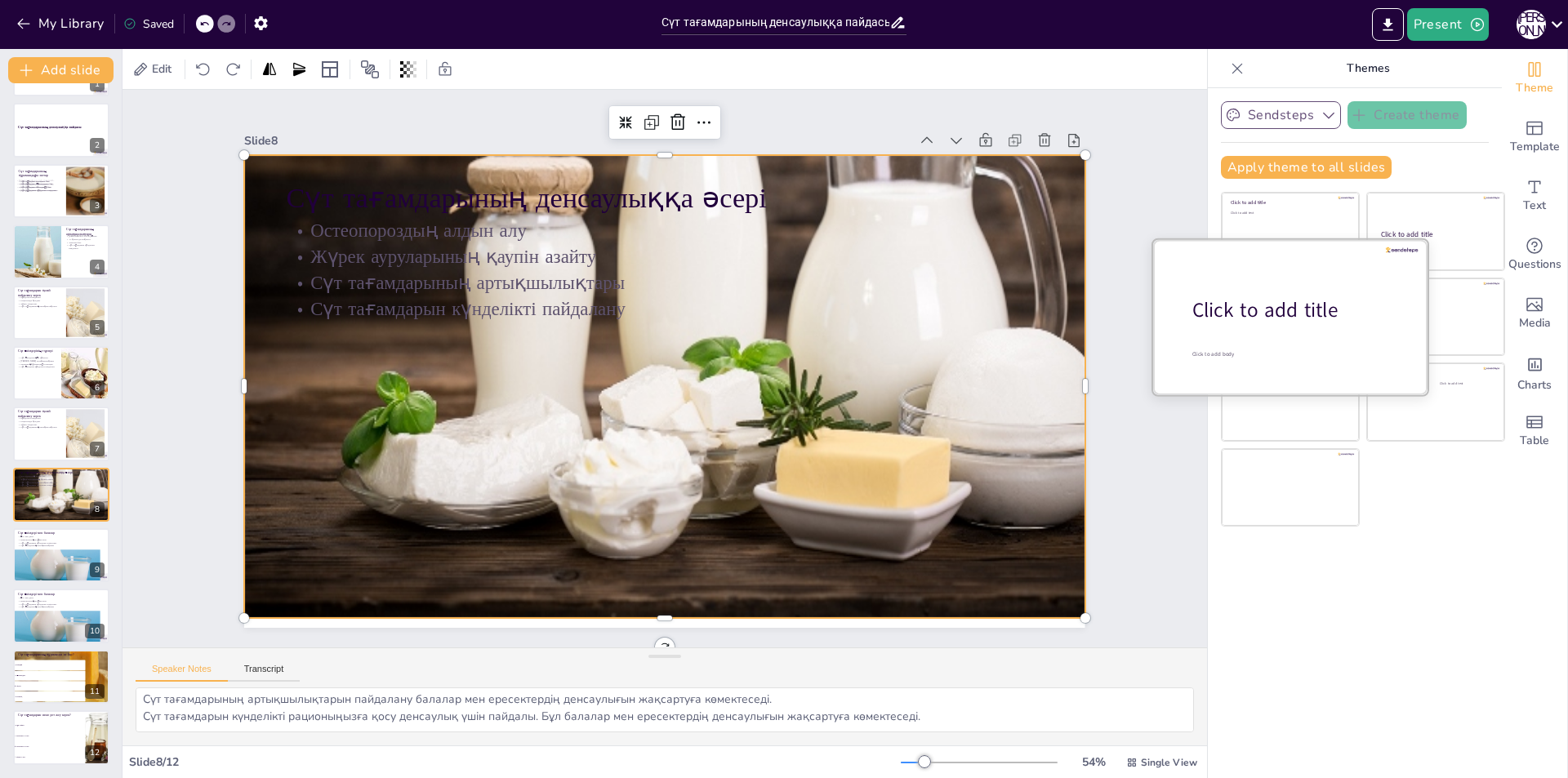
click at [1261, 294] on div at bounding box center [1291, 316] width 274 height 155
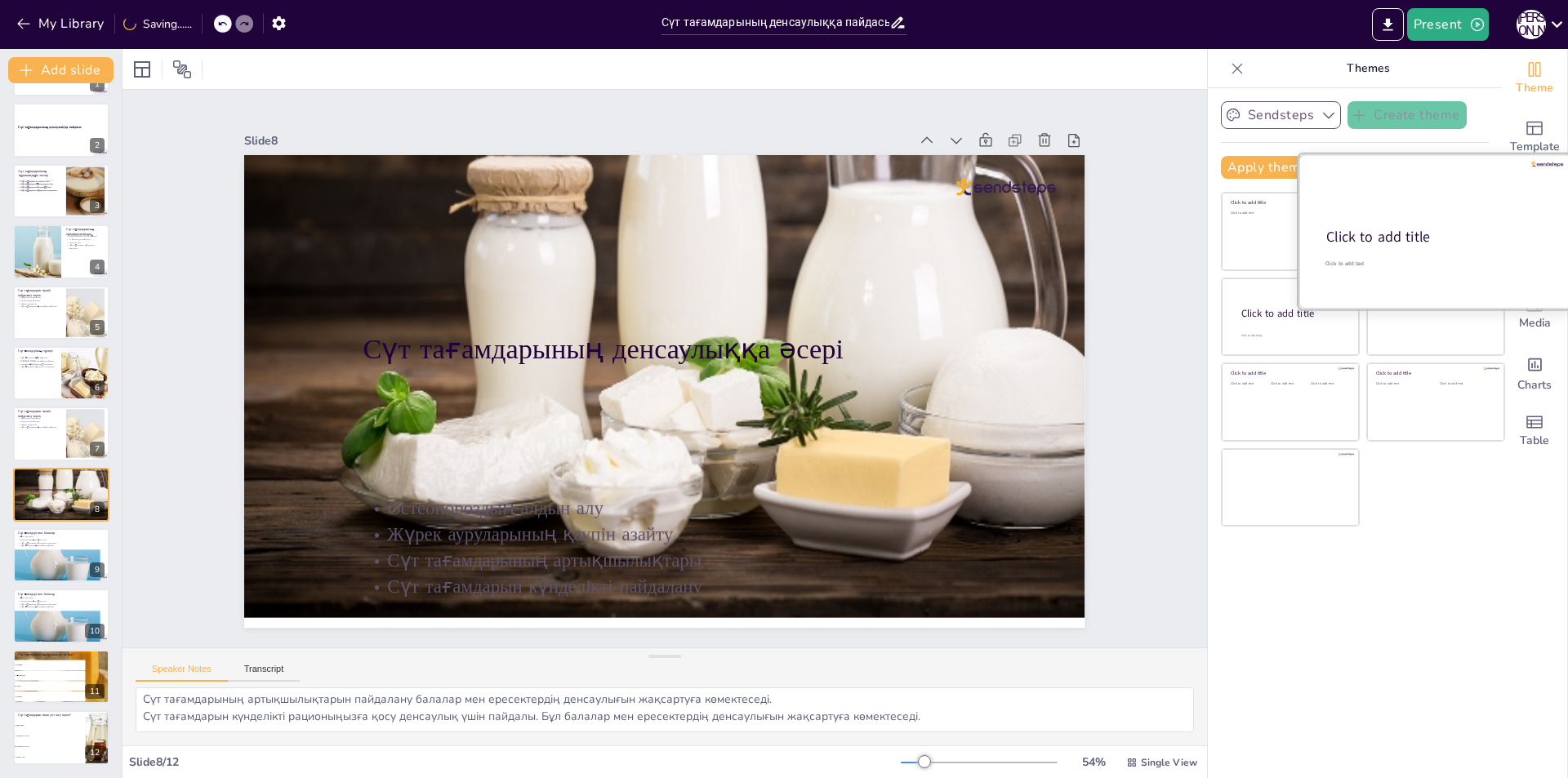
click at [1430, 230] on div "Click to add title" at bounding box center [1434, 237] width 216 height 19
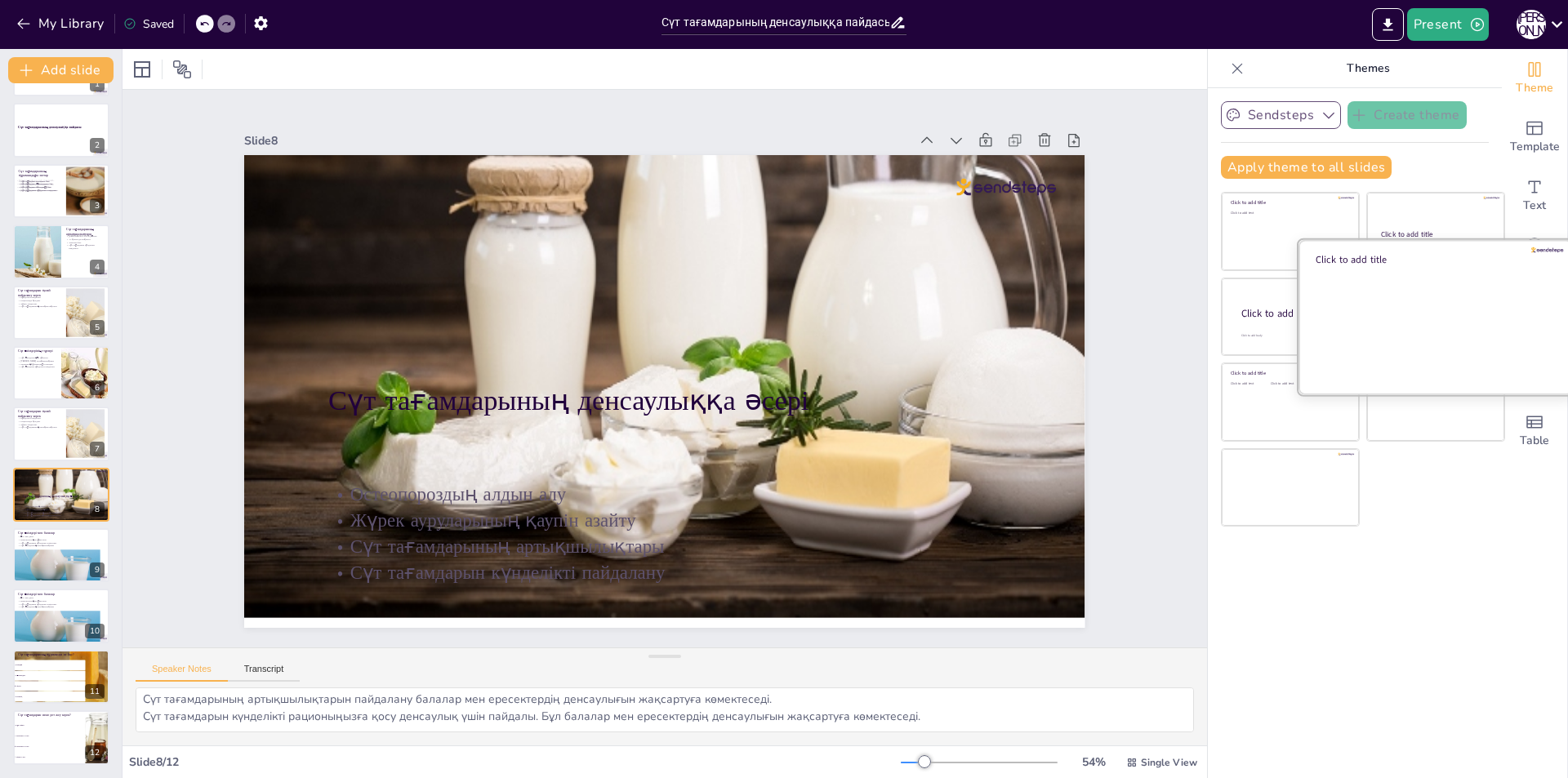
click at [1423, 335] on div at bounding box center [1436, 316] width 274 height 155
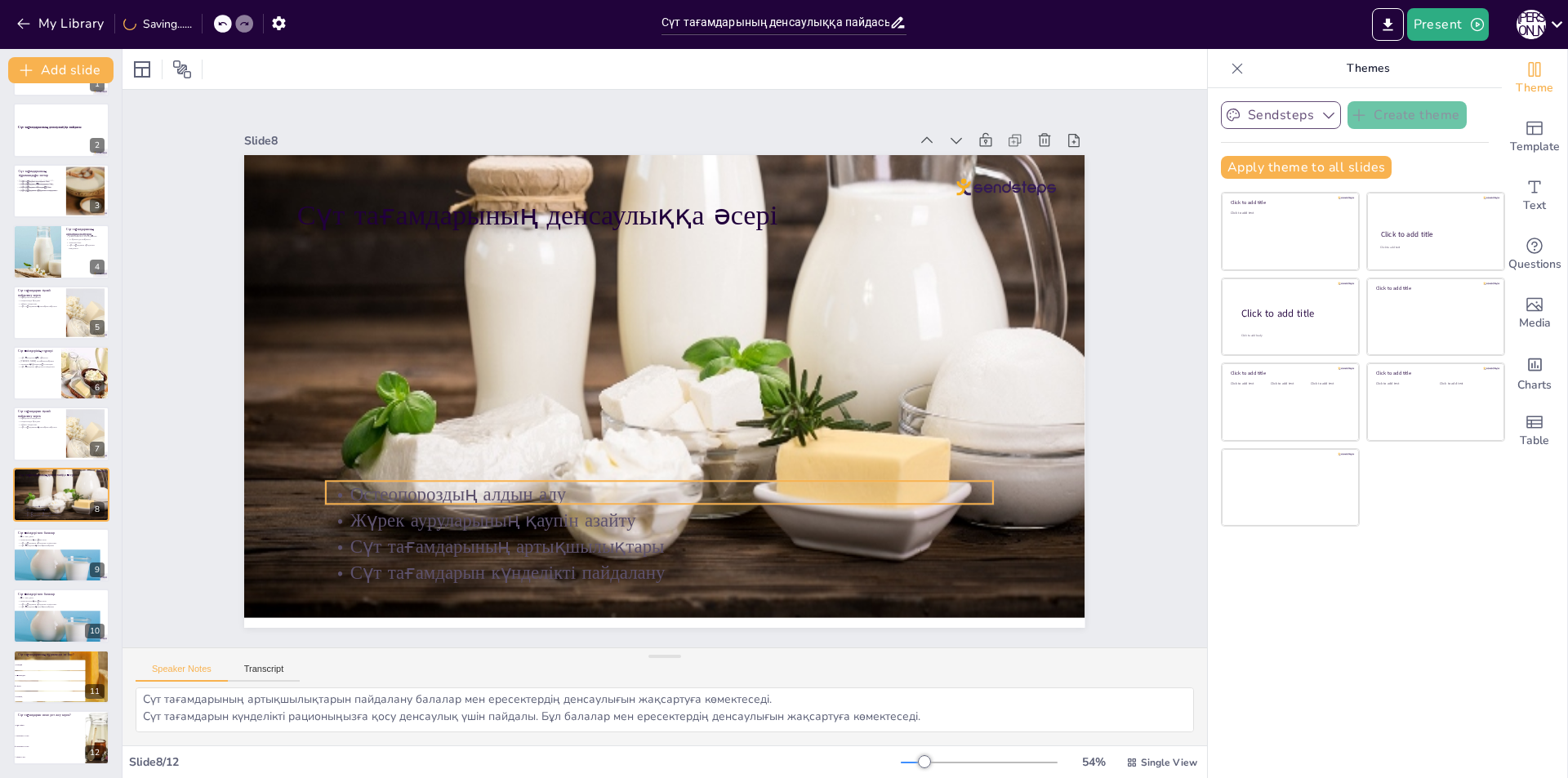
click at [566, 517] on p "Жүрек ауруларының қаупін азайту" at bounding box center [572, 488] width 555 height 413
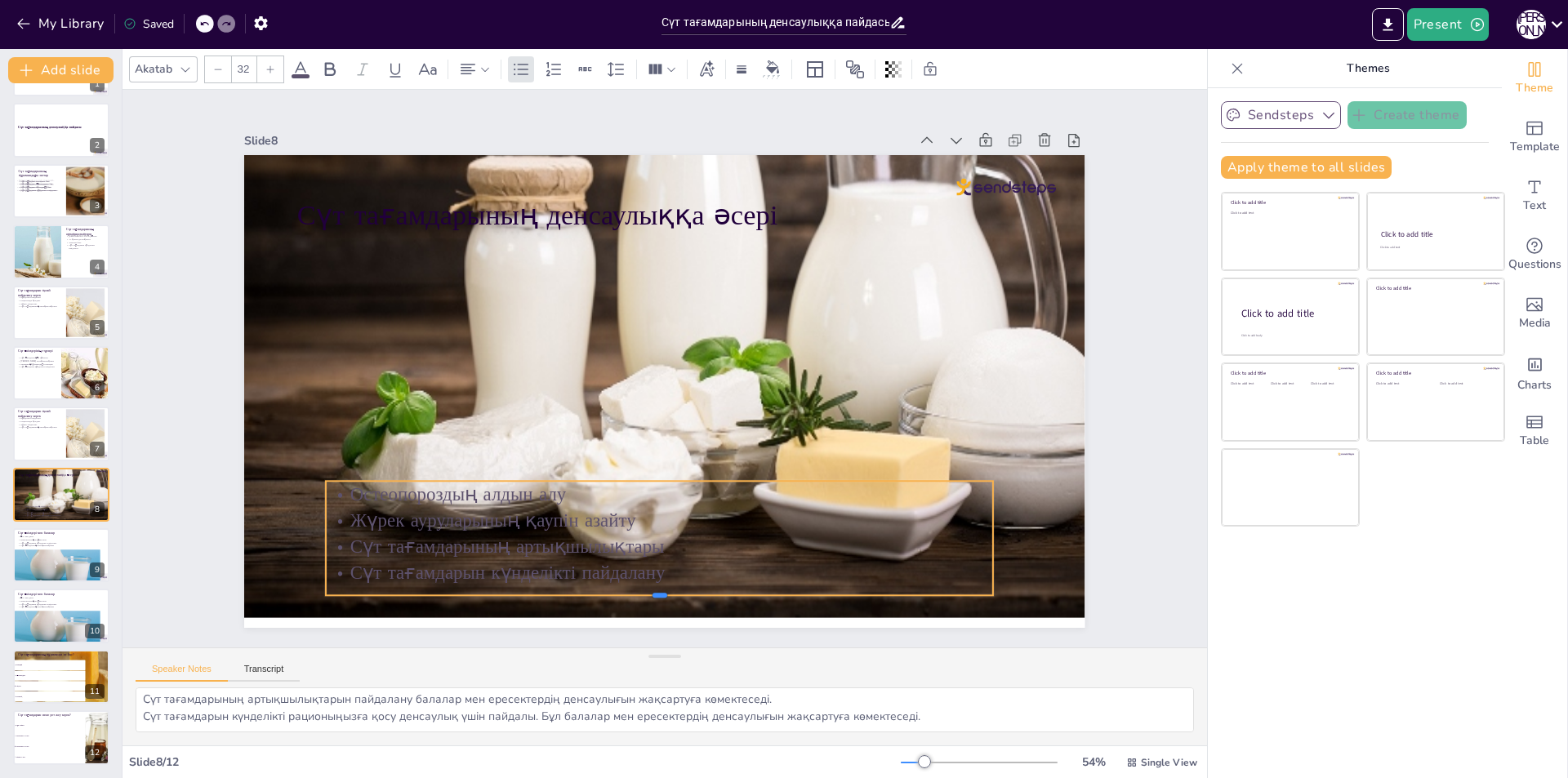
drag, startPoint x: 647, startPoint y: 500, endPoint x: 639, endPoint y: 591, distance: 91.4
click at [639, 591] on div at bounding box center [587, 590] width 638 height 219
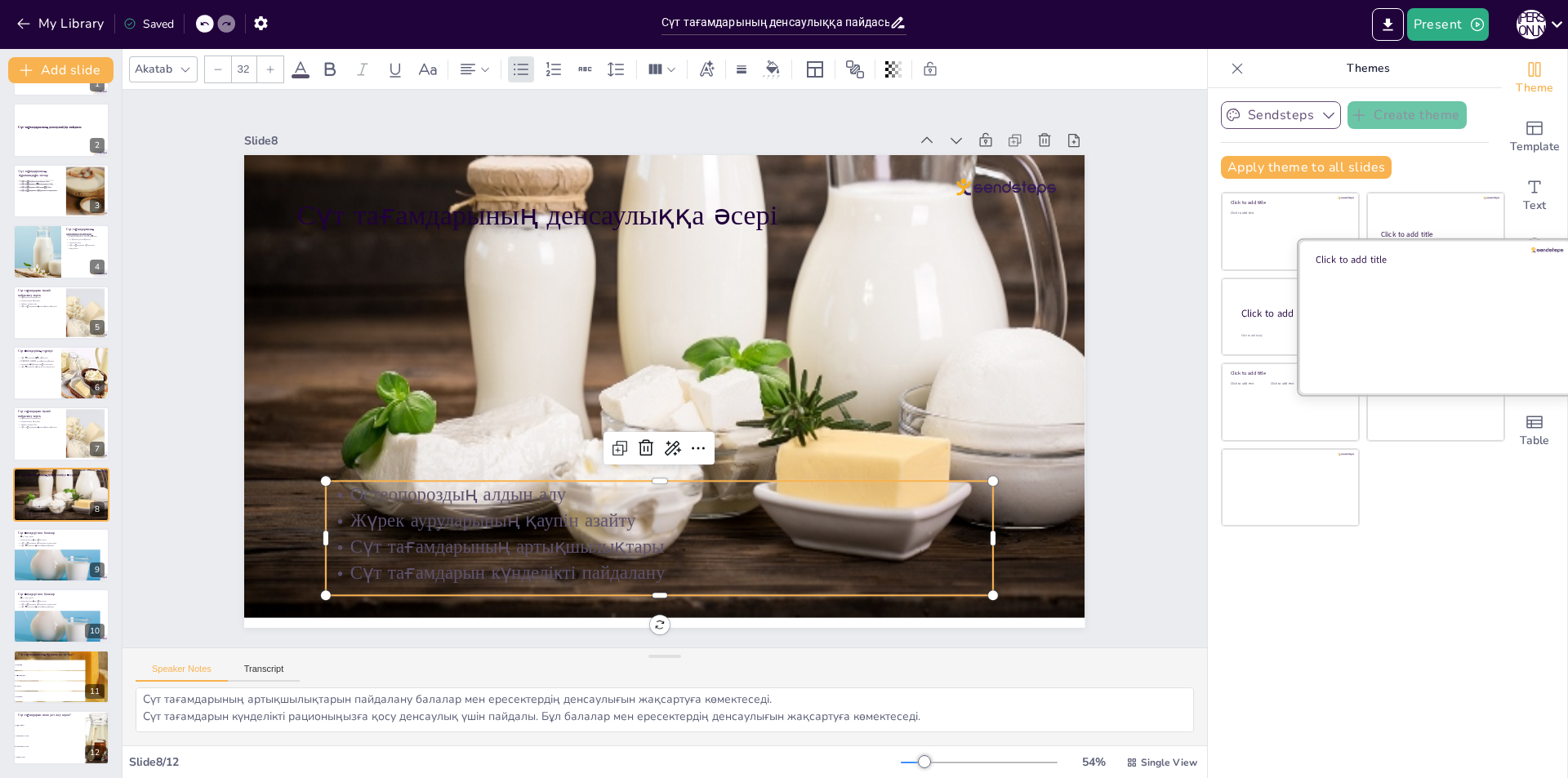
click at [1432, 310] on div at bounding box center [1436, 316] width 274 height 155
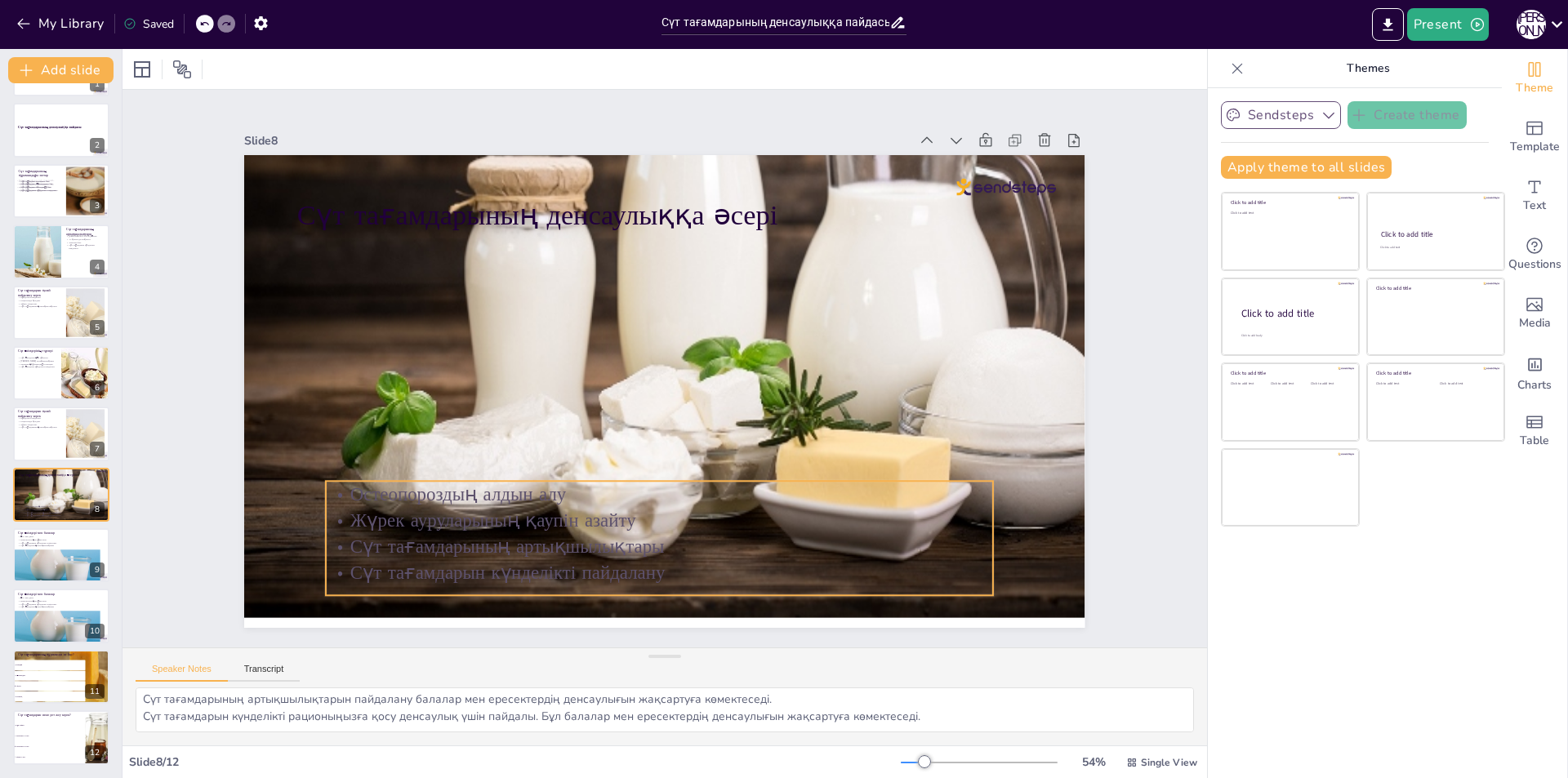
click at [600, 548] on p "Сүт тағамдарының артықшылықтары" at bounding box center [588, 528] width 620 height 295
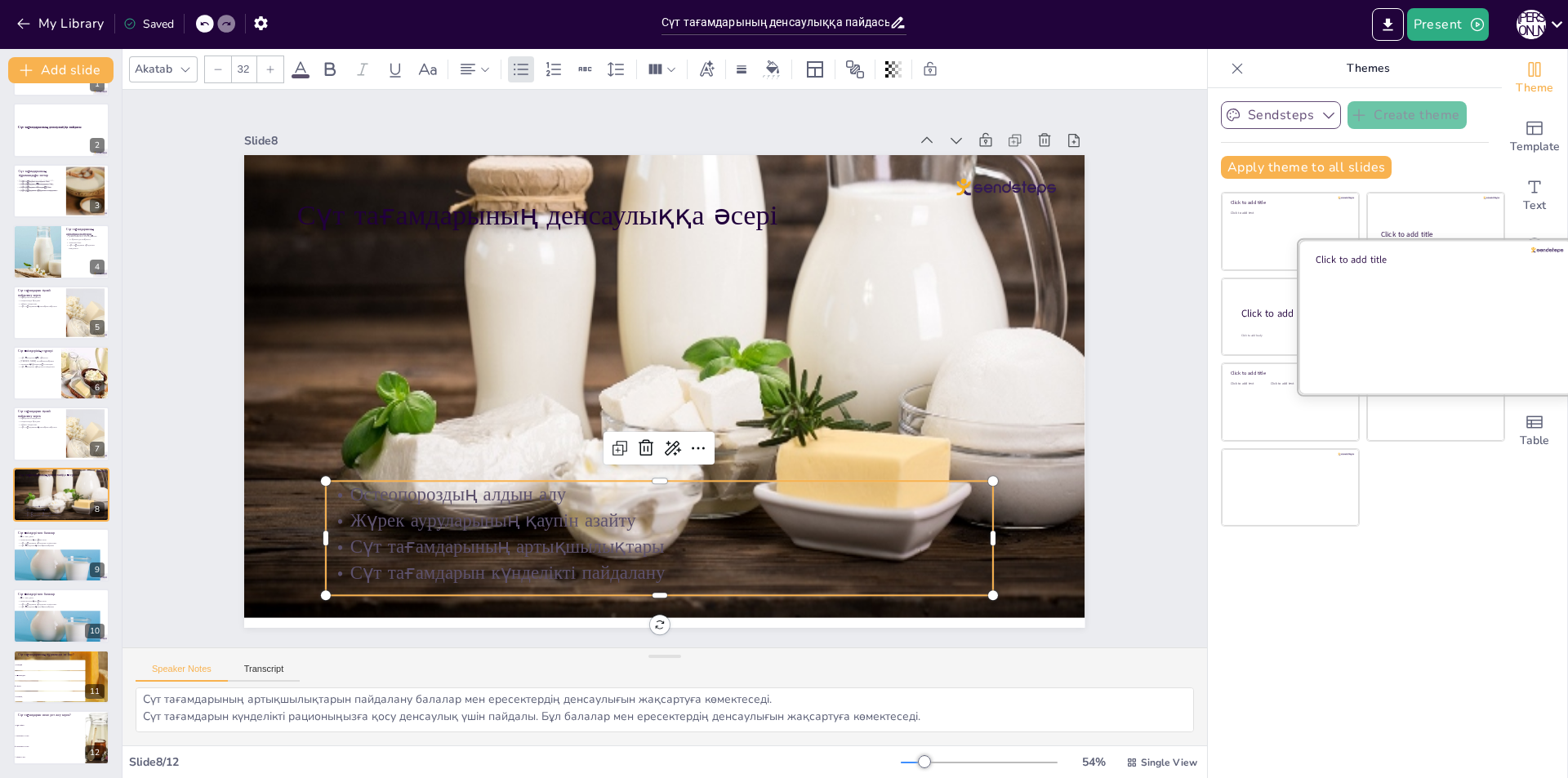
click at [1439, 308] on div at bounding box center [1436, 316] width 274 height 155
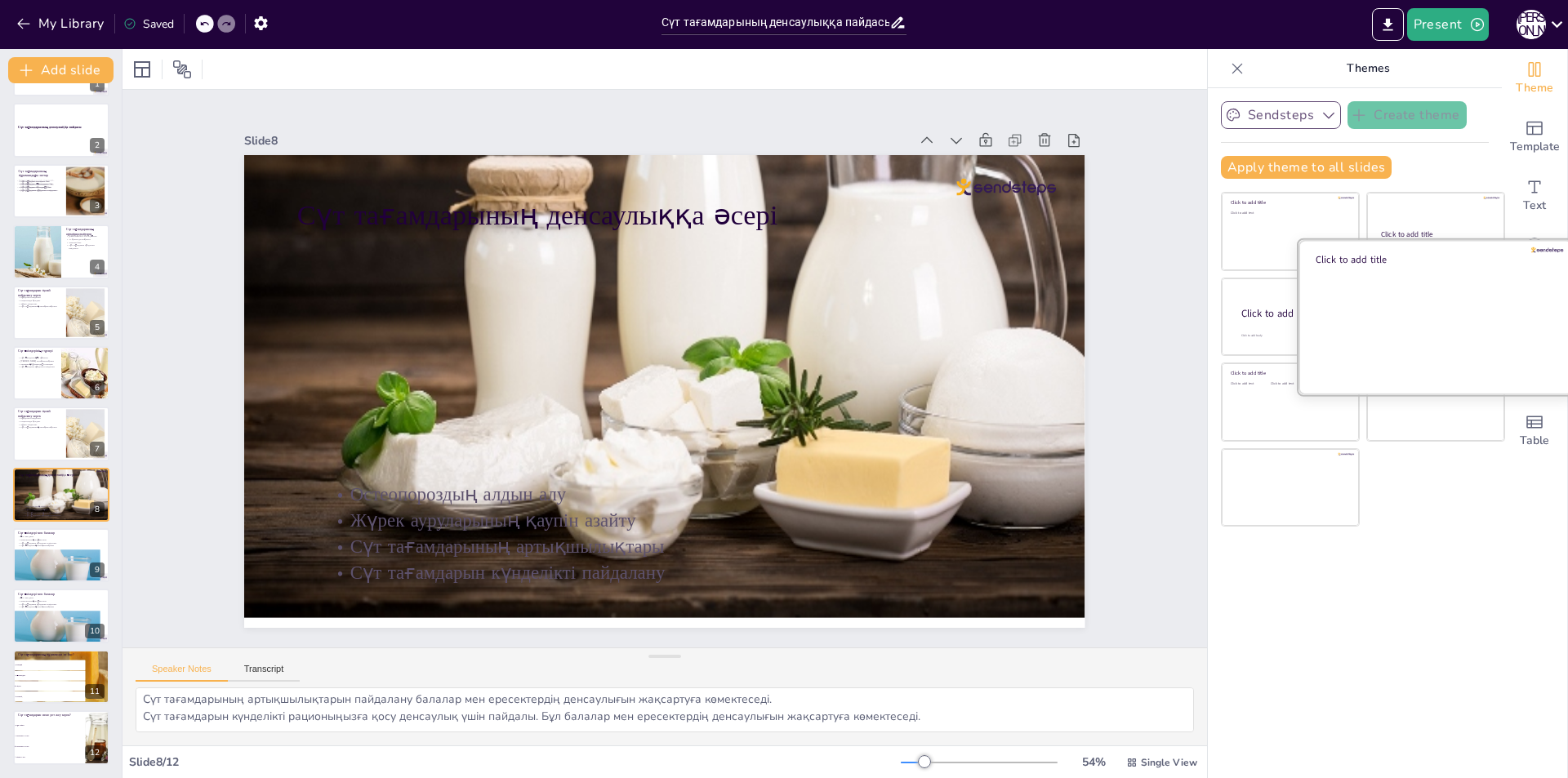
click at [1439, 308] on div at bounding box center [1436, 316] width 274 height 155
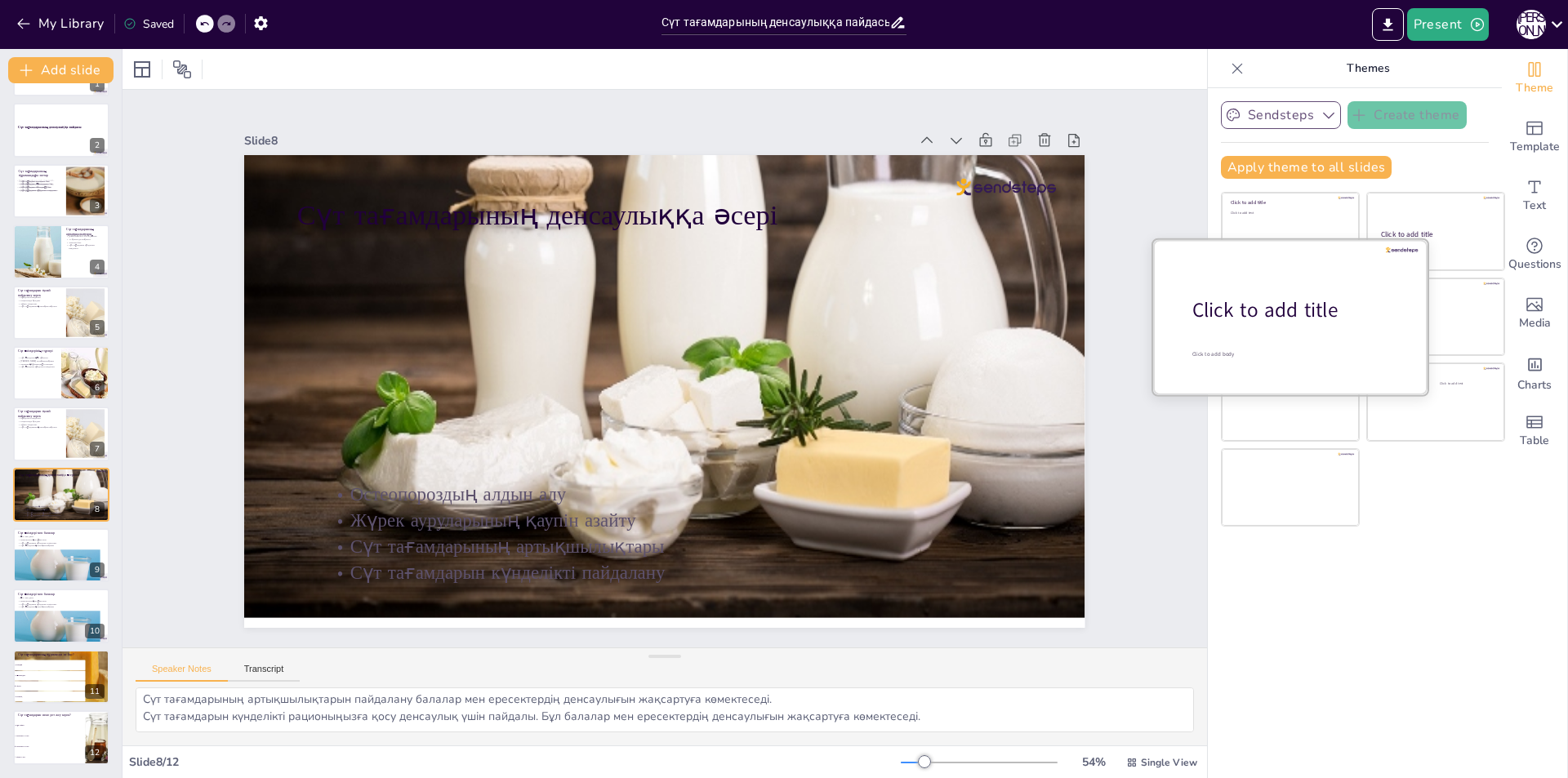
click at [1264, 312] on div "Click to add title" at bounding box center [1296, 310] width 208 height 28
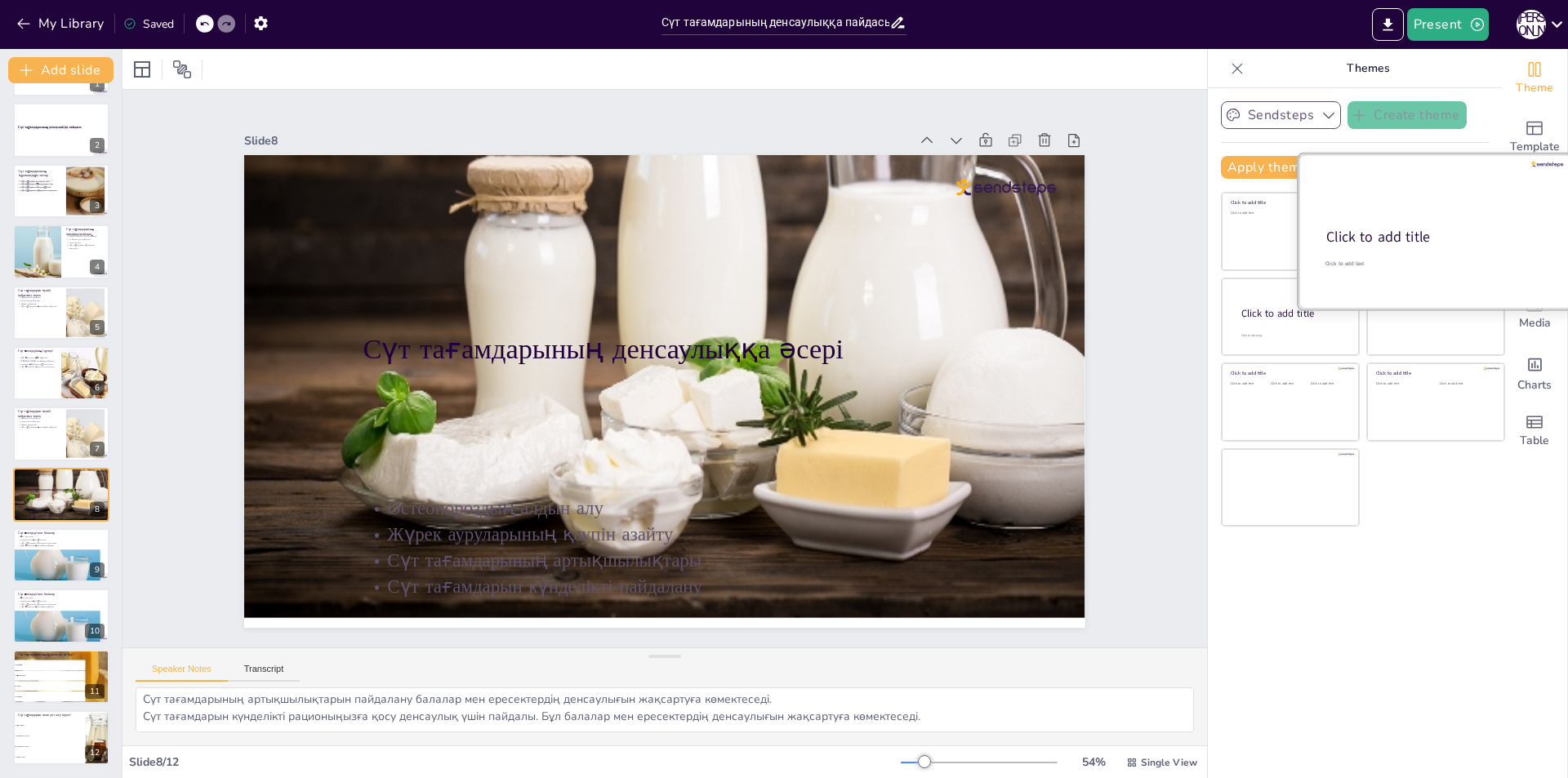
click at [1406, 218] on div at bounding box center [1436, 231] width 274 height 155
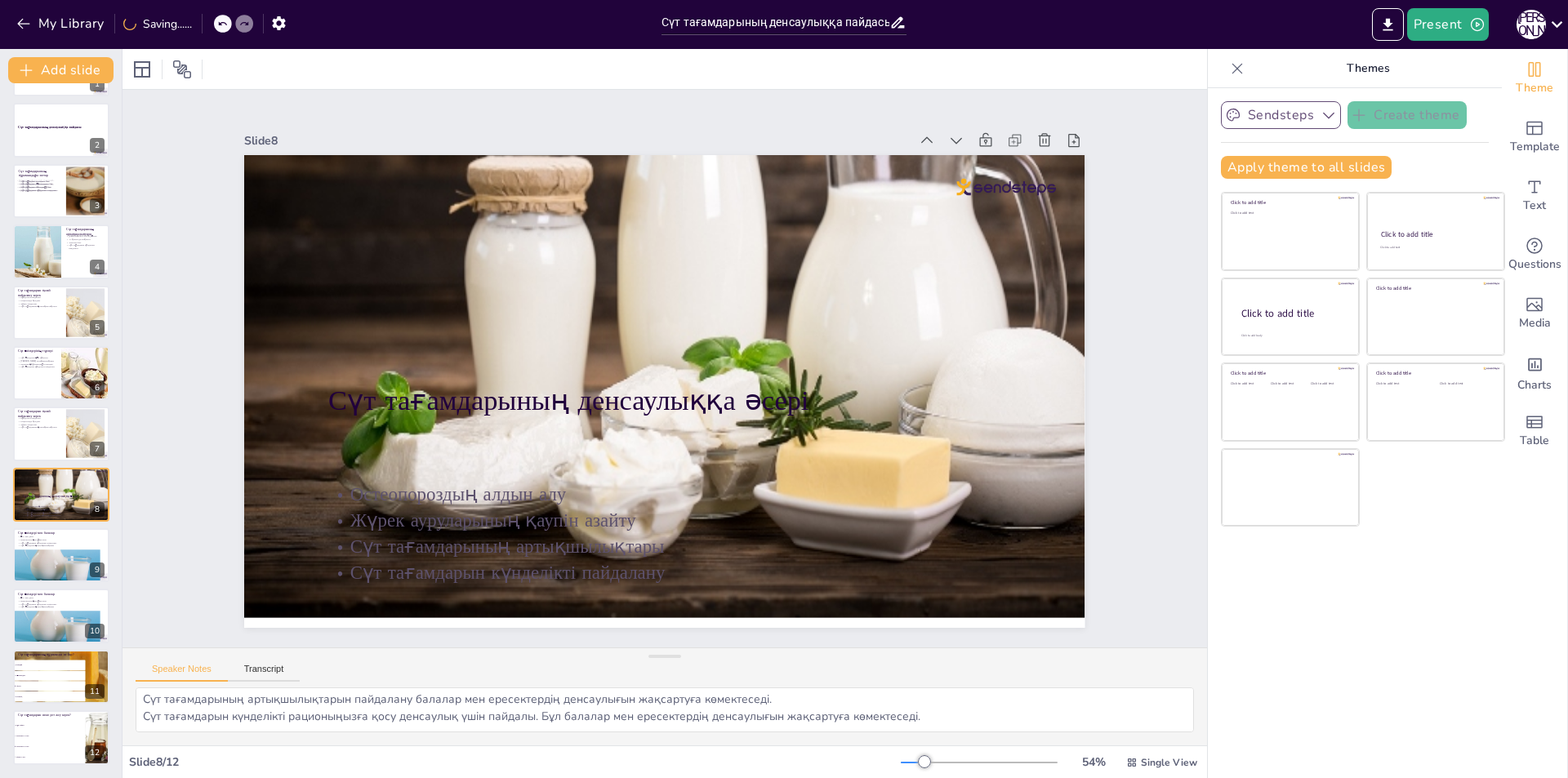
click at [1397, 589] on div "Sendsteps Create theme Apply theme to all slides Click to add title Click to ad…" at bounding box center [1355, 434] width 294 height 690
click at [1452, 512] on div "Click to add title Click to add text Click to add title Click to add text Click…" at bounding box center [1363, 359] width 284 height 335
click at [1453, 515] on div "Click to add title Click to add text Click to add title Click to add text Click…" at bounding box center [1363, 359] width 284 height 335
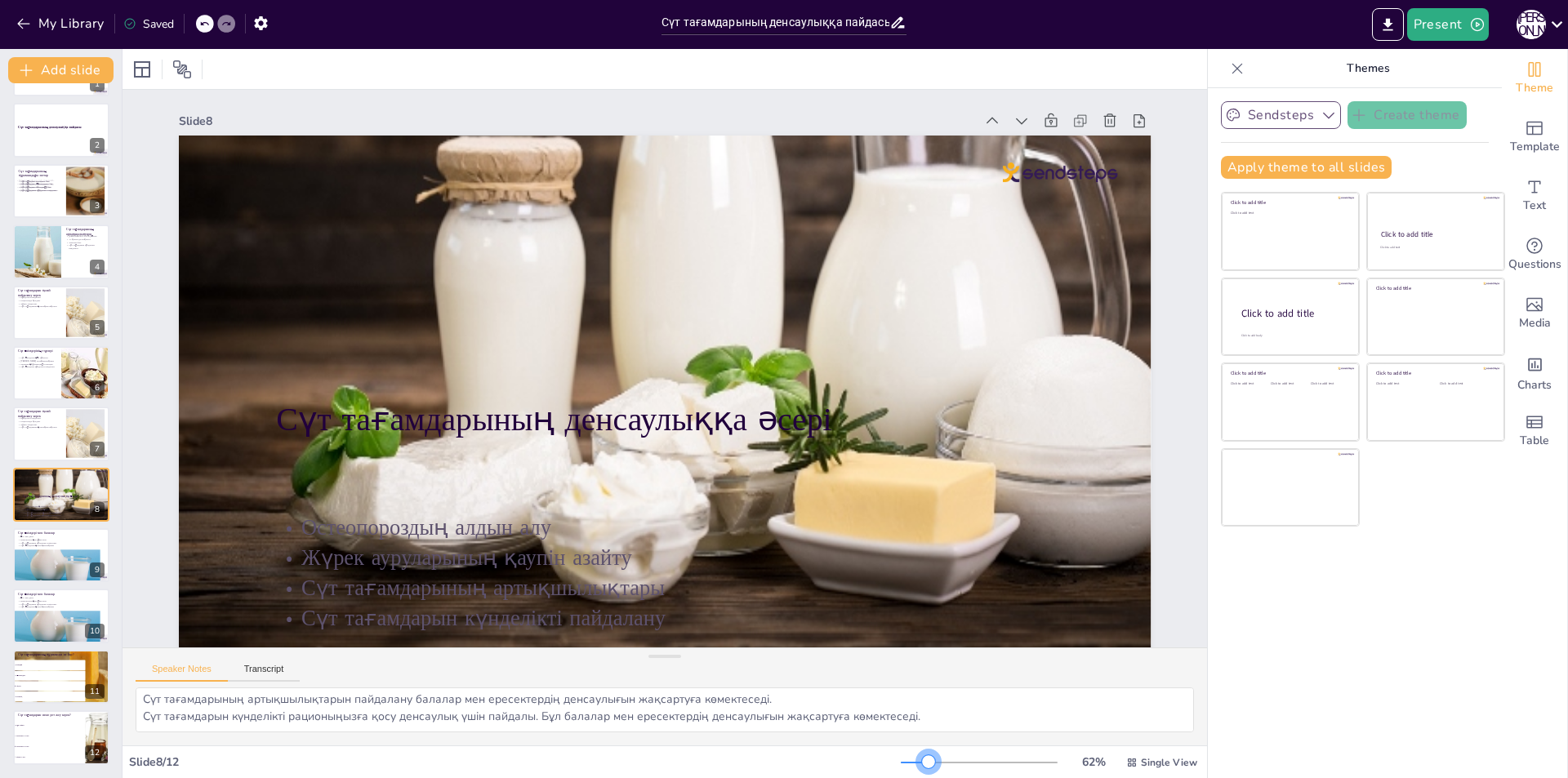
click at [922, 764] on div at bounding box center [929, 762] width 13 height 13
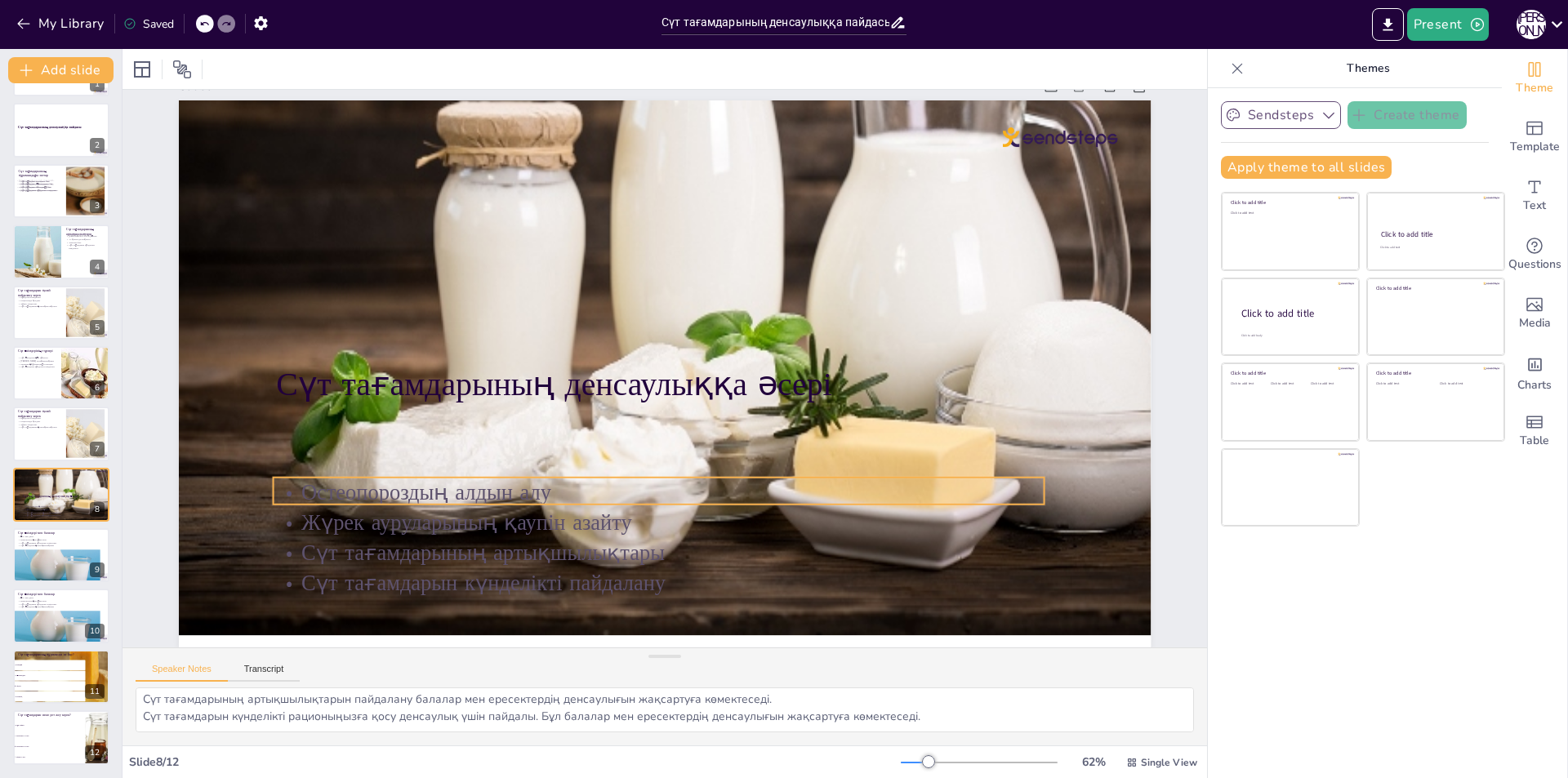
scroll to position [48, 0]
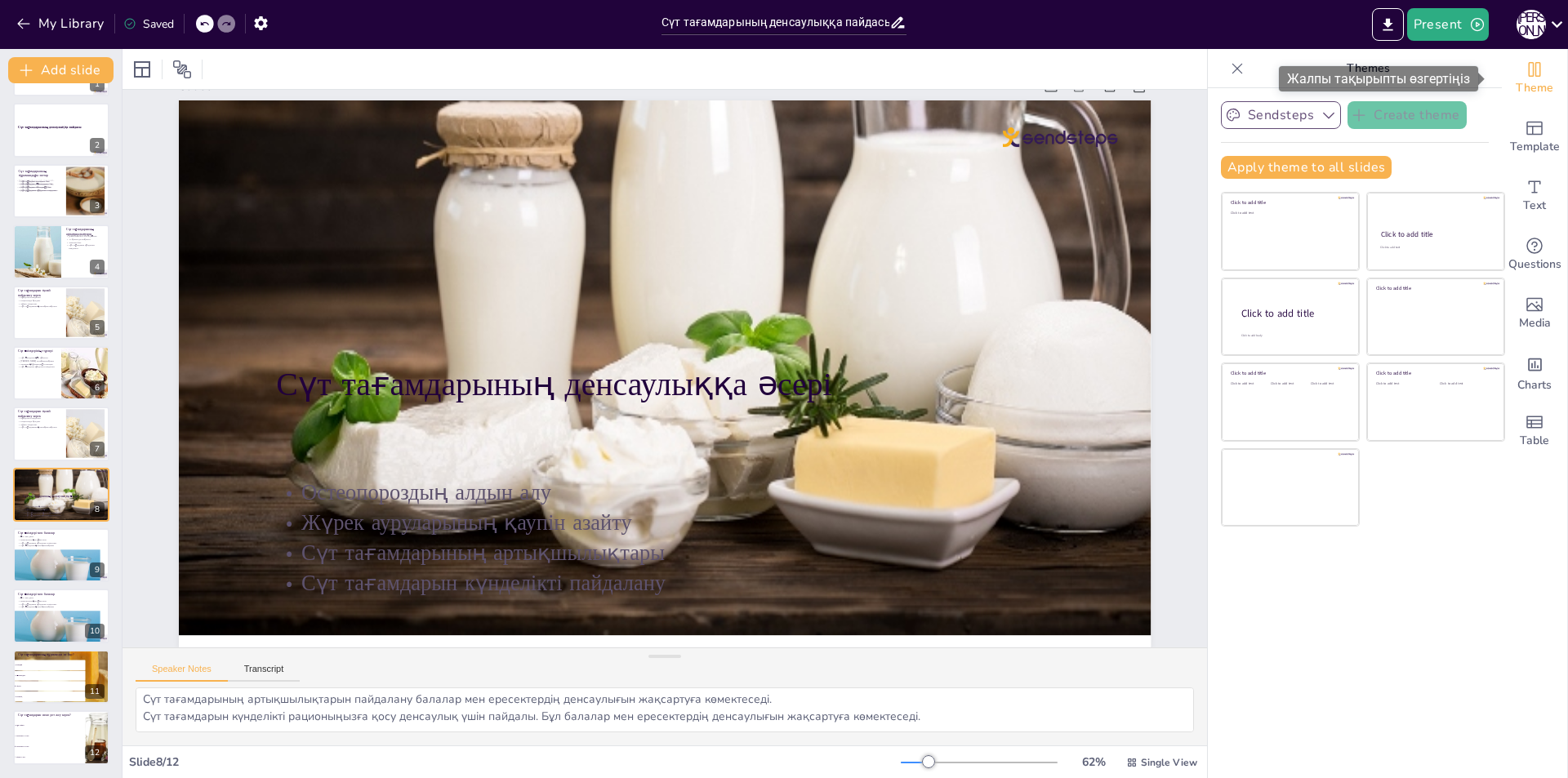
click at [1525, 73] on icon "Change the overall theme" at bounding box center [1534, 69] width 19 height 19
click at [1525, 77] on icon "Change the overall theme" at bounding box center [1534, 69] width 19 height 19
click at [1233, 69] on icon at bounding box center [1238, 68] width 11 height 11
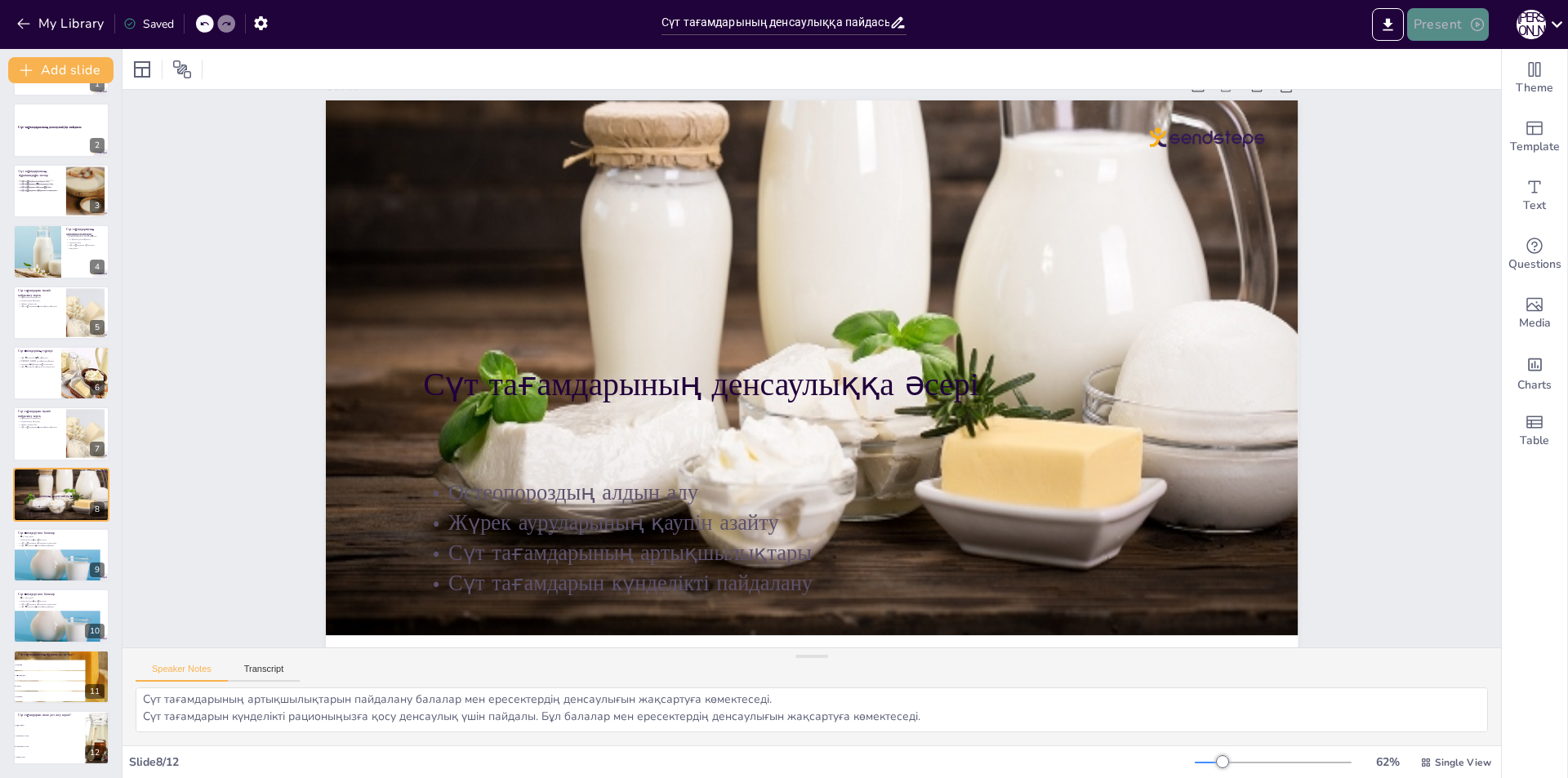
click at [1445, 27] on button "Present" at bounding box center [1448, 24] width 82 height 33
click at [1445, 99] on font "Презентацияны ойнату" at bounding box center [1482, 100] width 121 height 13
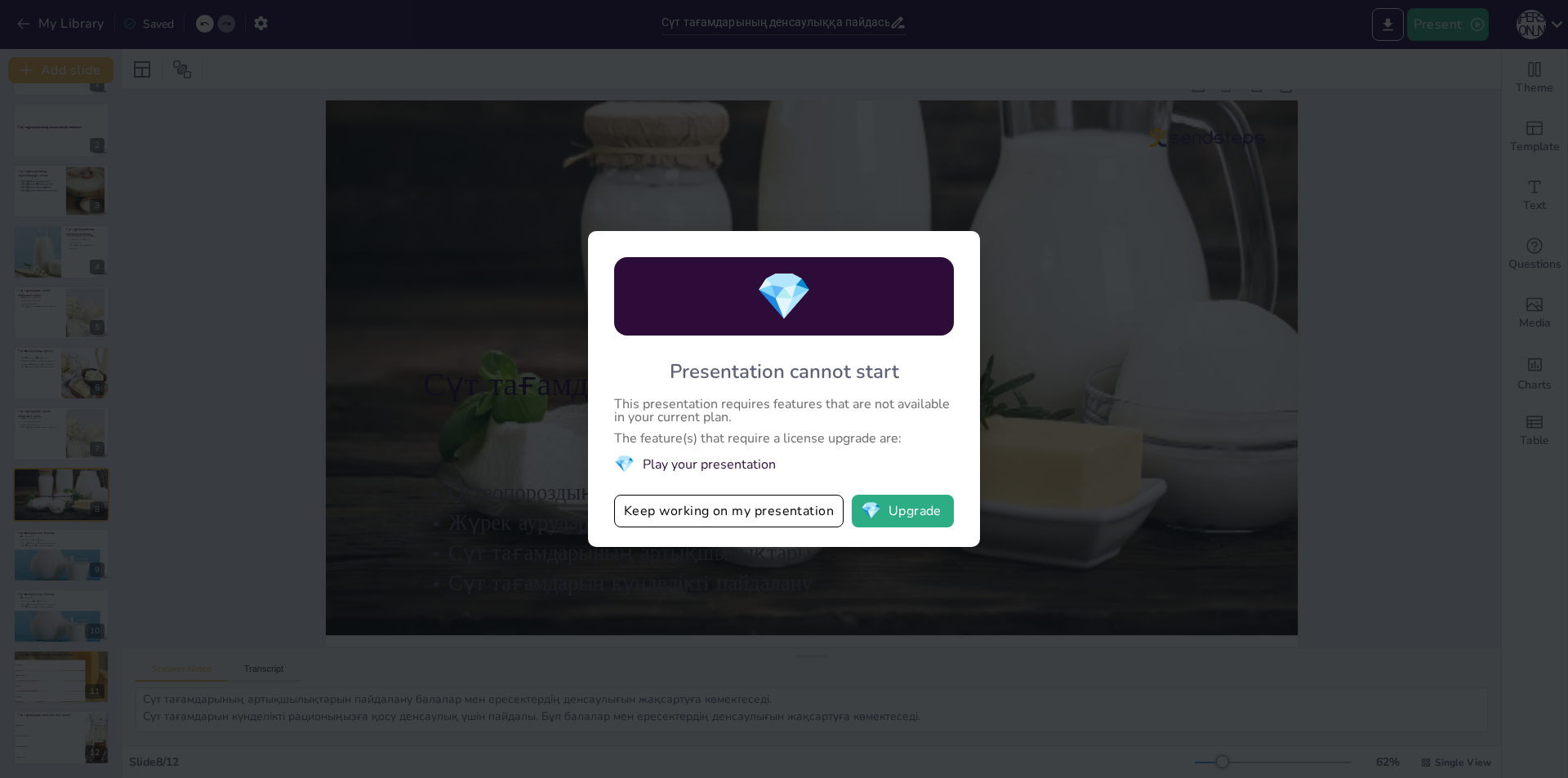
click at [1123, 335] on div "💎 Presentation cannot start This presentation requires features that are not av…" at bounding box center [784, 389] width 1568 height 778
click at [1232, 200] on div "💎 Presentation cannot start This presentation requires features that are not av…" at bounding box center [784, 389] width 1568 height 778
click at [963, 242] on div "💎 Presentation cannot start This presentation requires features that are not av…" at bounding box center [784, 389] width 392 height 316
click at [1169, 226] on div "💎 Presentation cannot start This presentation requires features that are not av…" at bounding box center [784, 389] width 1568 height 778
click at [1435, 18] on div "💎 Presentation cannot start This presentation requires features that are not av…" at bounding box center [784, 389] width 1568 height 778
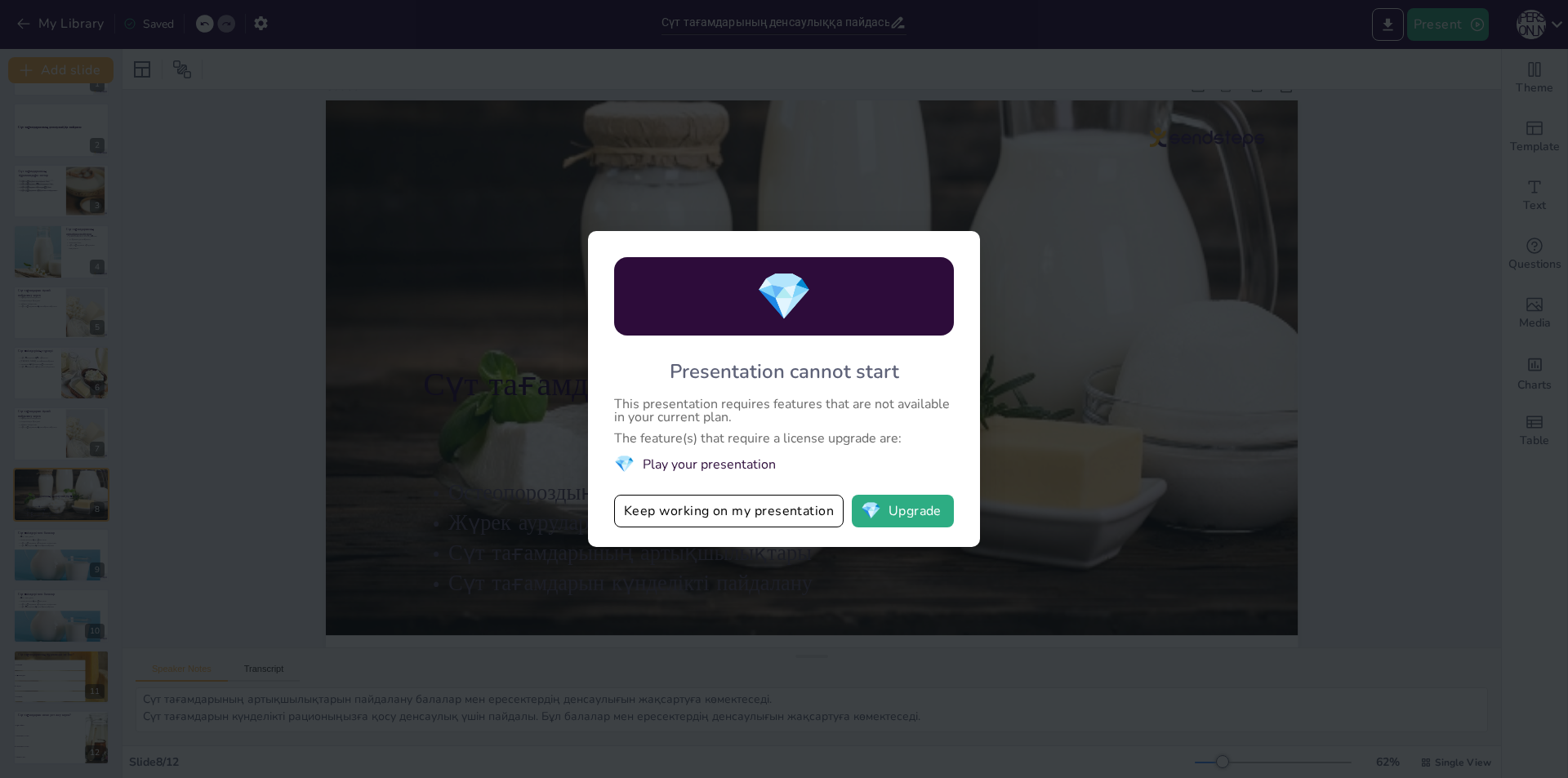
click at [1371, 244] on div "💎 Presentation cannot start This presentation requires features that are not av…" at bounding box center [784, 389] width 1568 height 778
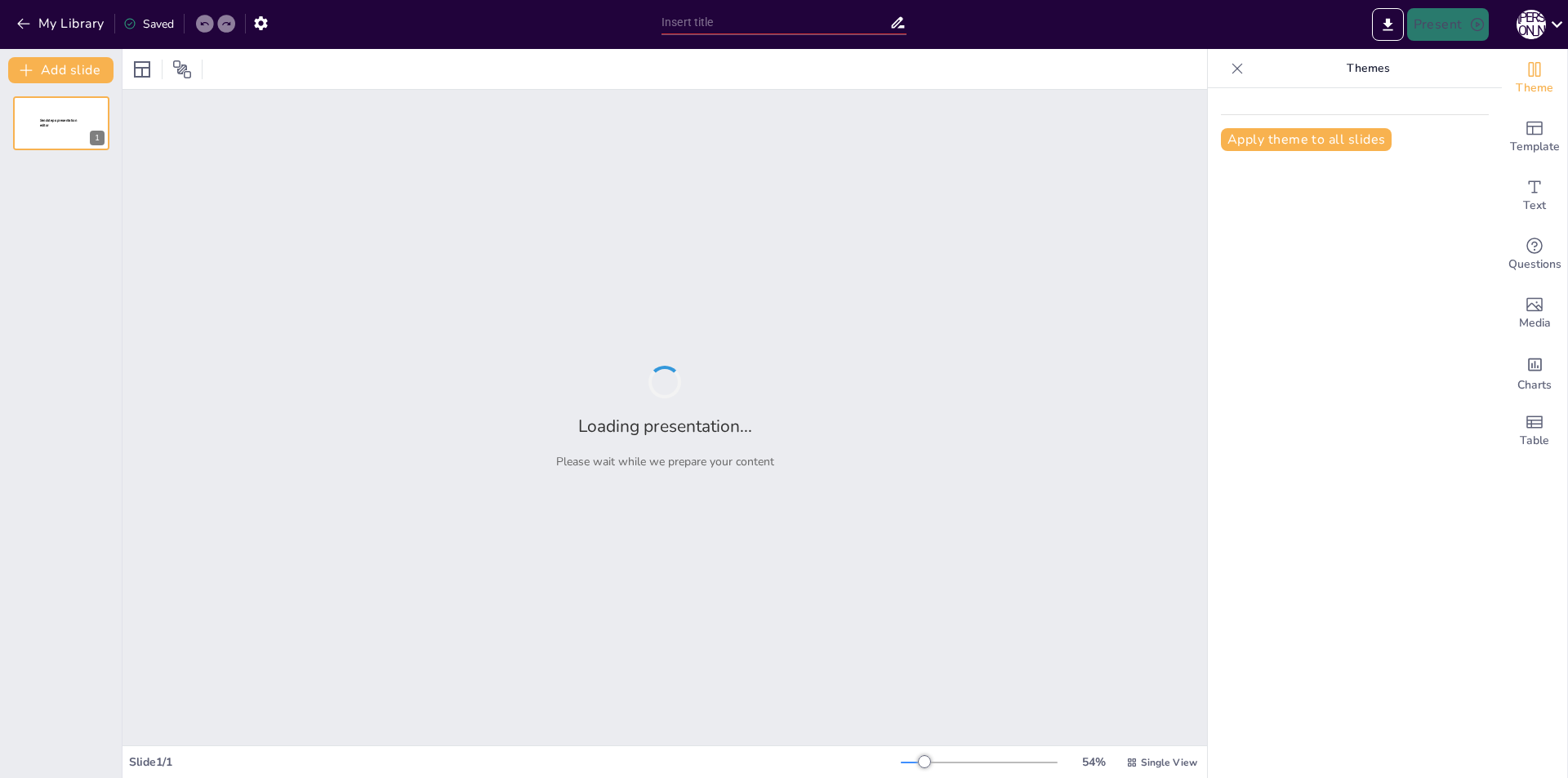
type input "Сүт тағамдарының денсаулыққа пайдасы"
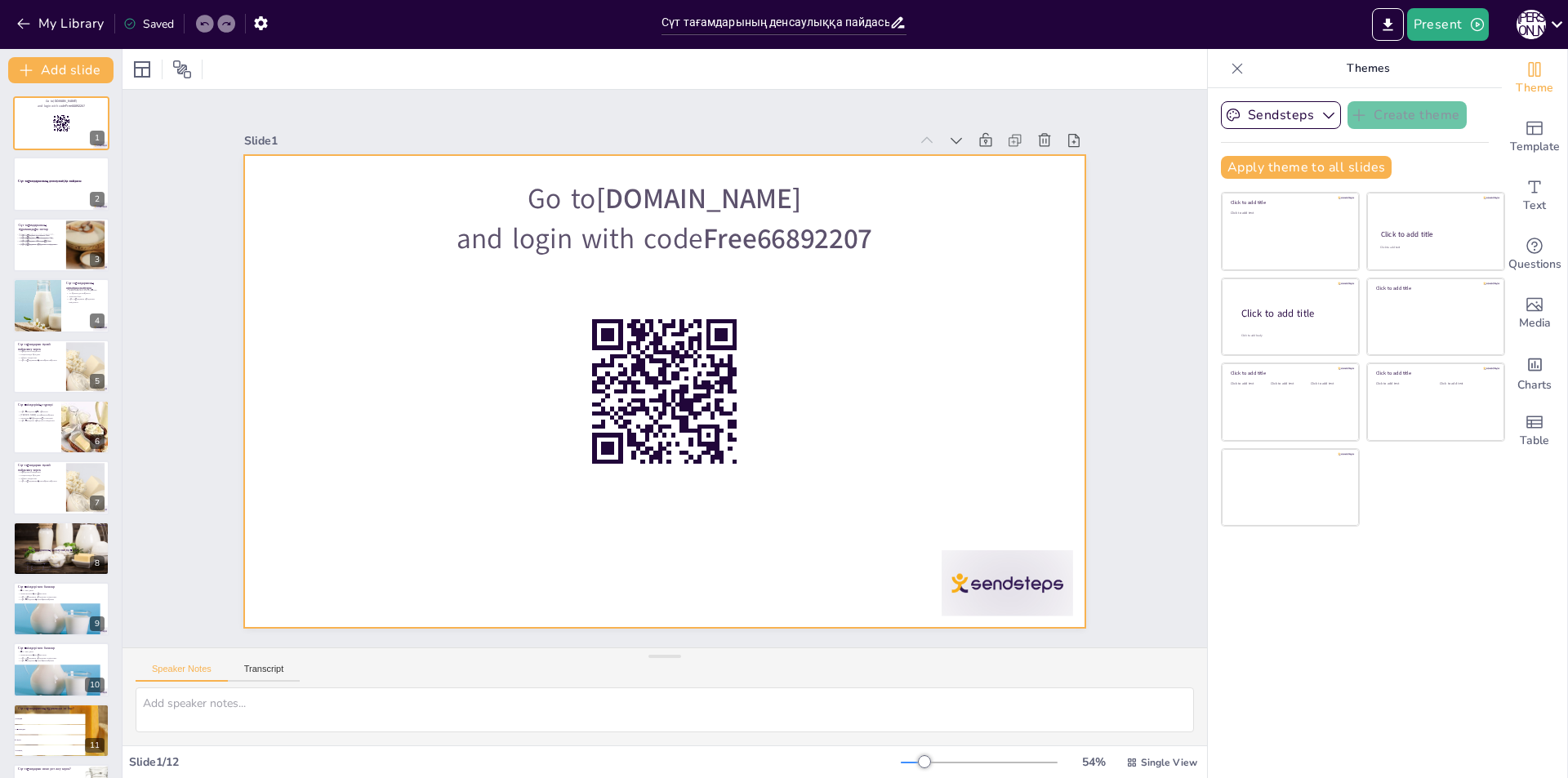
checkbox input "true"
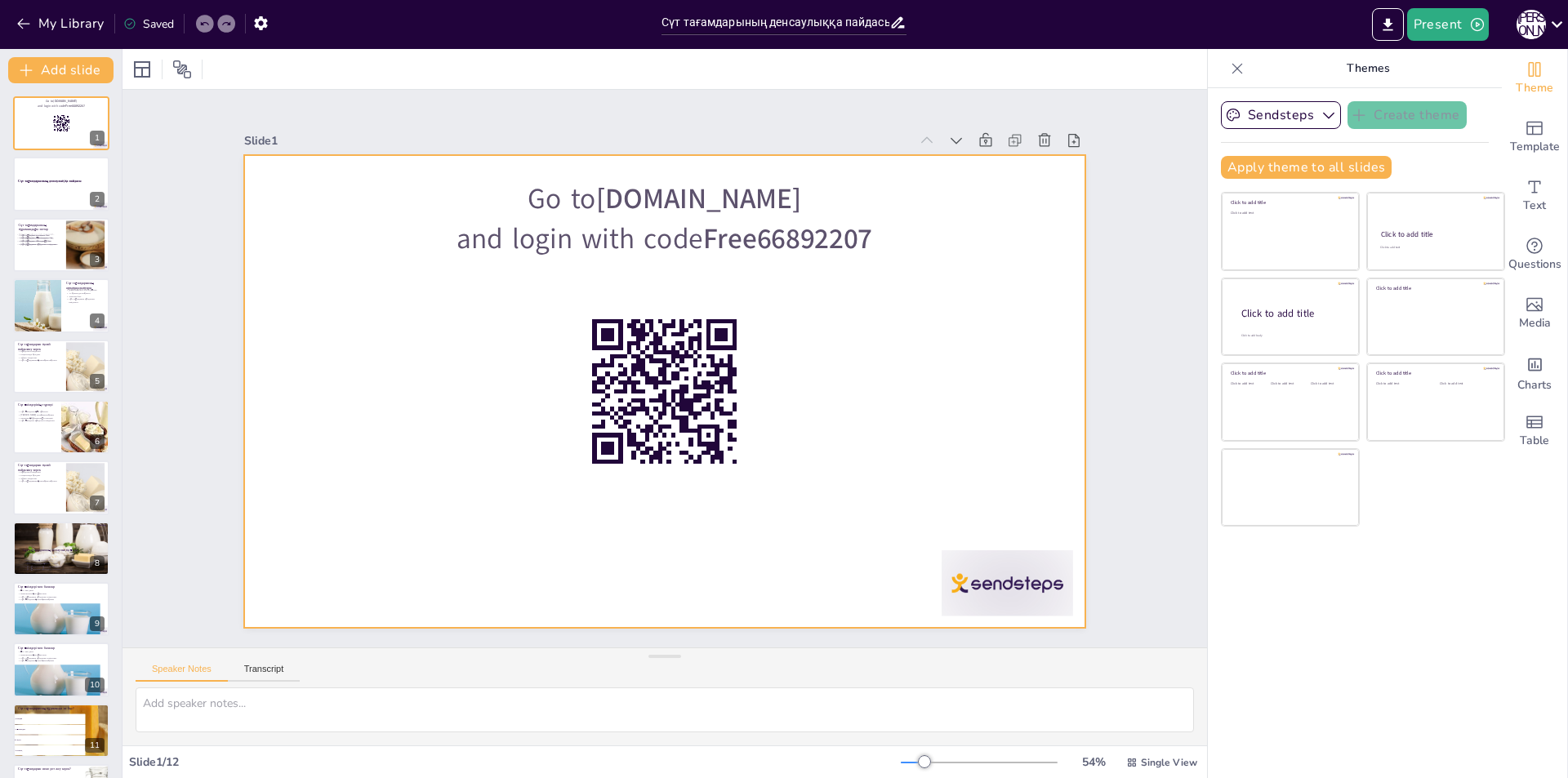
checkbox input "true"
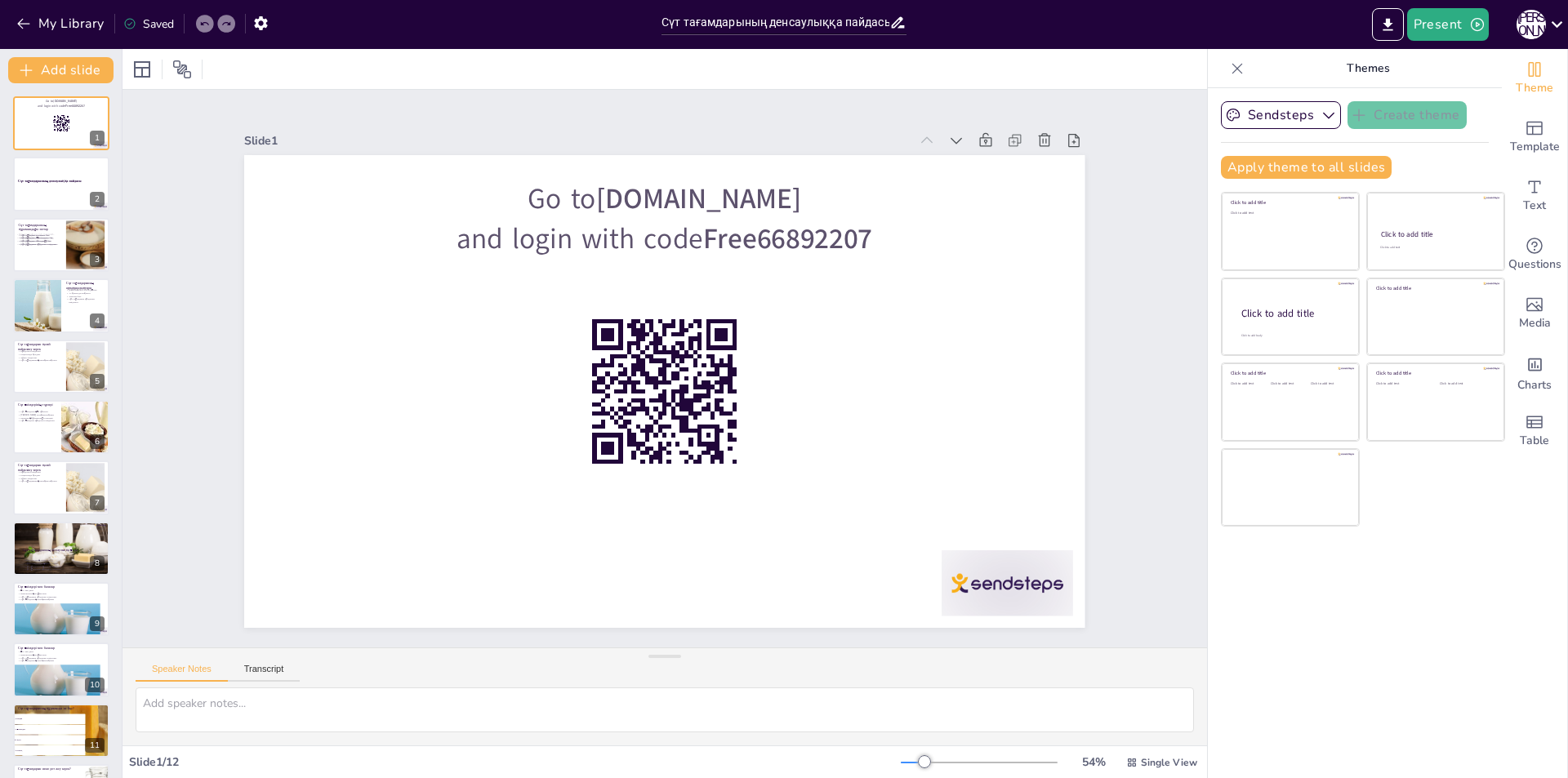
checkbox input "true"
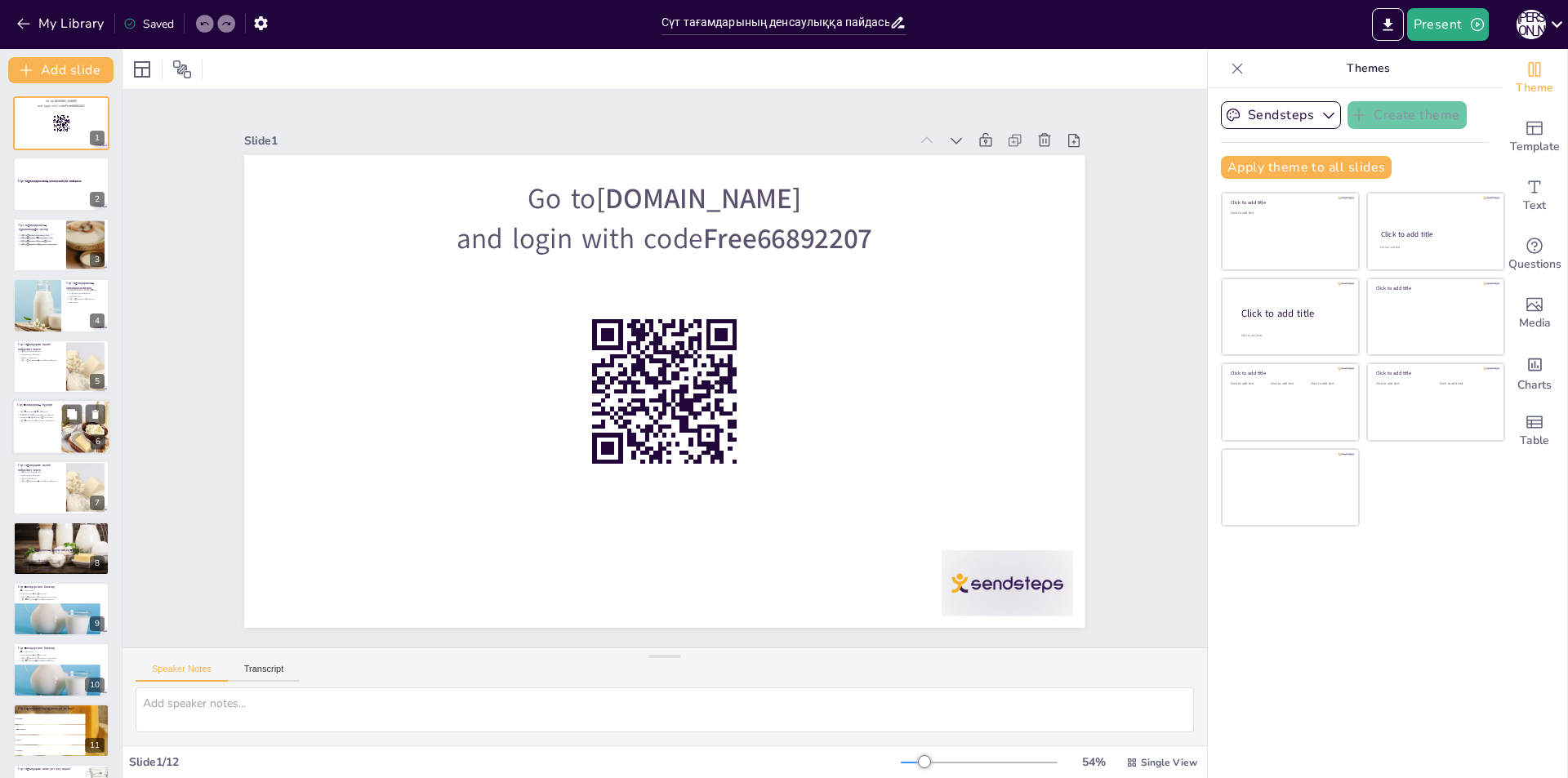
checkbox input "true"
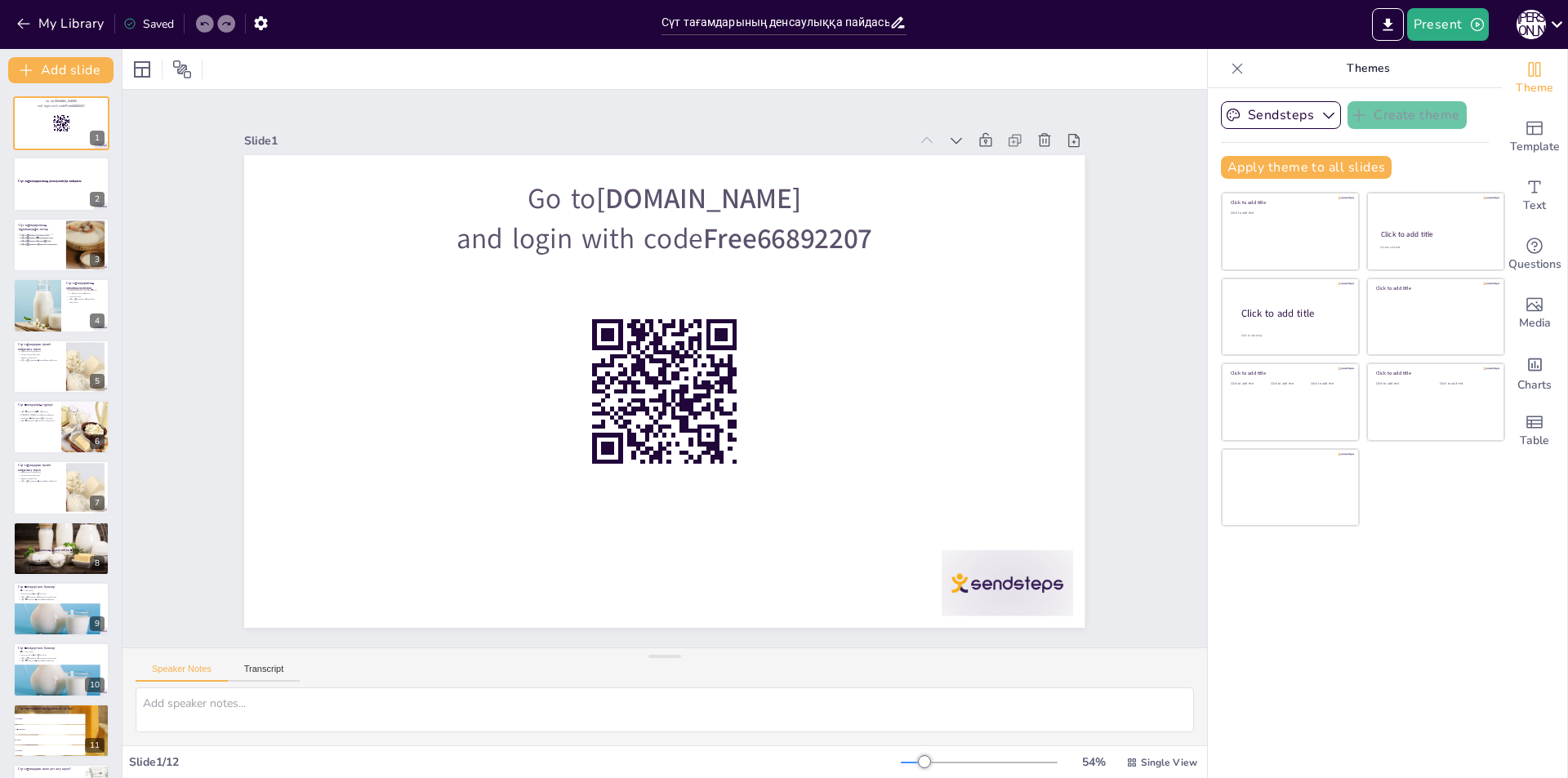
checkbox input "true"
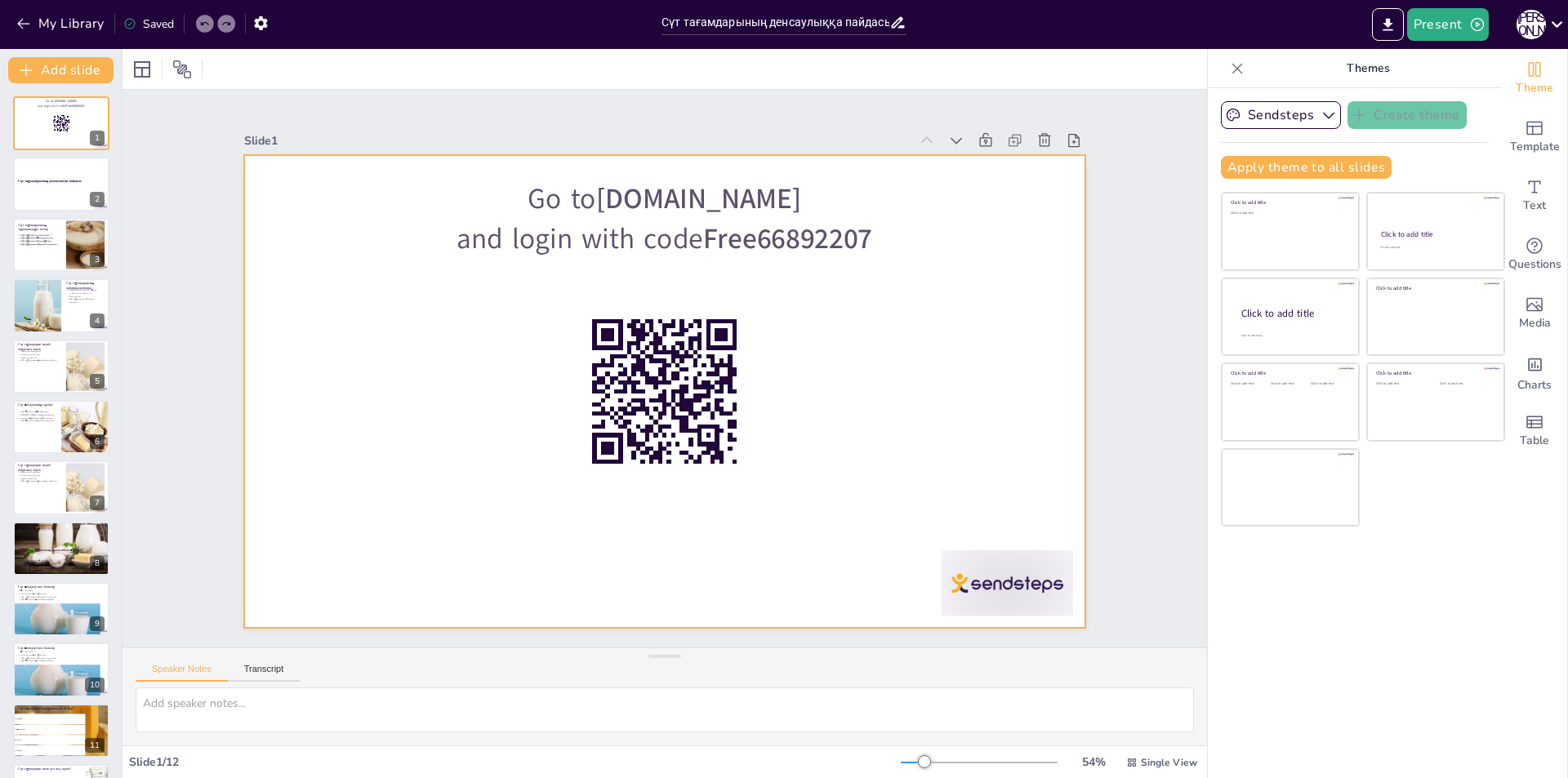
checkbox input "true"
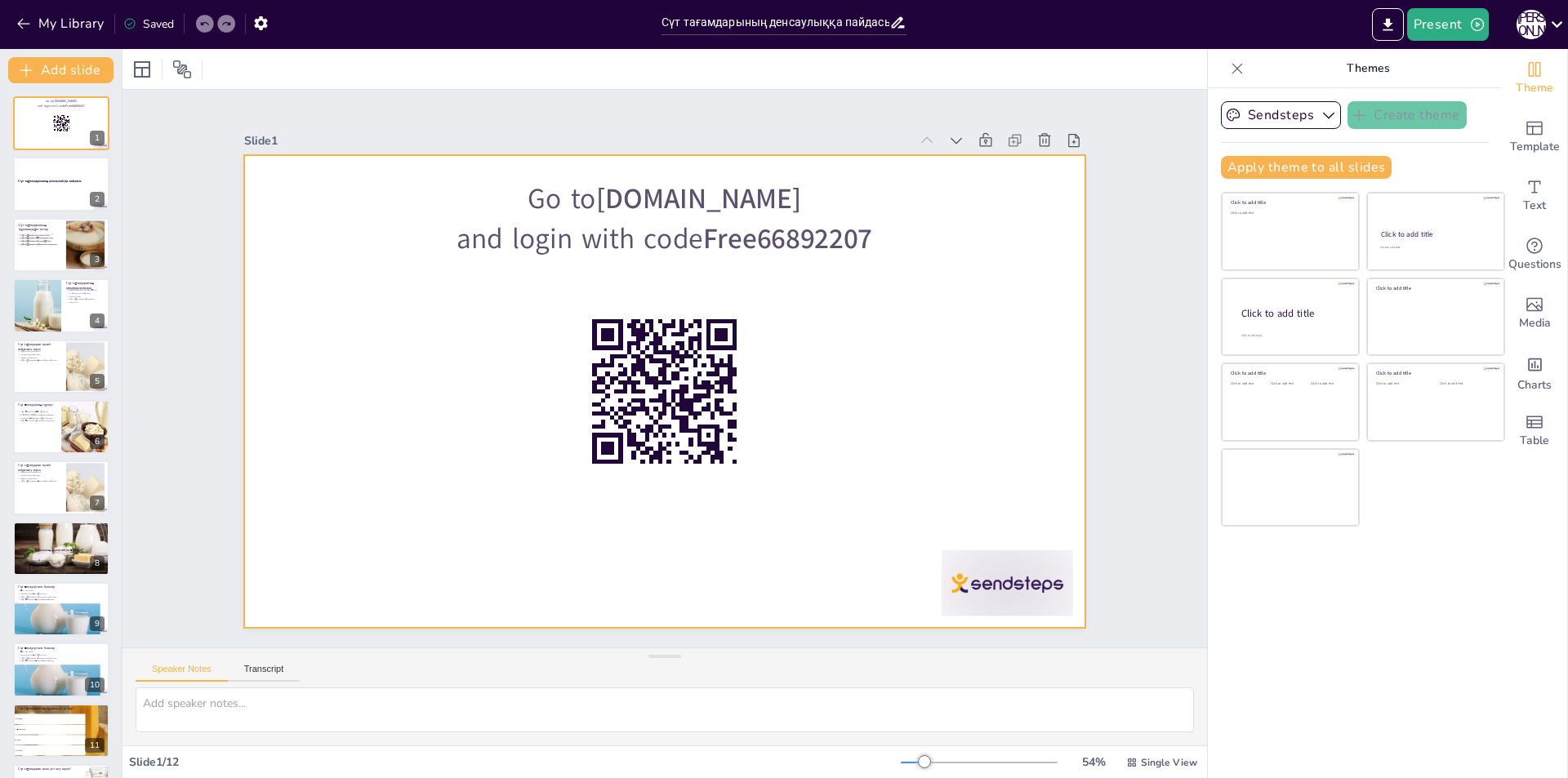
checkbox input "true"
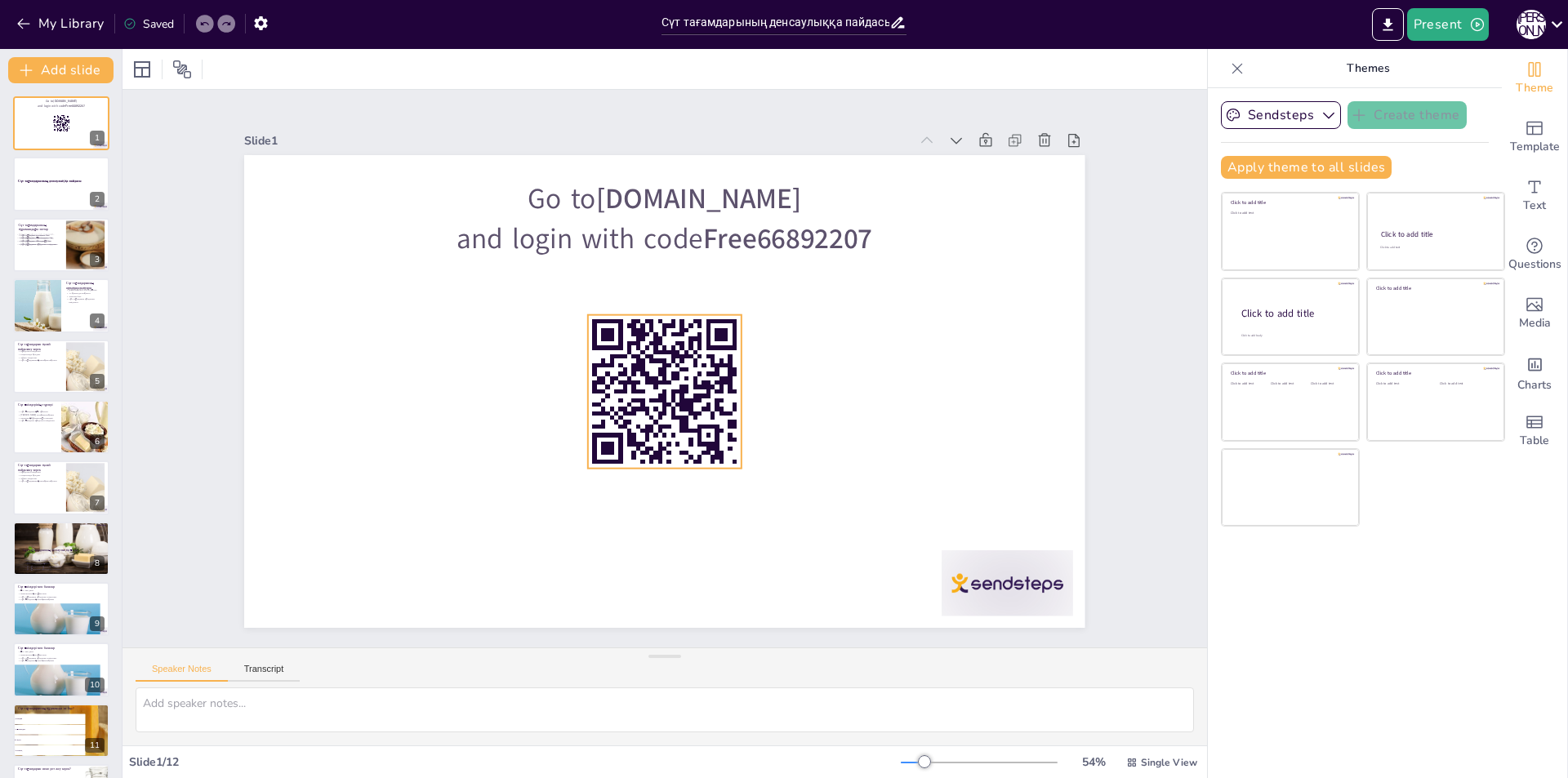
checkbox input "true"
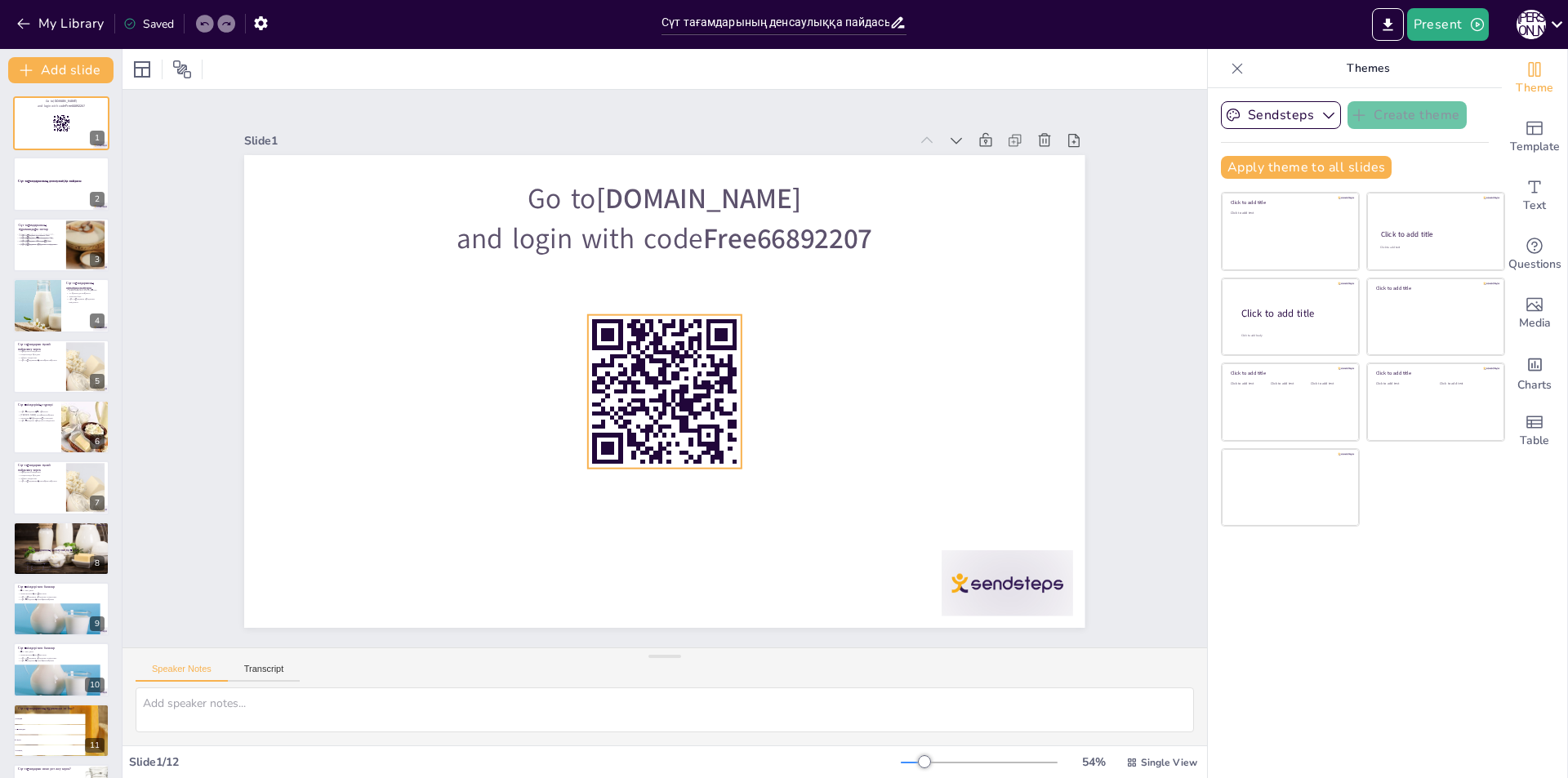
checkbox input "true"
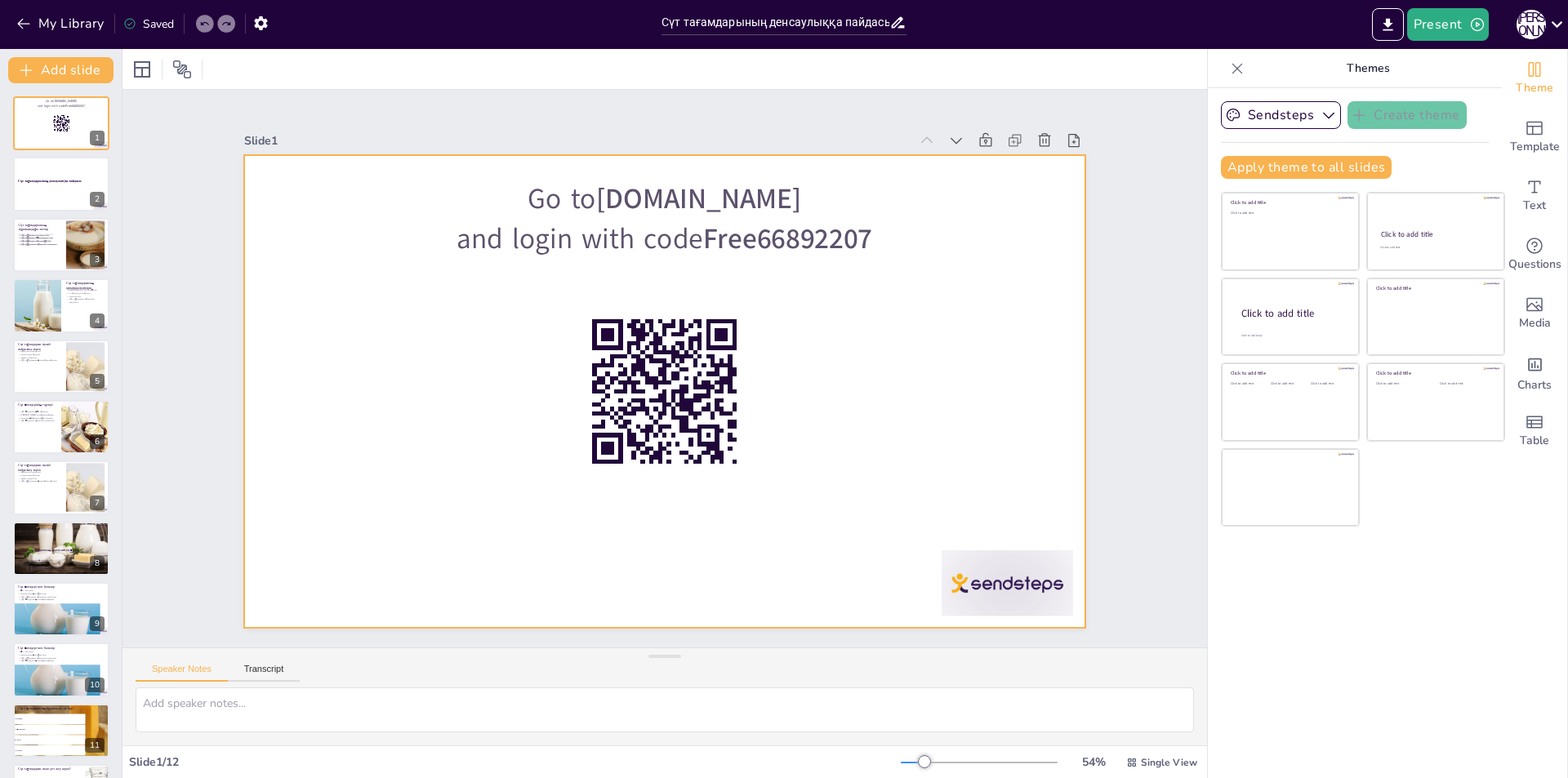
checkbox input "true"
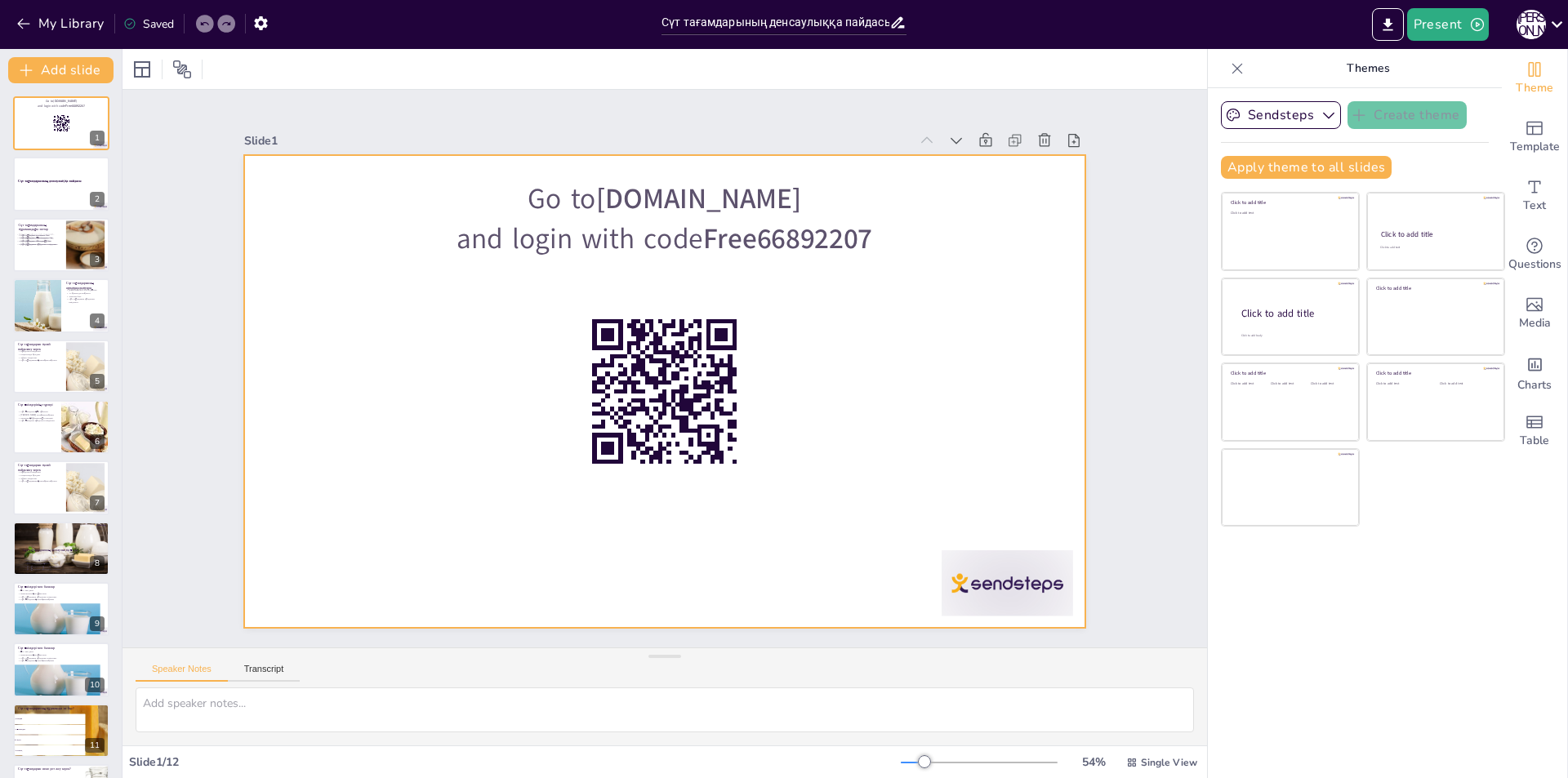
checkbox input "true"
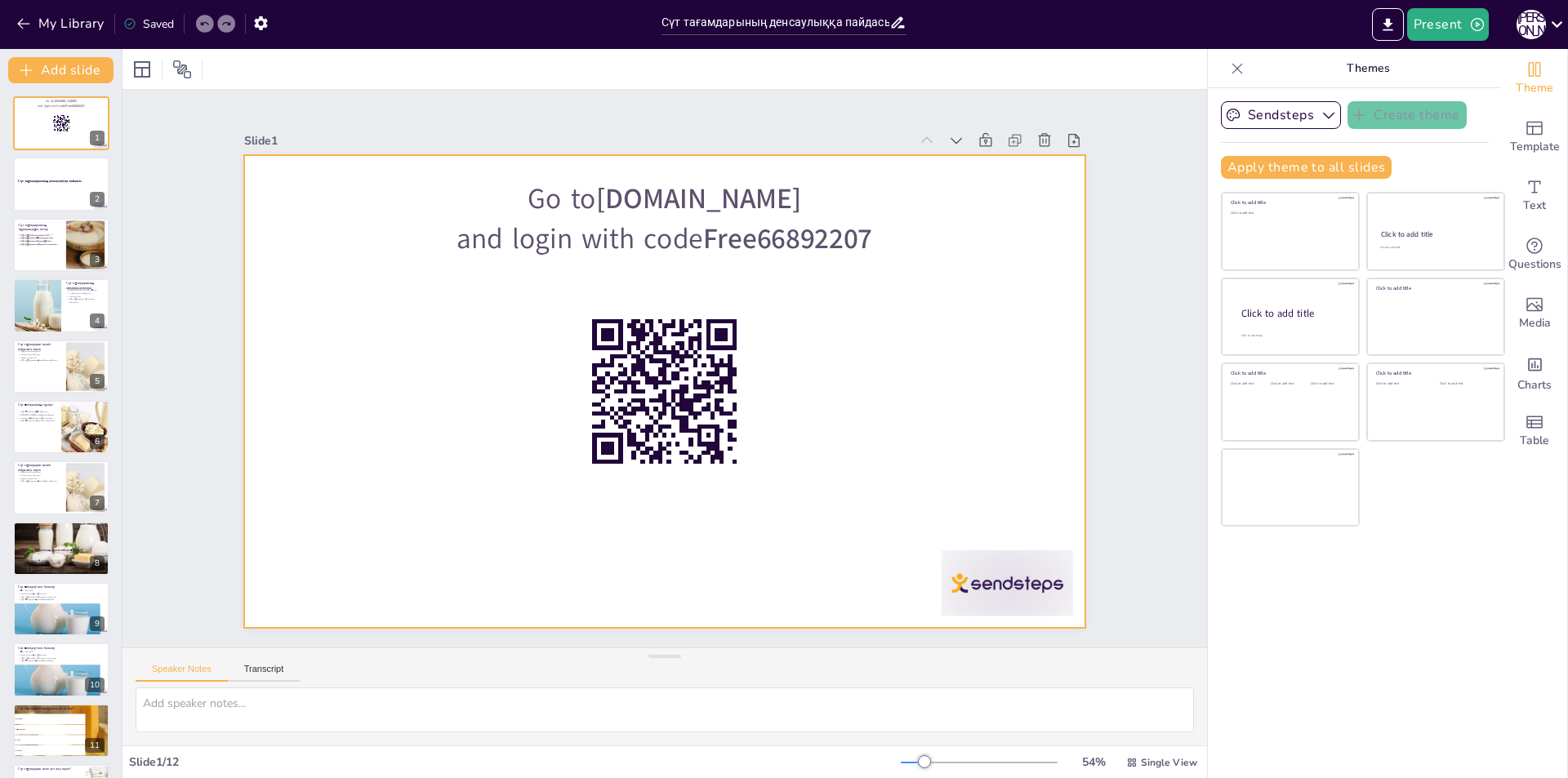
checkbox input "true"
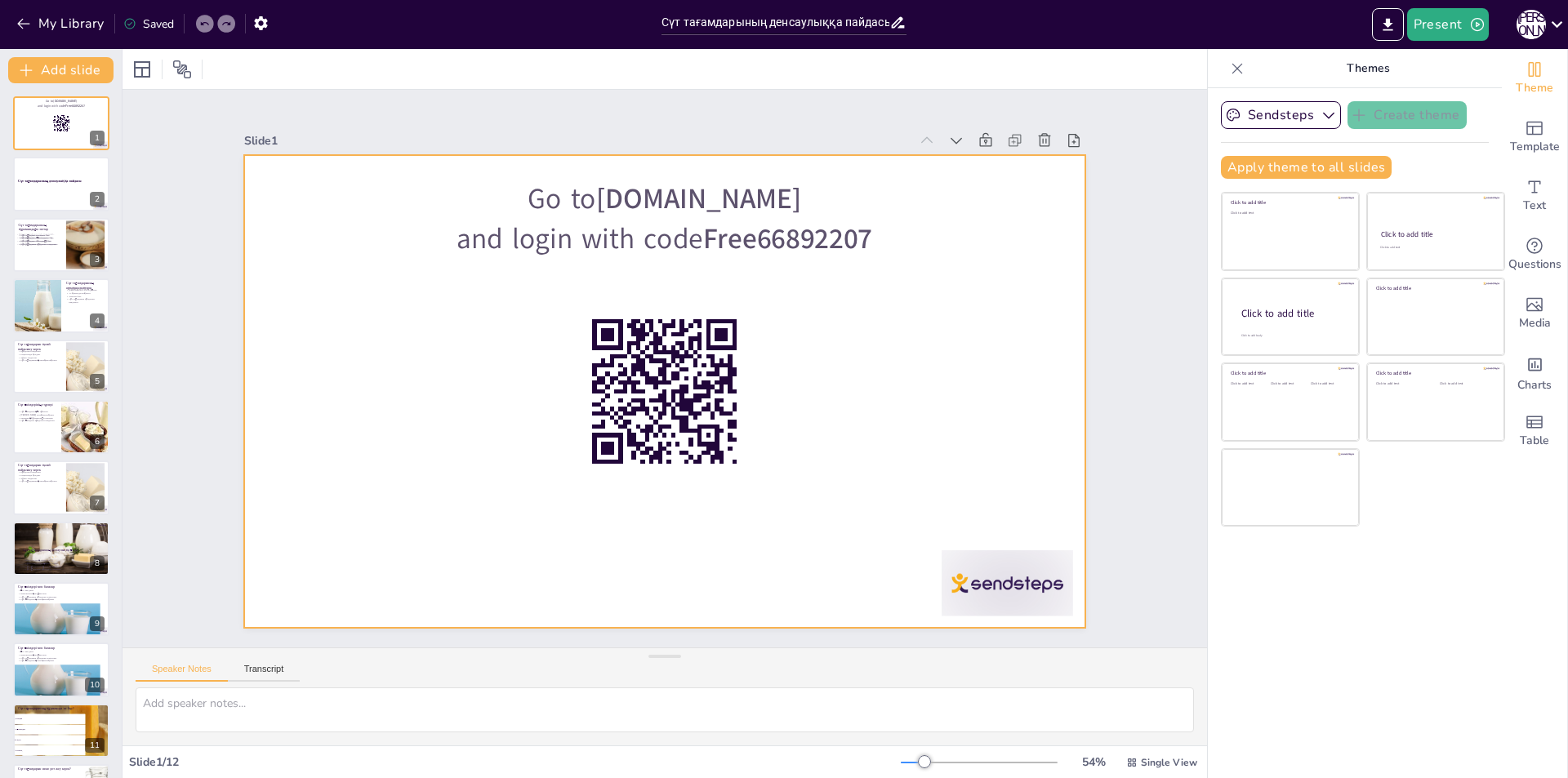
checkbox input "true"
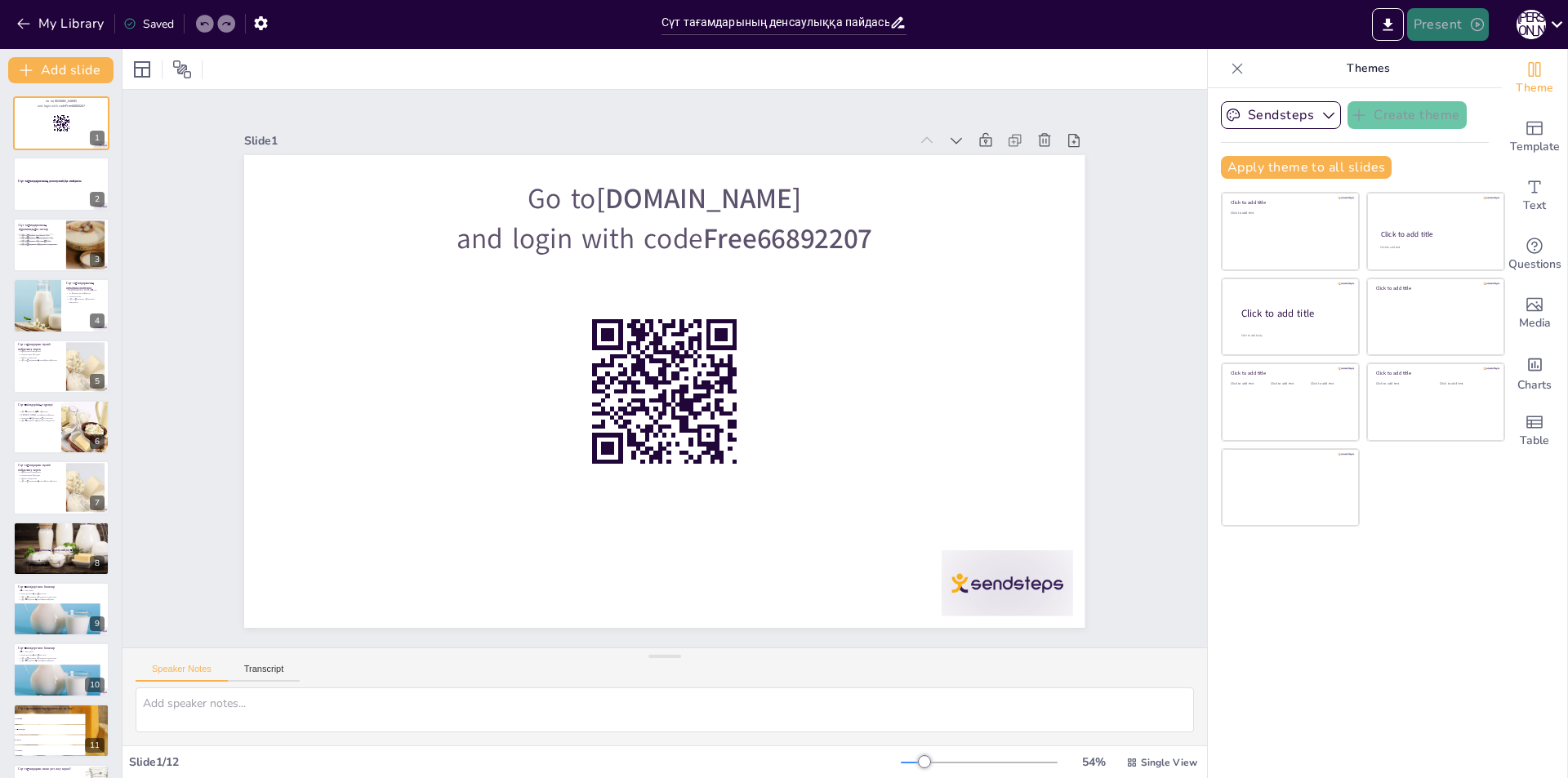
checkbox input "true"
click at [1387, 32] on icon "Export to PowerPoint" at bounding box center [1387, 25] width 18 height 18
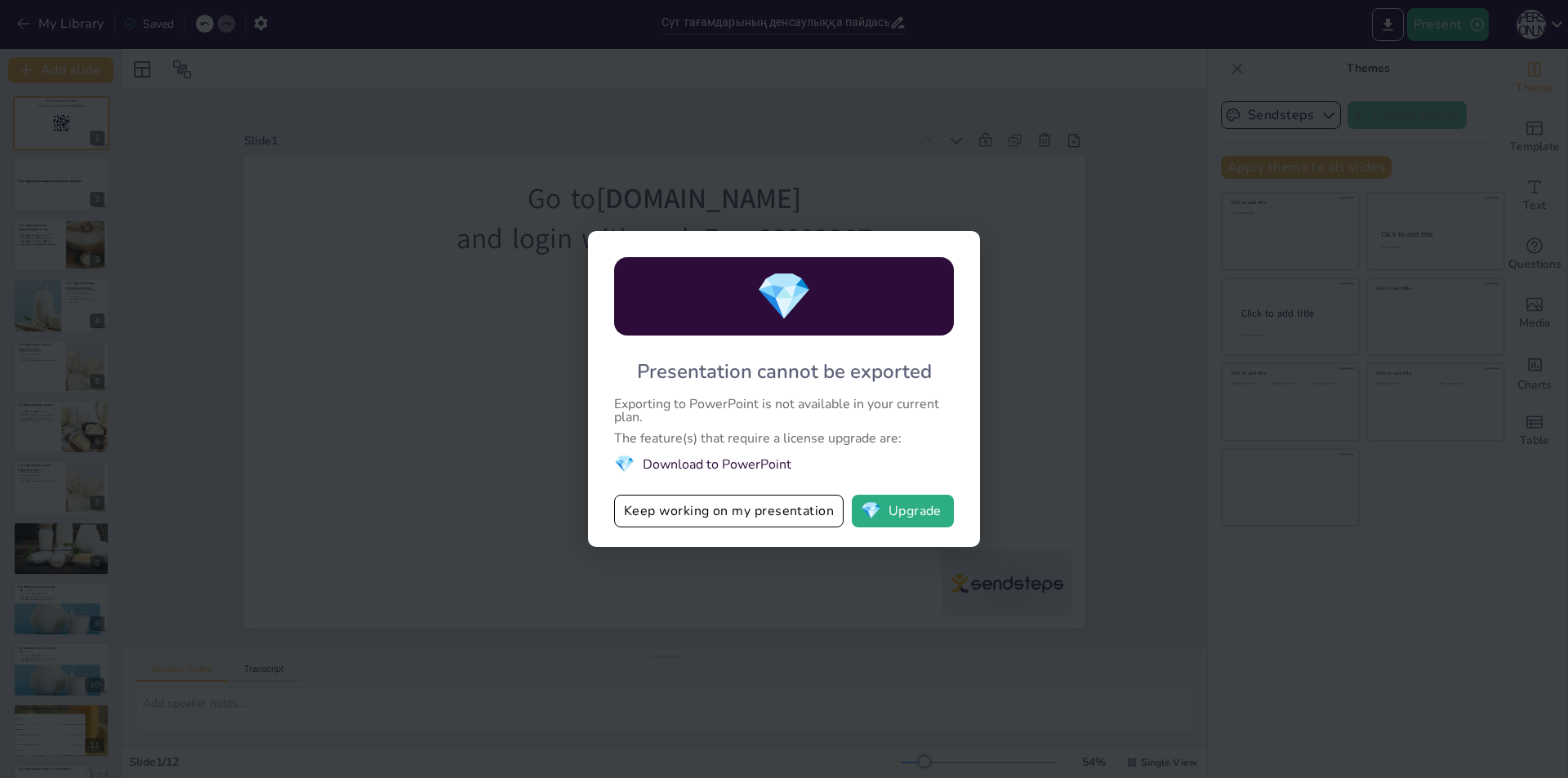
click at [1036, 254] on div "💎 Presentation cannot be exported Exporting to PowerPoint is not available in y…" at bounding box center [784, 389] width 1568 height 778
click at [1418, 34] on div "💎 Presentation cannot be exported Exporting to PowerPoint is not available in y…" at bounding box center [784, 389] width 1568 height 778
click at [1448, 23] on div "💎 Presentation cannot be exported Exporting to PowerPoint is not available in y…" at bounding box center [784, 389] width 1568 height 778
click at [1045, 414] on div "💎 Presentation cannot be exported Exporting to PowerPoint is not available in y…" at bounding box center [784, 389] width 1568 height 778
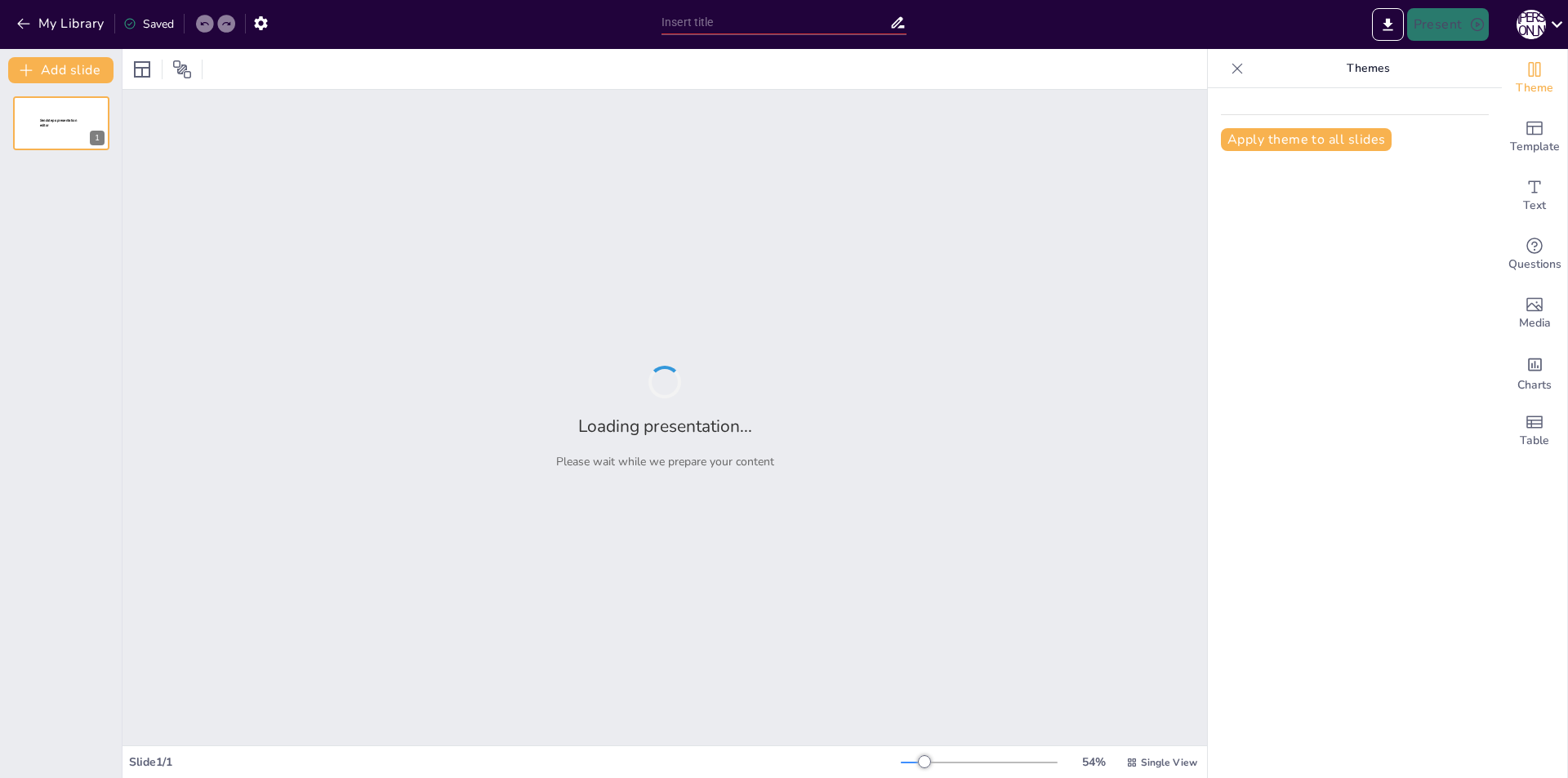
type input "My First Sendsteps"
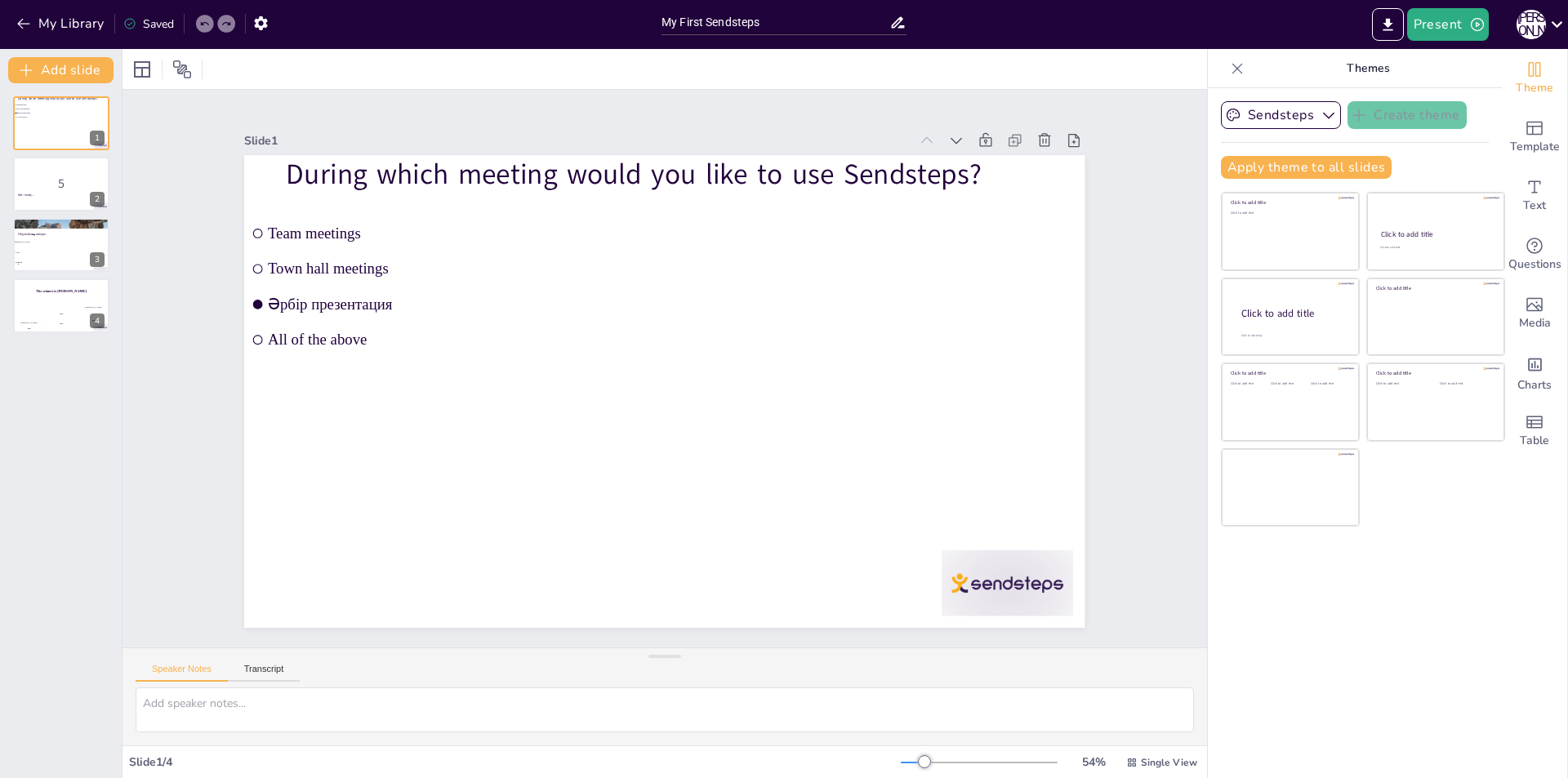
checkbox input "true"
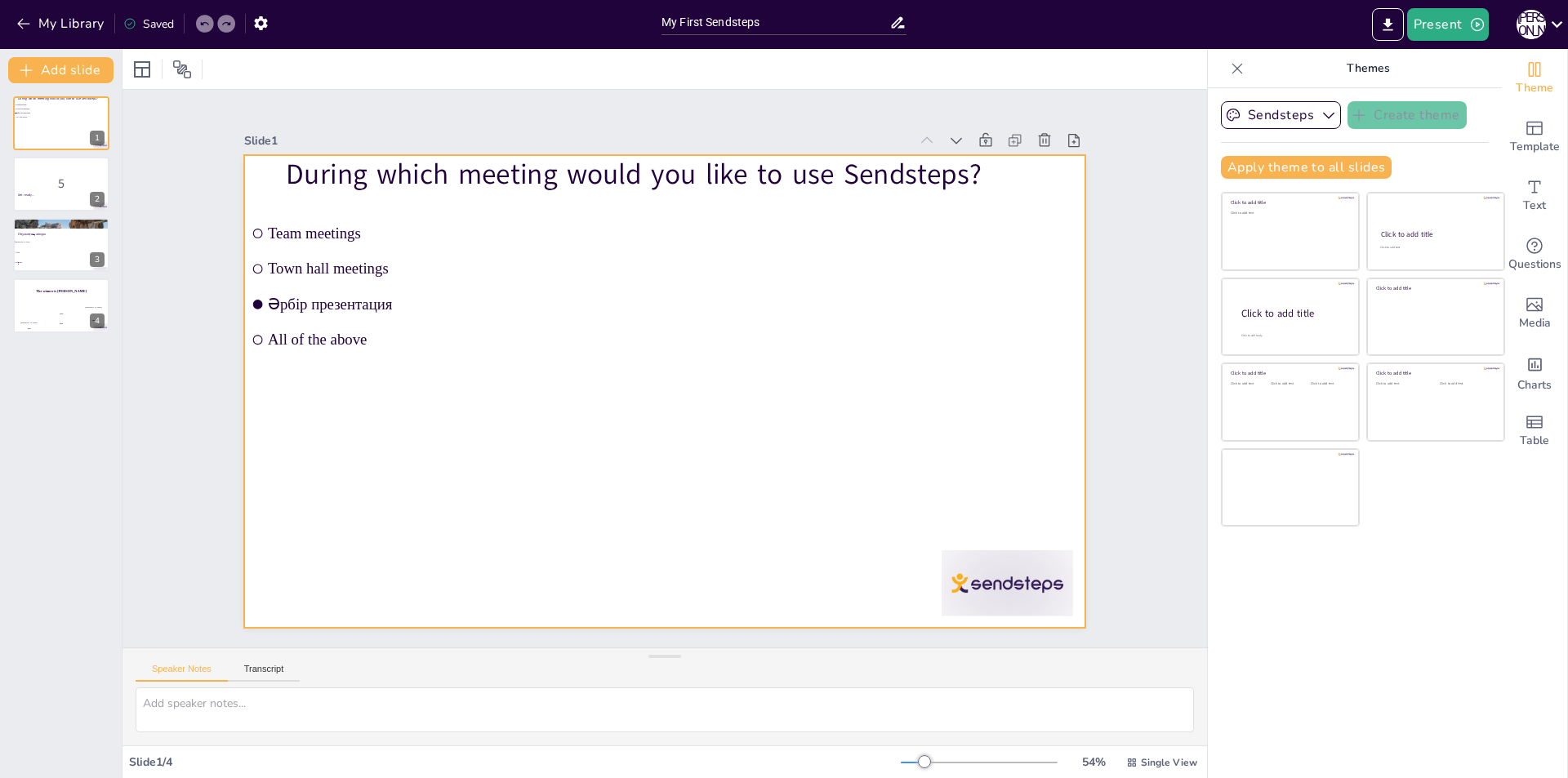
checkbox input "true"
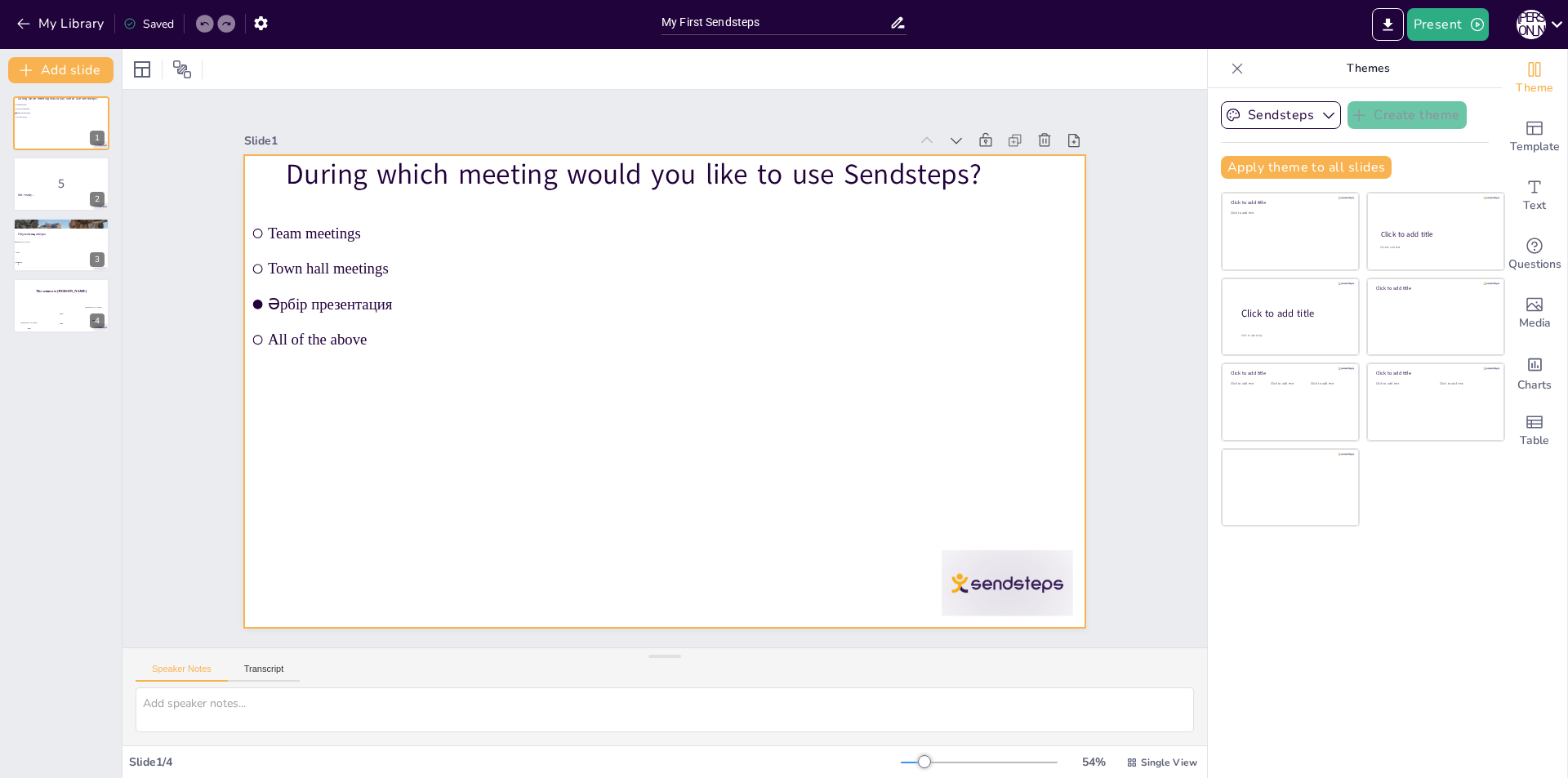
checkbox input "true"
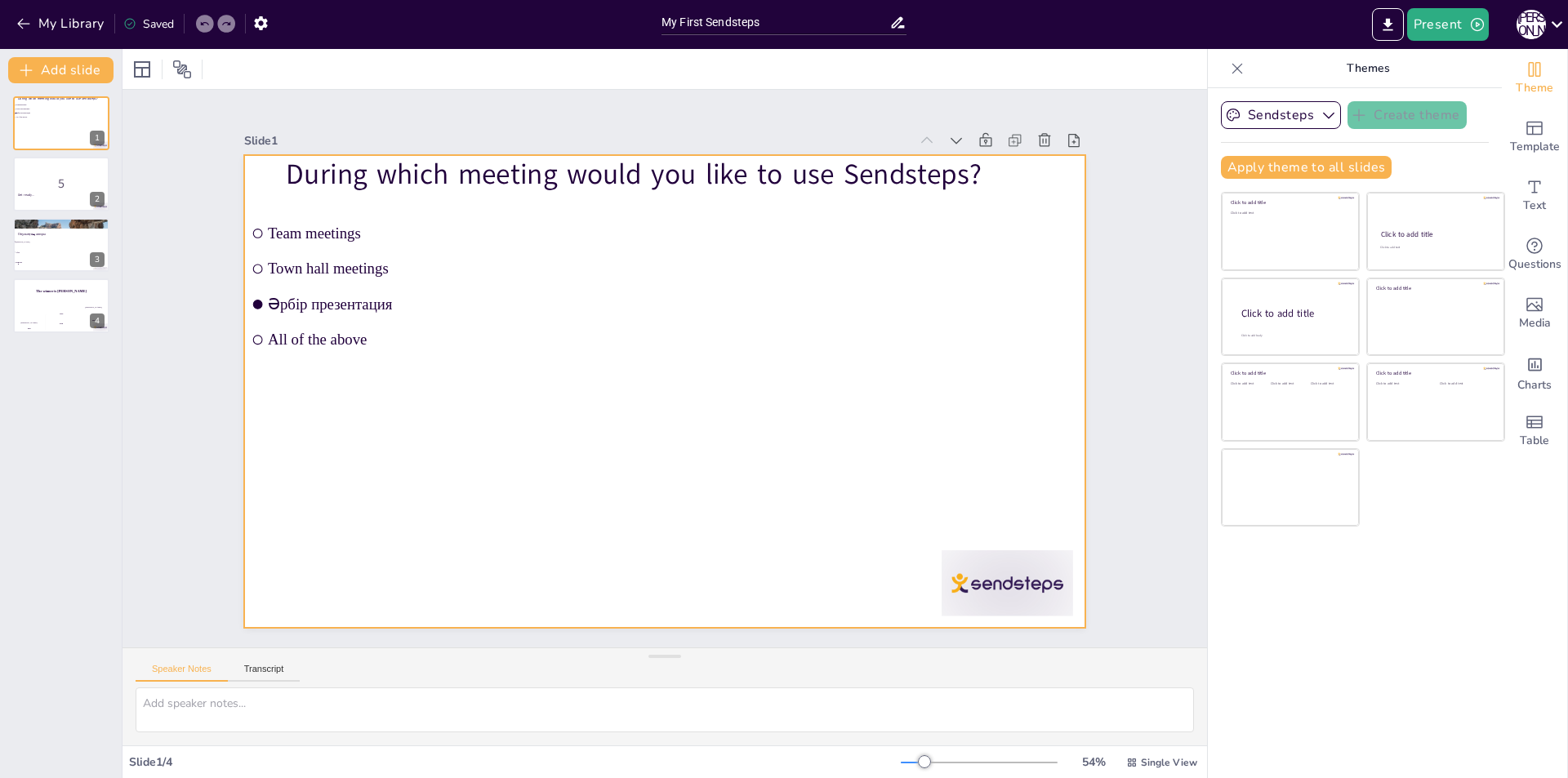
checkbox input "true"
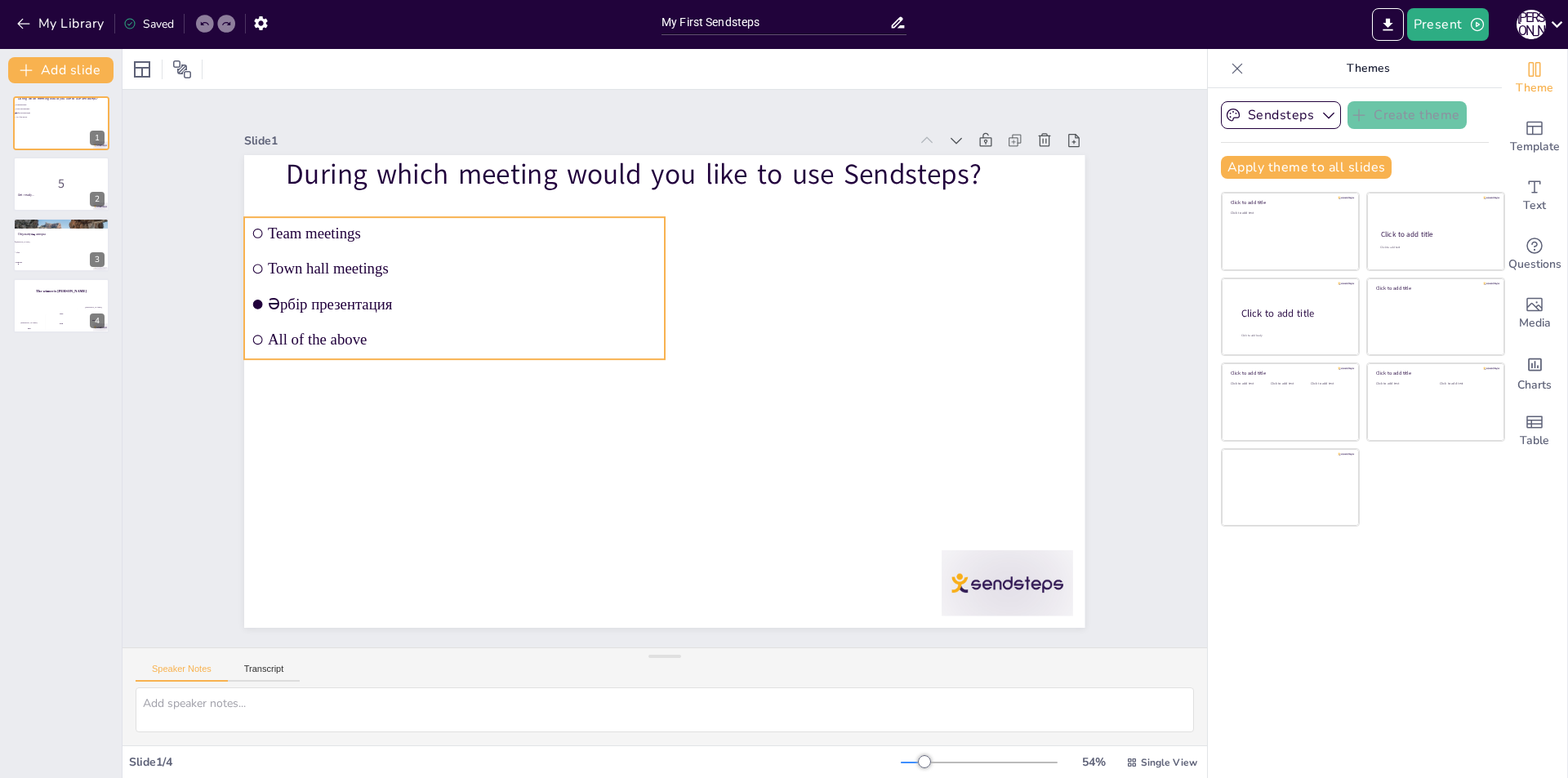
checkbox input "true"
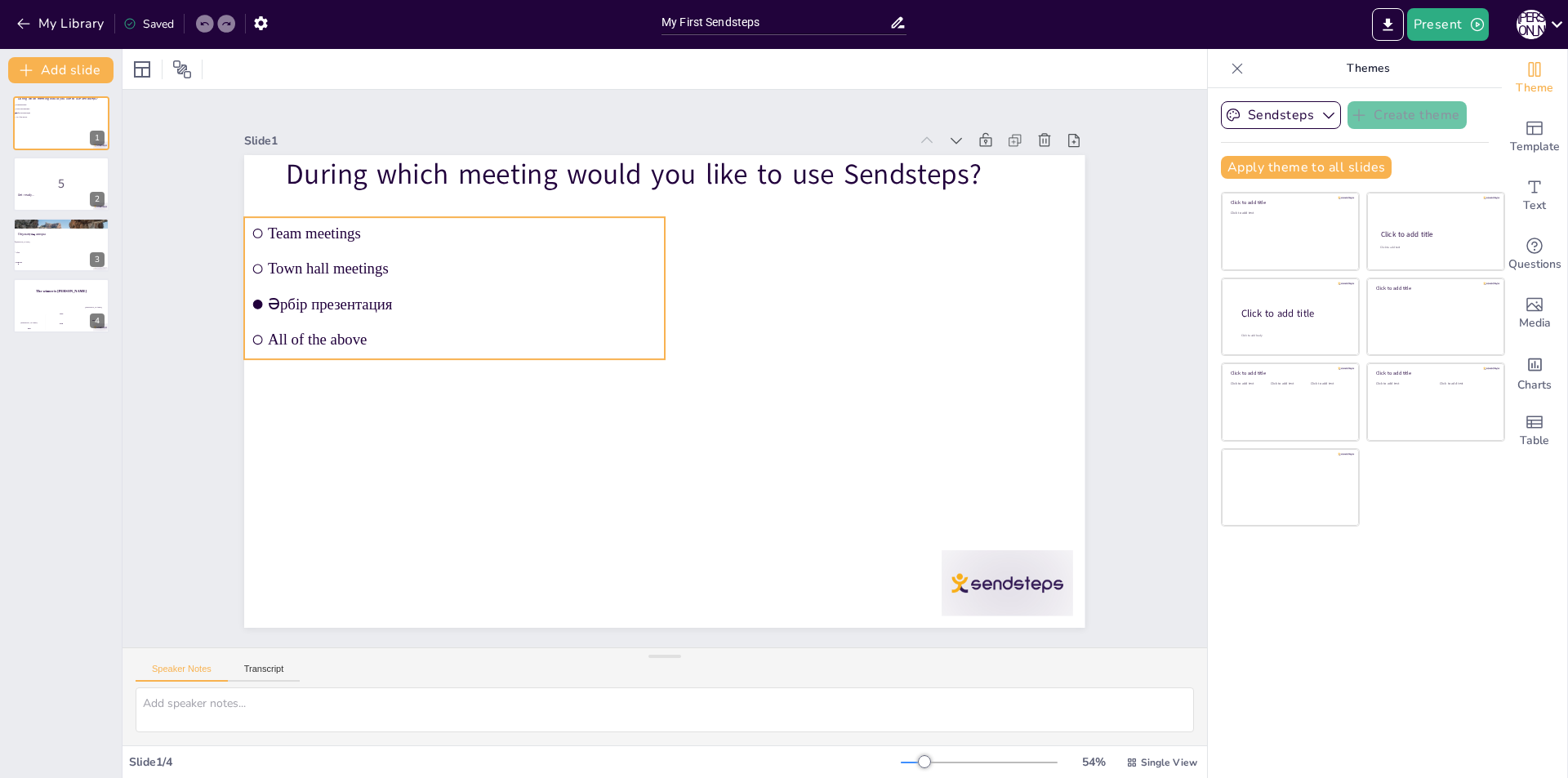
checkbox input "true"
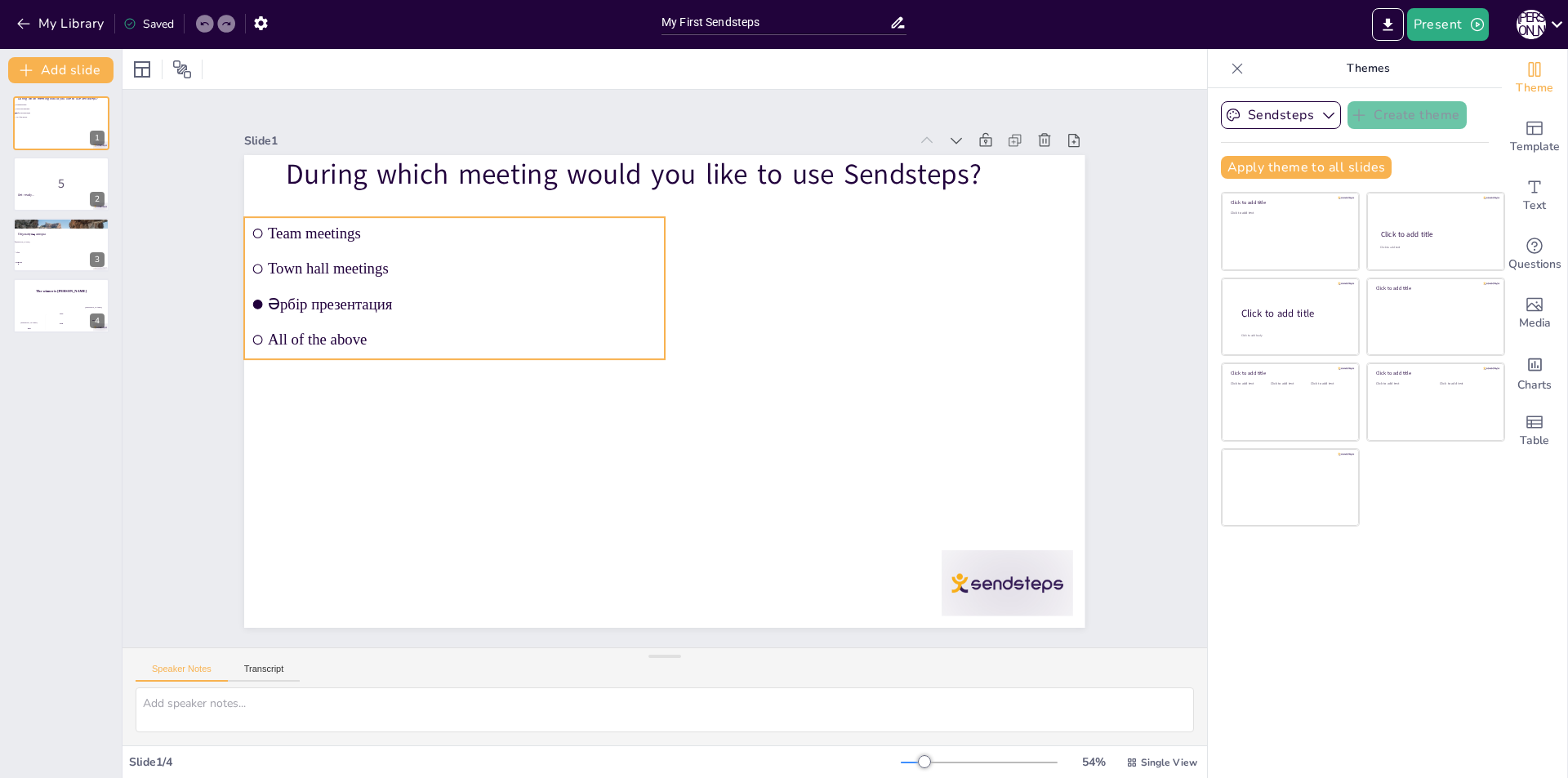
checkbox input "true"
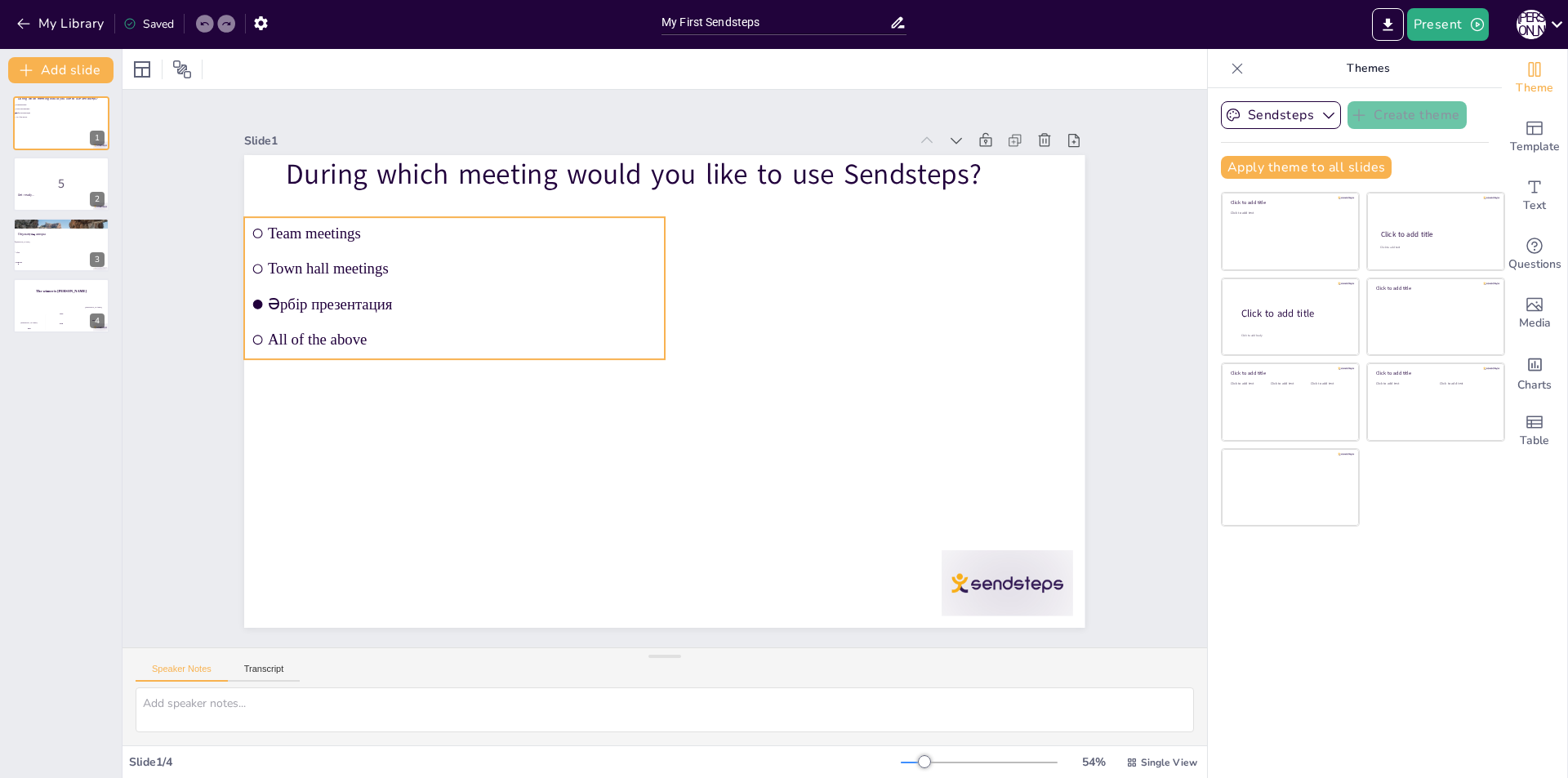
checkbox input "true"
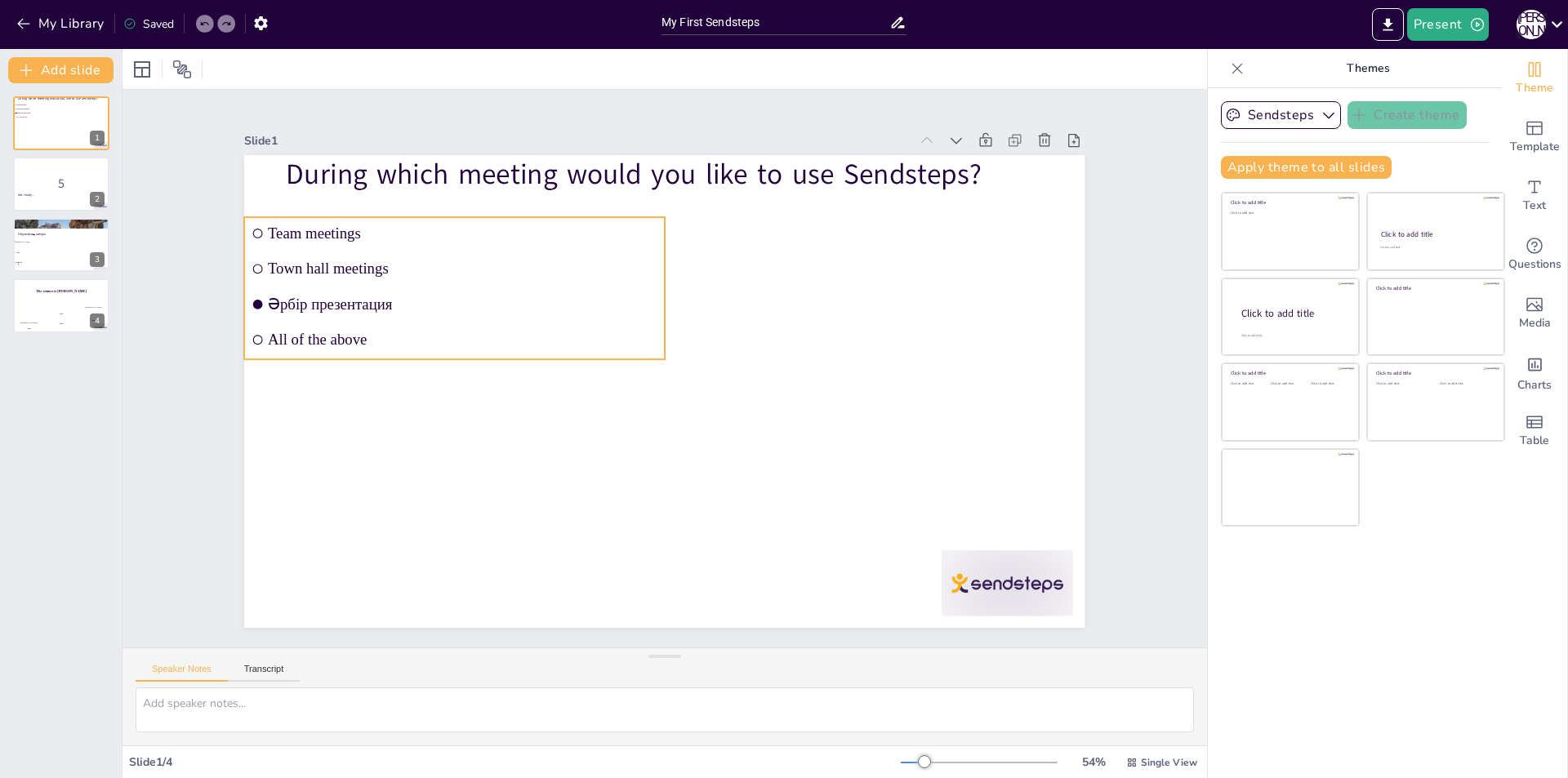
checkbox input "true"
click at [331, 230] on span "Team meetings" at bounding box center [478, 212] width 389 height 58
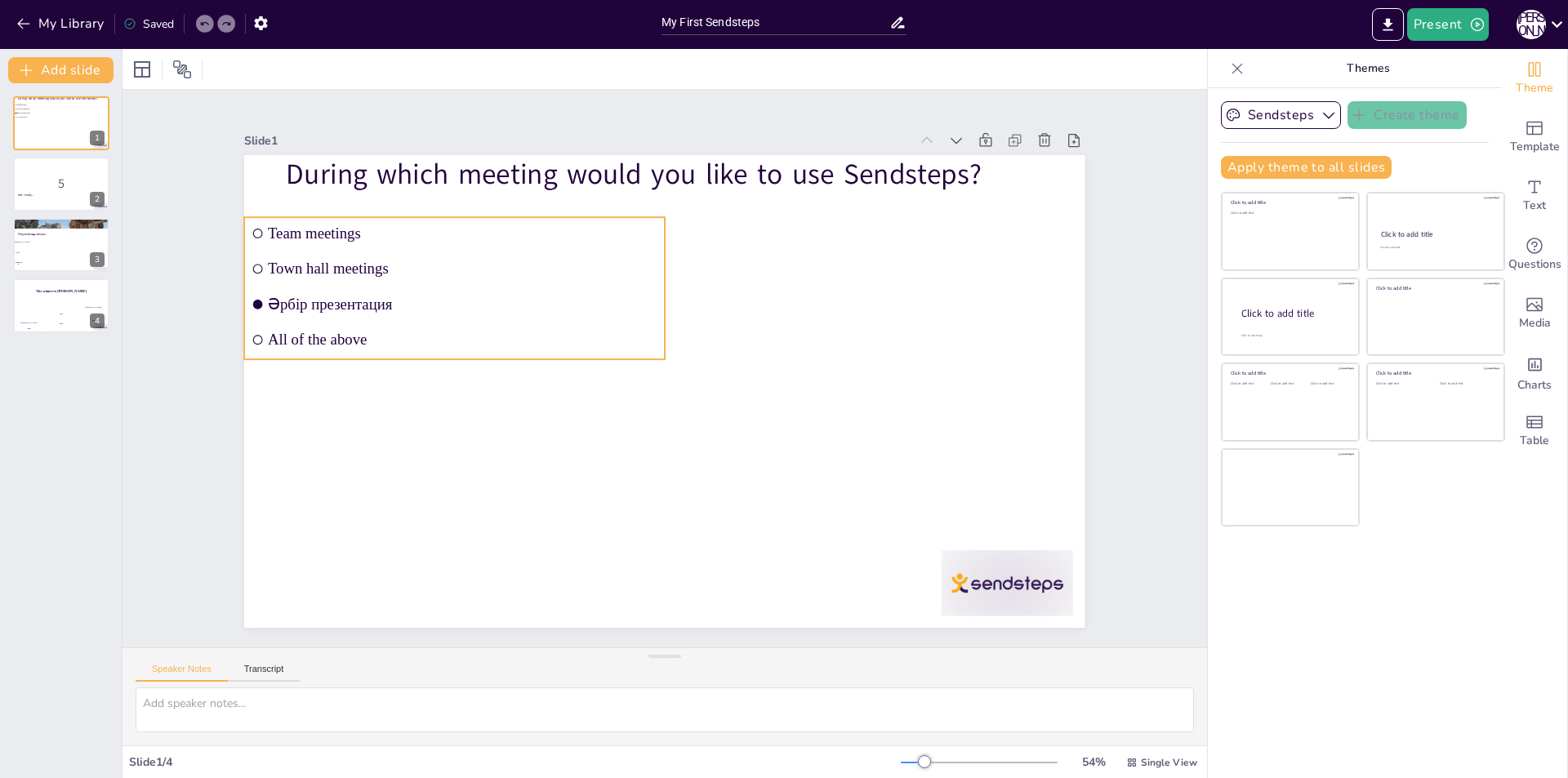
checkbox input "true"
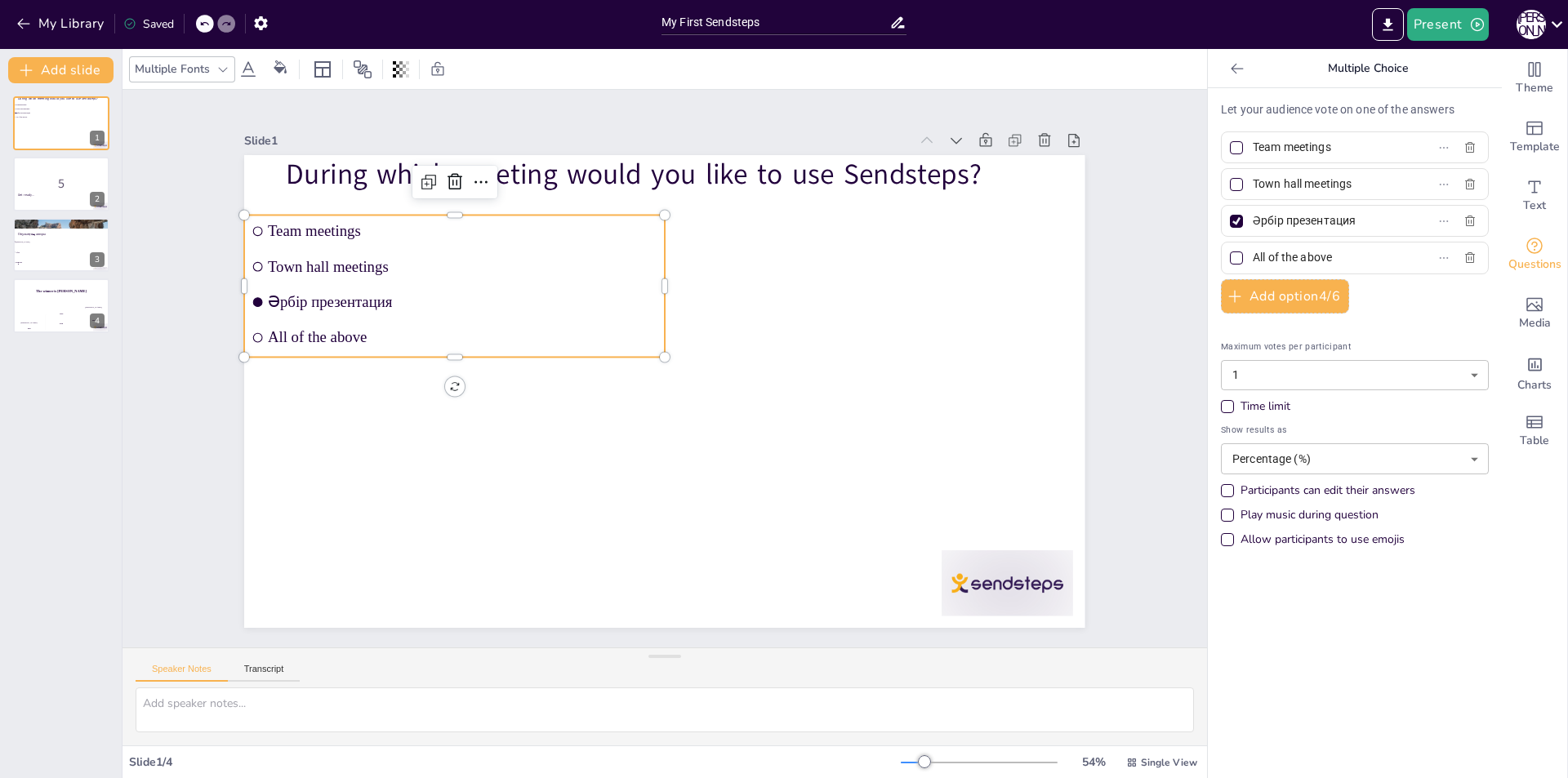
checkbox input "true"
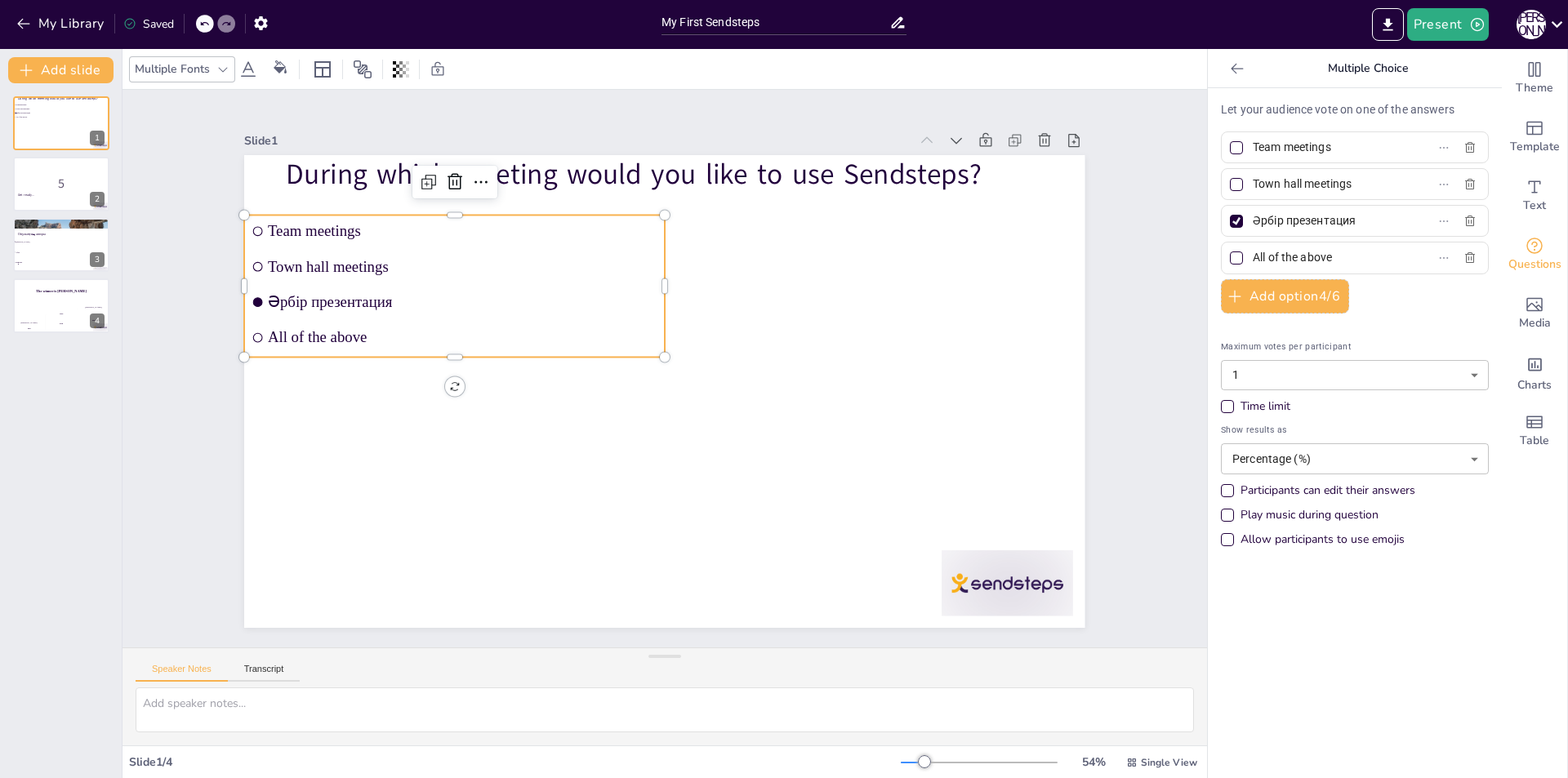
checkbox input "true"
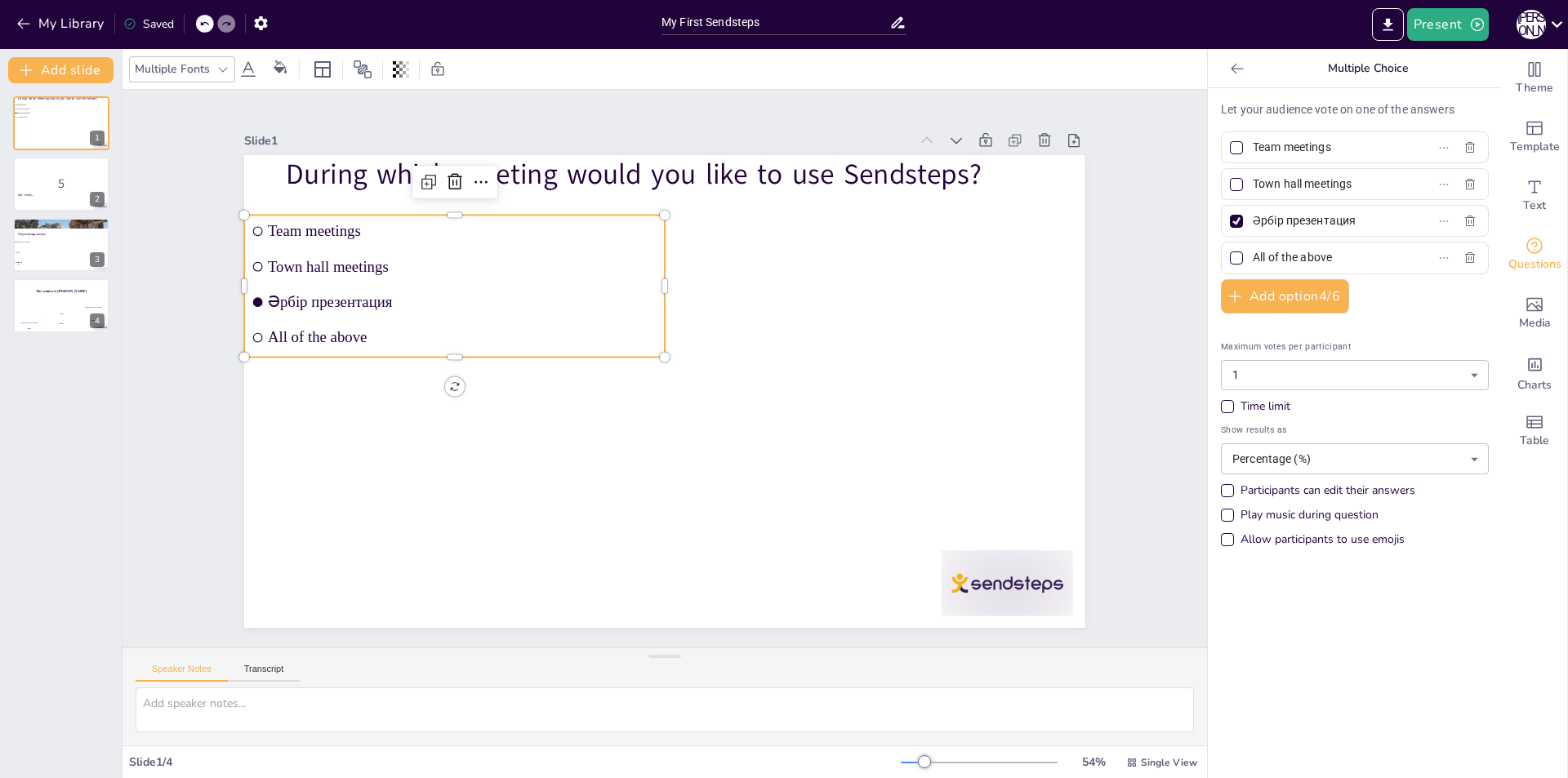
checkbox input "true"
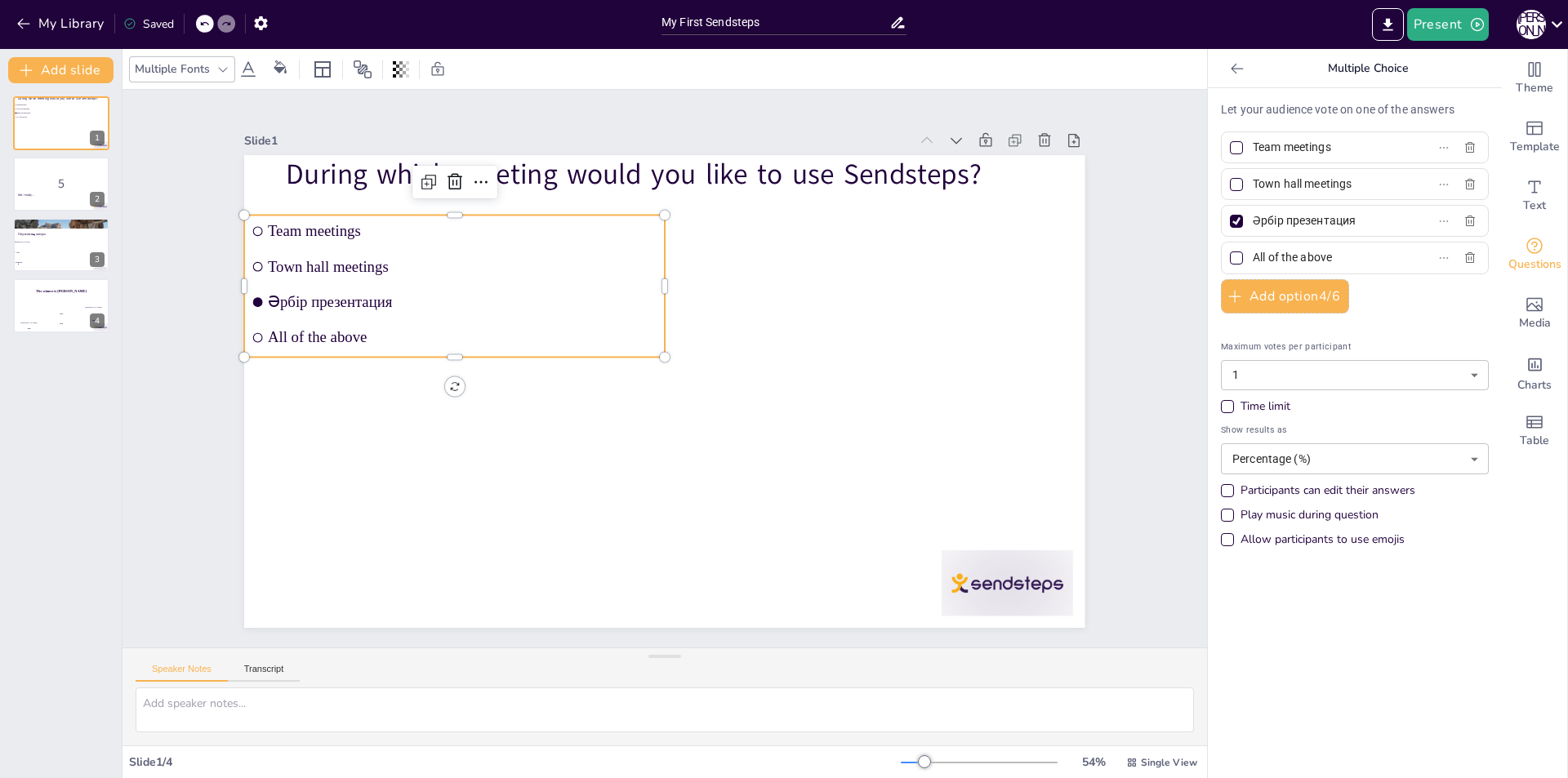
checkbox input "true"
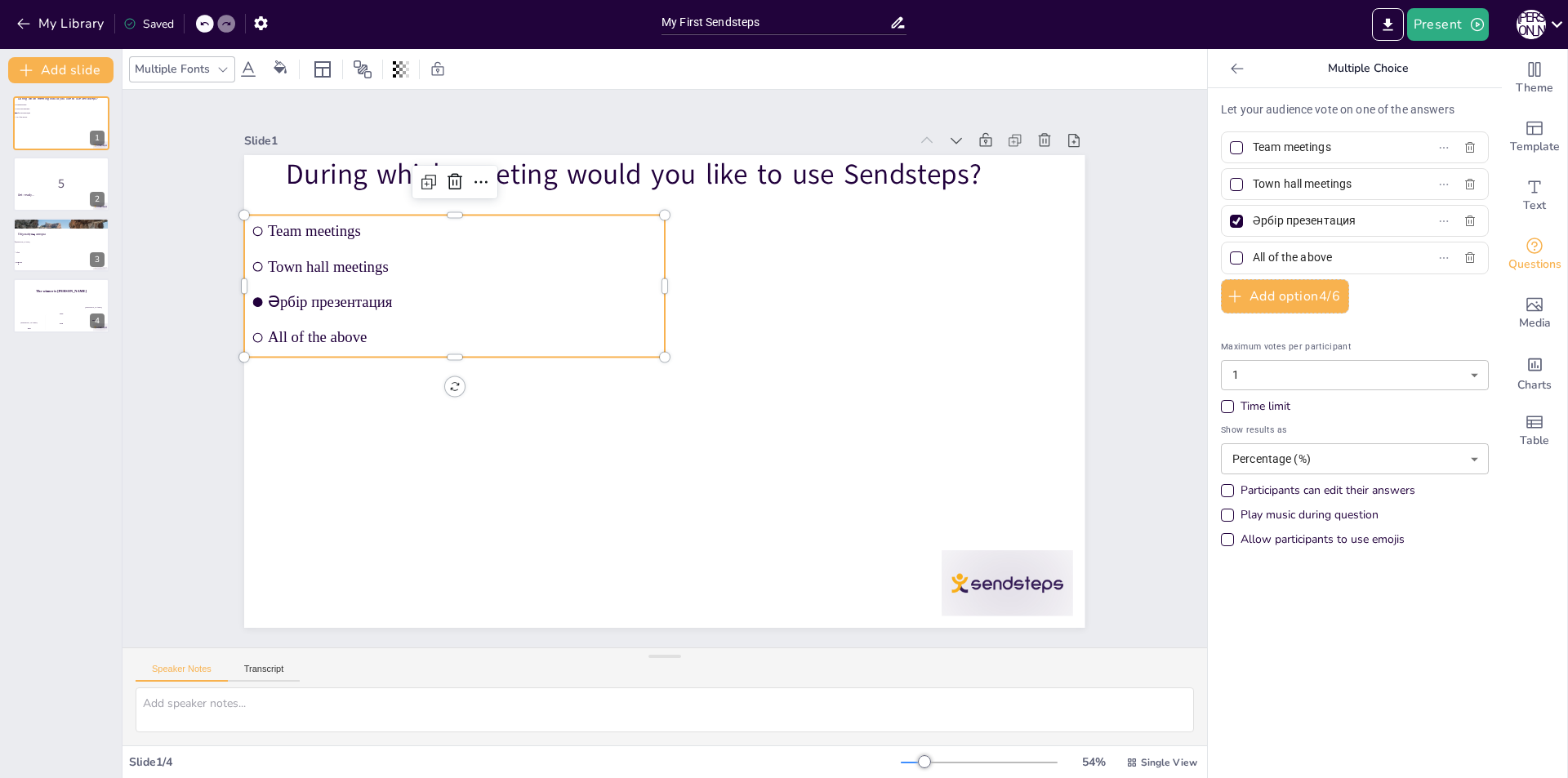
checkbox input "true"
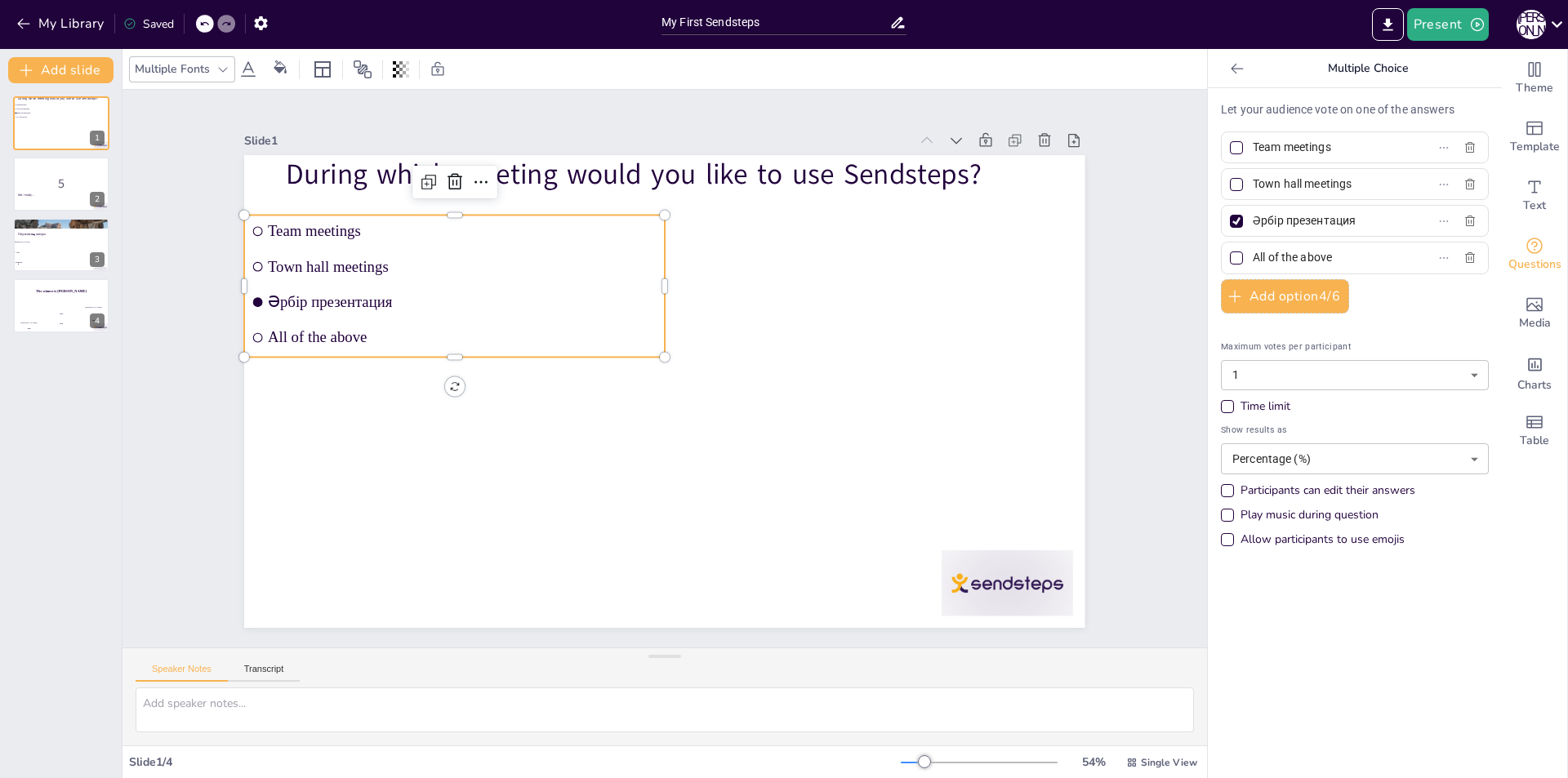
checkbox input "true"
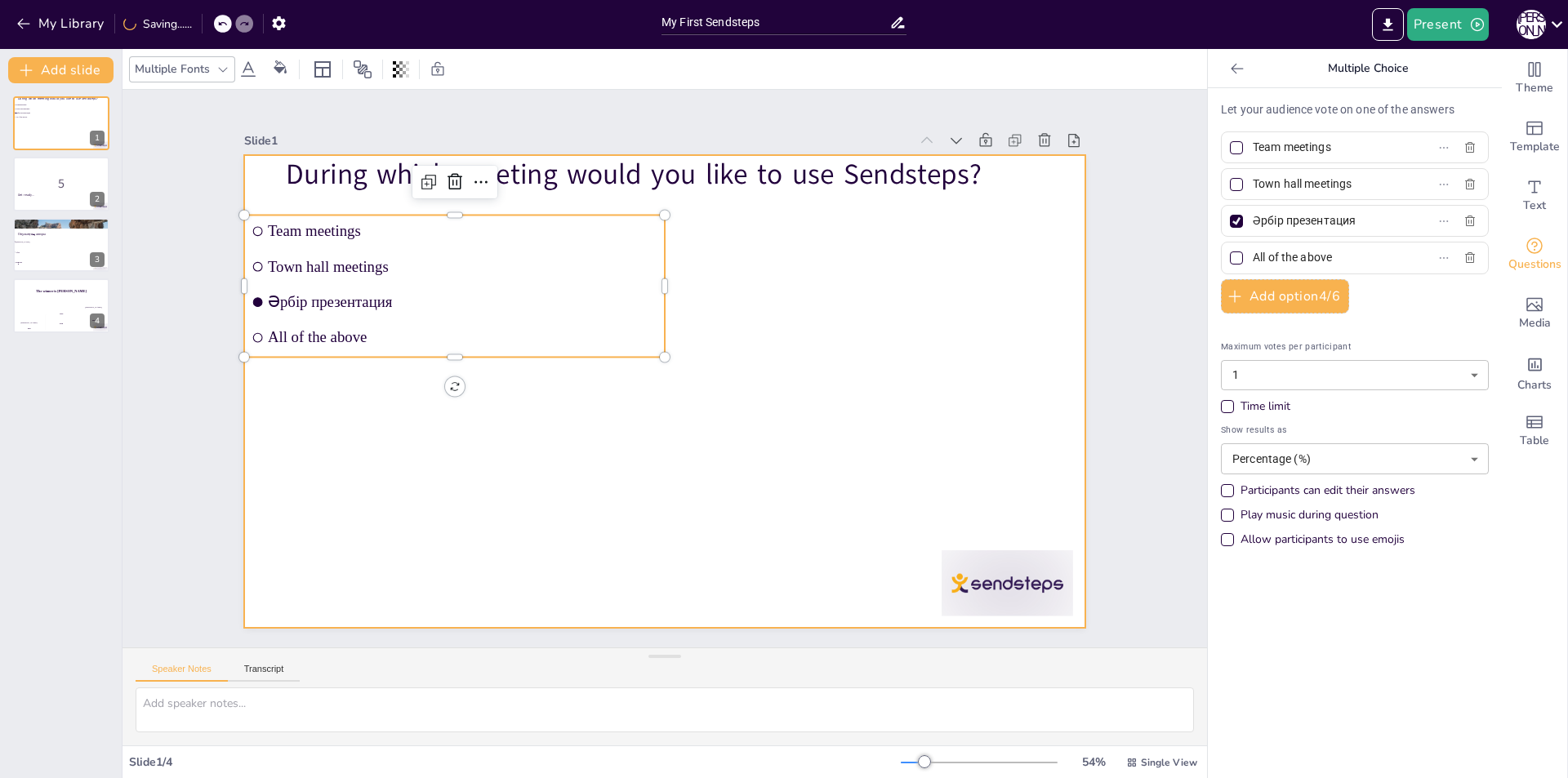
checkbox input "true"
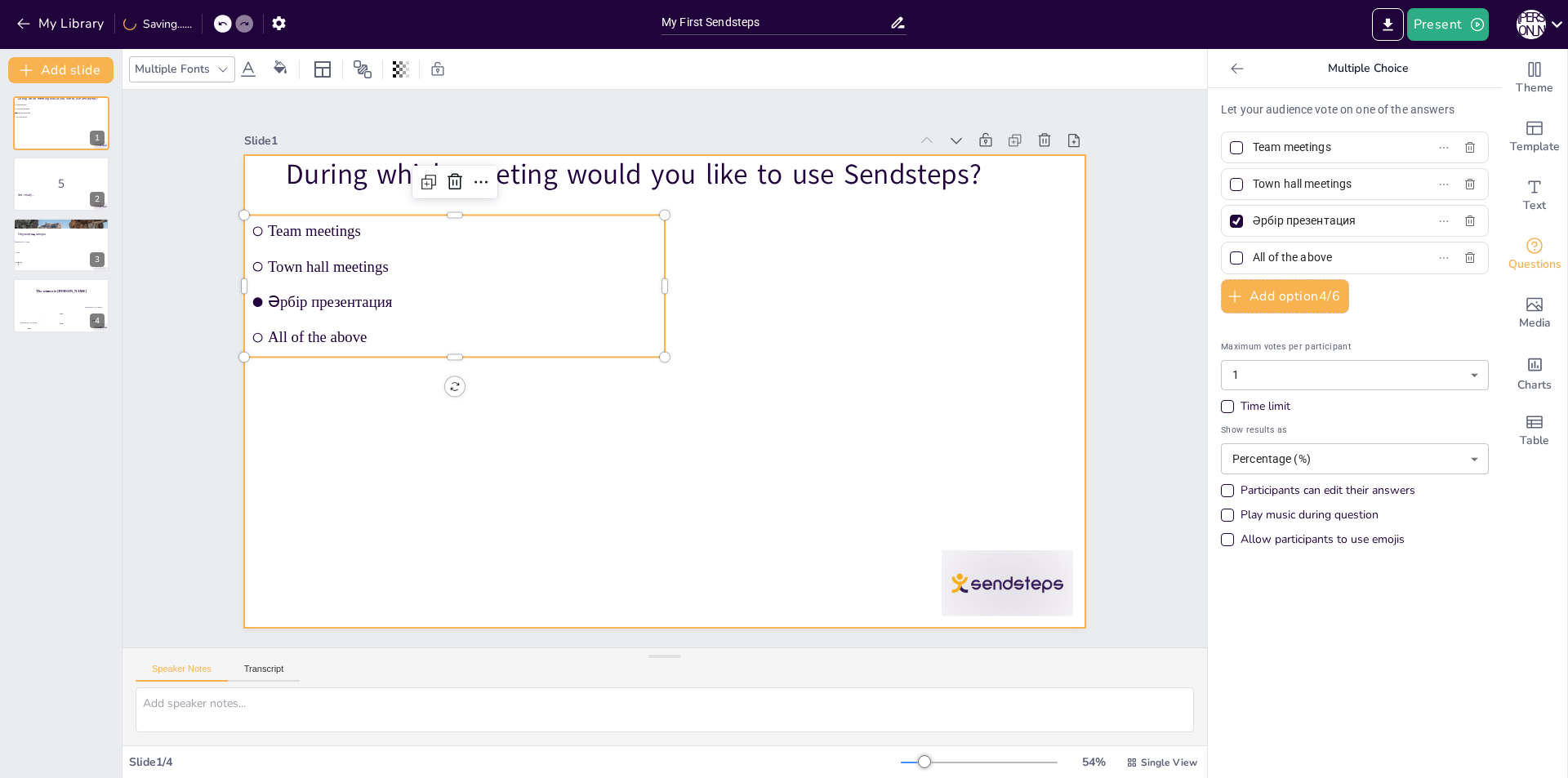
checkbox input "true"
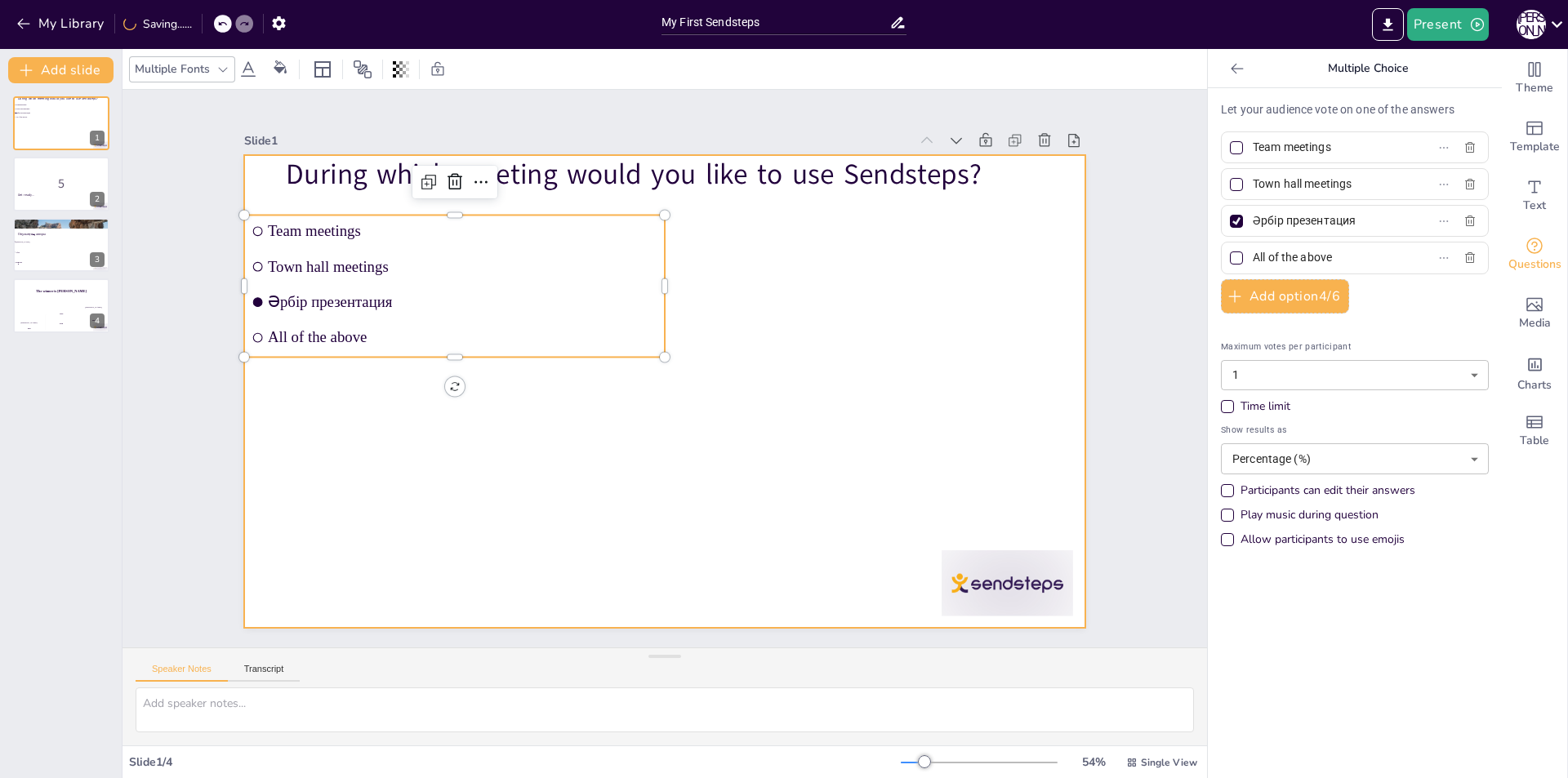
checkbox input "true"
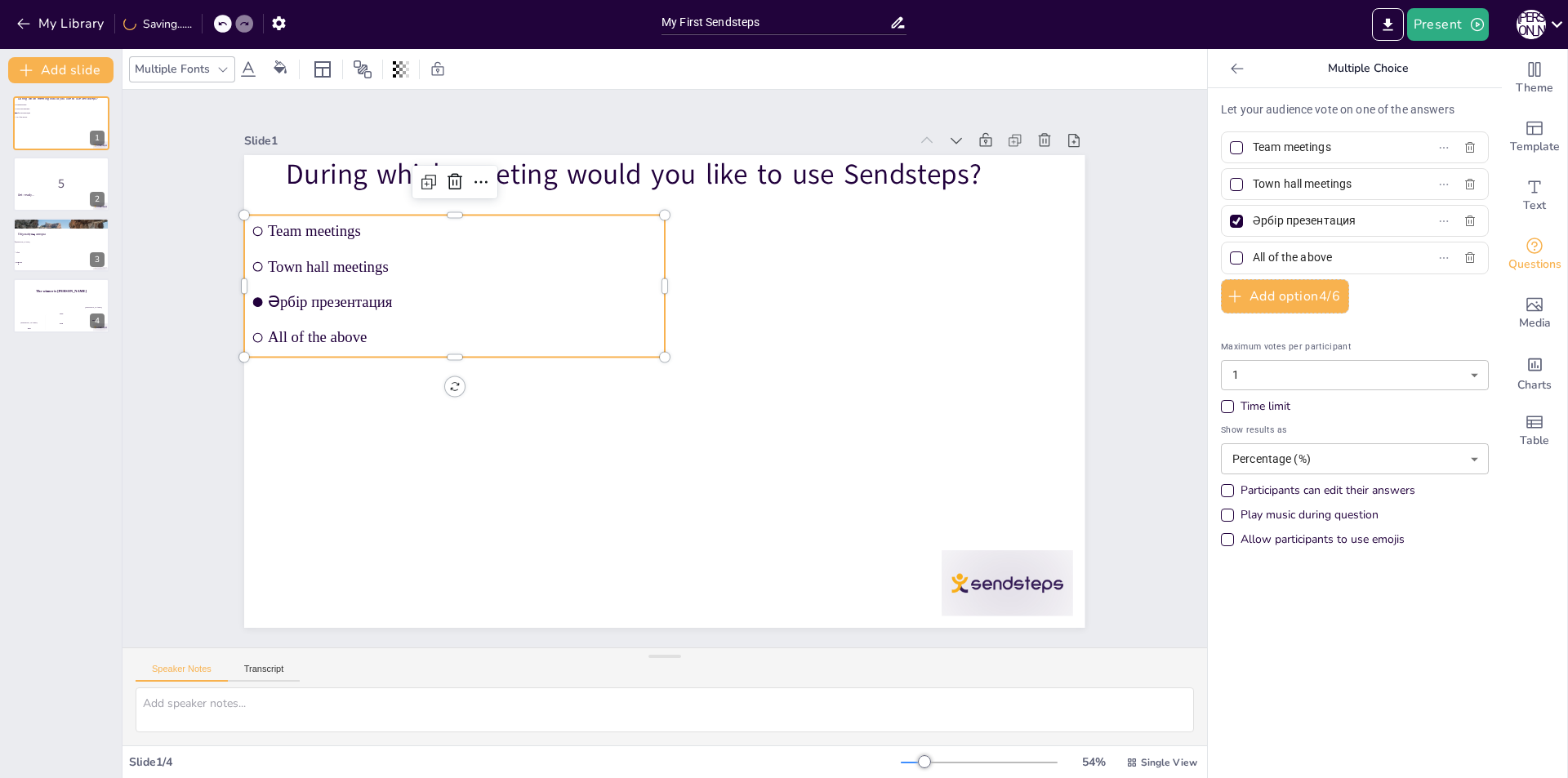
checkbox input "true"
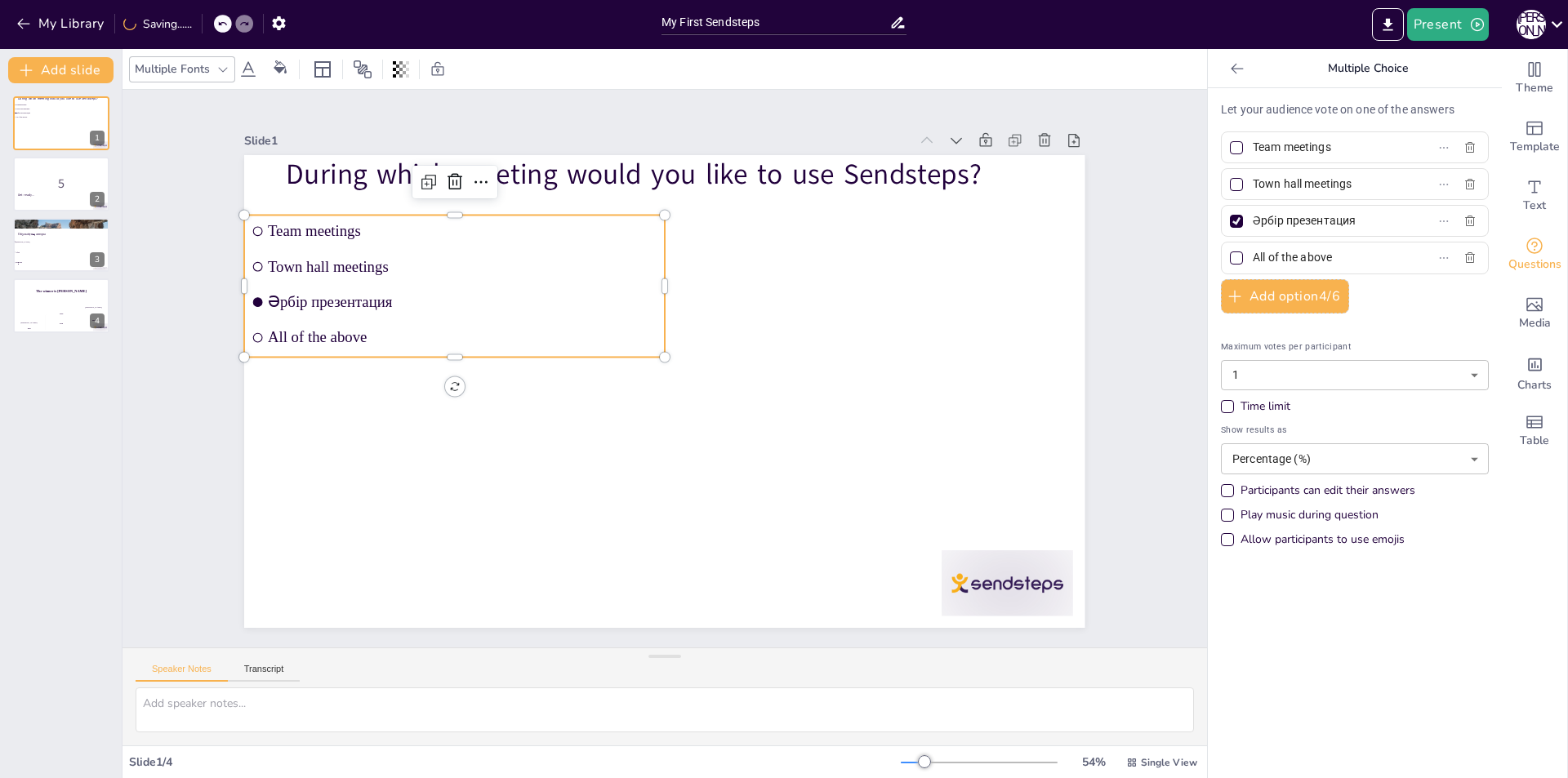
checkbox input "true"
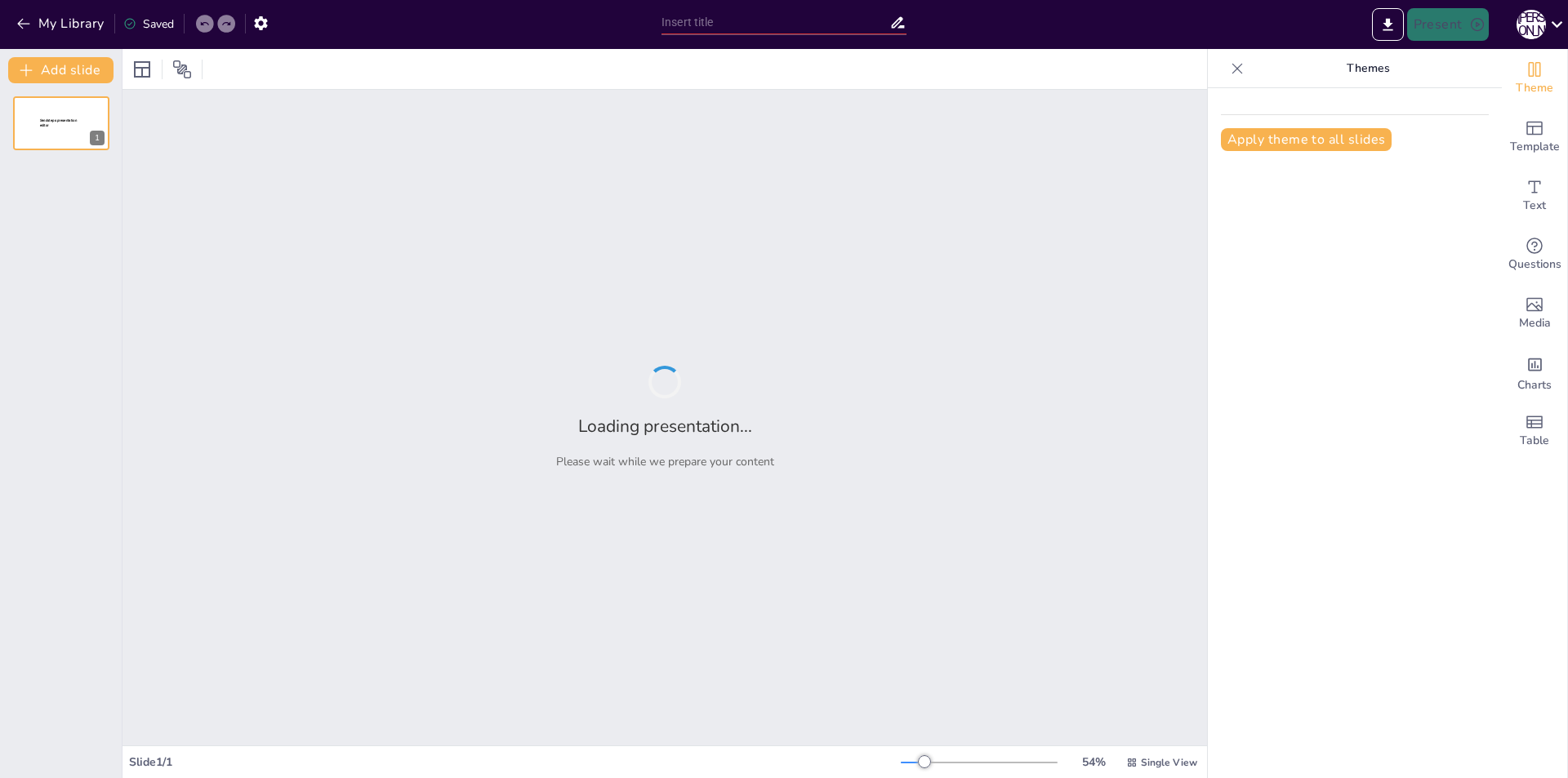
type input "Үй Жануарларының Тіршілігі: Экология және Адам"
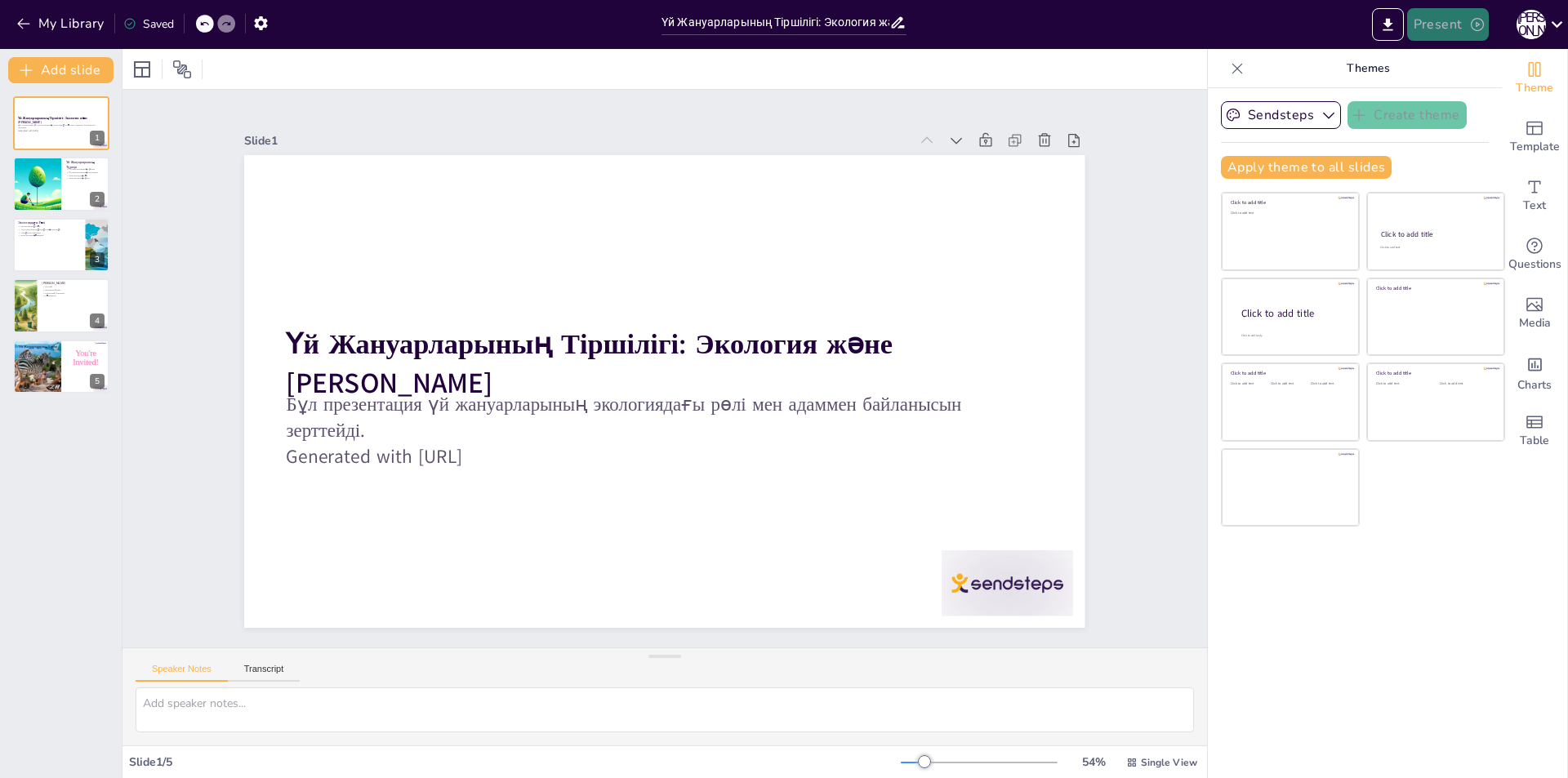
click at [1456, 31] on button "Present" at bounding box center [1448, 24] width 82 height 33
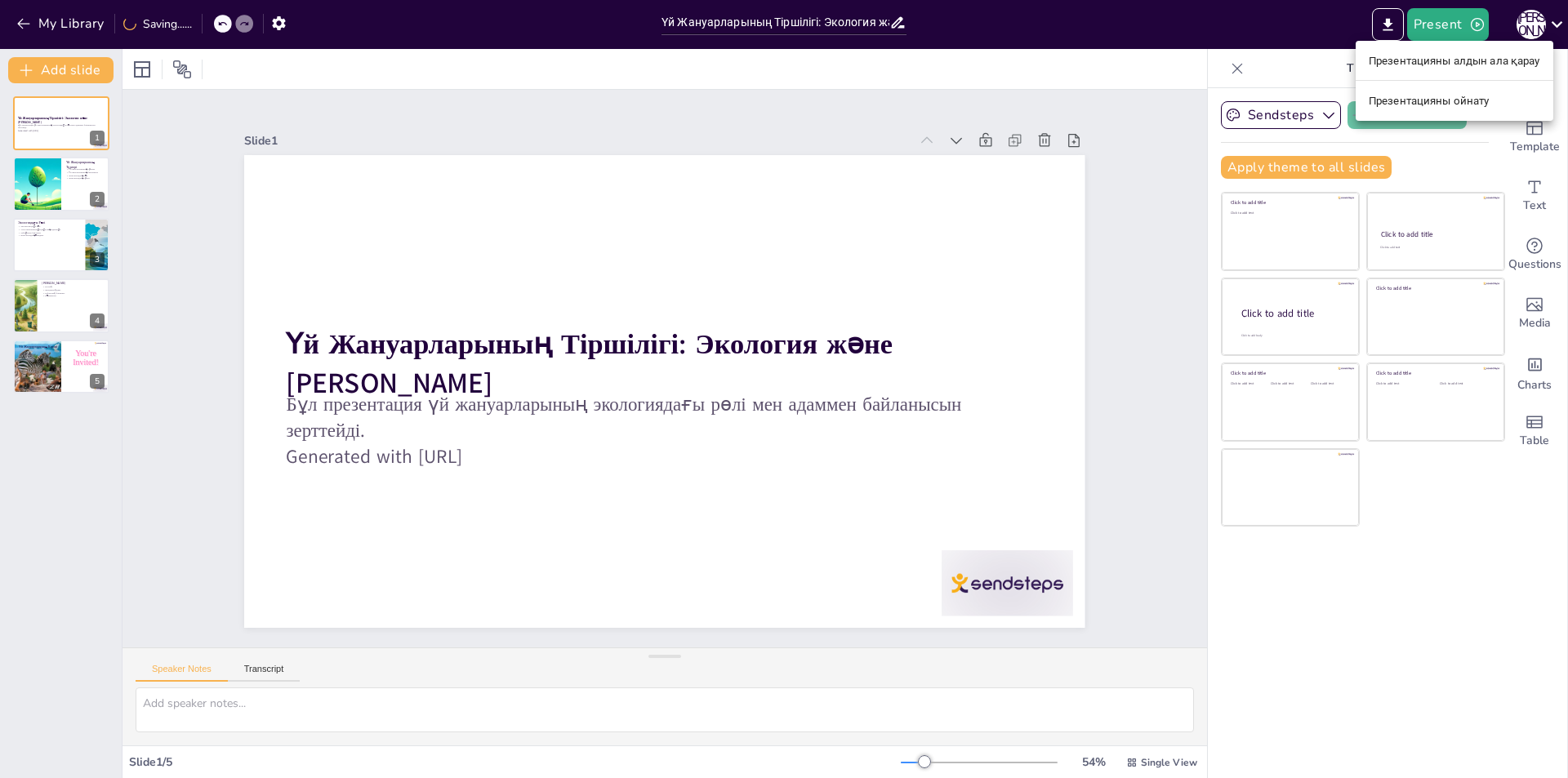
click at [1128, 433] on div at bounding box center [784, 389] width 1568 height 778
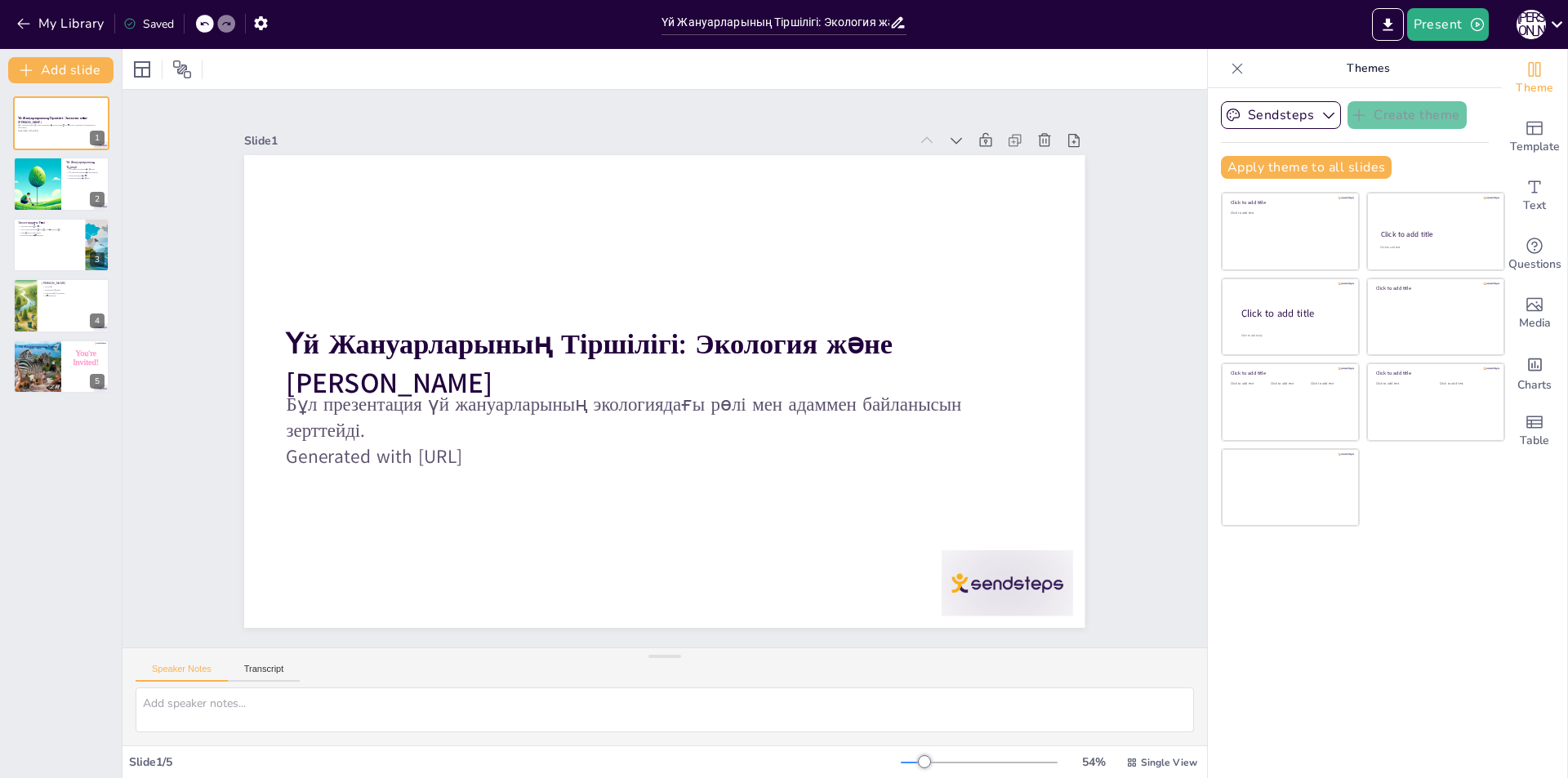
drag, startPoint x: 1443, startPoint y: 23, endPoint x: 1484, endPoint y: 554, distance: 532.6
click at [1484, 554] on div "Sendsteps Create theme Apply theme to all slides Click to add title Click to ad…" at bounding box center [1355, 434] width 294 height 690
click at [1477, 26] on icon "button" at bounding box center [1478, 24] width 13 height 13
click at [1477, 98] on font "Презентацияны ойнату" at bounding box center [1482, 100] width 121 height 13
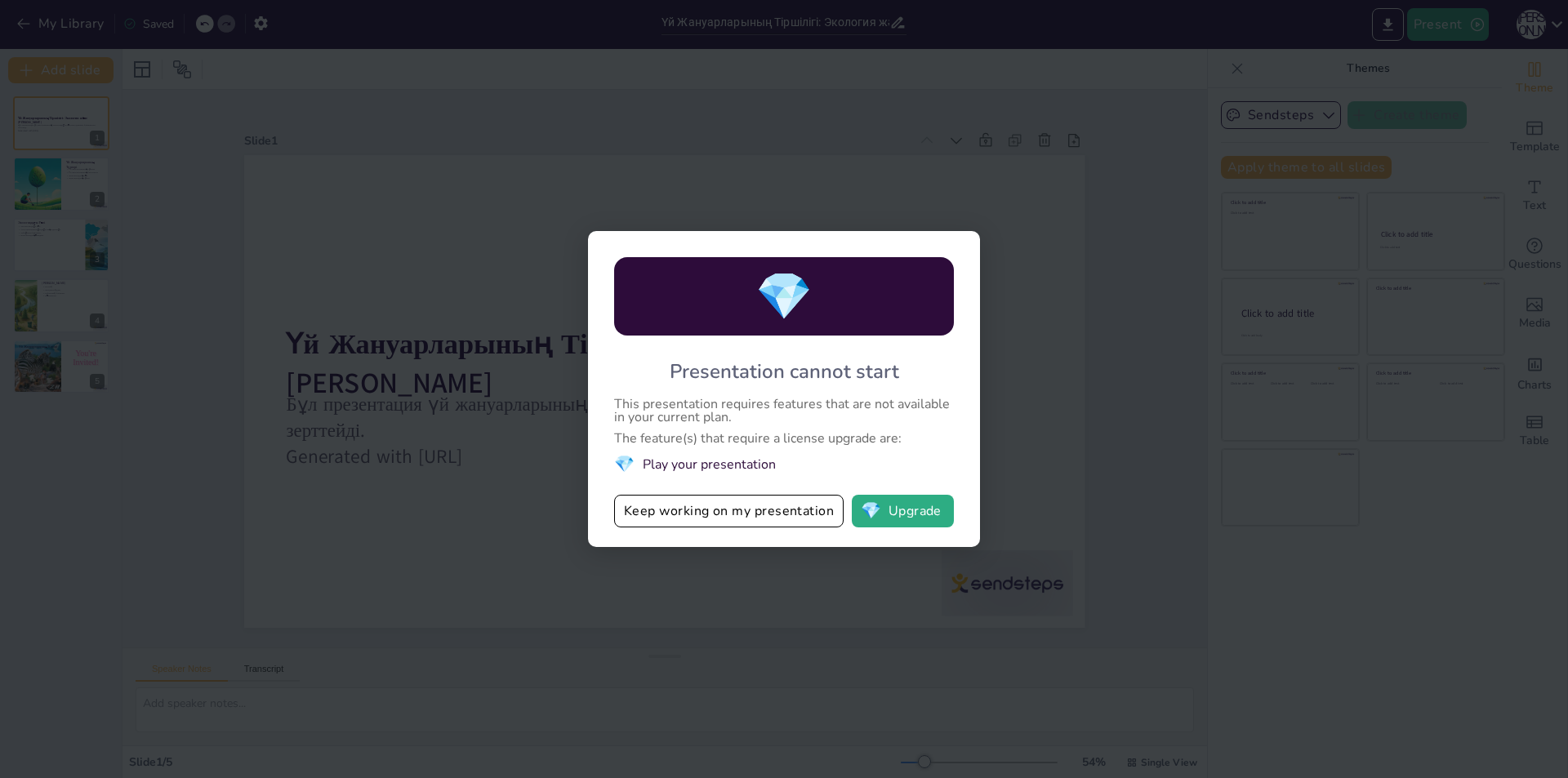
click at [961, 248] on div "💎 Presentation cannot start This presentation requires features that are not av…" at bounding box center [784, 389] width 392 height 316
click at [943, 516] on button "💎 Upgrade" at bounding box center [903, 511] width 102 height 33
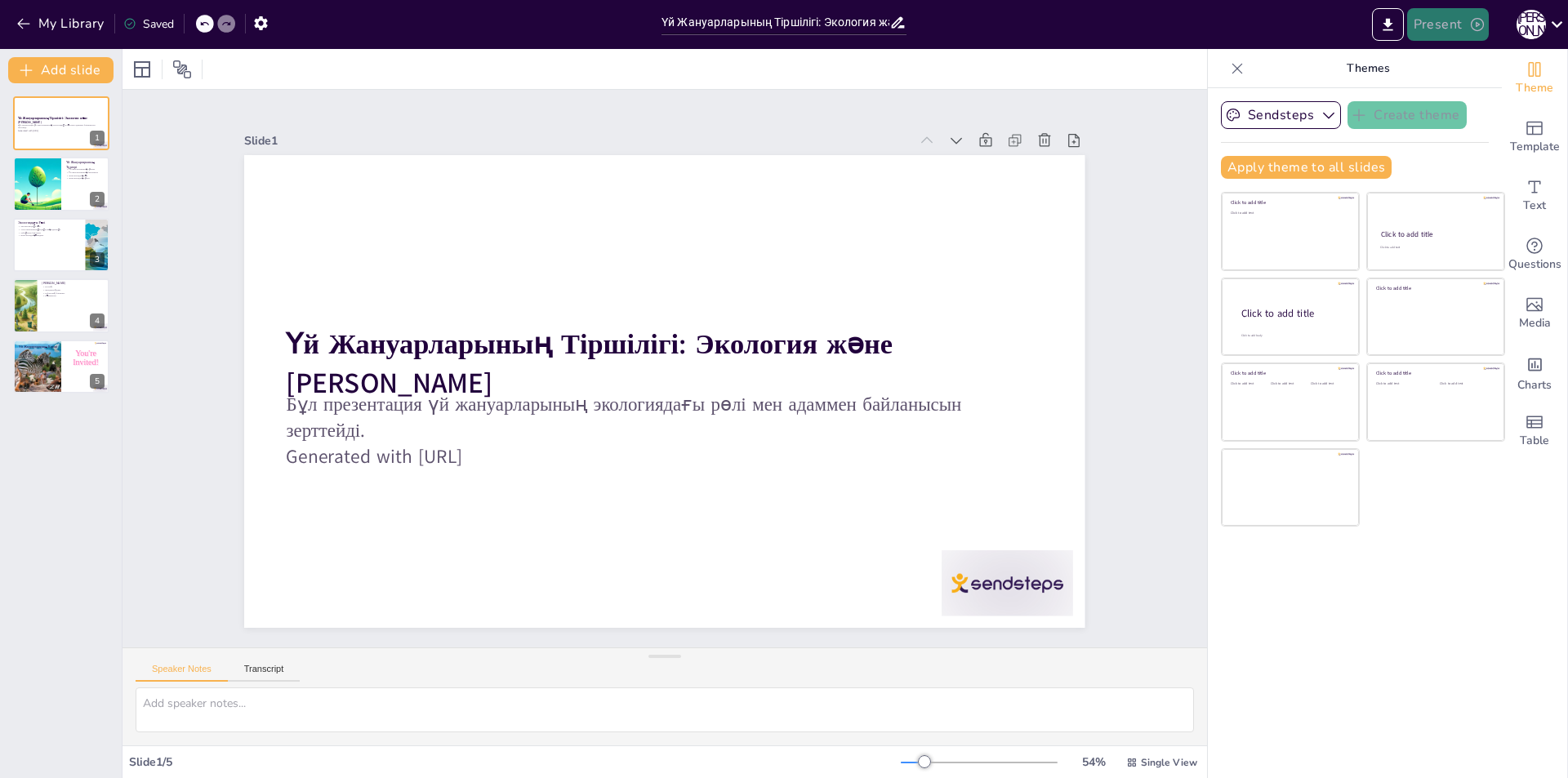
click at [1477, 21] on icon "button" at bounding box center [1478, 25] width 17 height 17
click at [1459, 101] on font "Презентацияны ойнату" at bounding box center [1482, 100] width 121 height 13
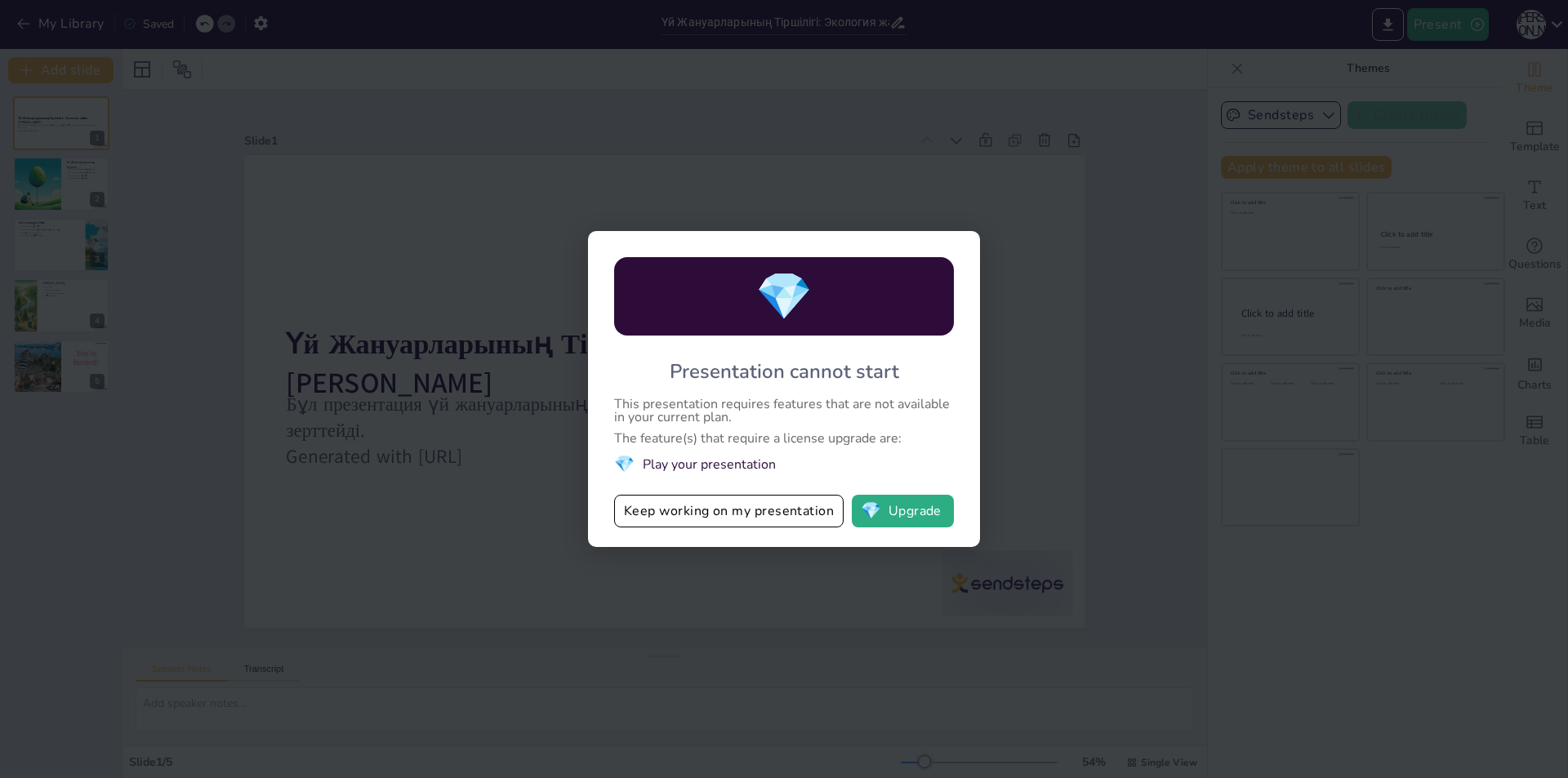
click at [1016, 465] on div "💎 Presentation cannot start This presentation requires features that are not av…" at bounding box center [784, 389] width 1568 height 778
click at [1008, 465] on div "💎 Presentation cannot start This presentation requires features that are not av…" at bounding box center [784, 389] width 1568 height 778
click at [968, 249] on div "💎 Presentation cannot start This presentation requires features that are not av…" at bounding box center [784, 389] width 392 height 316
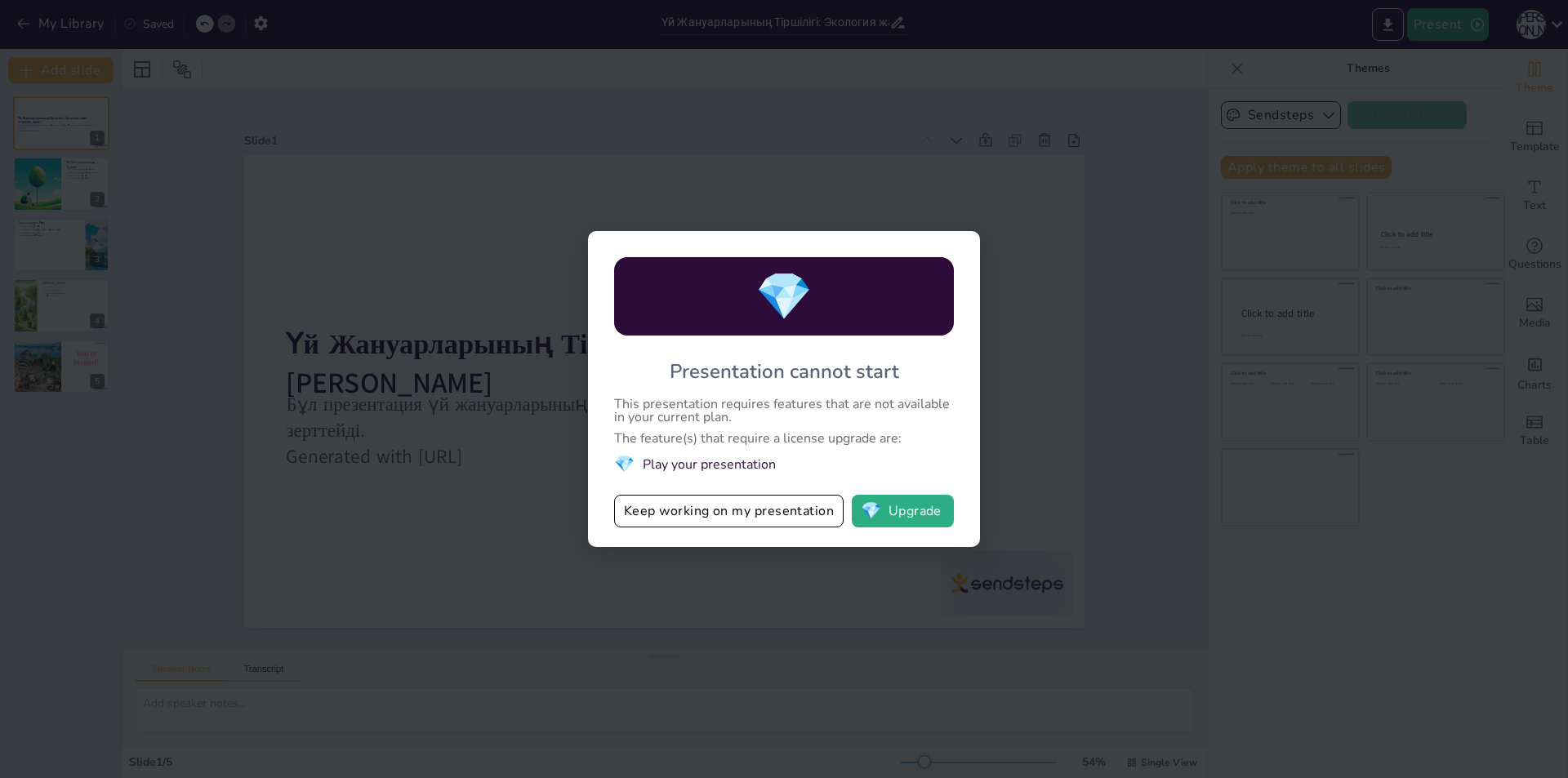
click at [970, 249] on div "💎 Presentation cannot start This presentation requires features that are not av…" at bounding box center [784, 389] width 392 height 316
click at [971, 247] on div "💎 Presentation cannot start This presentation requires features that are not av…" at bounding box center [784, 389] width 392 height 316
click at [973, 247] on div "💎 Presentation cannot start This presentation requires features that are not av…" at bounding box center [784, 389] width 392 height 316
click at [977, 247] on div "💎 Presentation cannot start This presentation requires features that are not av…" at bounding box center [784, 389] width 392 height 316
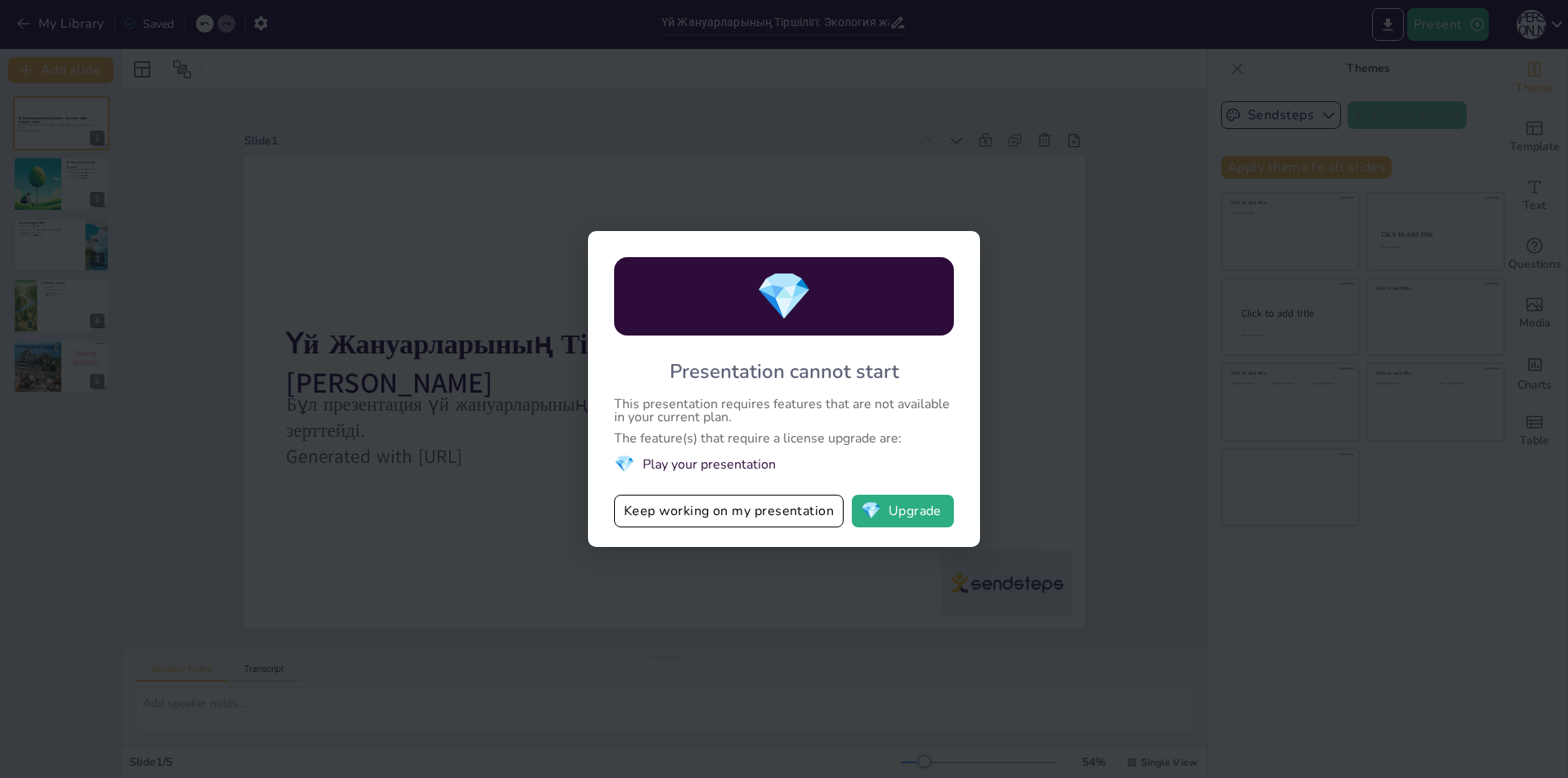
click at [1048, 252] on div "💎 Presentation cannot start This presentation requires features that are not av…" at bounding box center [784, 389] width 1568 height 778
click at [958, 248] on div "💎 Presentation cannot start This presentation requires features that are not av…" at bounding box center [784, 389] width 392 height 316
click at [835, 273] on div "💎" at bounding box center [784, 297] width 340 height 79
click at [853, 246] on div "💎 Presentation cannot start This presentation requires features that are not av…" at bounding box center [784, 389] width 392 height 316
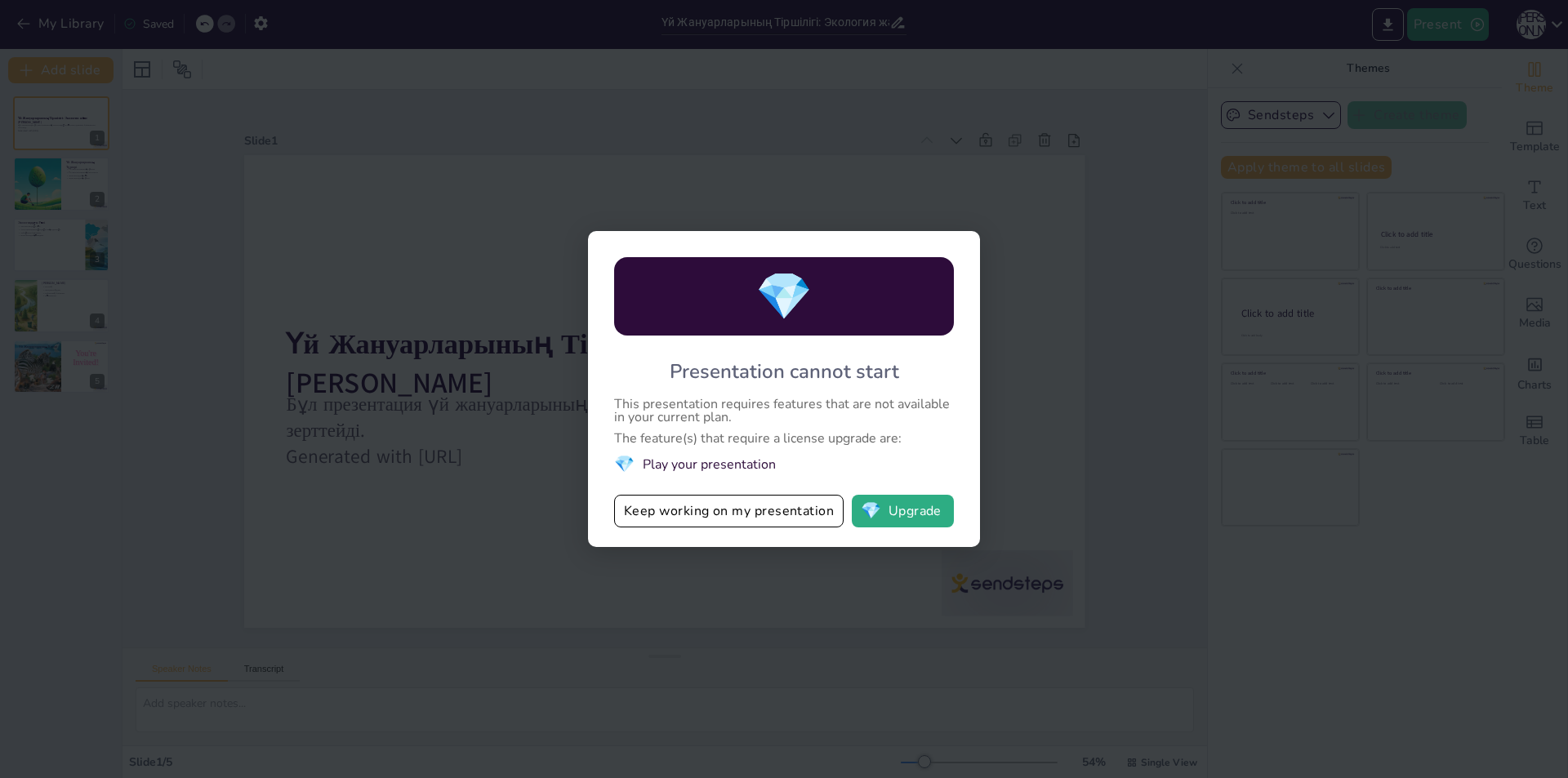
click at [605, 242] on div "💎 Presentation cannot start This presentation requires features that are not av…" at bounding box center [784, 389] width 392 height 316
click at [949, 455] on li "💎 Play your presentation" at bounding box center [784, 464] width 340 height 22
click at [1034, 355] on div "💎 Presentation cannot start This presentation requires features that are not av…" at bounding box center [784, 389] width 1568 height 778
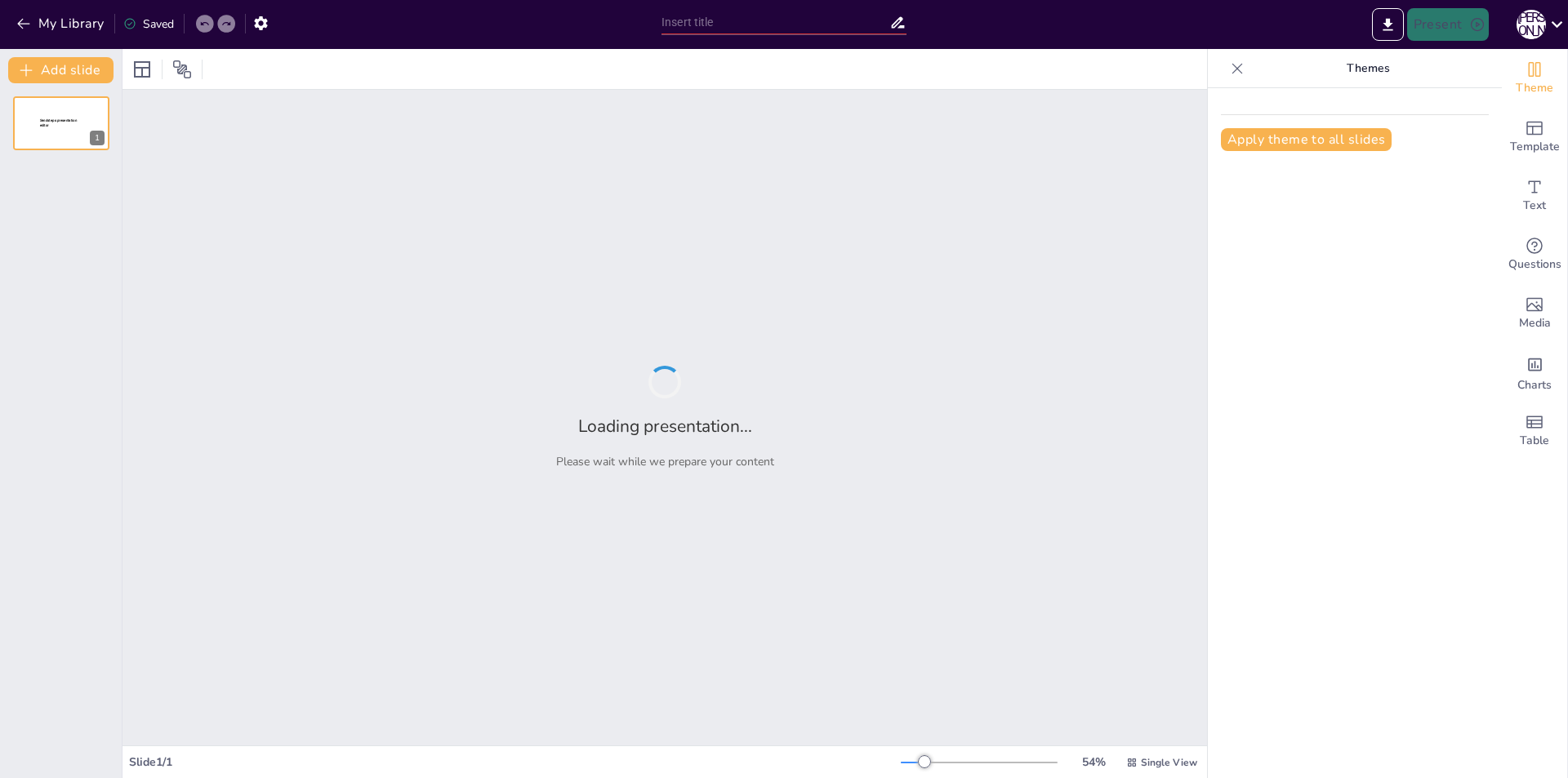
type input "Отбасы рөлі: қоғамның негізі"
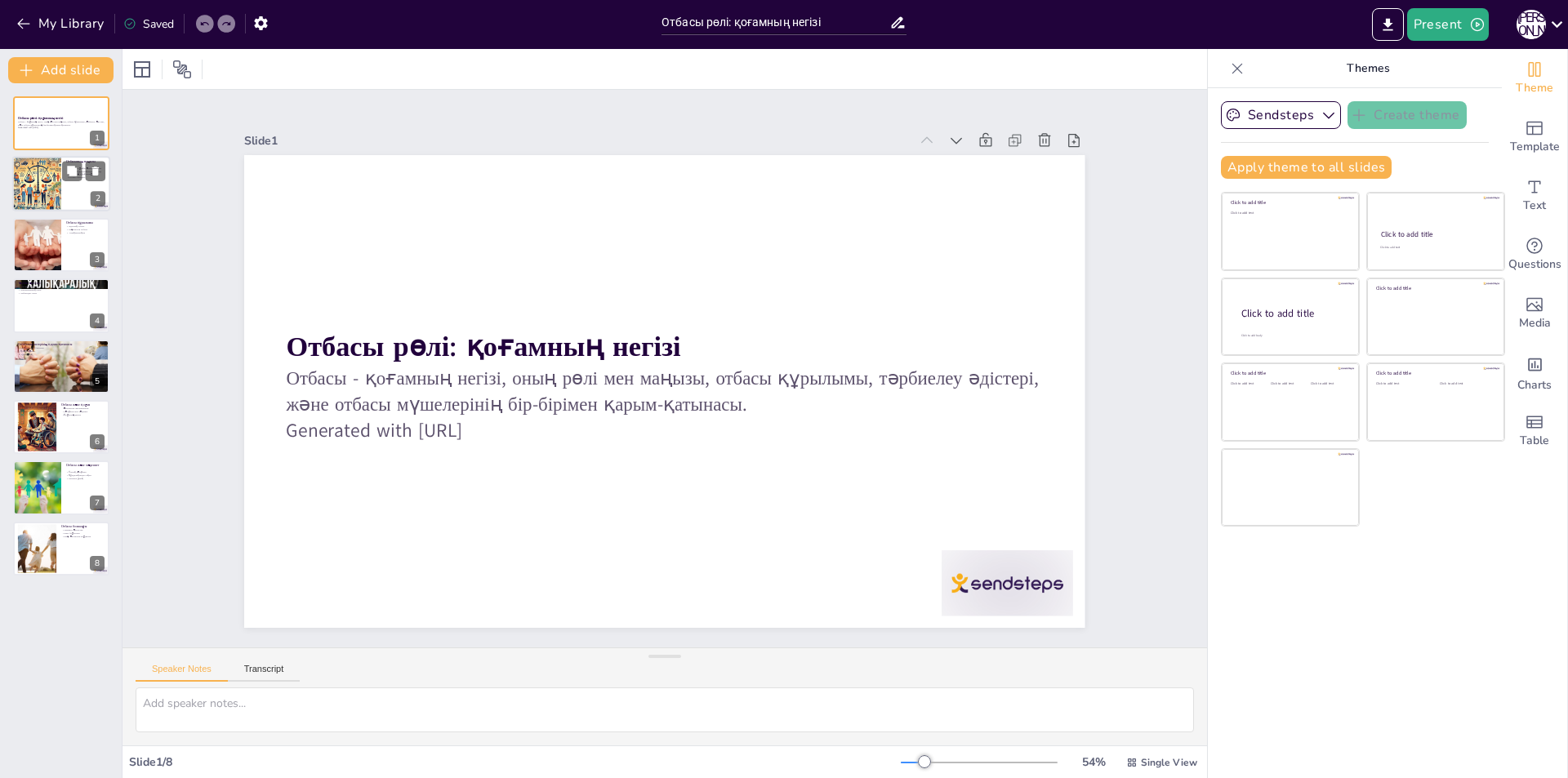
click at [38, 178] on div at bounding box center [36, 185] width 96 height 55
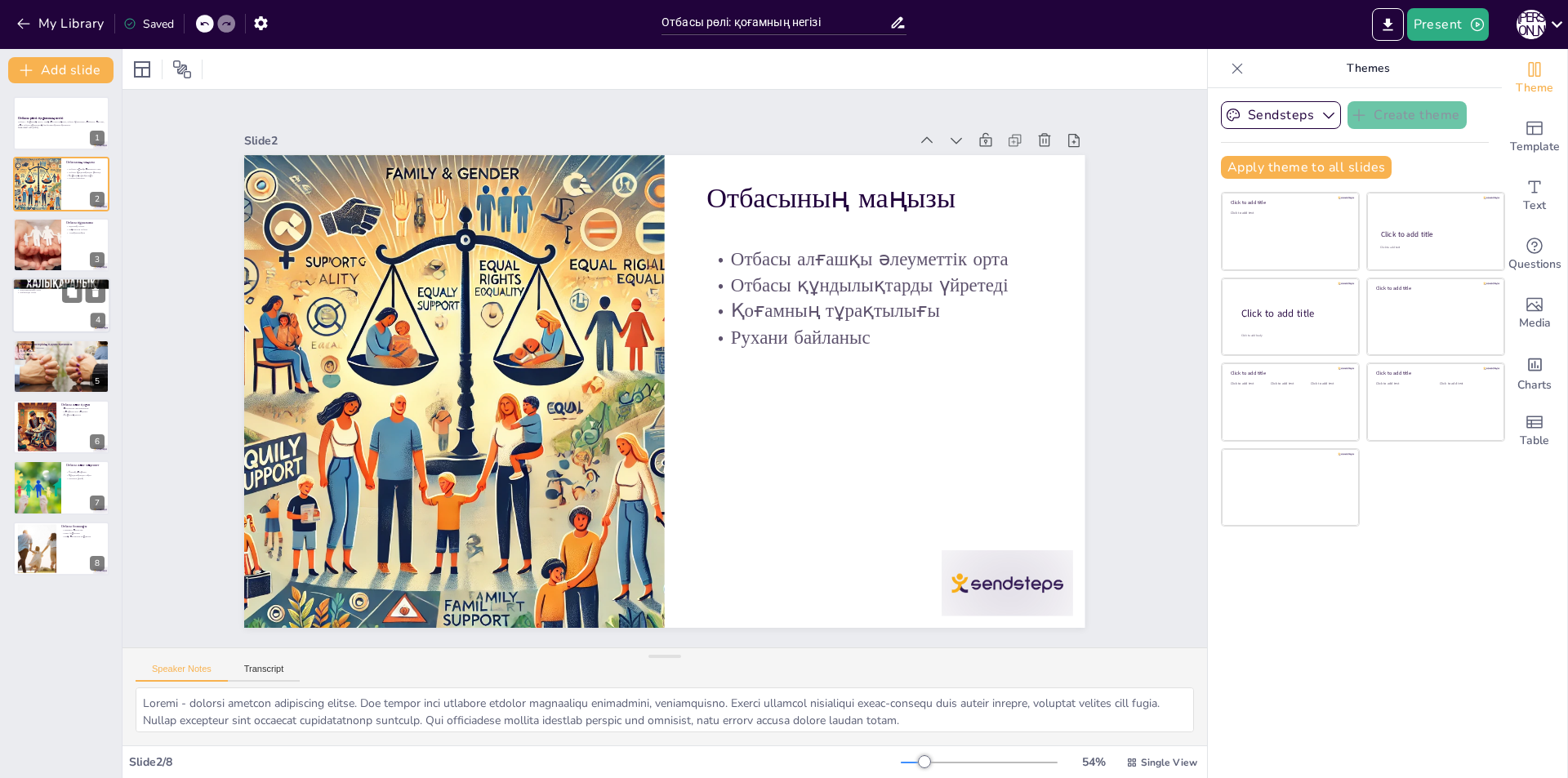
click at [43, 318] on div at bounding box center [61, 305] width 98 height 55
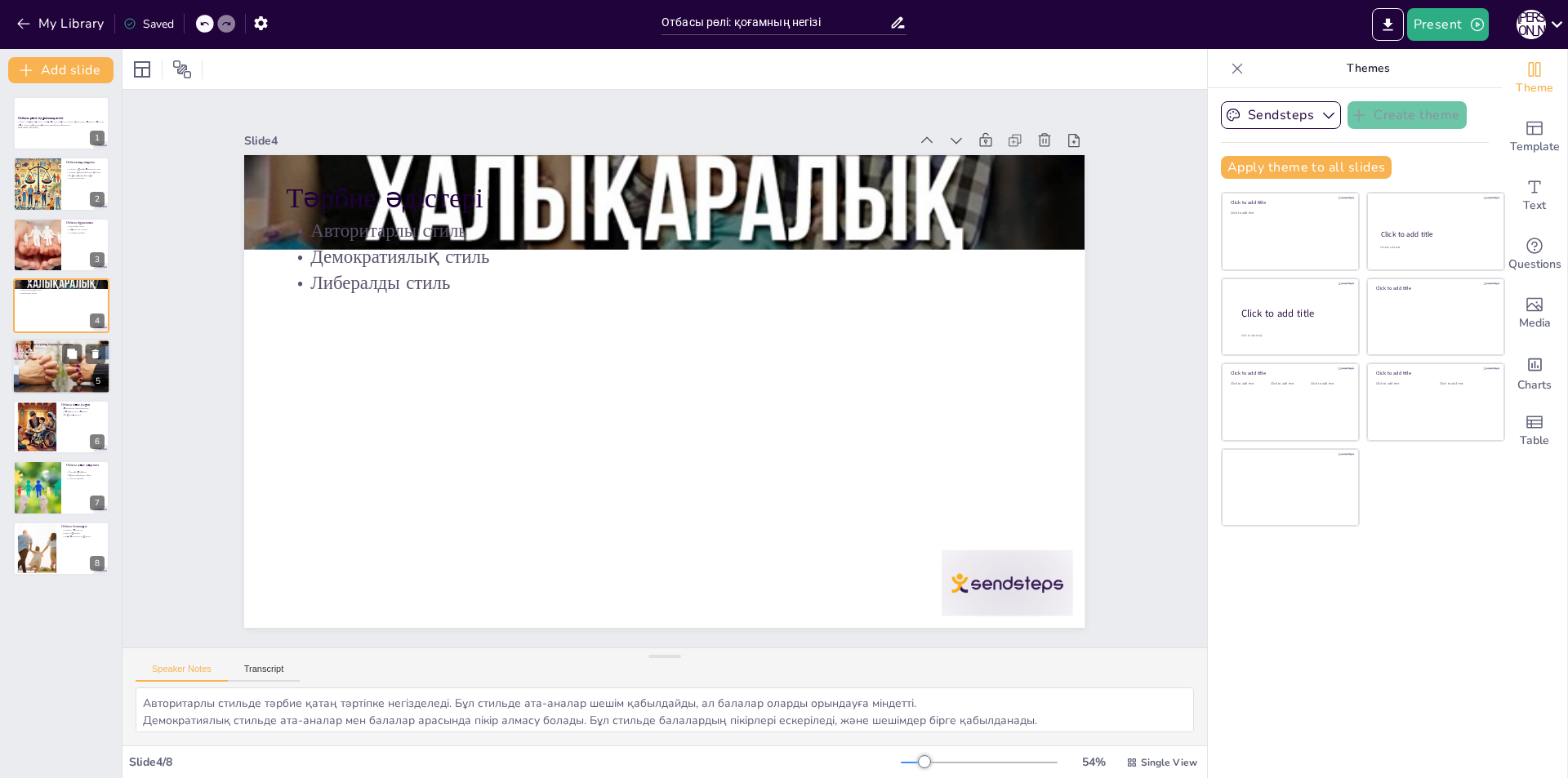
click at [88, 371] on div at bounding box center [61, 366] width 98 height 65
type textarea "Эмоционалдық байланыс отбасы мүшелері арасындағы сүйіспеншілікті арттырады. Бұл…"
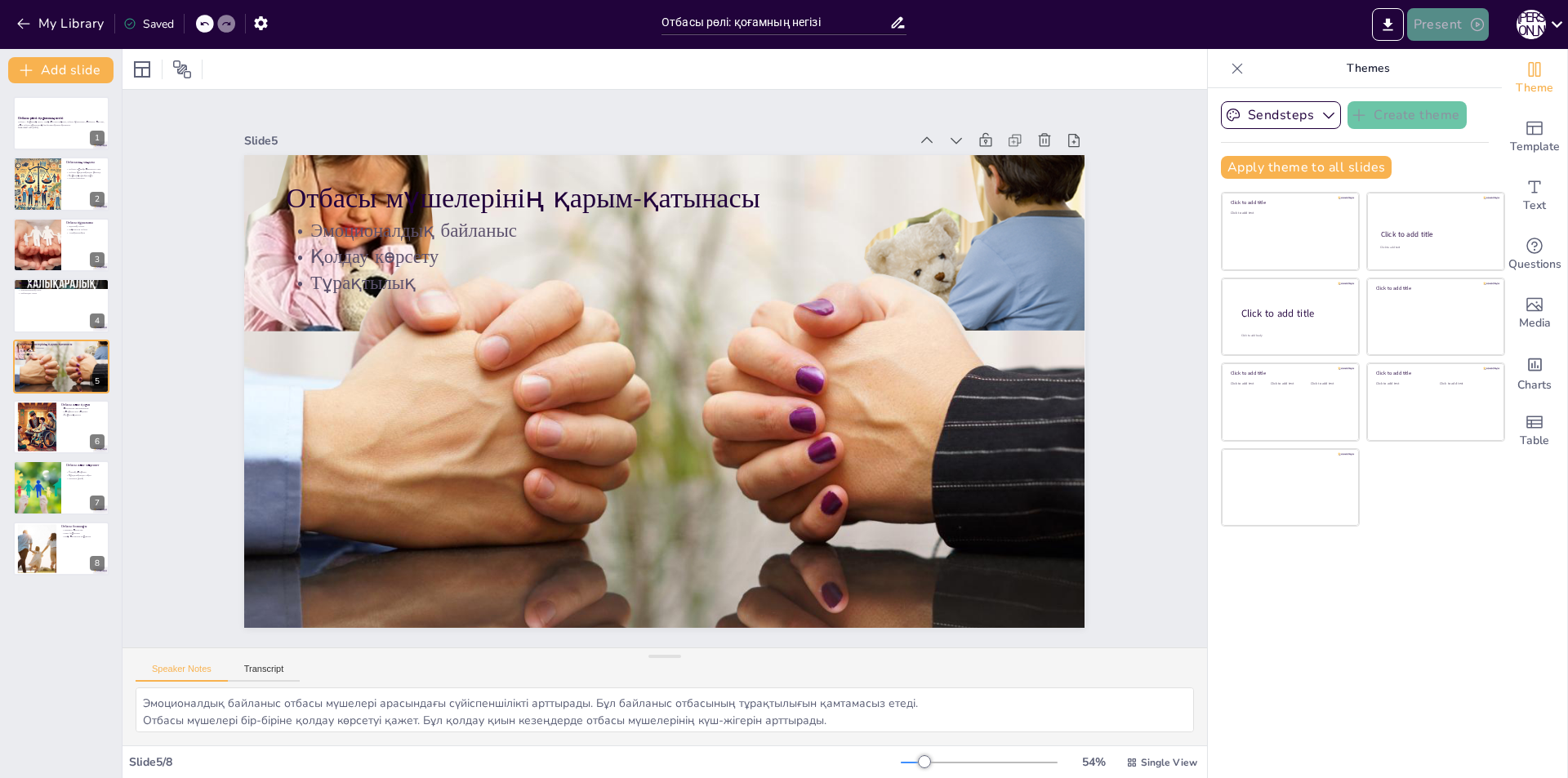
click at [1457, 22] on button "Present" at bounding box center [1448, 24] width 82 height 33
click at [1527, 33] on div at bounding box center [784, 389] width 1568 height 778
click at [1559, 19] on icon at bounding box center [1557, 24] width 22 height 22
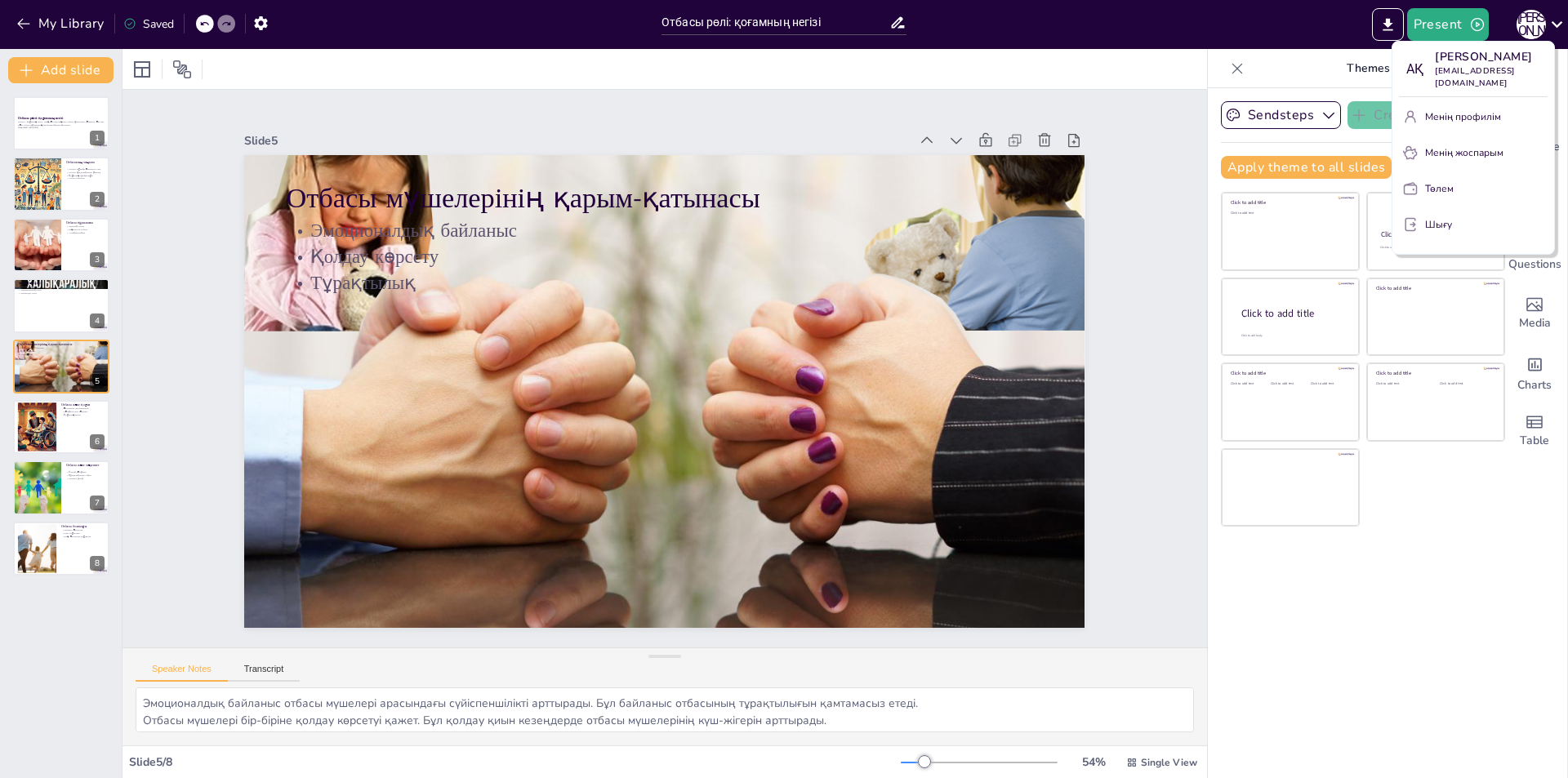
click at [1435, 531] on div at bounding box center [784, 389] width 1568 height 778
